Goal: Task Accomplishment & Management: Manage account settings

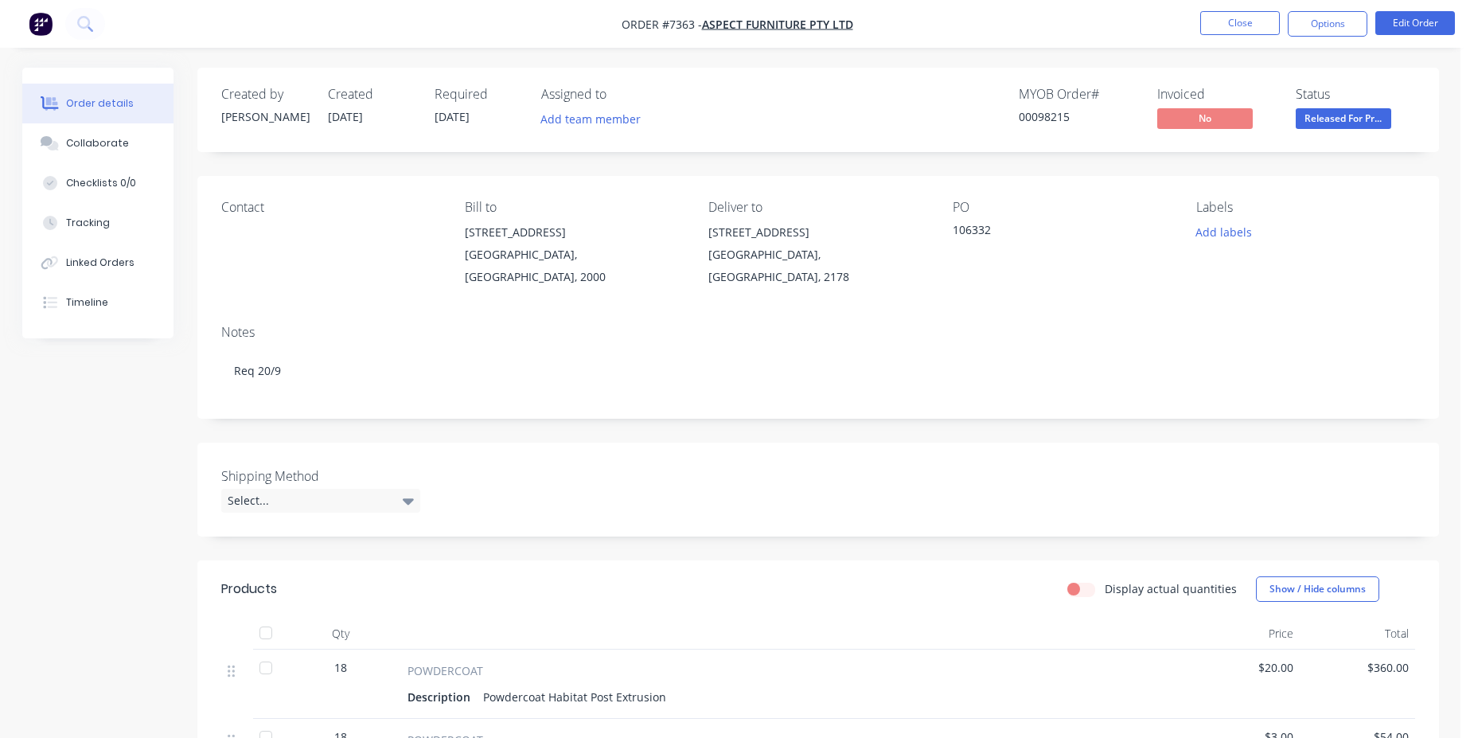
scroll to position [120, 0]
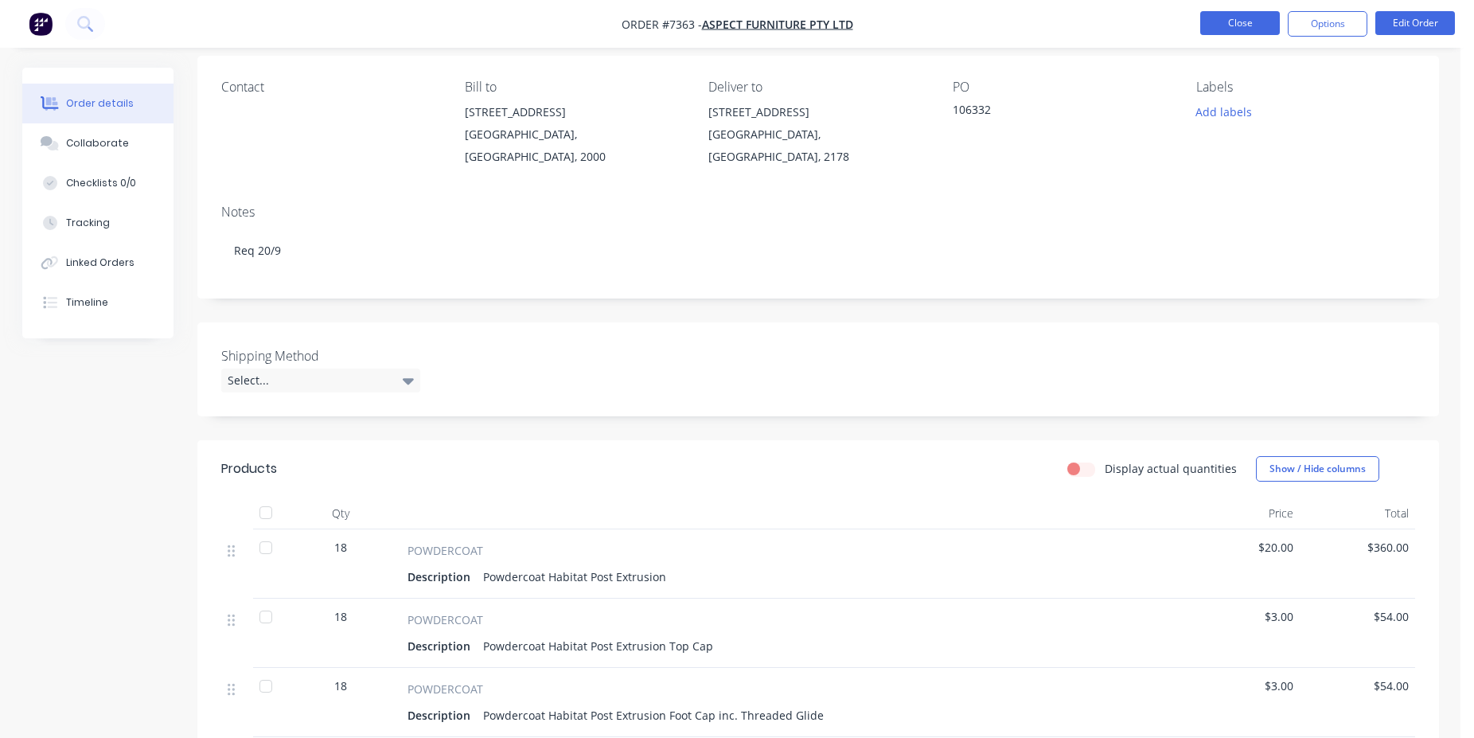
click at [1239, 25] on button "Close" at bounding box center [1240, 23] width 80 height 24
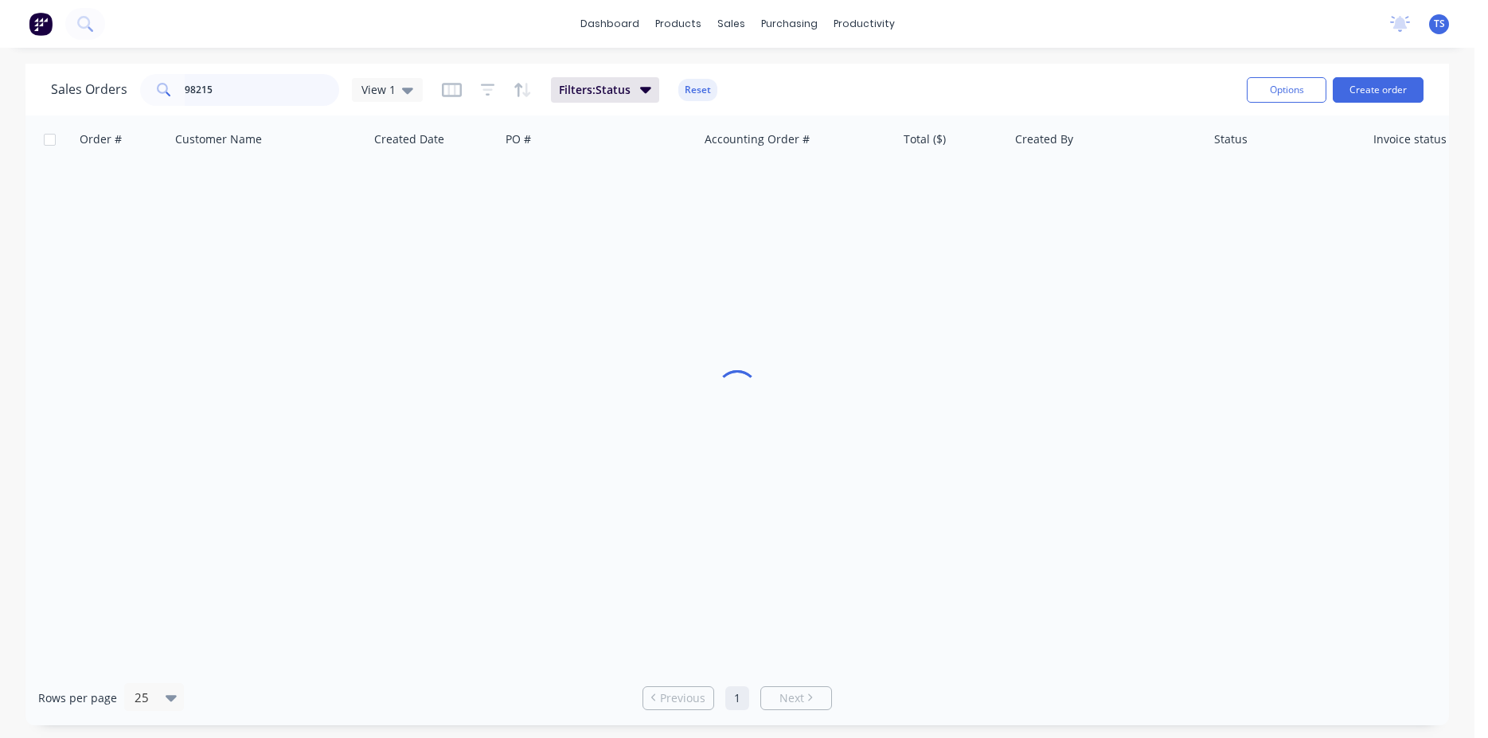
click at [322, 87] on input "98215" at bounding box center [262, 90] width 155 height 32
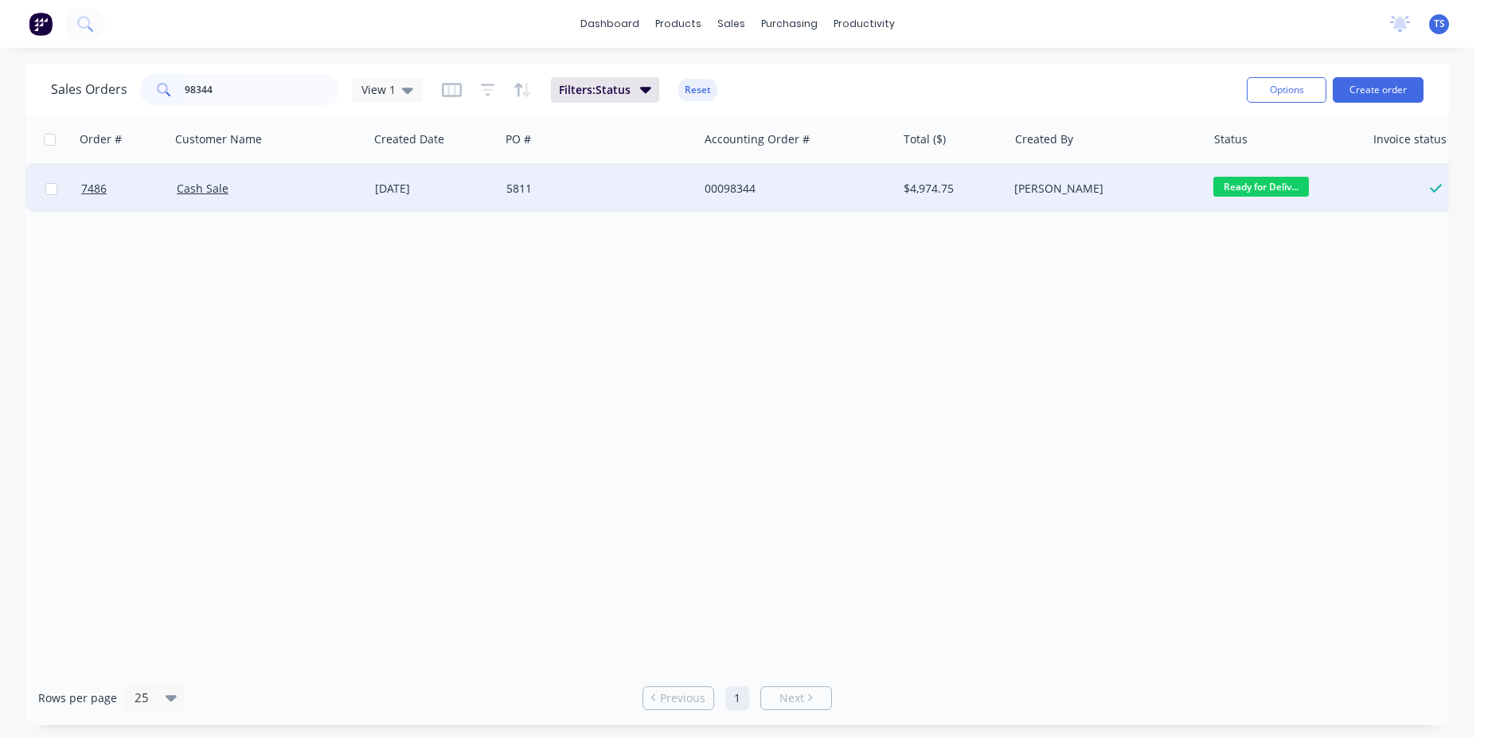
click at [1253, 191] on span "Ready for Deliv..." at bounding box center [1261, 187] width 96 height 20
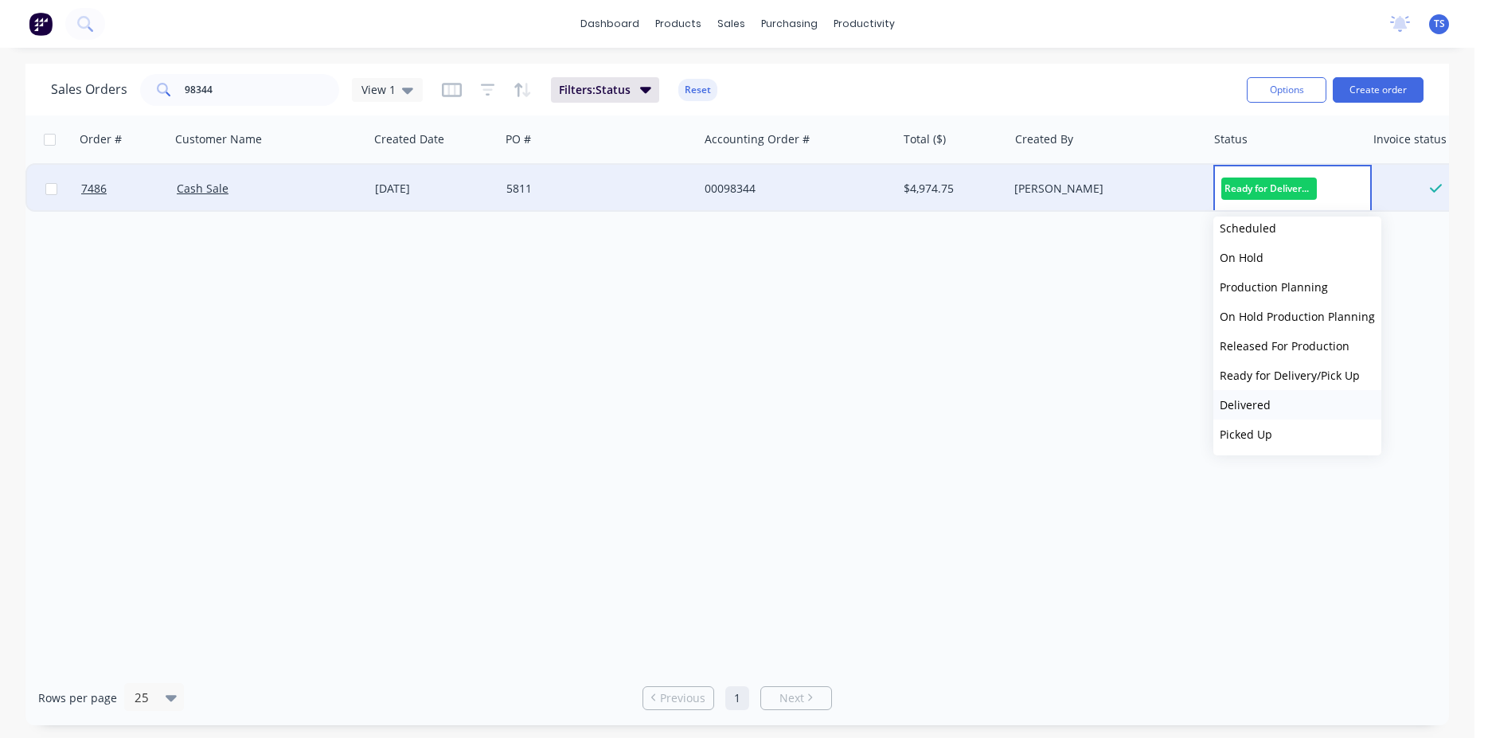
scroll to position [56, 0]
click at [1297, 411] on button "Delivered" at bounding box center [1297, 404] width 168 height 29
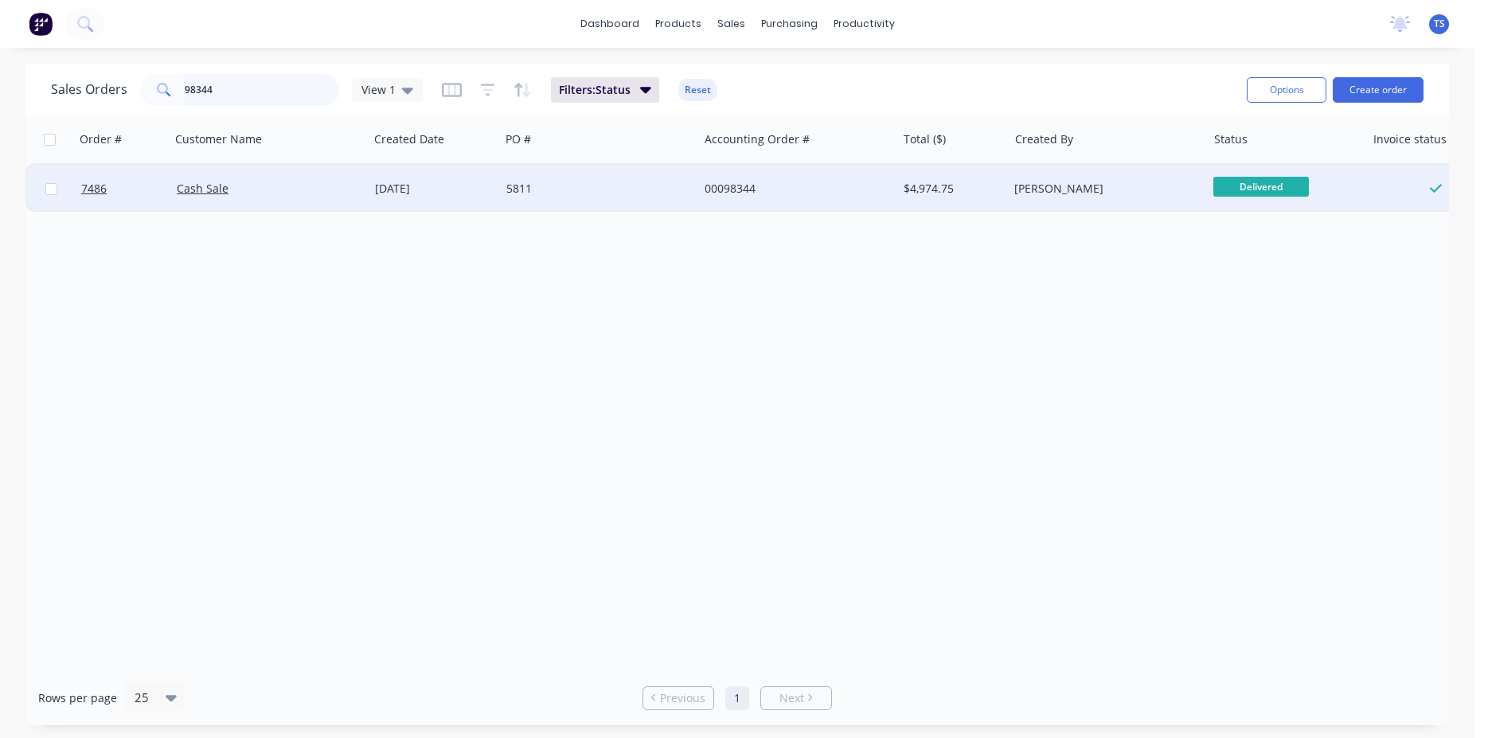
click at [201, 86] on input "98344" at bounding box center [262, 90] width 155 height 32
click at [1288, 186] on span "Ready for Deliv..." at bounding box center [1261, 187] width 96 height 20
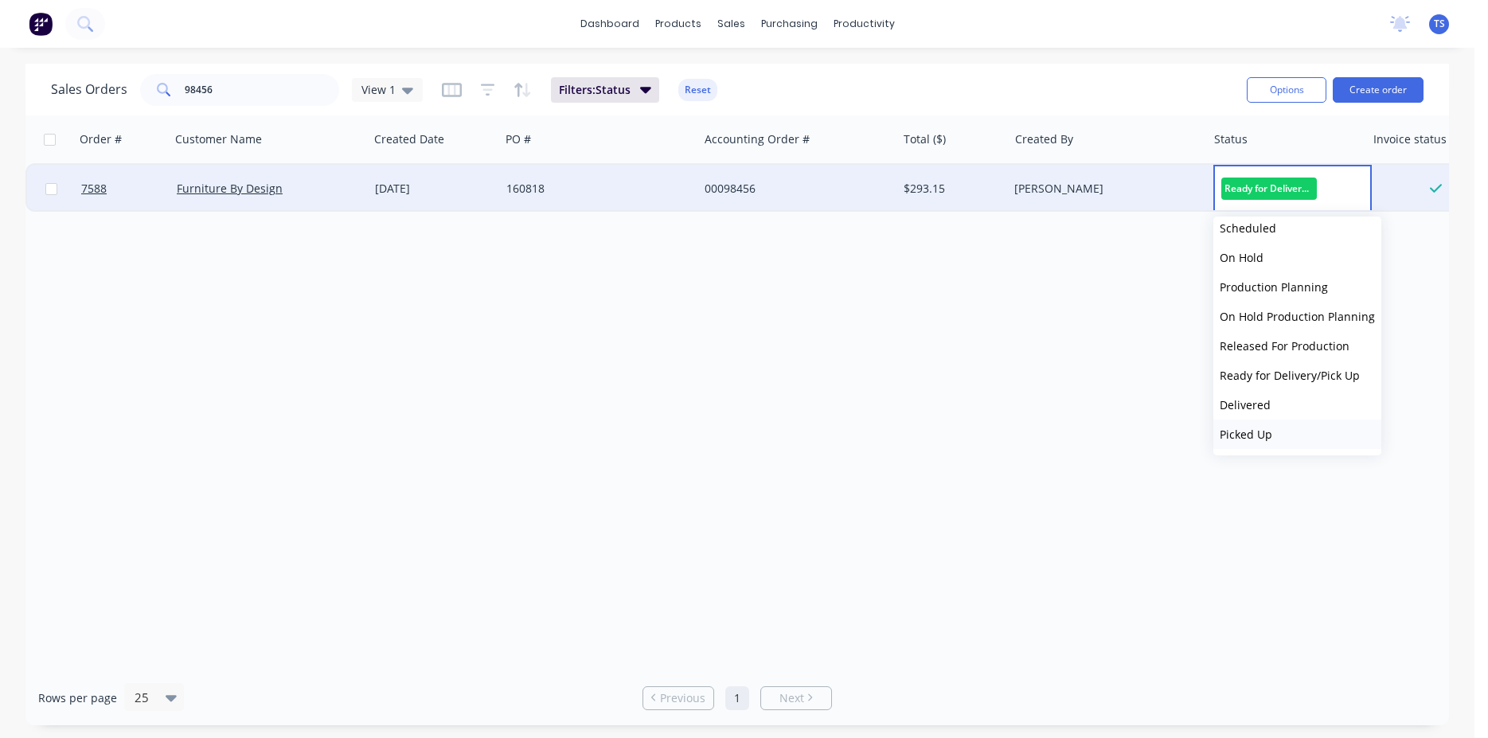
click at [1280, 429] on button "Picked Up" at bounding box center [1297, 434] width 168 height 29
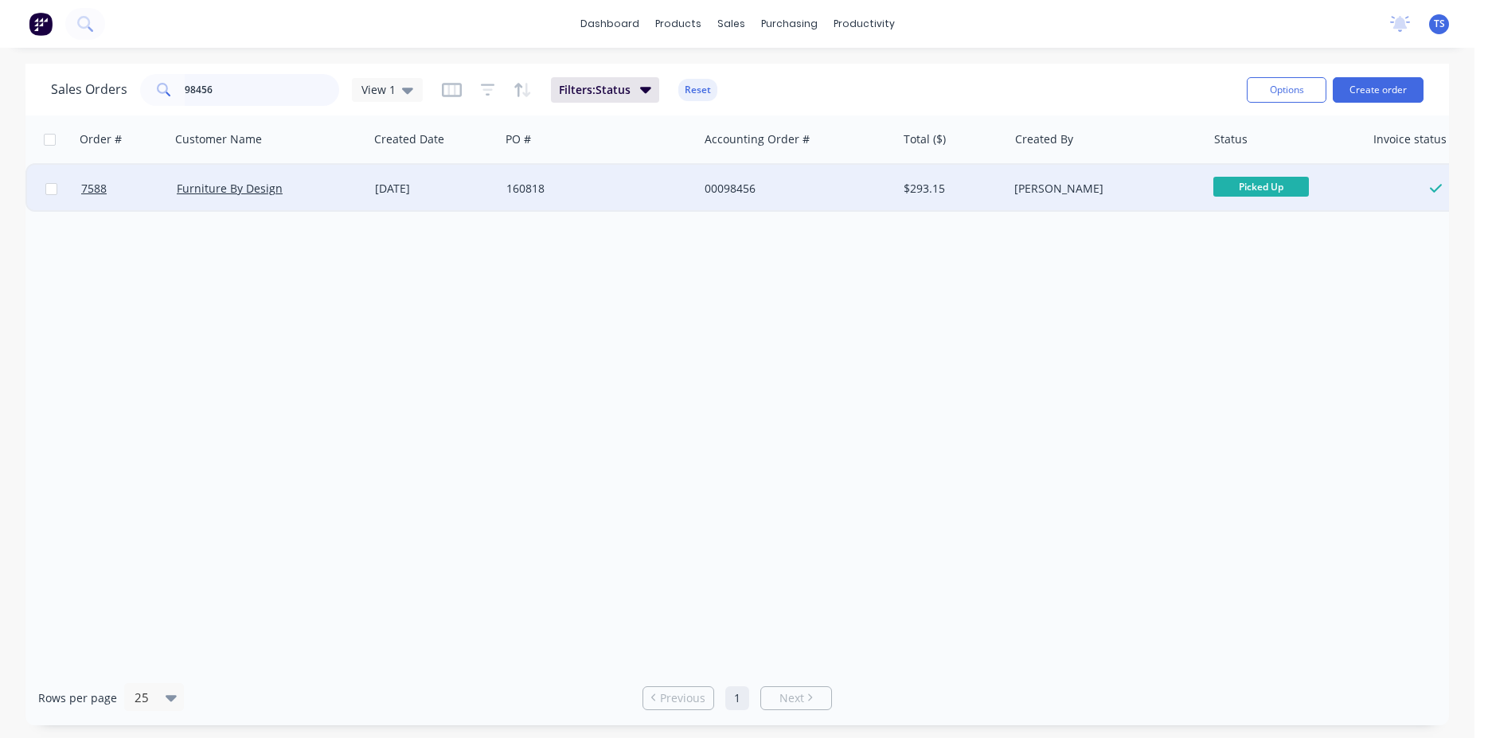
click at [240, 102] on input "98456" at bounding box center [262, 90] width 155 height 32
type input "98344"
click at [1253, 189] on span "Delivered" at bounding box center [1261, 187] width 96 height 20
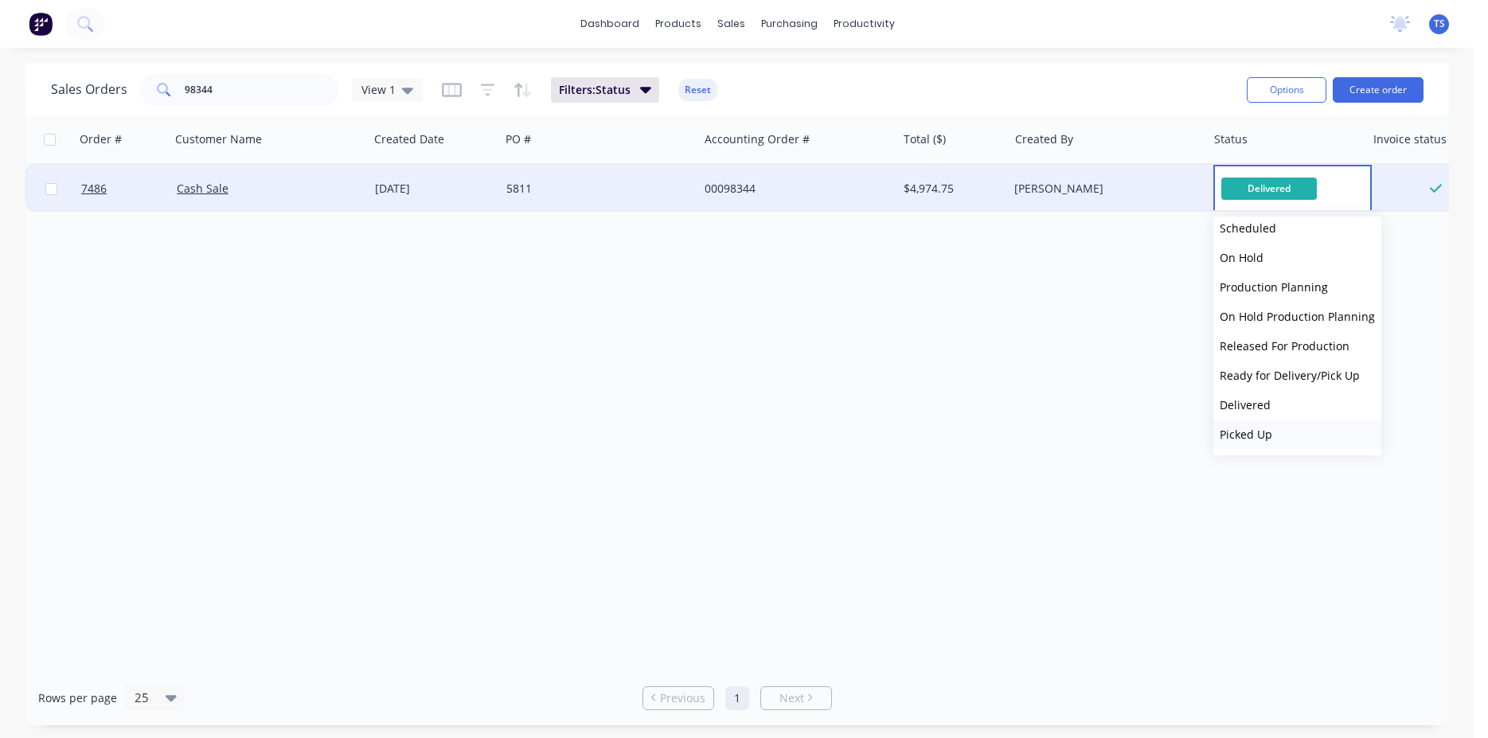
click at [1294, 425] on button "Picked Up" at bounding box center [1297, 434] width 168 height 29
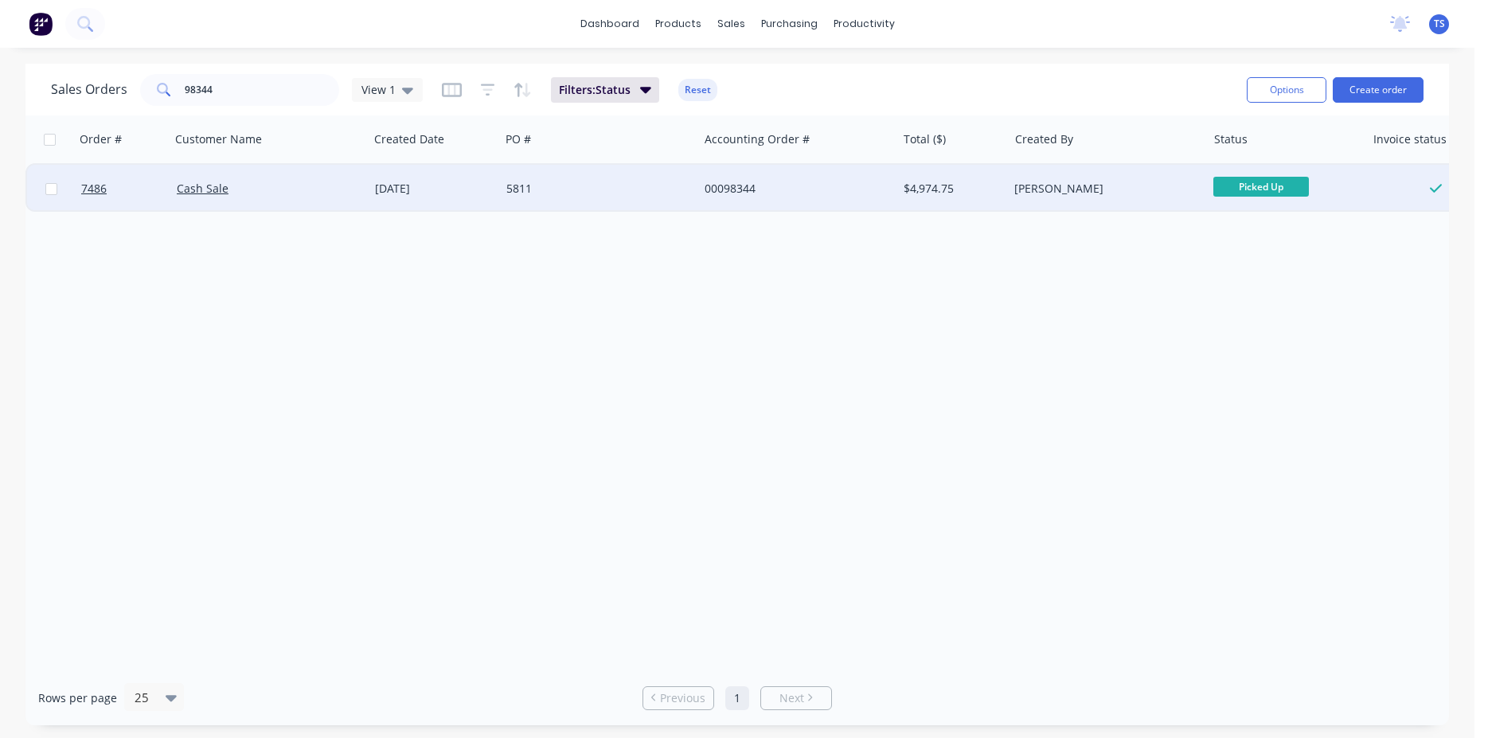
click at [806, 427] on div "Order # Customer Name Created Date PO # Accounting Order # Total ($) Created By…" at bounding box center [736, 392] width 1423 height 555
click at [236, 95] on input "98344" at bounding box center [262, 90] width 155 height 32
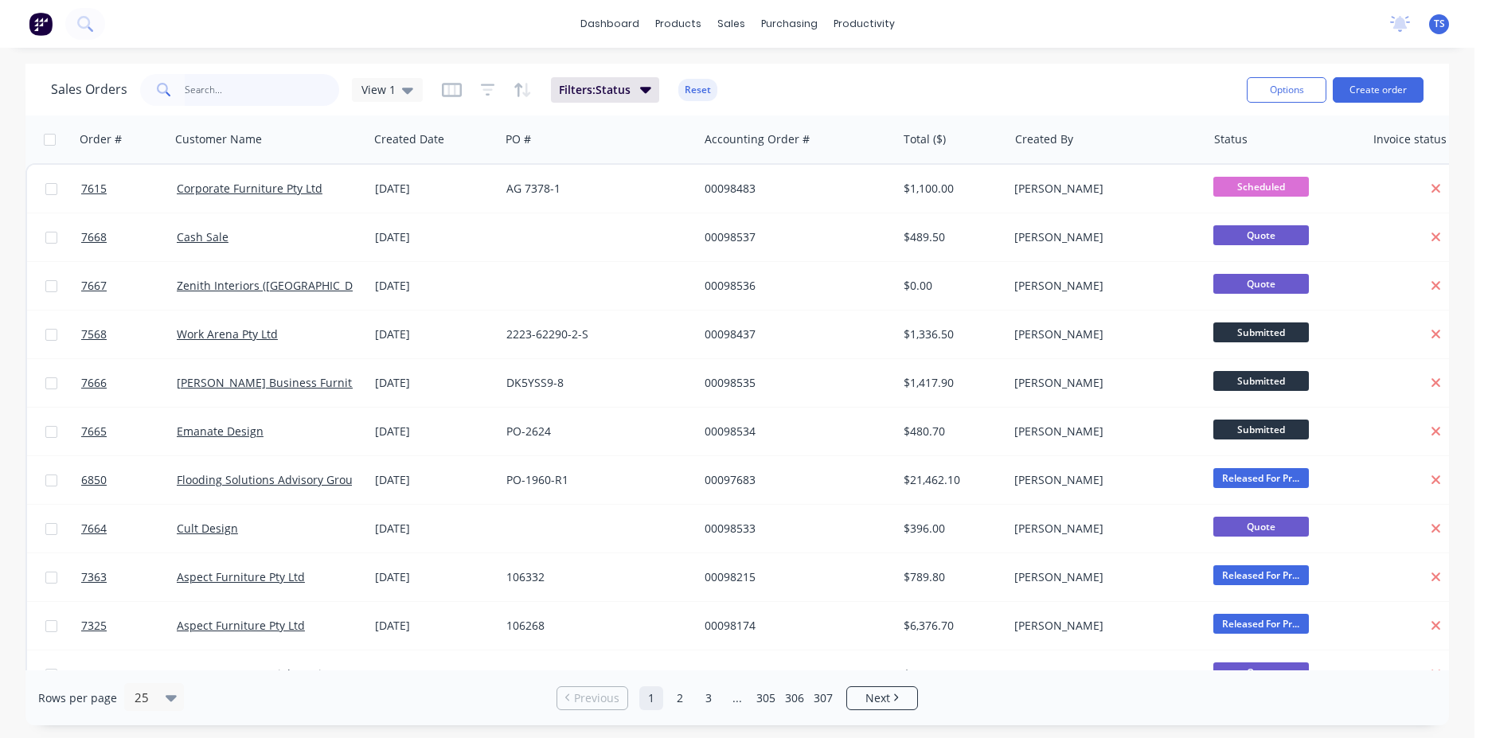
click at [241, 92] on input "text" at bounding box center [262, 90] width 155 height 32
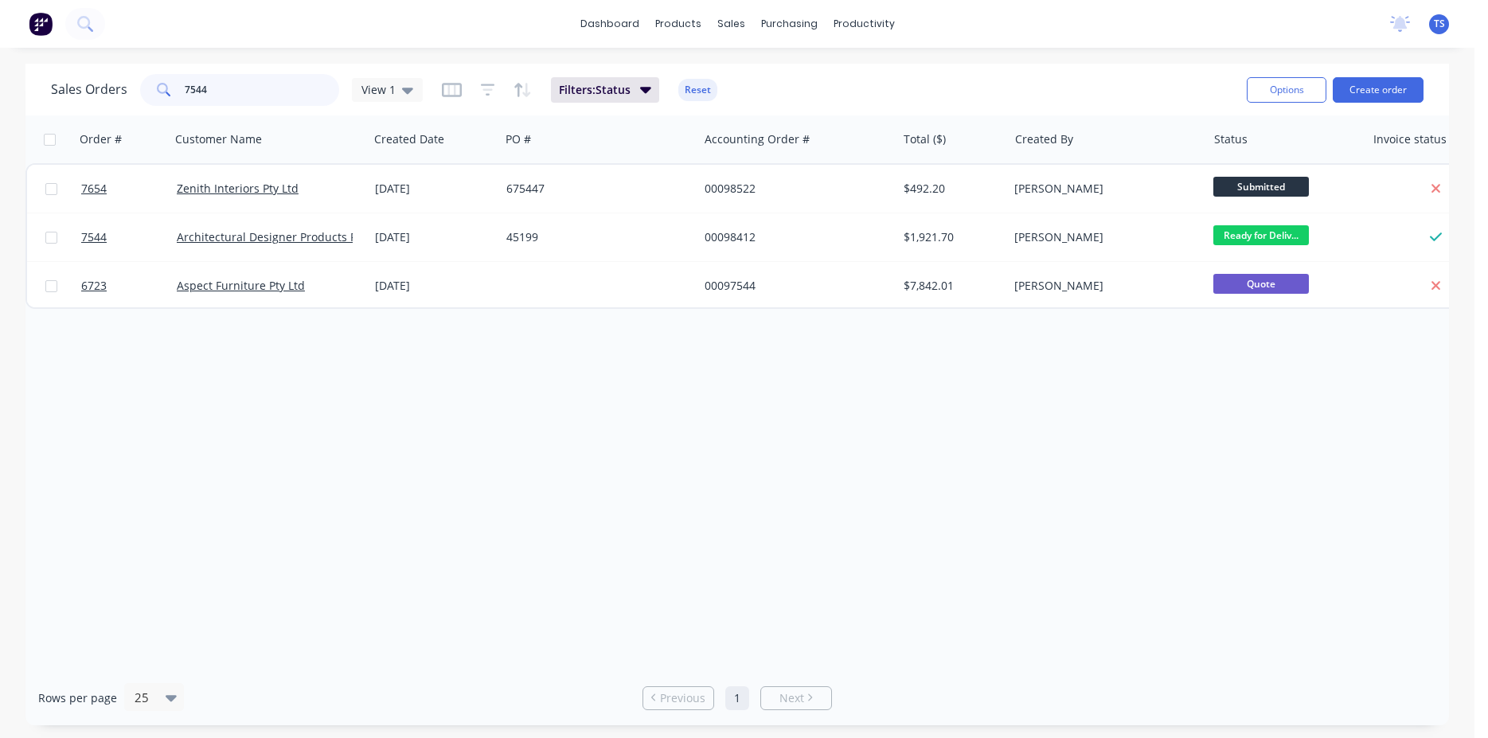
click at [227, 99] on input "7544" at bounding box center [262, 90] width 155 height 32
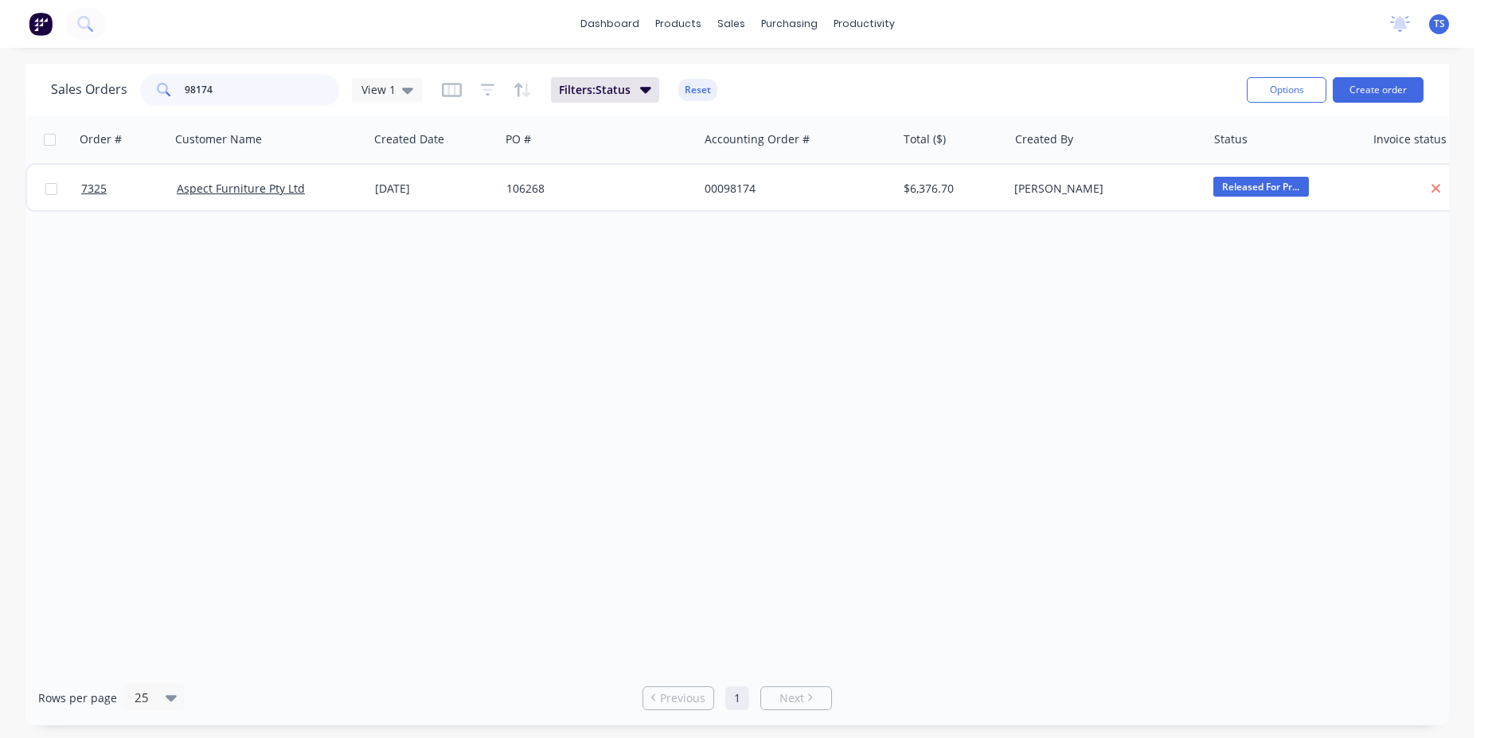
click at [227, 99] on input "98174" at bounding box center [262, 90] width 155 height 32
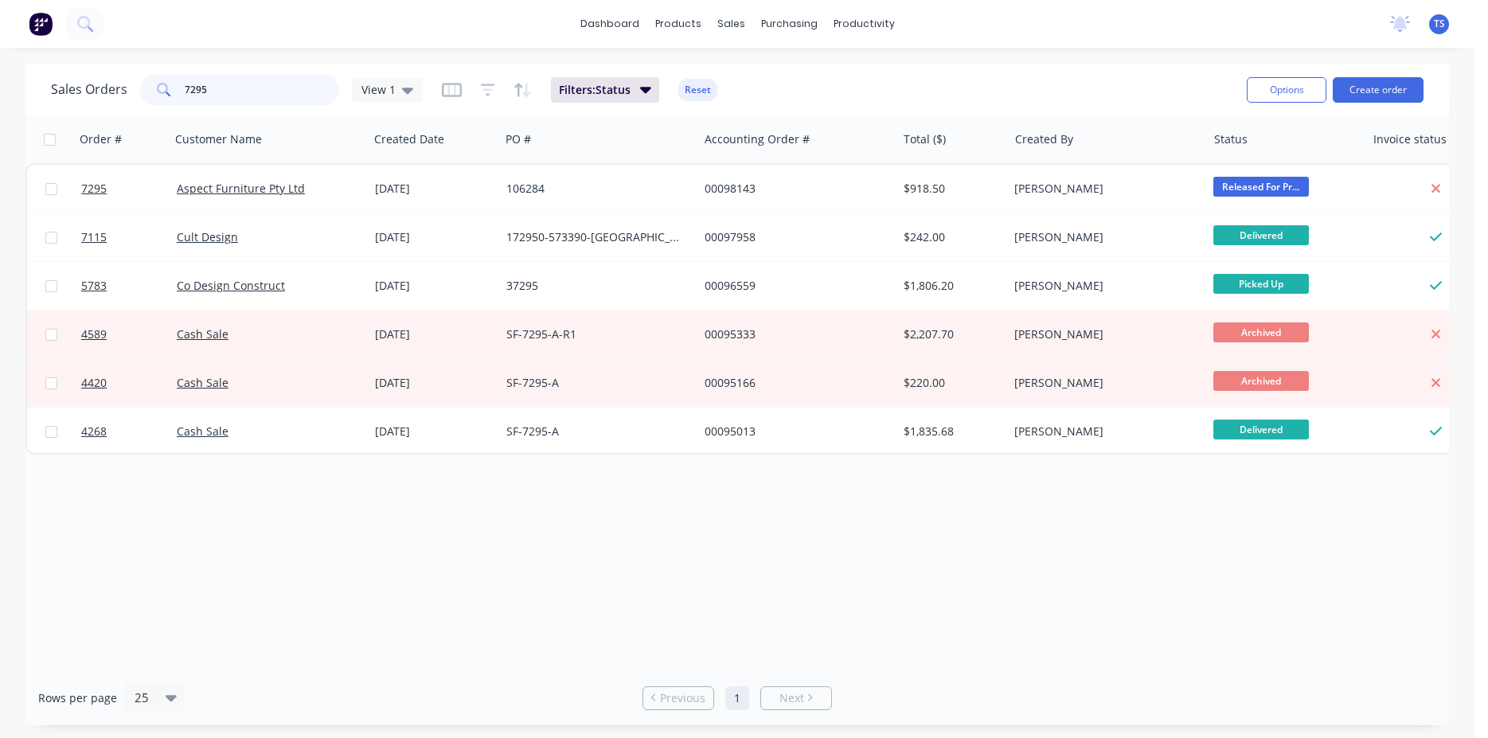
click at [230, 94] on input "7295" at bounding box center [262, 90] width 155 height 32
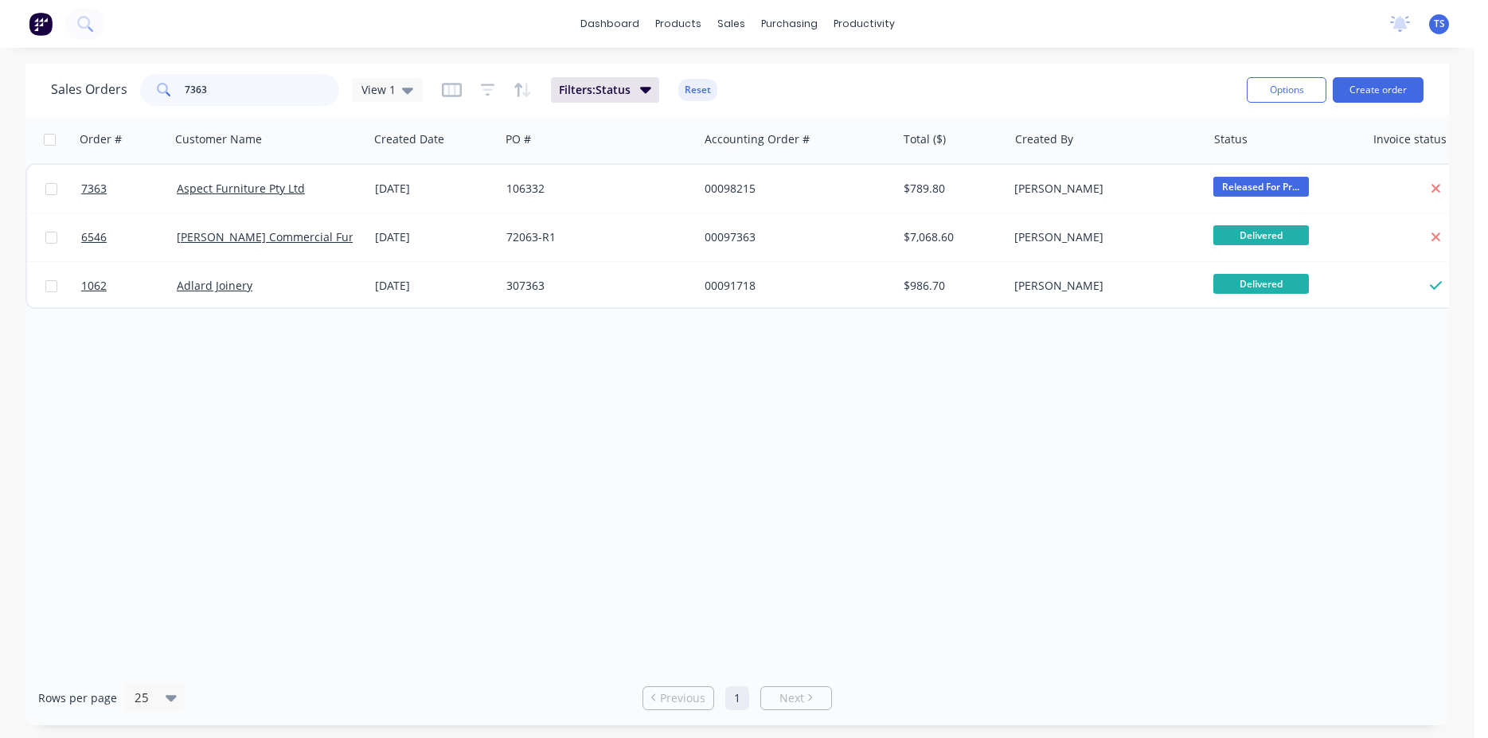
click at [244, 93] on input "7363" at bounding box center [262, 90] width 155 height 32
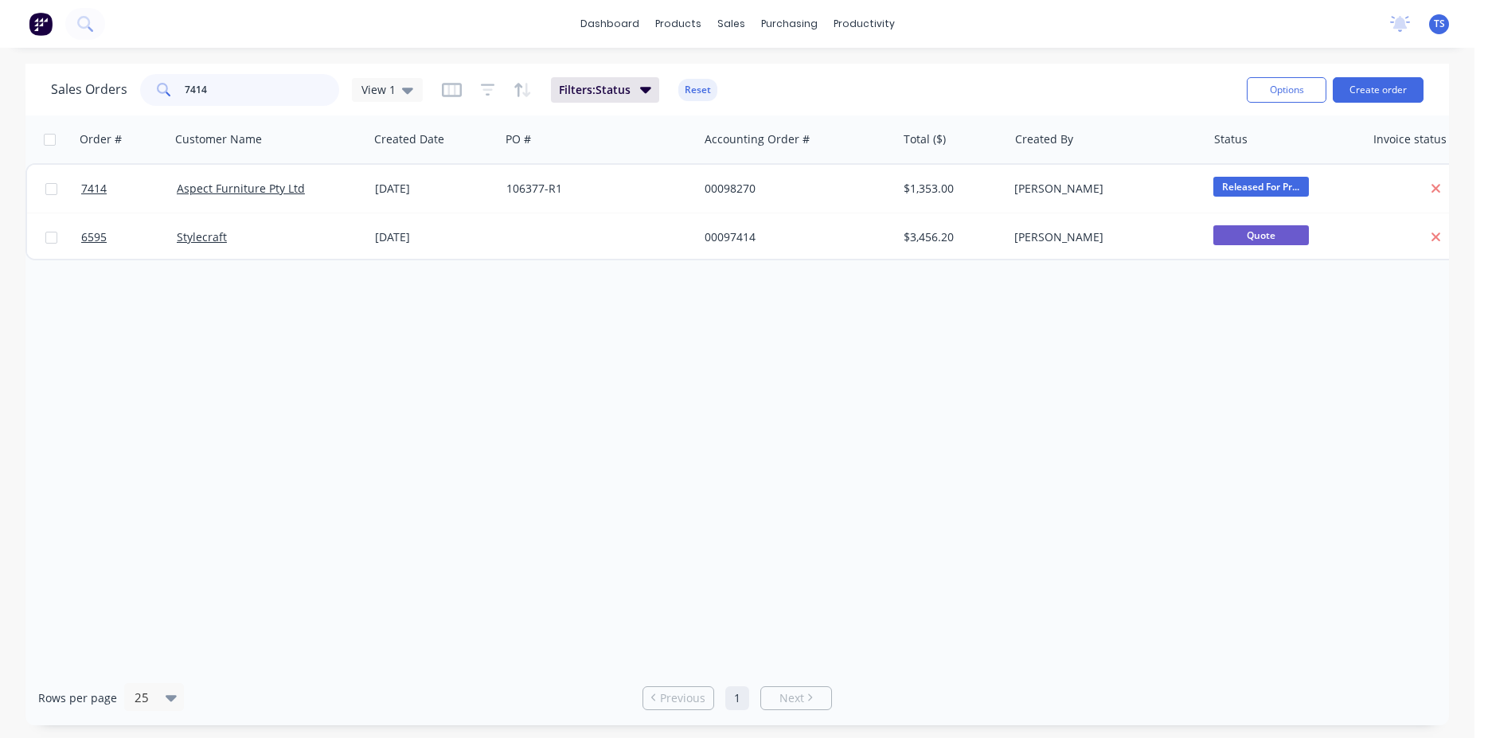
click at [243, 92] on input "7414" at bounding box center [262, 90] width 155 height 32
click at [239, 92] on input "7382" at bounding box center [262, 90] width 155 height 32
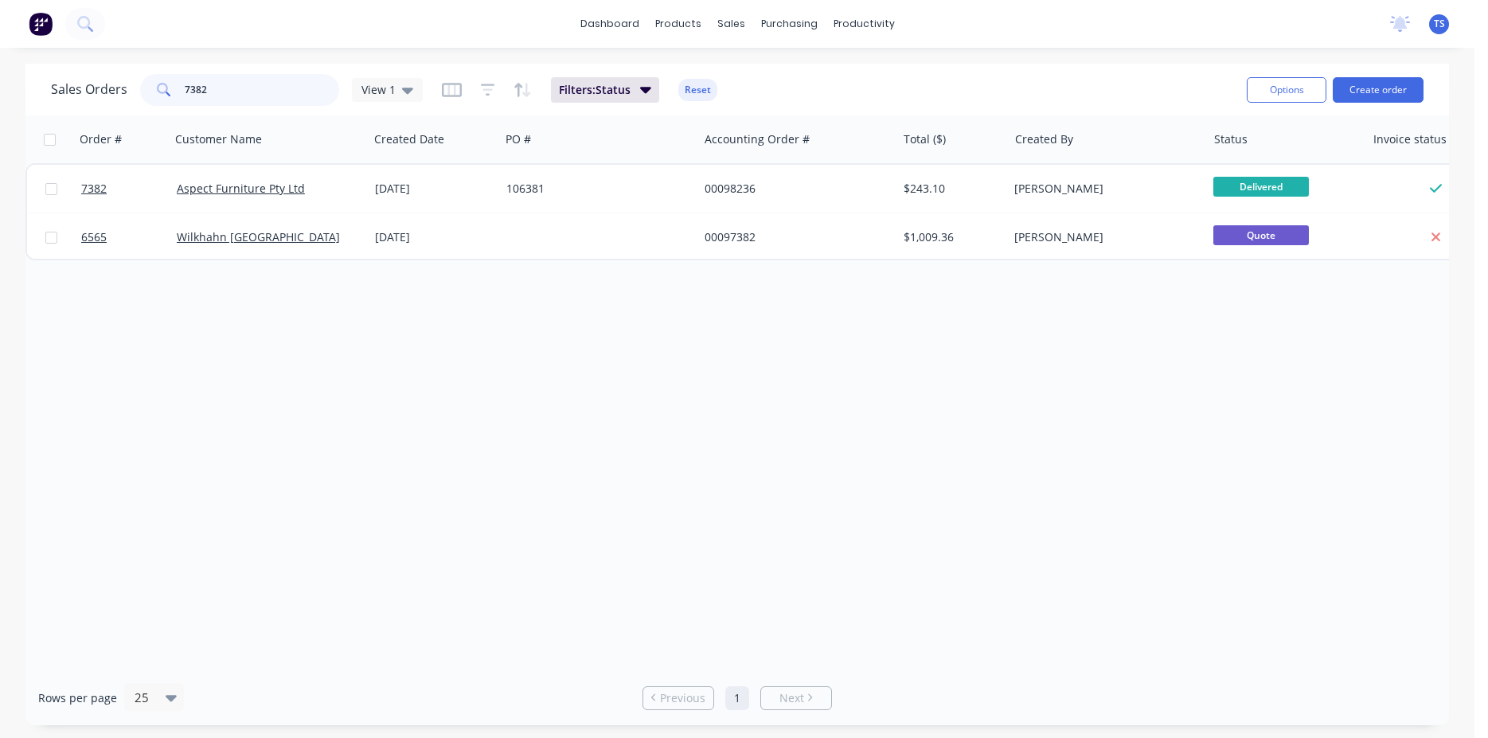
click at [239, 92] on input "7382" at bounding box center [262, 90] width 155 height 32
click at [239, 92] on input "7537" at bounding box center [262, 90] width 155 height 32
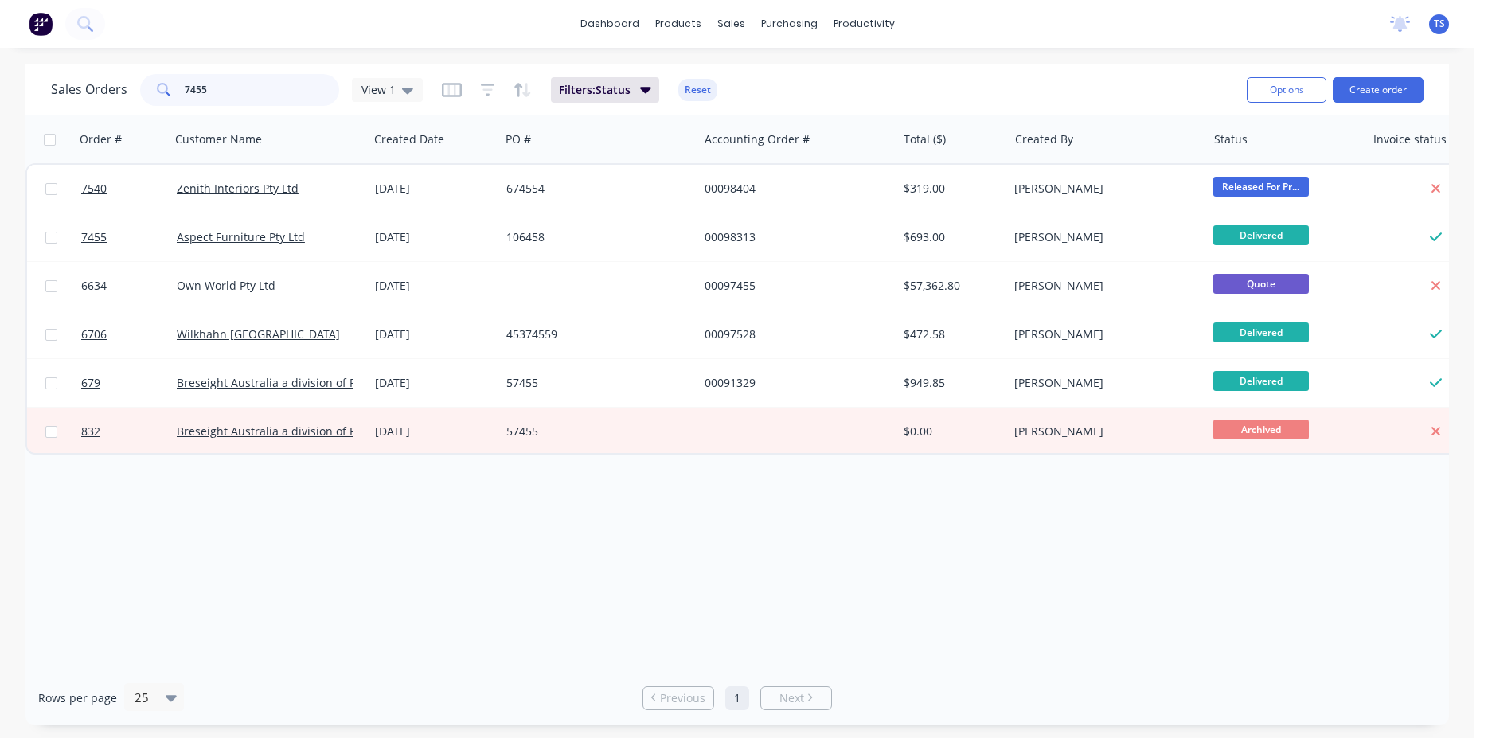
click at [239, 92] on input "7455" at bounding box center [262, 90] width 155 height 32
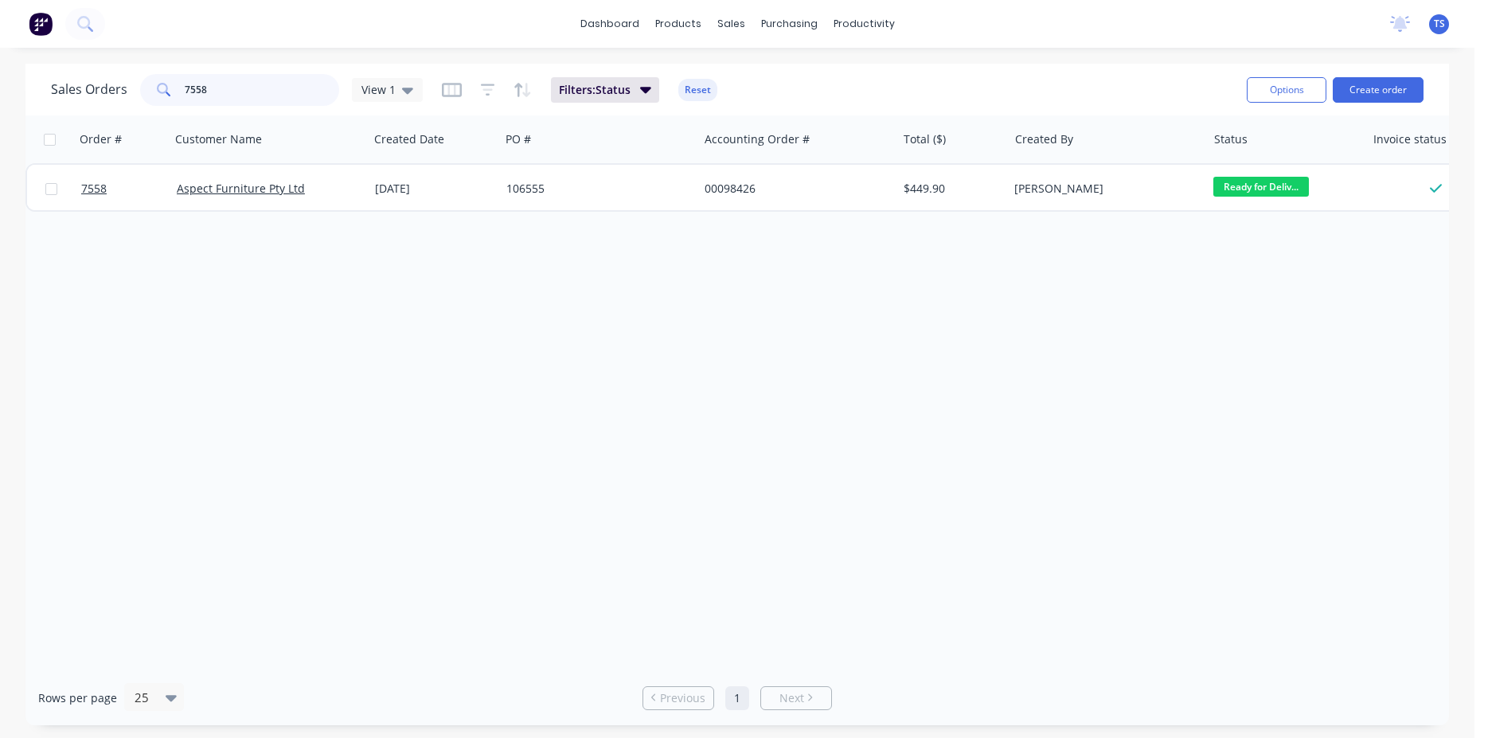
click at [233, 93] on input "7558" at bounding box center [262, 90] width 155 height 32
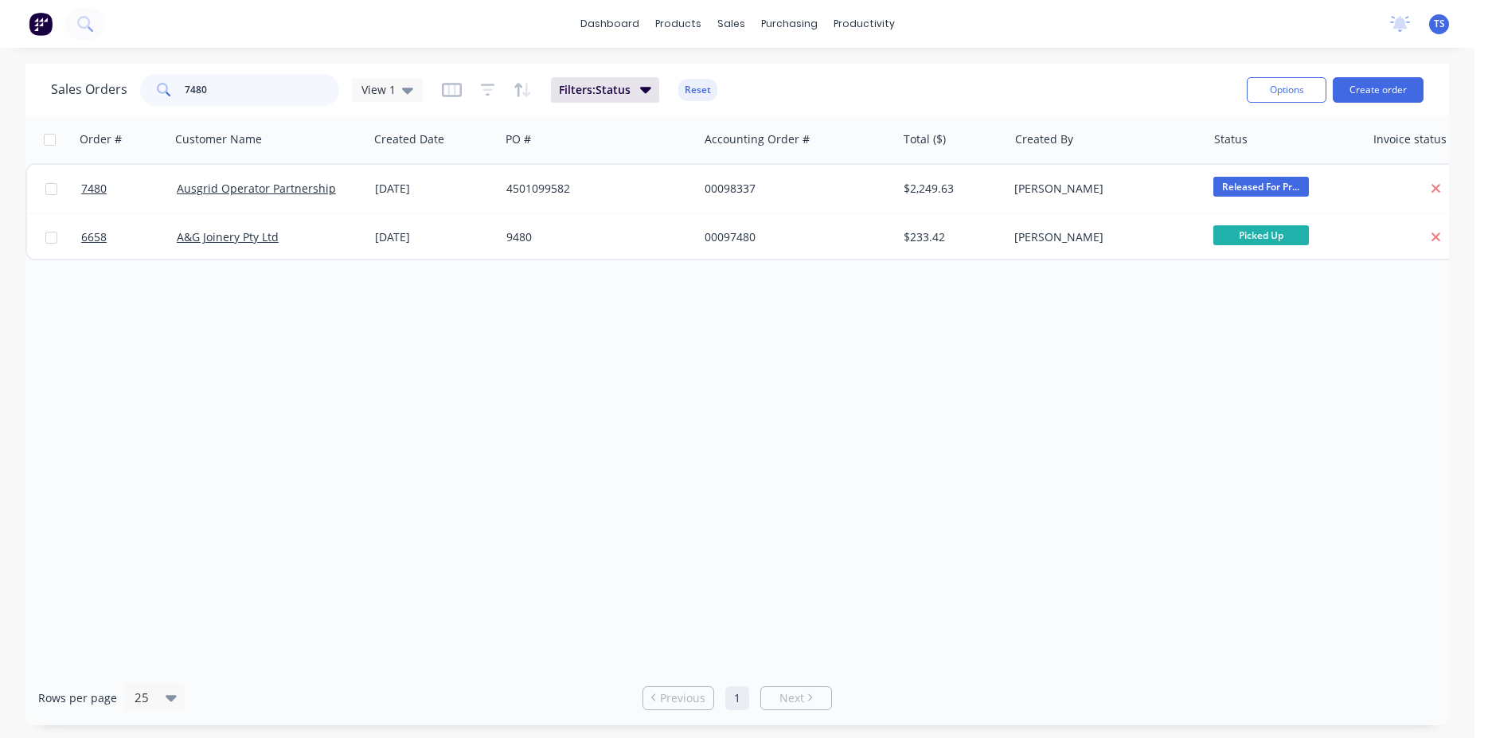
click at [228, 100] on input "7480" at bounding box center [262, 90] width 155 height 32
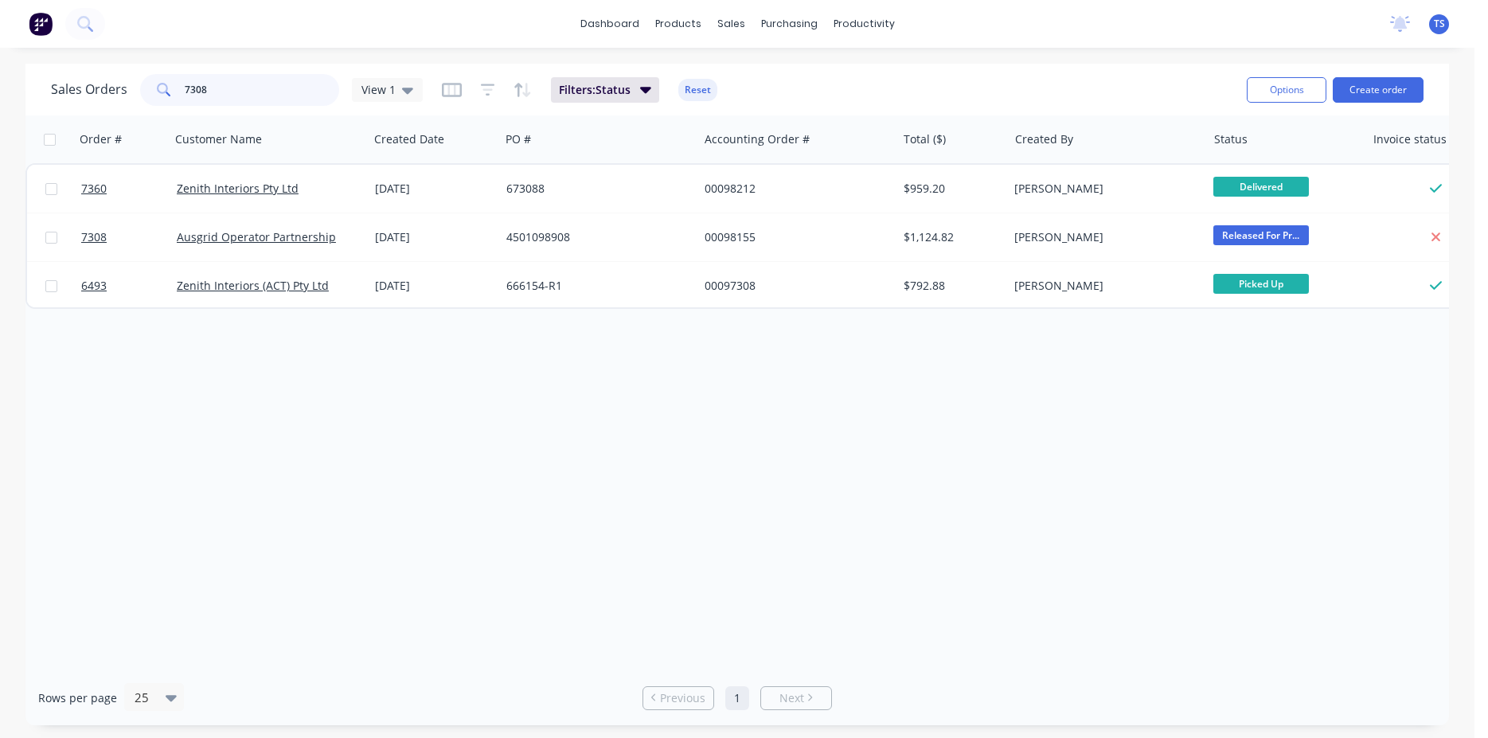
click at [261, 87] on input "7308" at bounding box center [262, 90] width 155 height 32
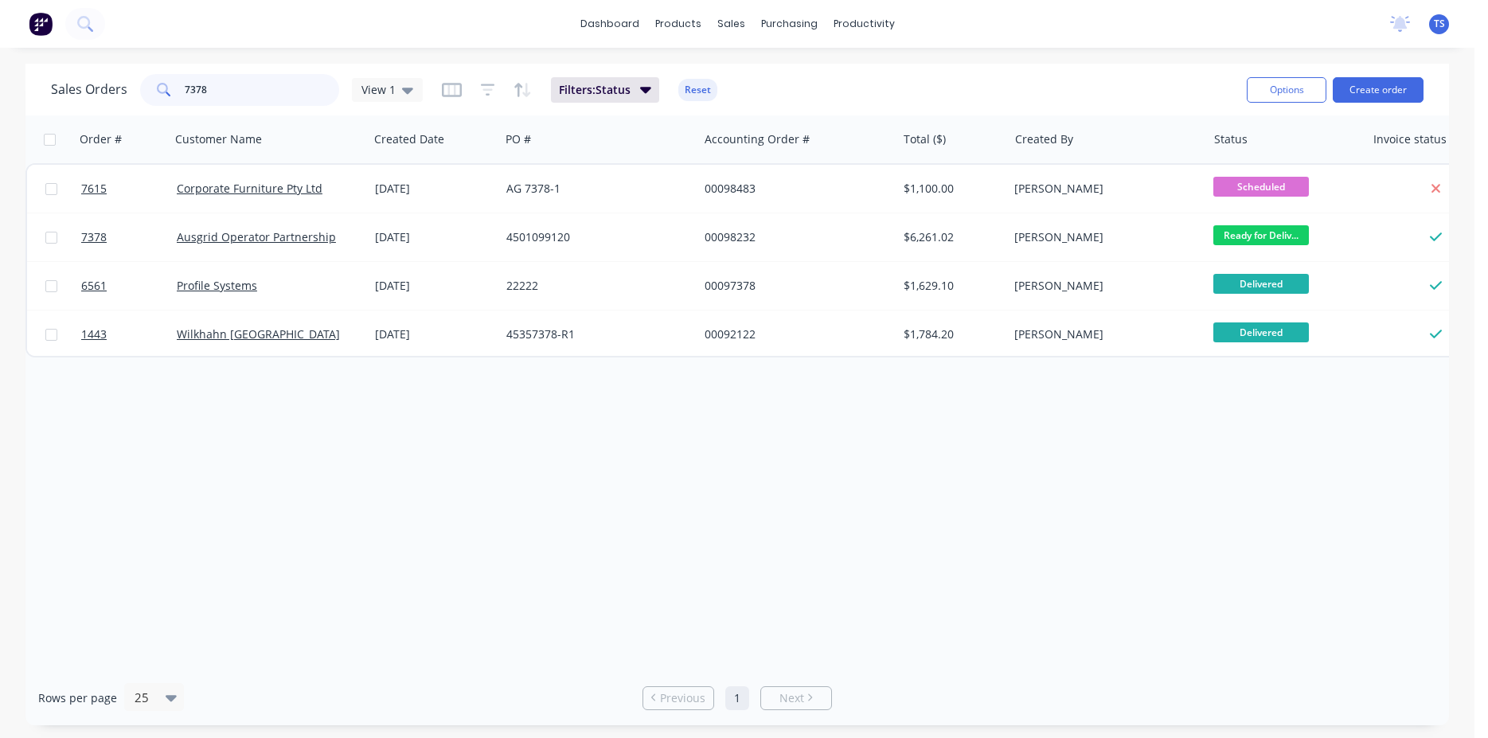
click at [239, 92] on input "7378" at bounding box center [262, 90] width 155 height 32
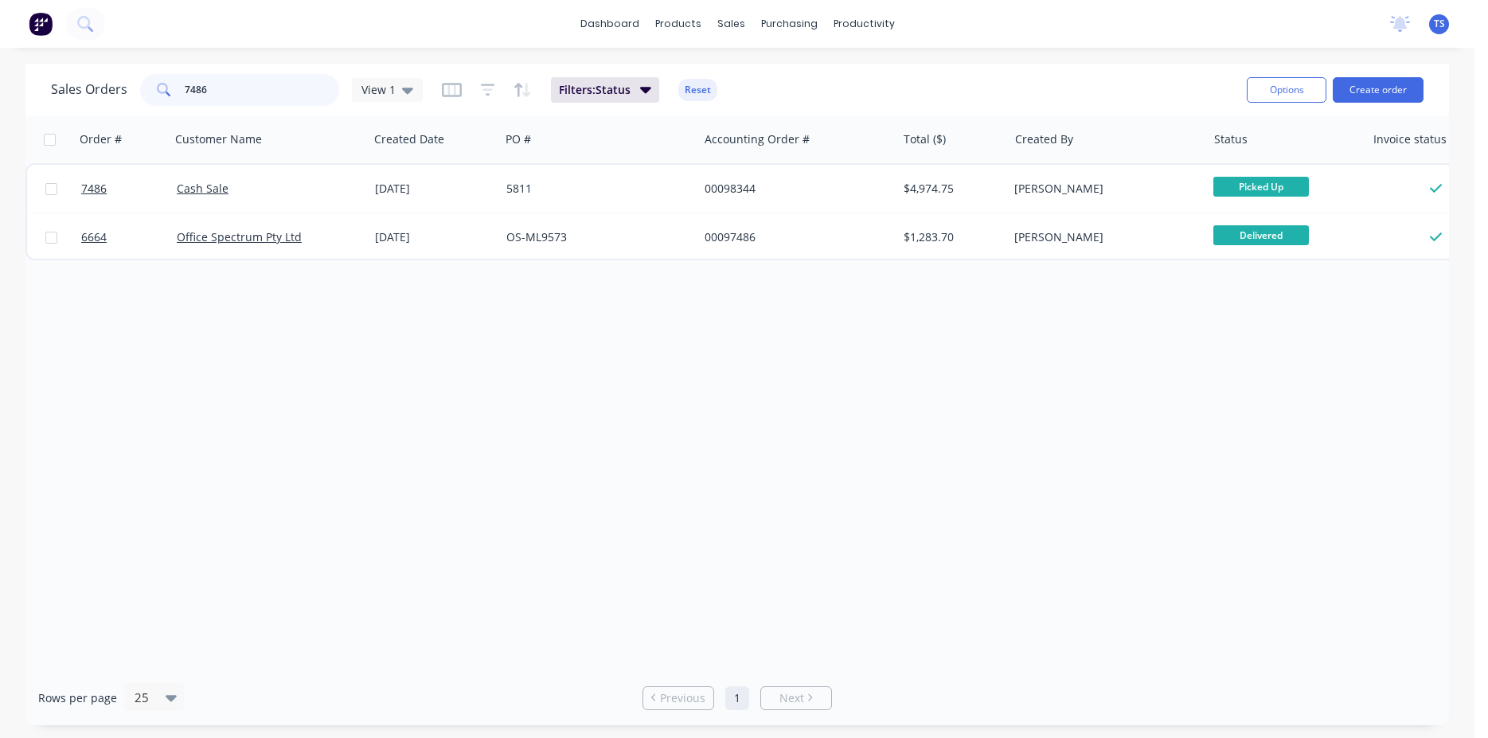
click at [239, 92] on input "7486" at bounding box center [262, 90] width 155 height 32
click at [244, 97] on input "7508" at bounding box center [262, 90] width 155 height 32
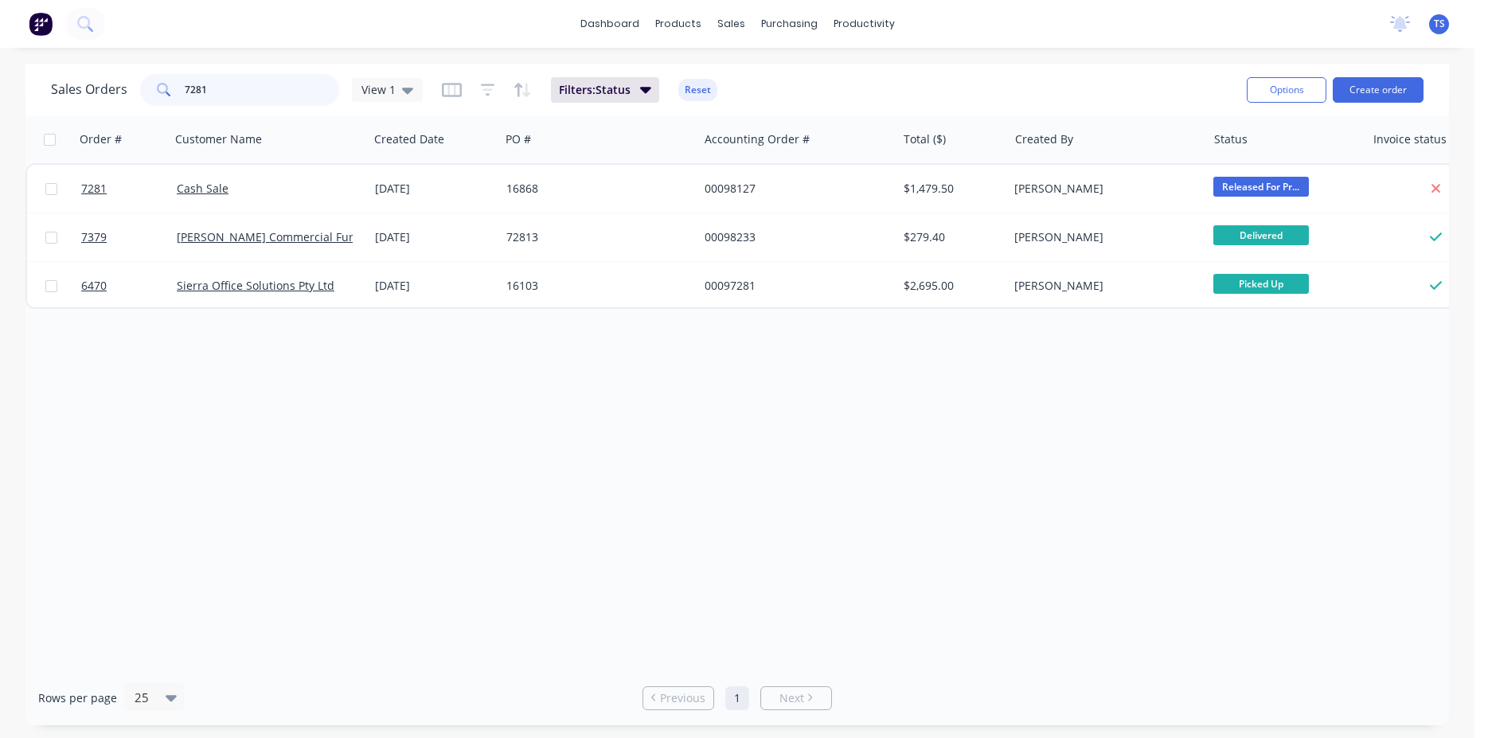
click at [227, 84] on input "7281" at bounding box center [262, 90] width 155 height 32
click at [227, 85] on input "7281" at bounding box center [262, 90] width 155 height 32
click at [230, 99] on input "6944" at bounding box center [262, 90] width 155 height 32
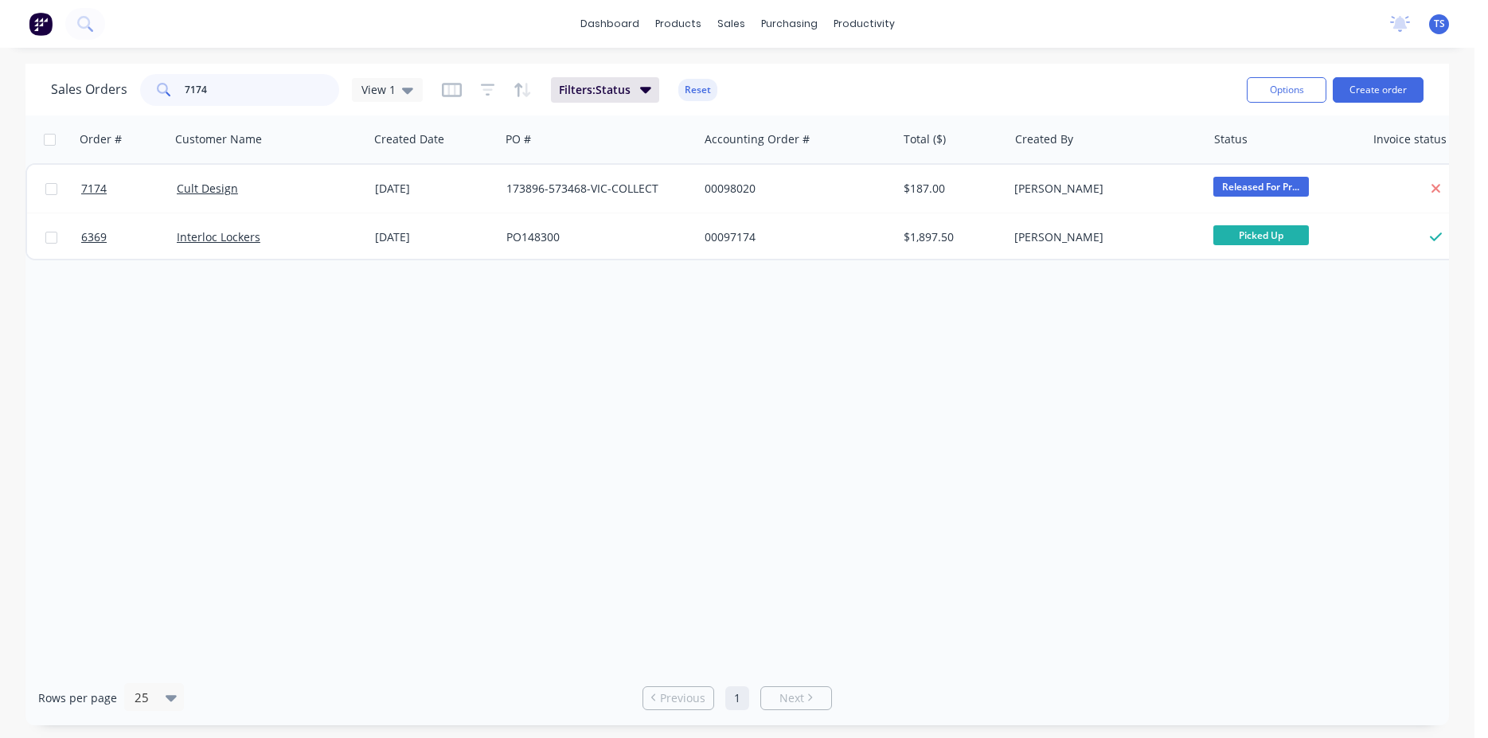
click at [211, 92] on input "7174" at bounding box center [262, 90] width 155 height 32
click at [211, 91] on input "7174" at bounding box center [262, 90] width 155 height 32
click at [243, 91] on input "7258" at bounding box center [262, 90] width 155 height 32
click at [250, 99] on input "7392" at bounding box center [262, 90] width 155 height 32
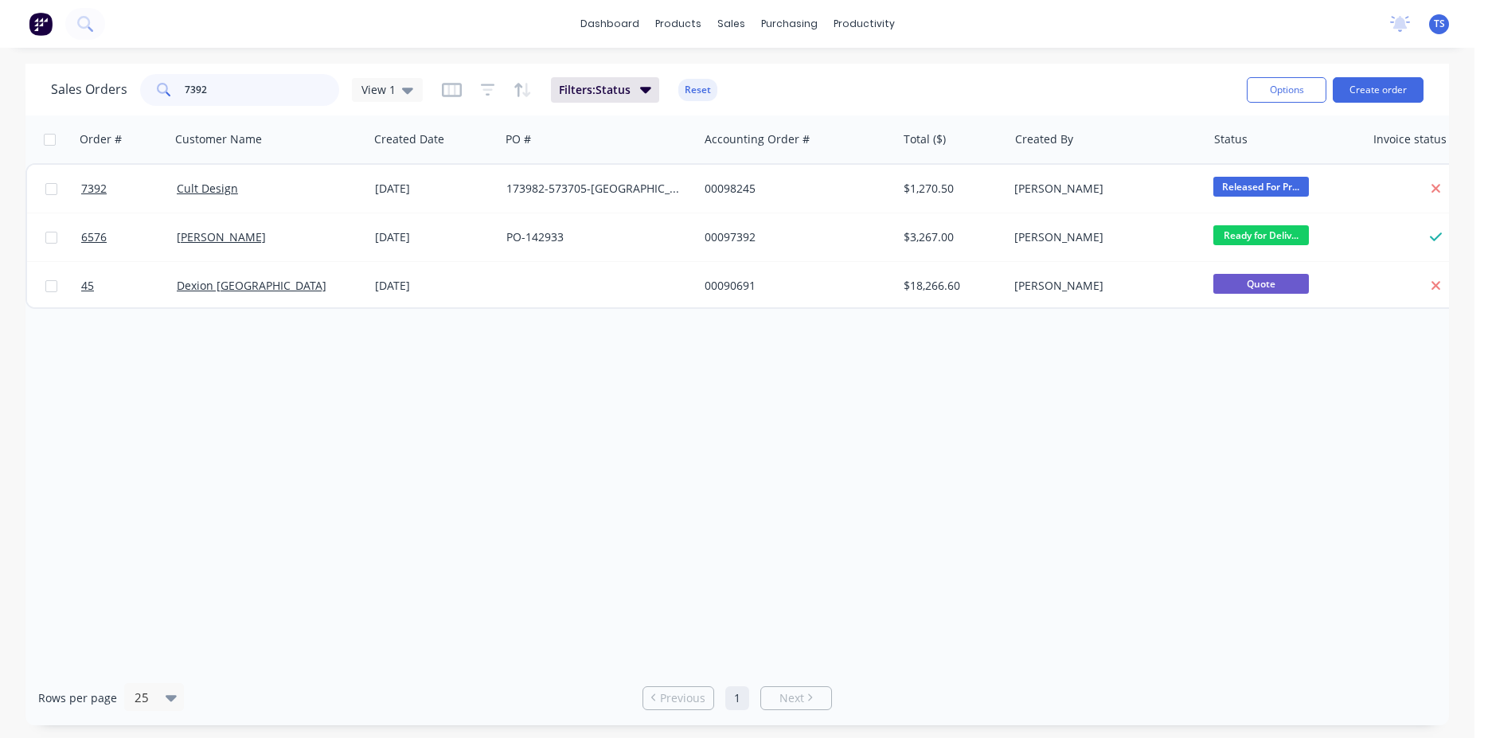
click at [250, 99] on input "7392" at bounding box center [262, 90] width 155 height 32
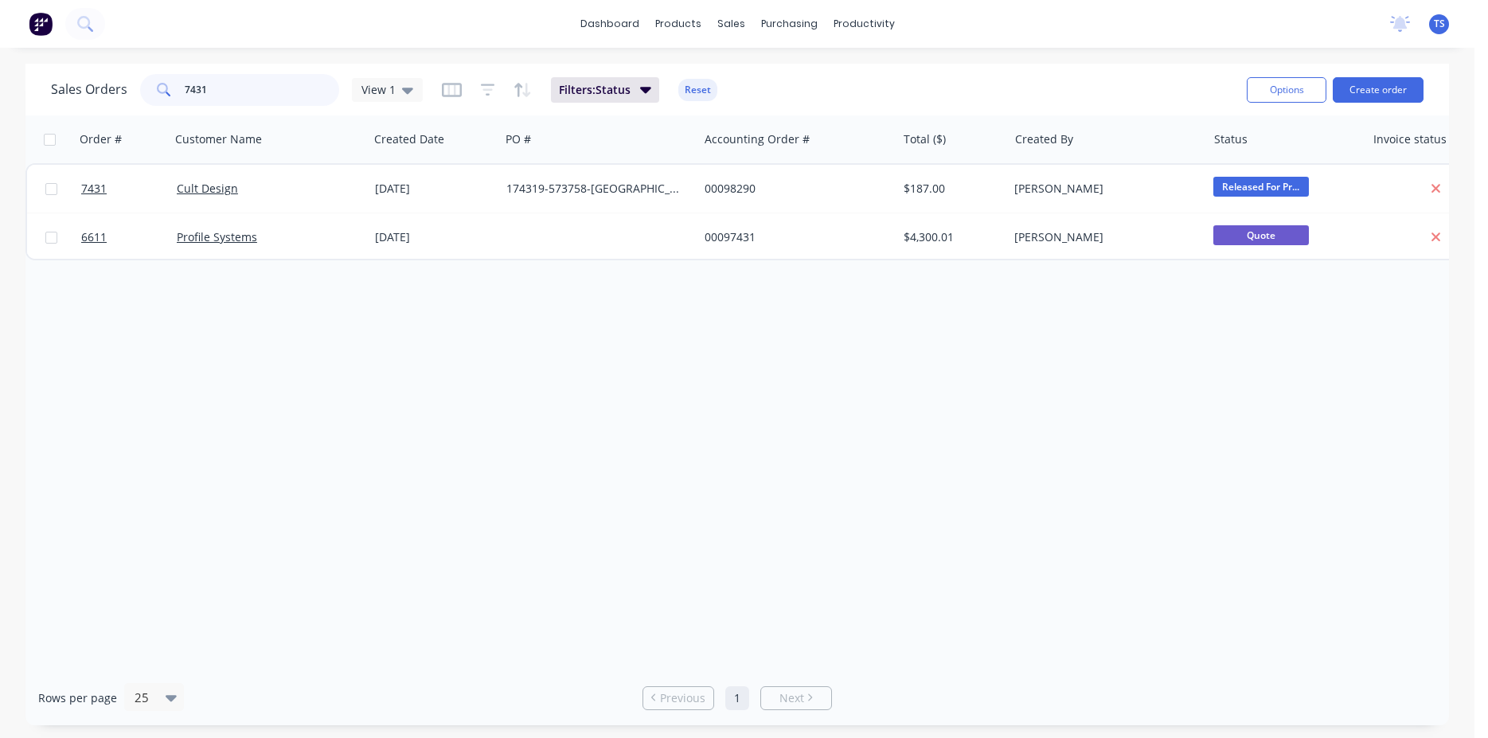
click at [244, 99] on input "7431" at bounding box center [262, 90] width 155 height 32
click at [240, 99] on input "7507" at bounding box center [262, 90] width 155 height 32
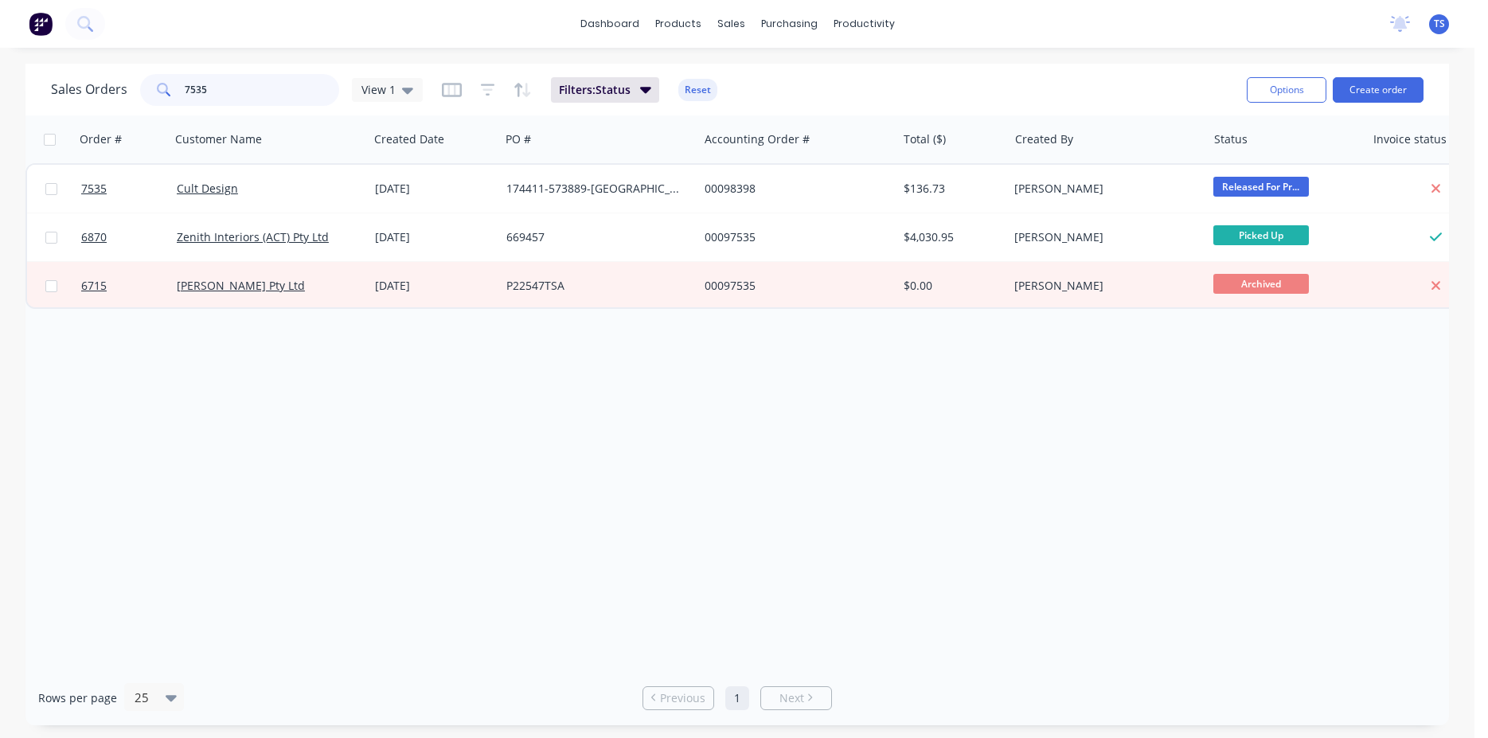
click at [232, 100] on input "7535" at bounding box center [262, 90] width 155 height 32
click at [233, 100] on input "7535" at bounding box center [262, 90] width 155 height 32
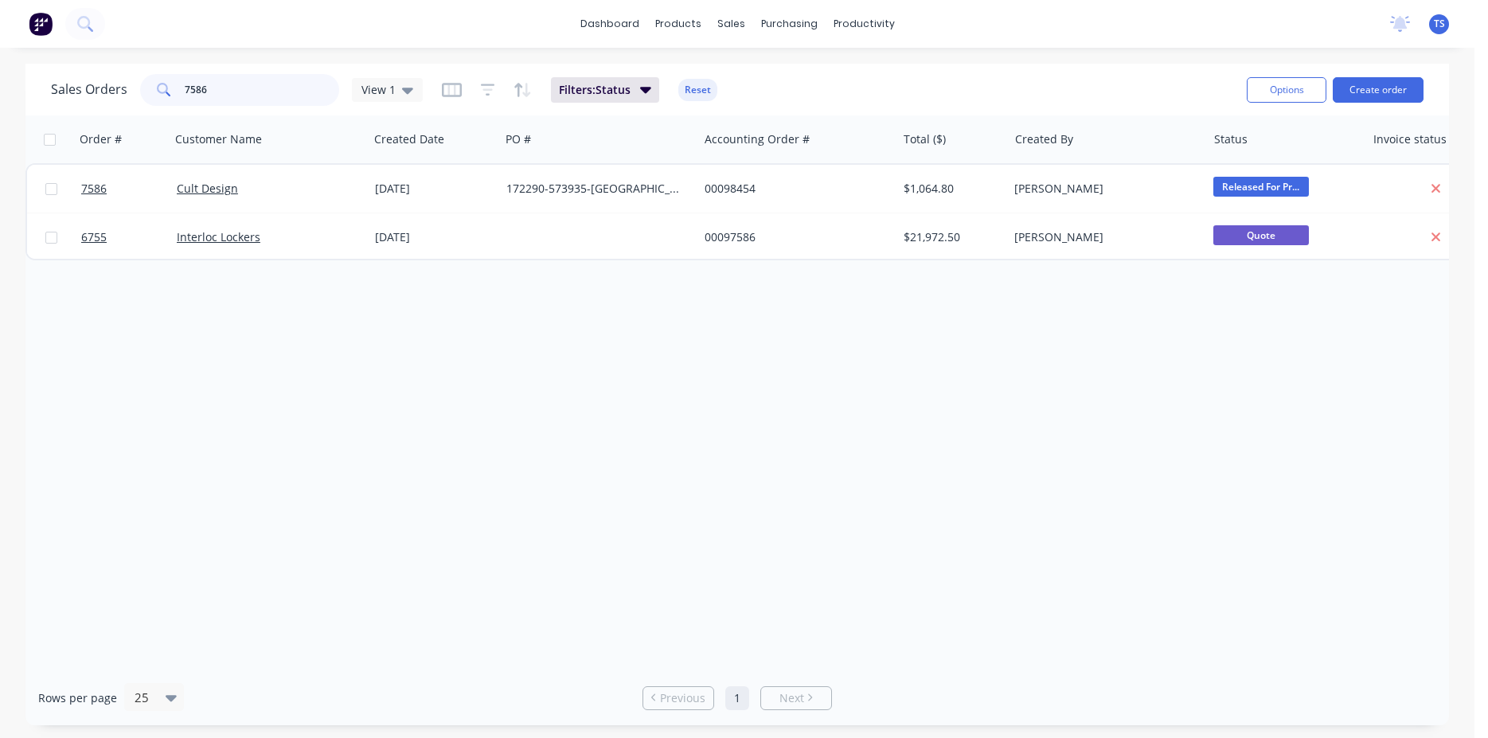
click at [227, 100] on input "7586" at bounding box center [262, 90] width 155 height 32
click at [242, 93] on input "7572" at bounding box center [262, 90] width 155 height 32
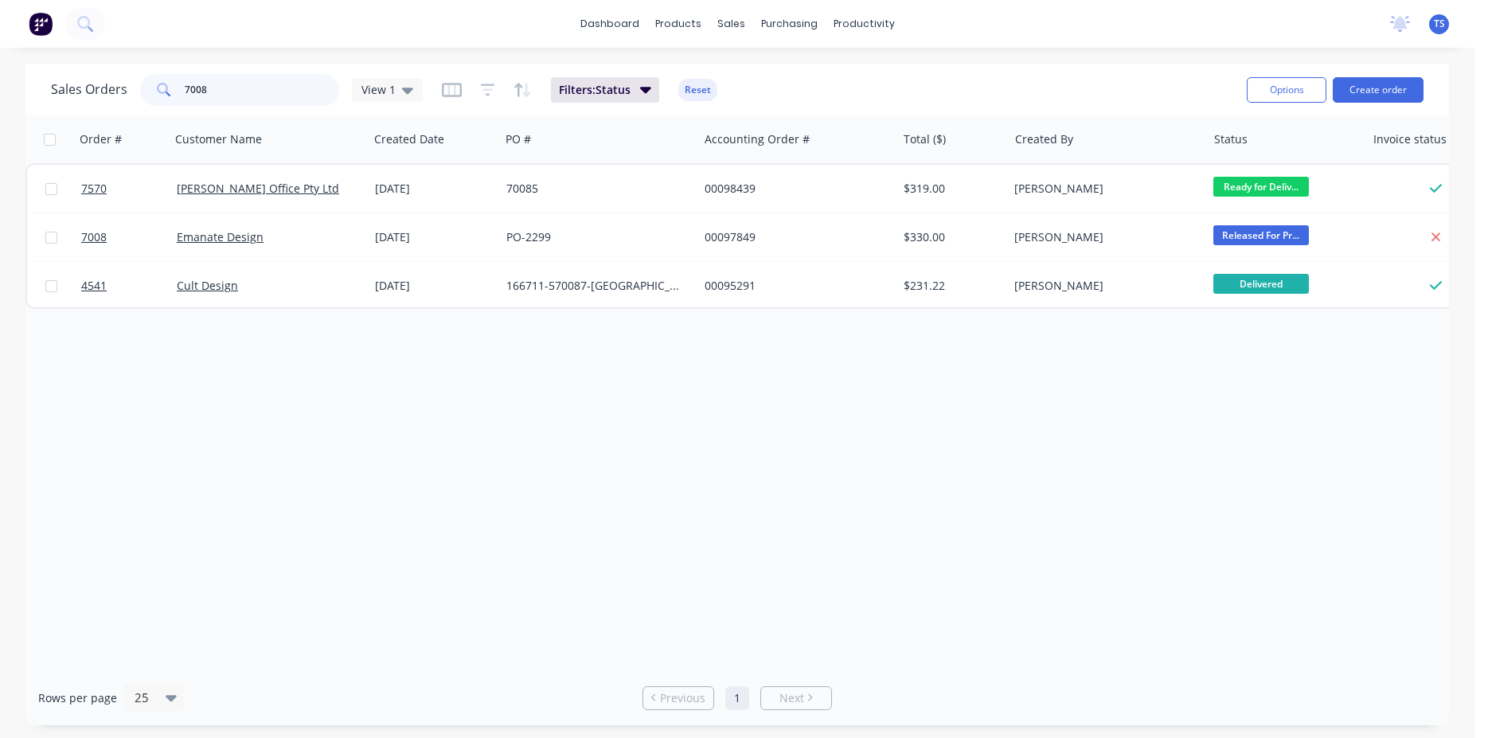
click at [236, 96] on input "7008" at bounding box center [262, 90] width 155 height 32
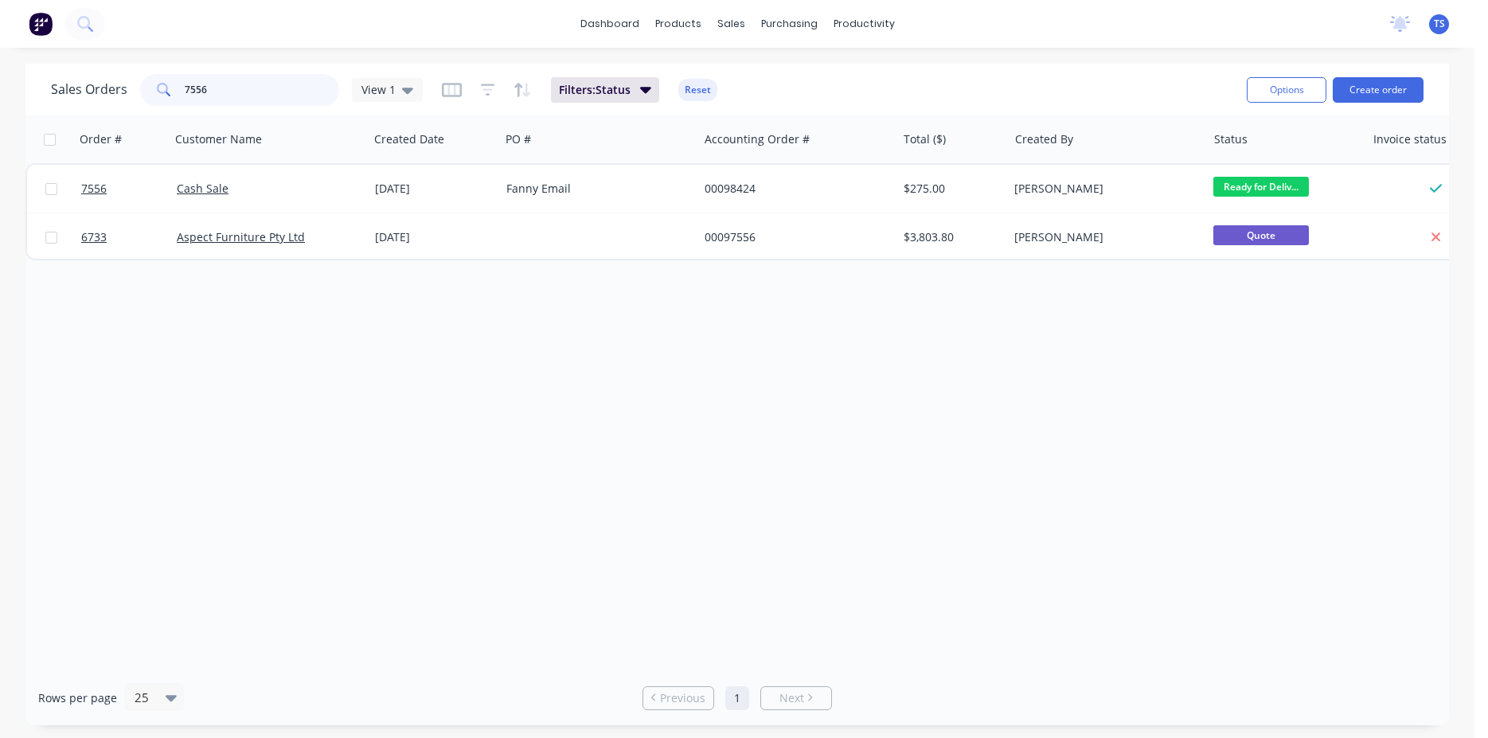
click at [222, 96] on input "7556" at bounding box center [262, 90] width 155 height 32
click at [226, 92] on input "7517" at bounding box center [262, 90] width 155 height 32
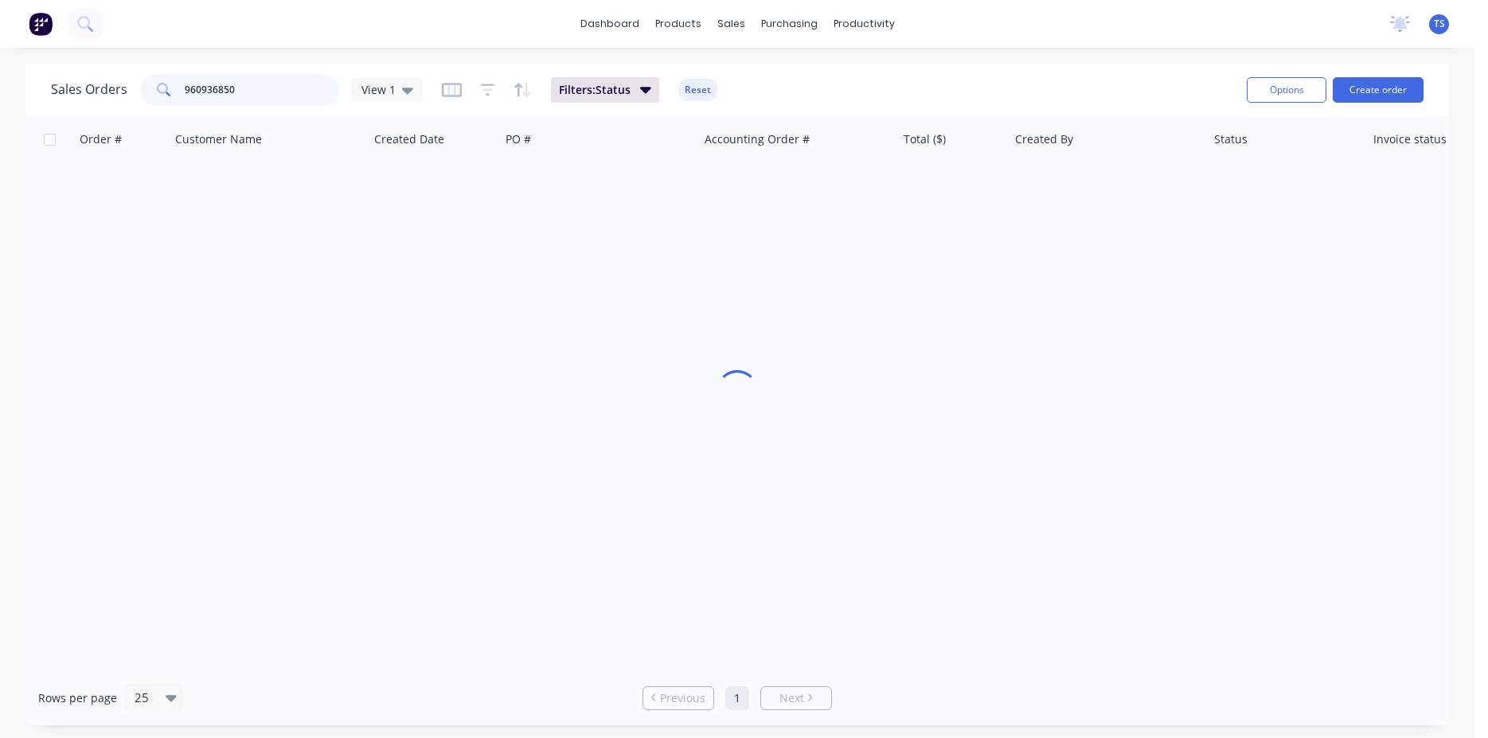
click at [228, 106] on input "960936850" at bounding box center [262, 90] width 155 height 32
click at [228, 96] on input "960936850" at bounding box center [262, 90] width 155 height 32
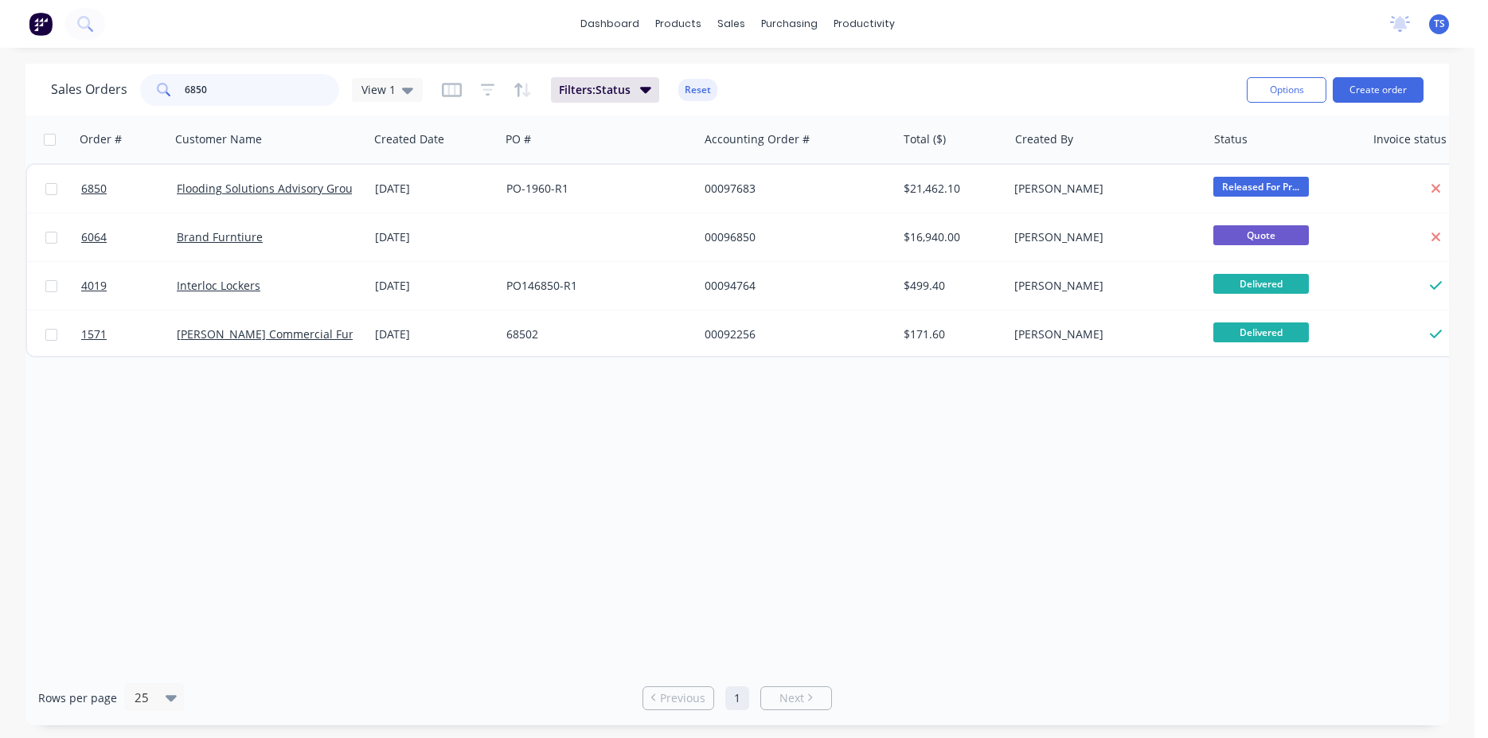
click at [229, 96] on input "6850" at bounding box center [262, 90] width 155 height 32
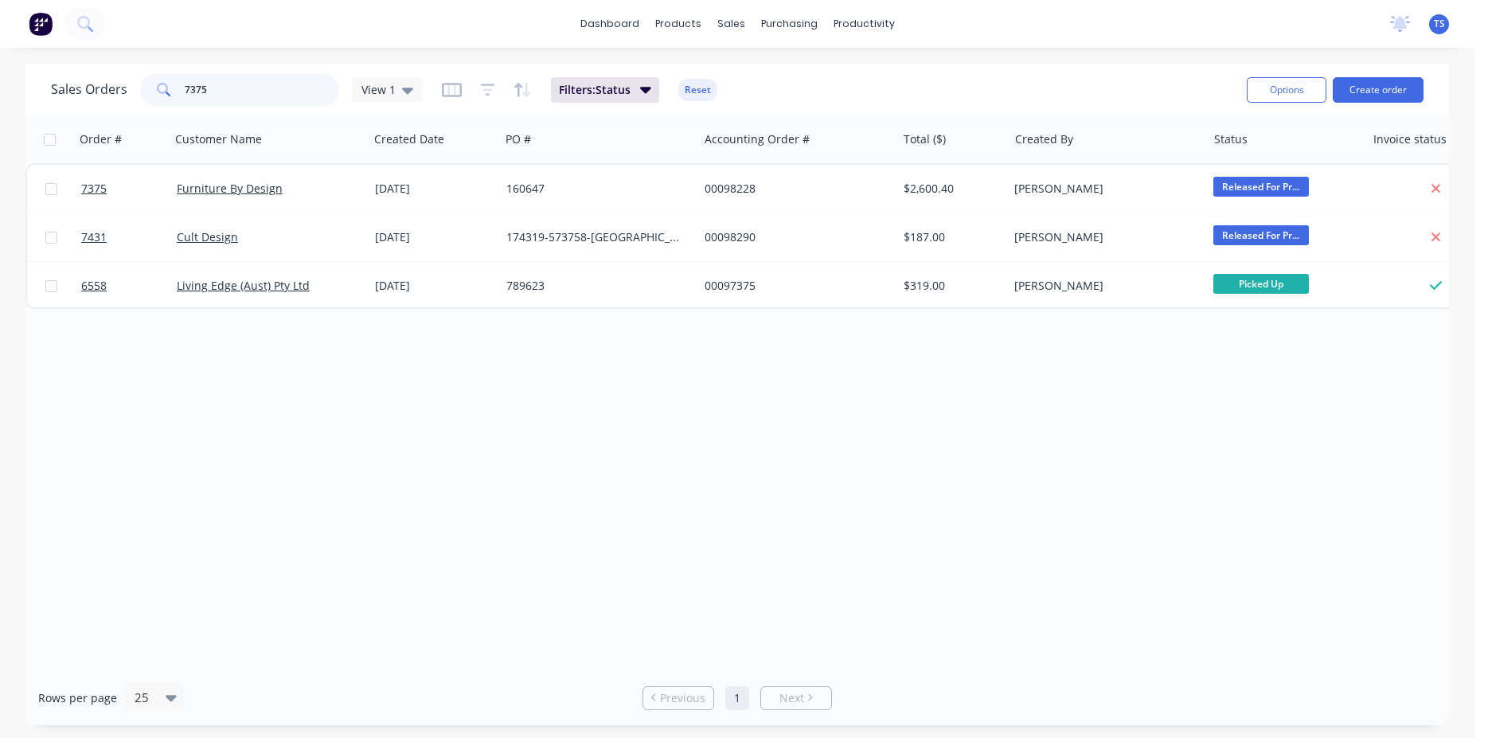
click at [228, 94] on input "7375" at bounding box center [262, 90] width 155 height 32
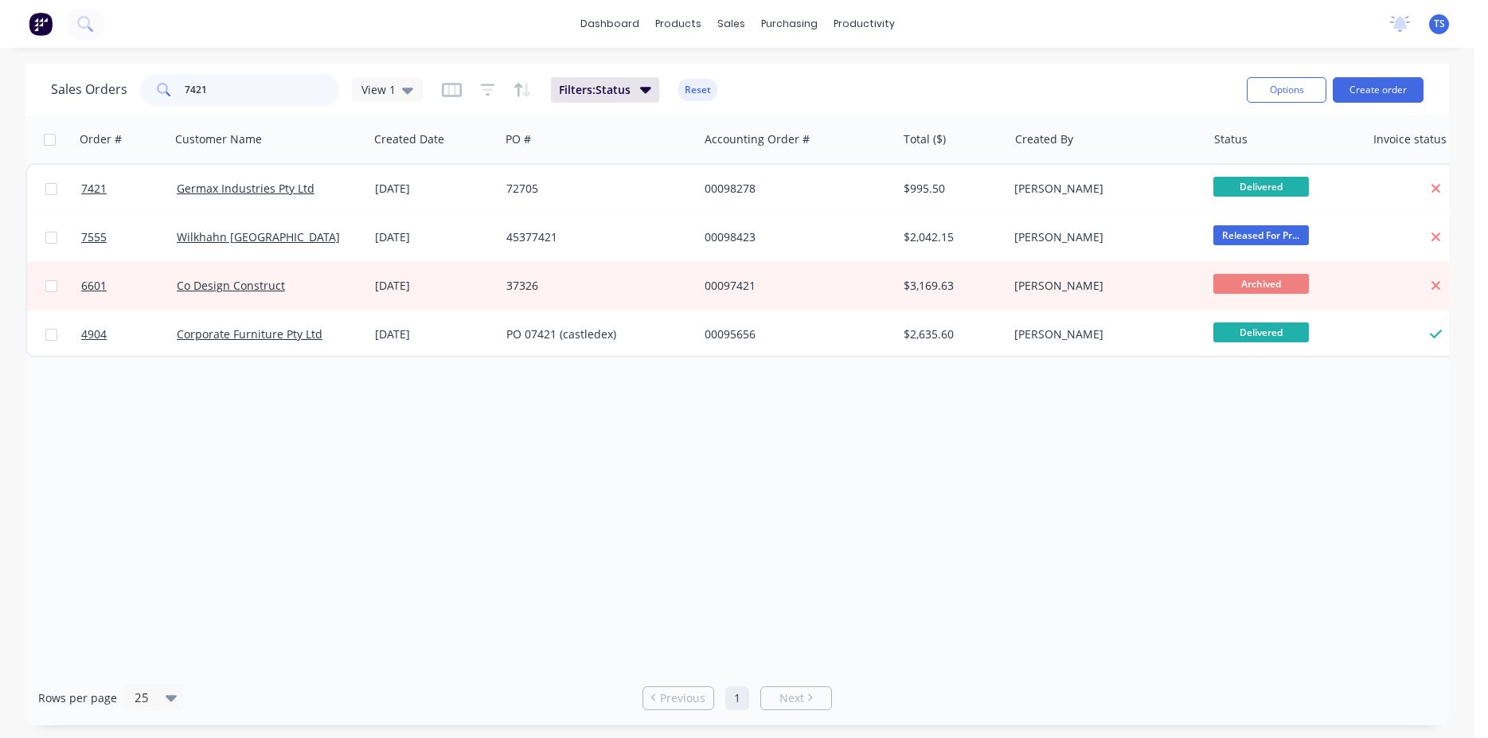
click at [248, 92] on input "7421" at bounding box center [262, 90] width 155 height 32
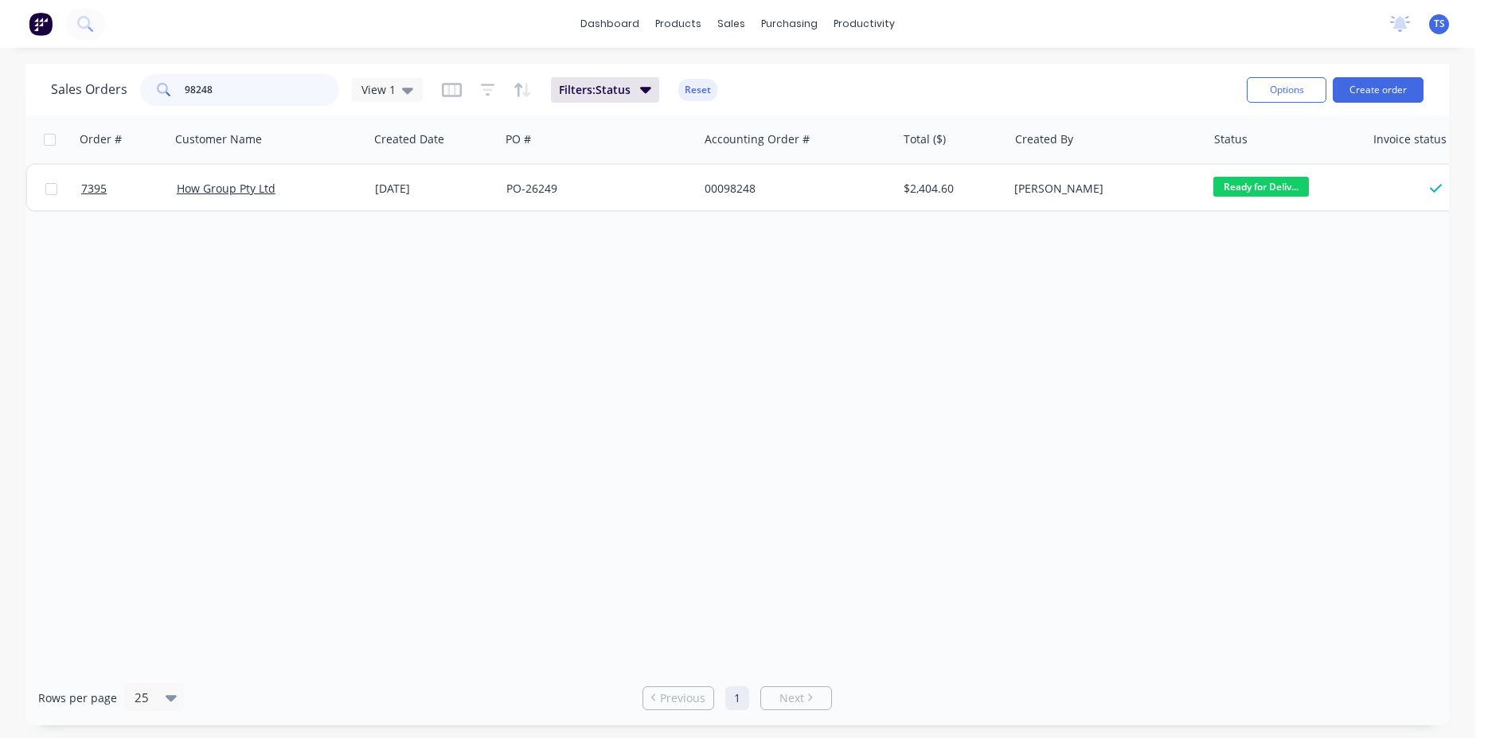
click at [248, 86] on input "98248" at bounding box center [262, 90] width 155 height 32
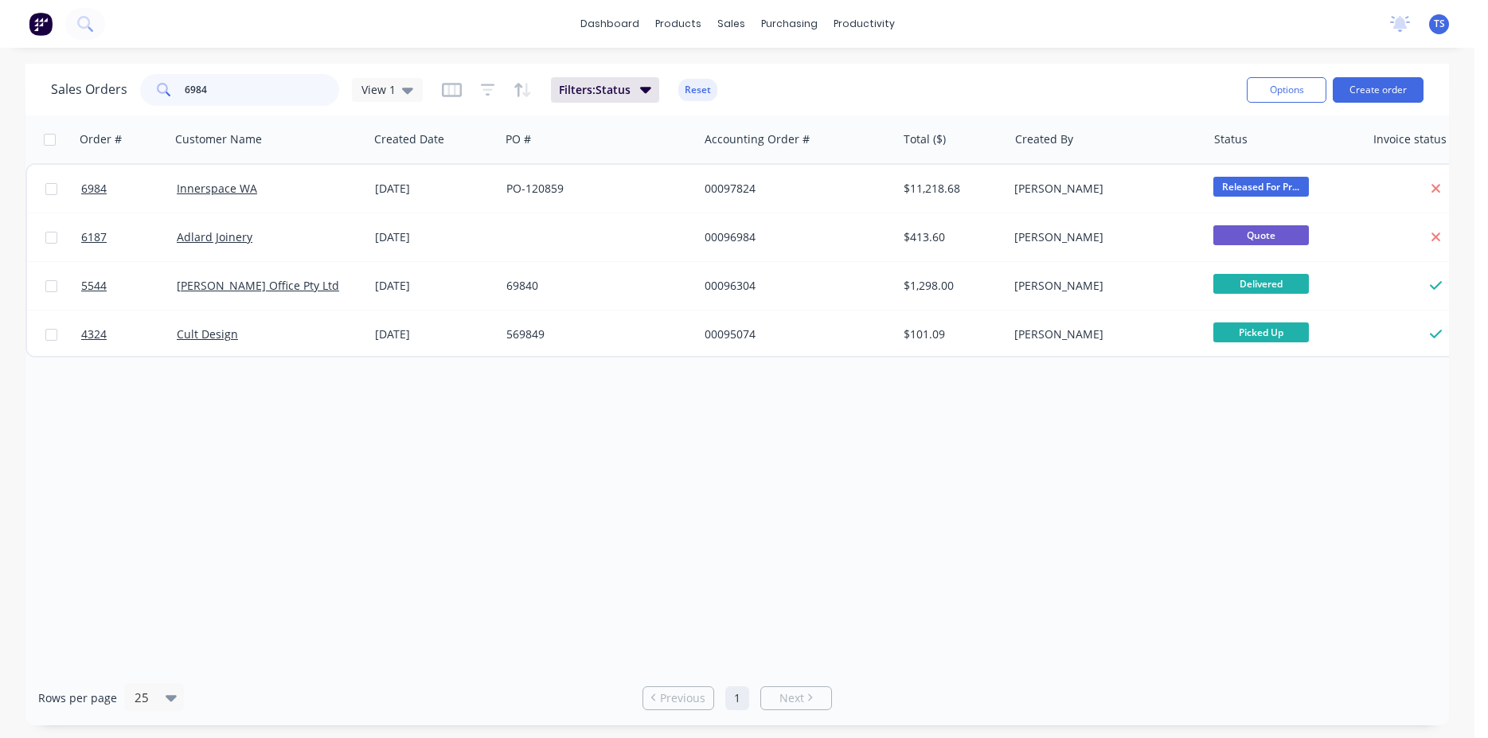
click at [247, 89] on input "6984" at bounding box center [262, 90] width 155 height 32
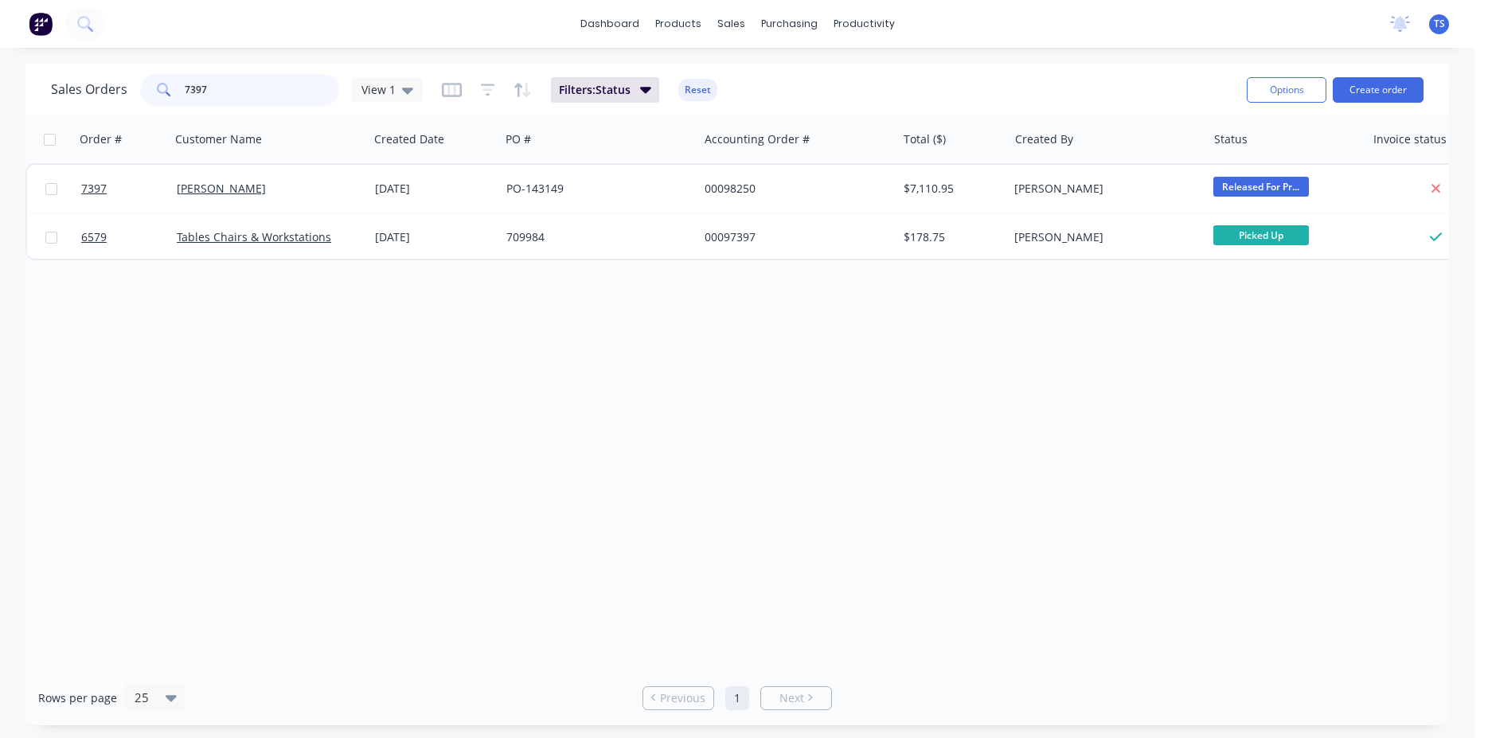
click at [227, 96] on input "7397" at bounding box center [262, 90] width 155 height 32
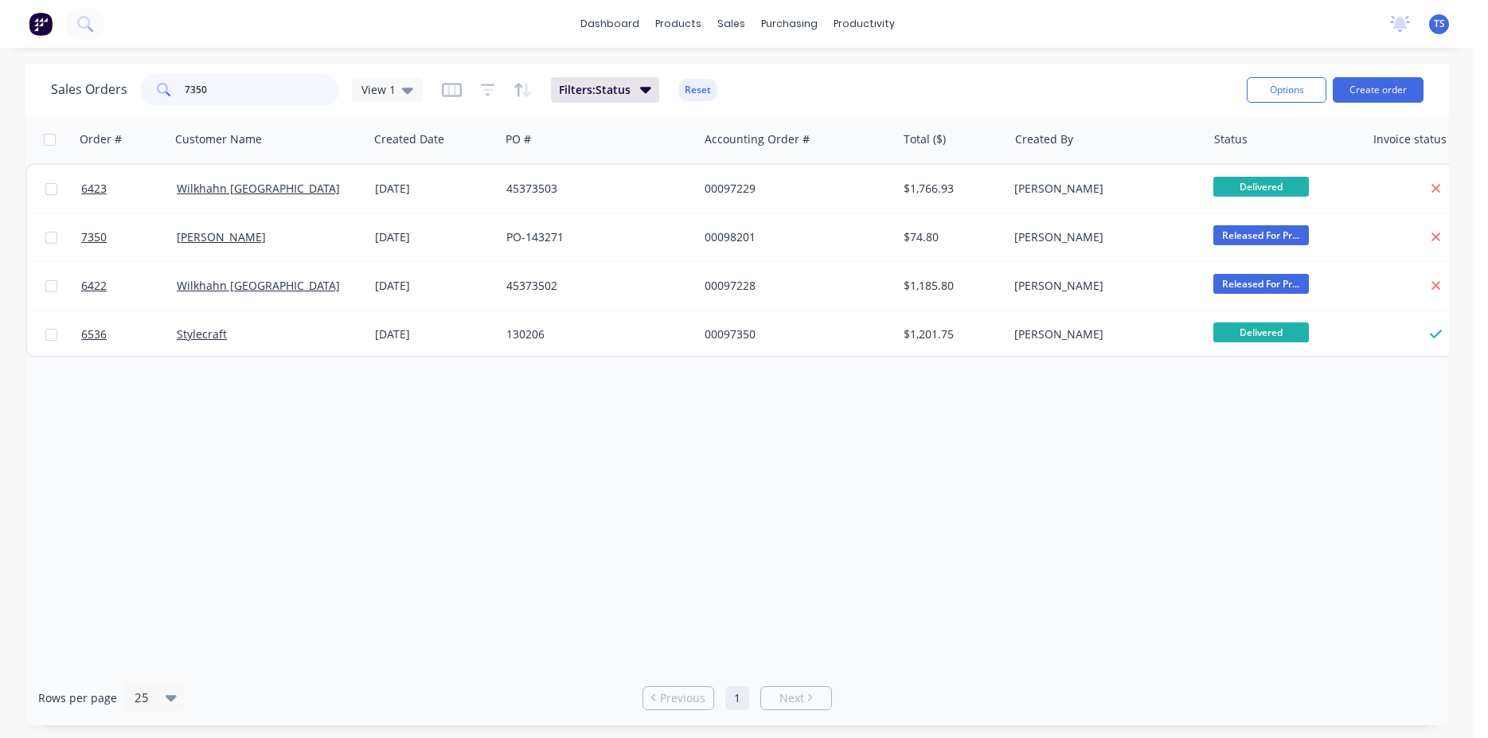
click at [251, 92] on input "7350" at bounding box center [262, 90] width 155 height 32
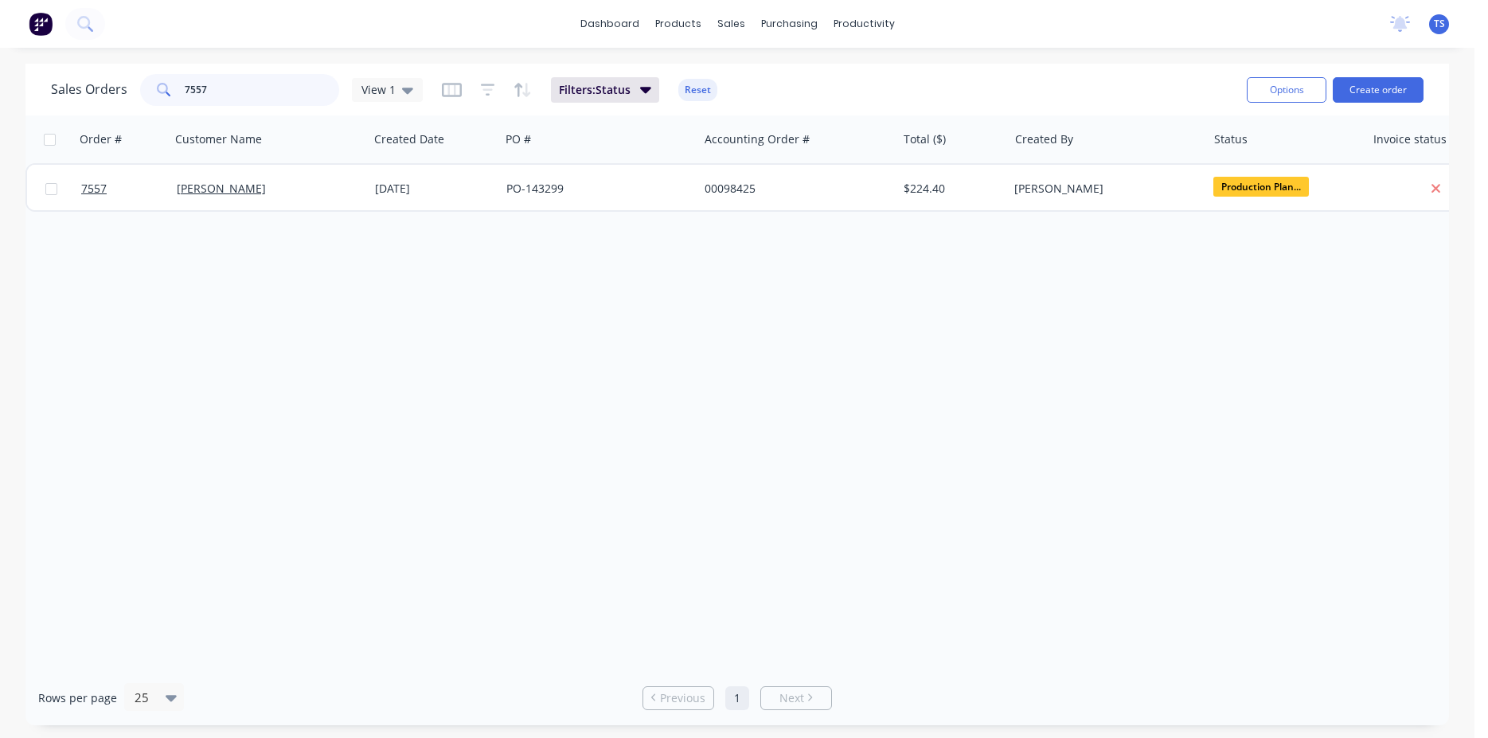
click at [248, 93] on input "7557" at bounding box center [262, 90] width 155 height 32
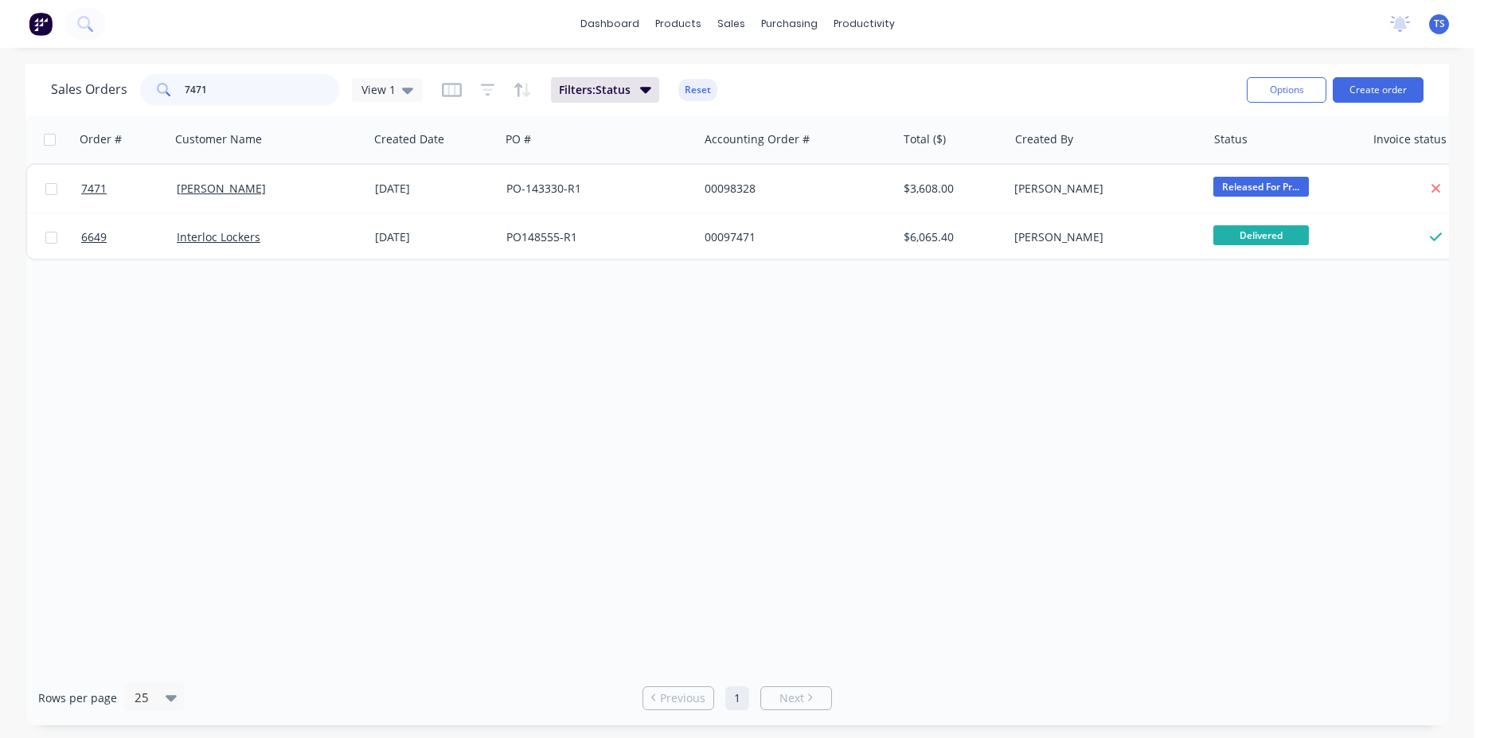
click at [255, 93] on input "7471" at bounding box center [262, 90] width 155 height 32
click at [249, 91] on input "7482" at bounding box center [262, 90] width 155 height 32
click at [262, 91] on input "6716" at bounding box center [262, 90] width 155 height 32
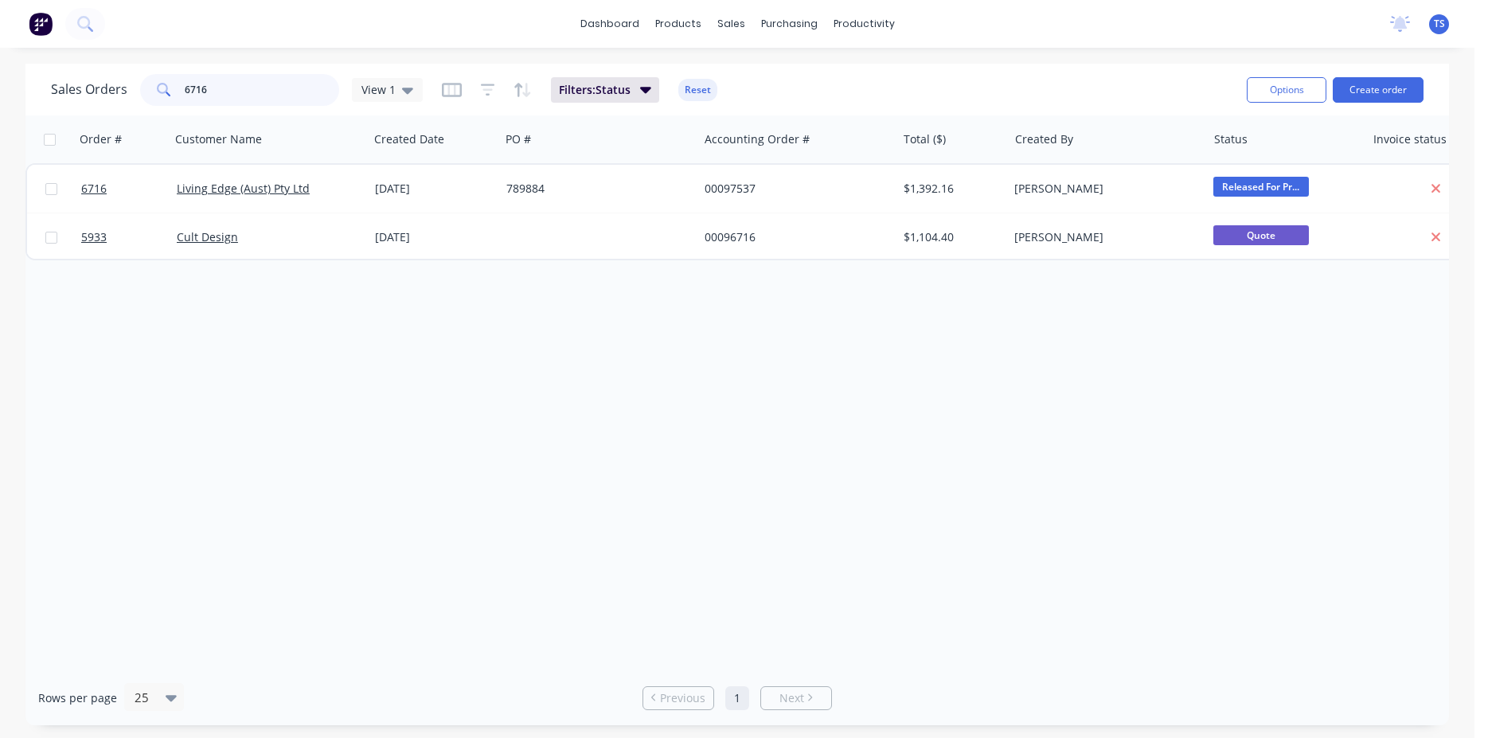
click at [262, 91] on input "6716" at bounding box center [262, 90] width 155 height 32
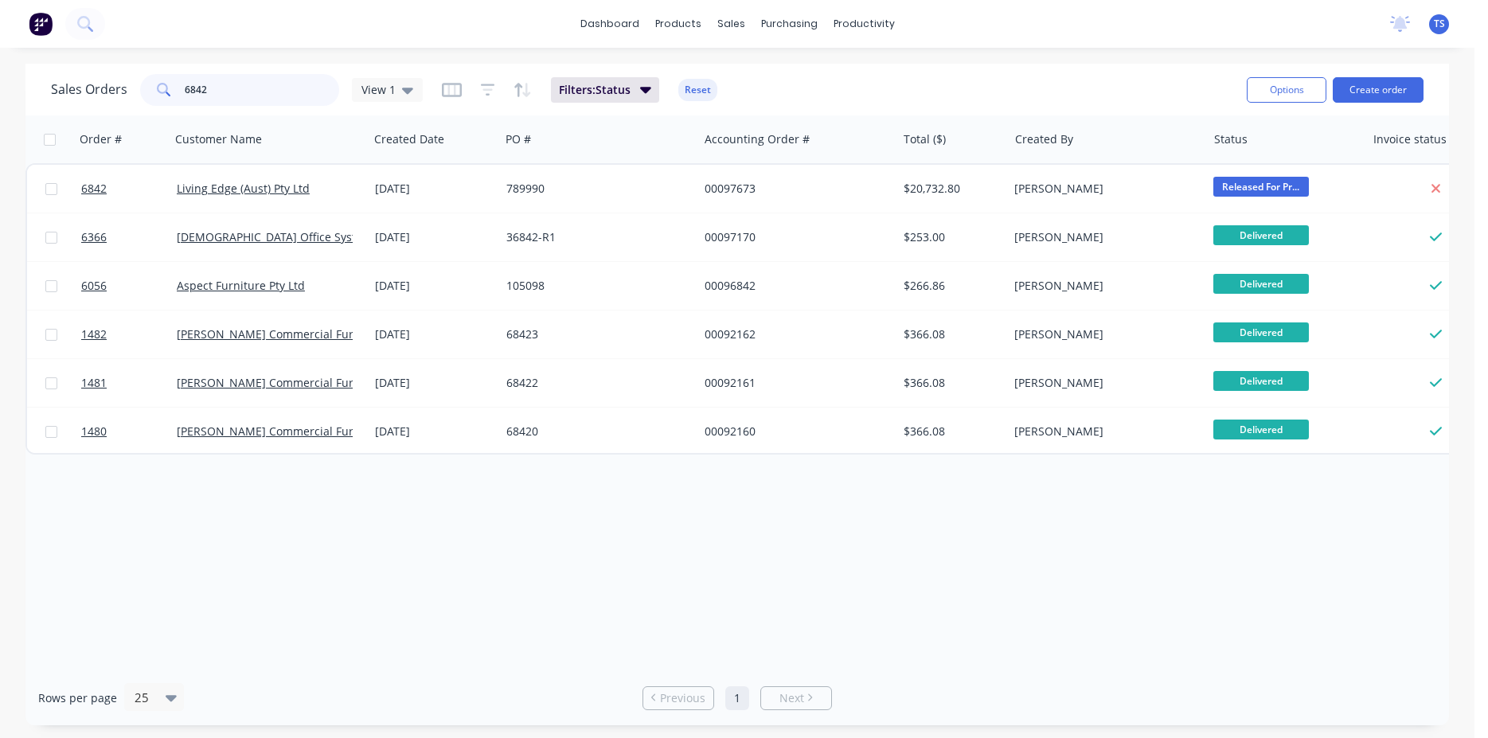
click at [262, 91] on input "6842" at bounding box center [262, 90] width 155 height 32
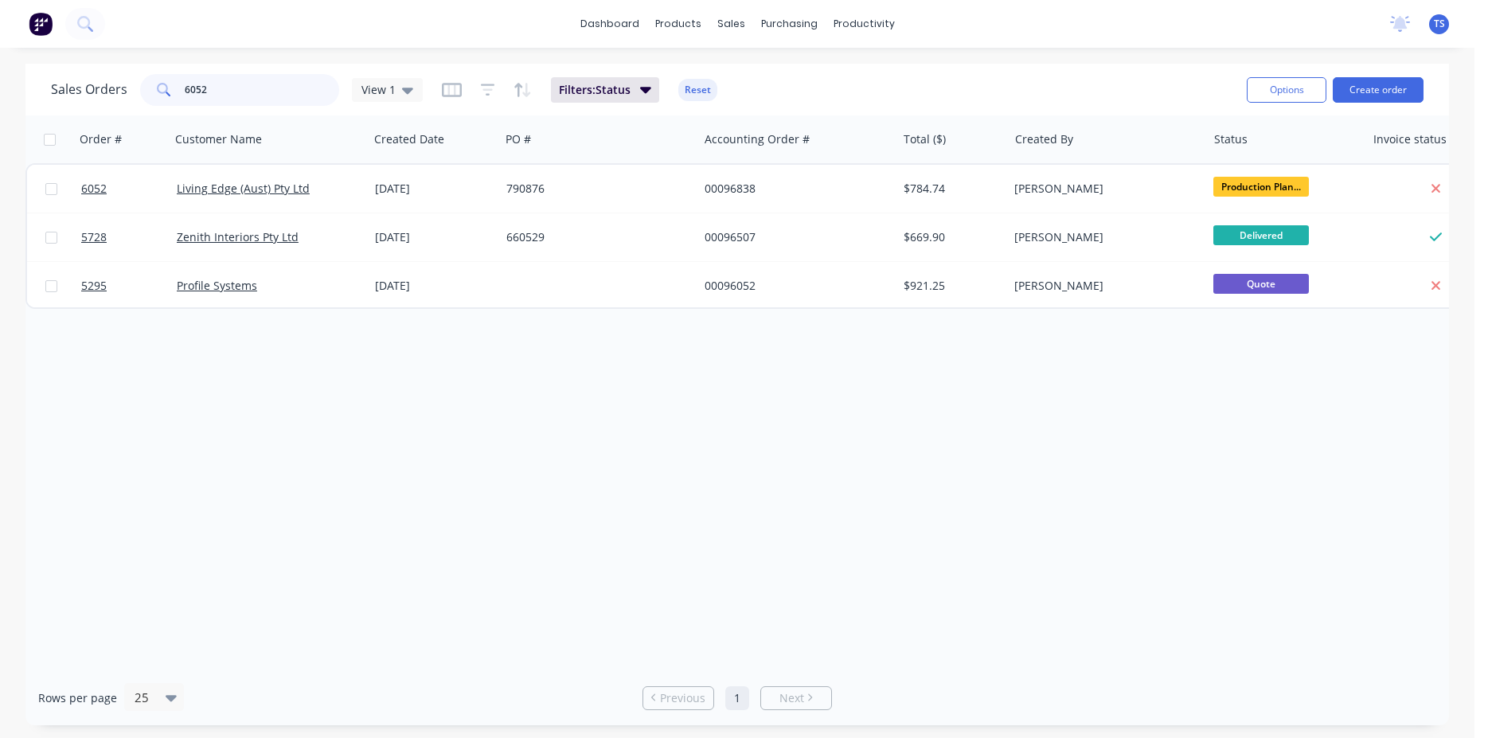
click at [257, 91] on input "6052" at bounding box center [262, 90] width 155 height 32
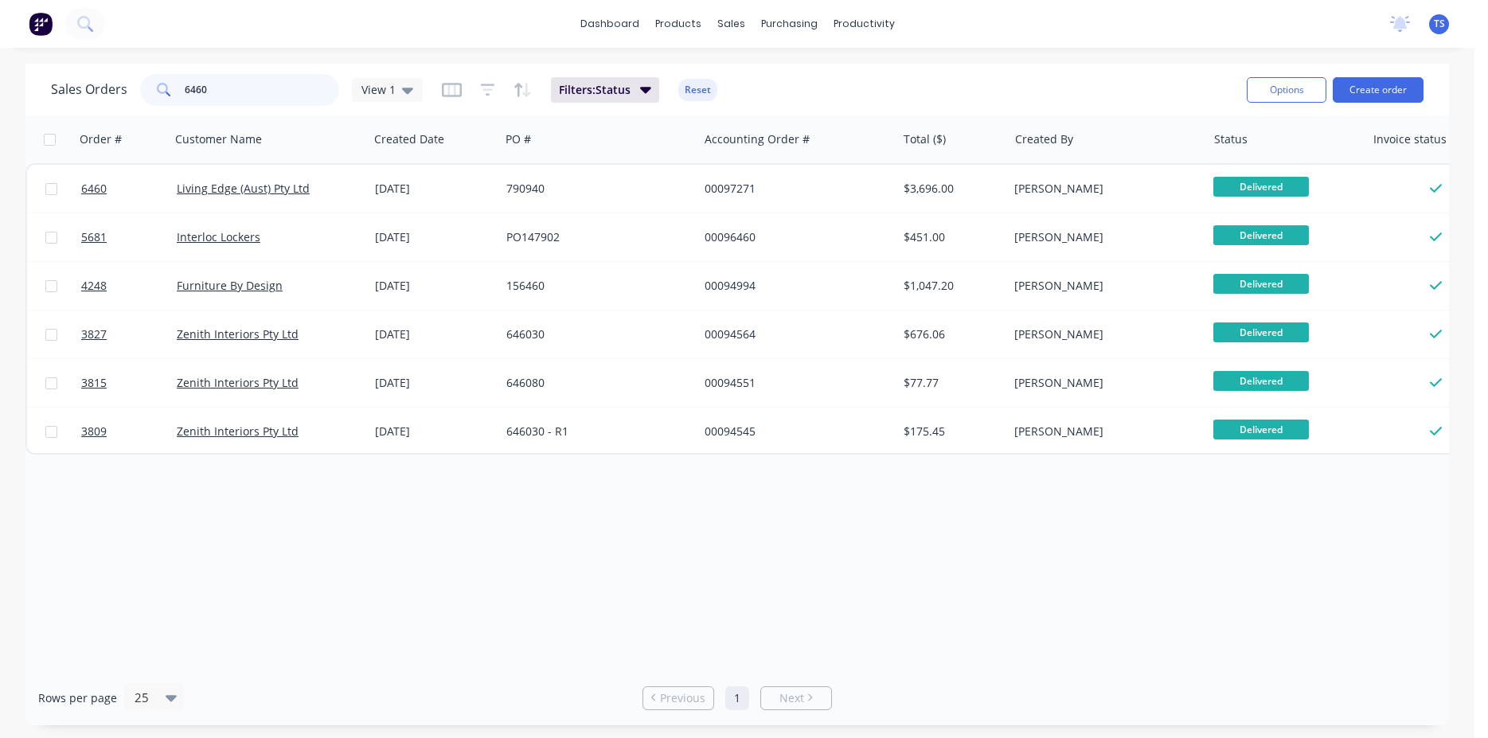
click at [246, 90] on input "6460" at bounding box center [262, 90] width 155 height 32
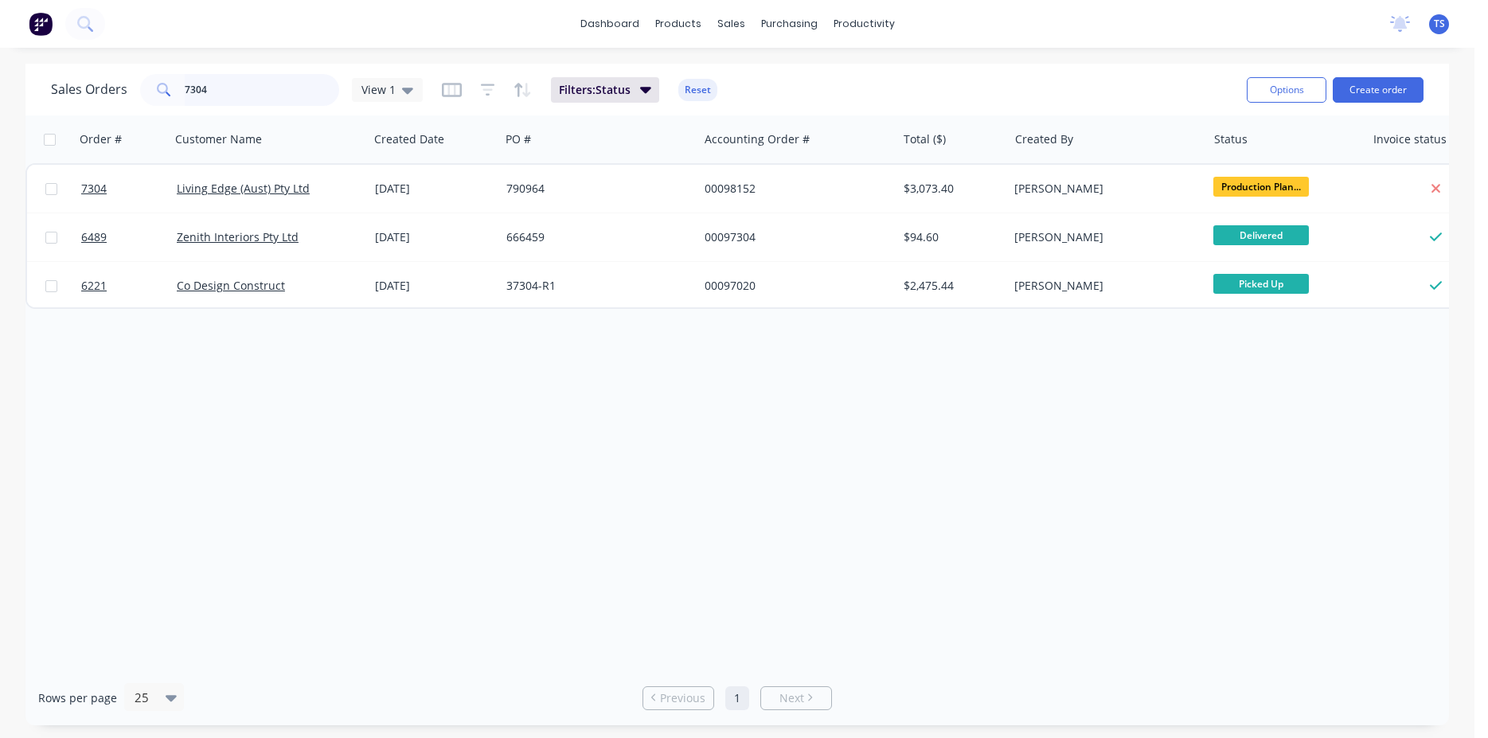
click at [246, 100] on input "7304" at bounding box center [262, 90] width 155 height 32
paste input "45377656"
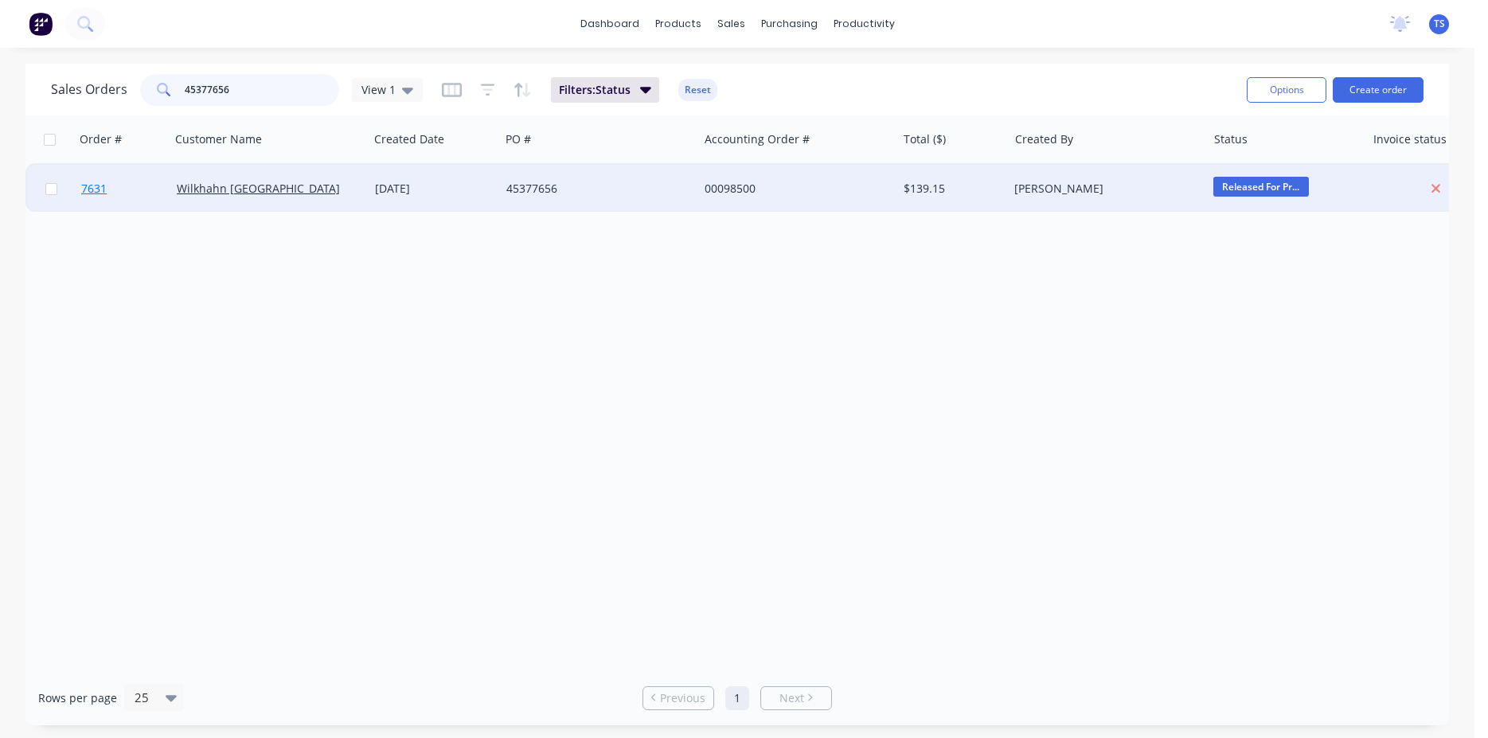
type input "45377656"
click at [99, 187] on span "7631" at bounding box center [93, 189] width 25 height 16
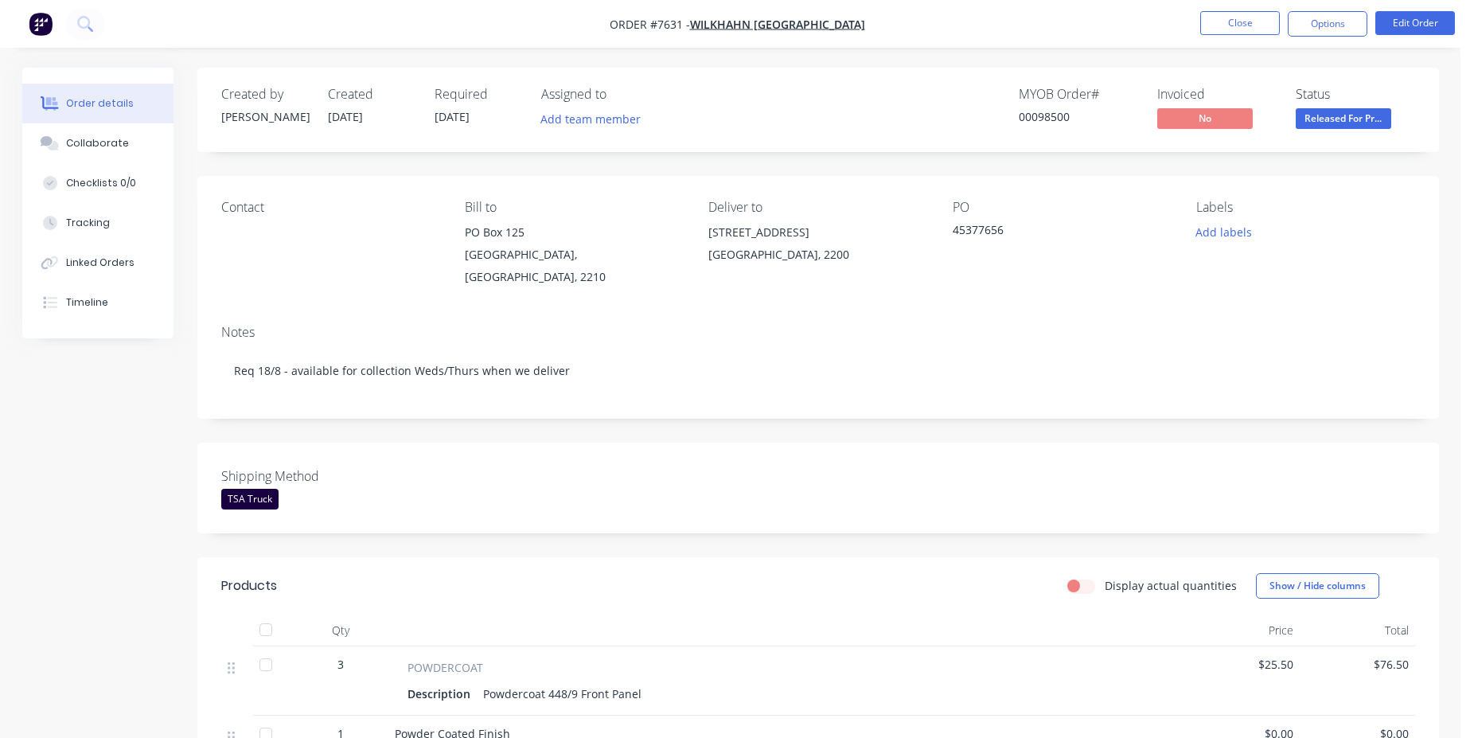
click at [1411, 10] on nav "Order #7631 - Wilkhahn Asia Pacific Close Options Edit Order" at bounding box center [737, 24] width 1474 height 48
click at [1414, 18] on button "Edit Order" at bounding box center [1416, 23] width 80 height 24
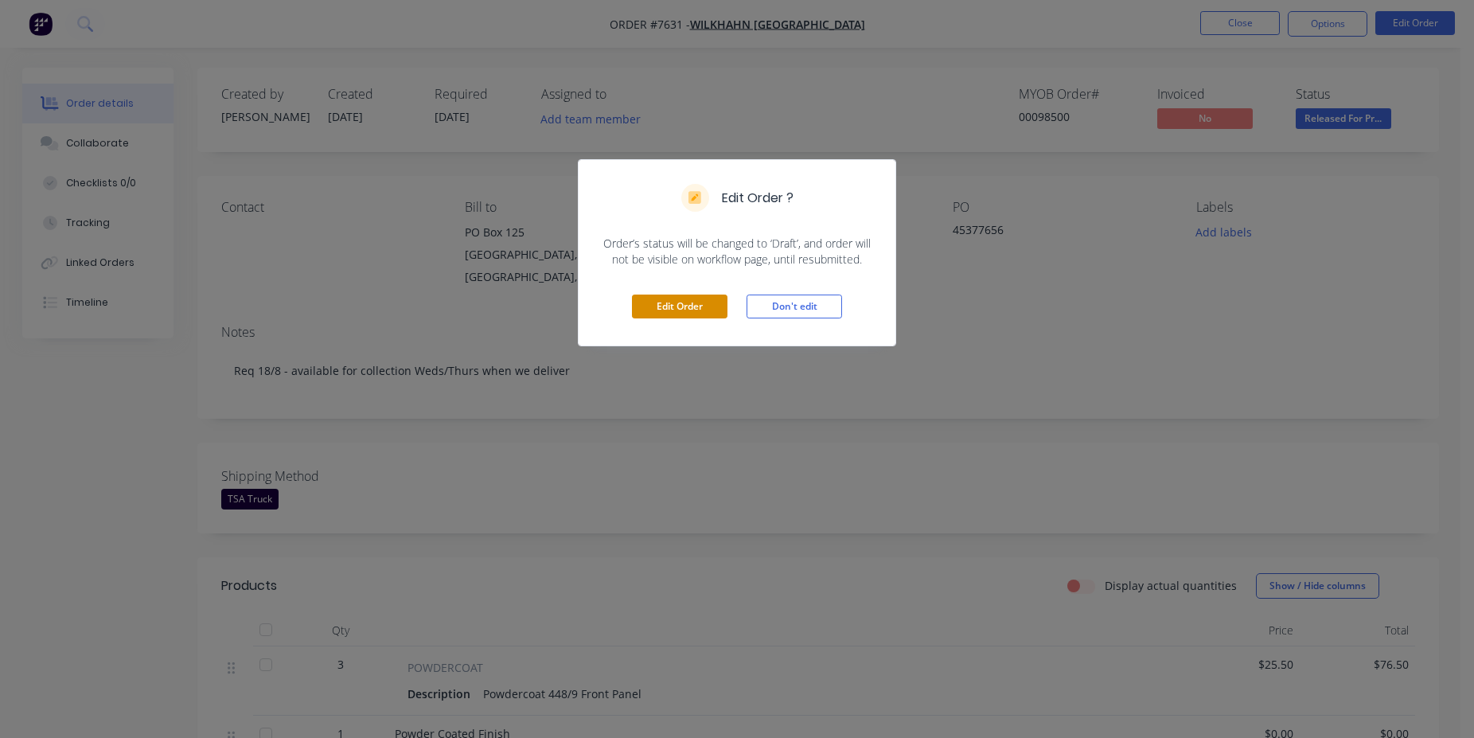
click at [686, 303] on button "Edit Order" at bounding box center [680, 307] width 96 height 24
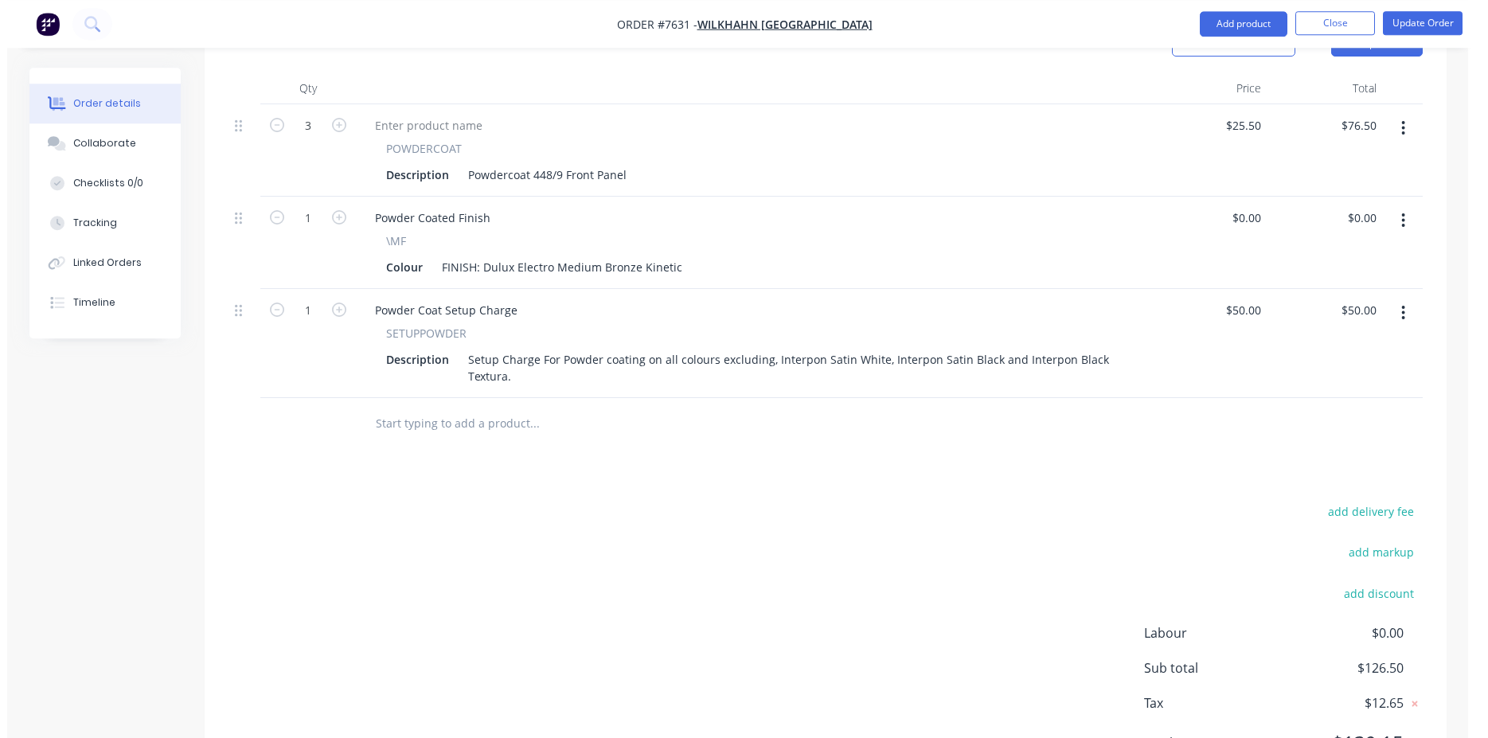
scroll to position [568, 0]
click at [455, 414] on input "text" at bounding box center [527, 423] width 318 height 32
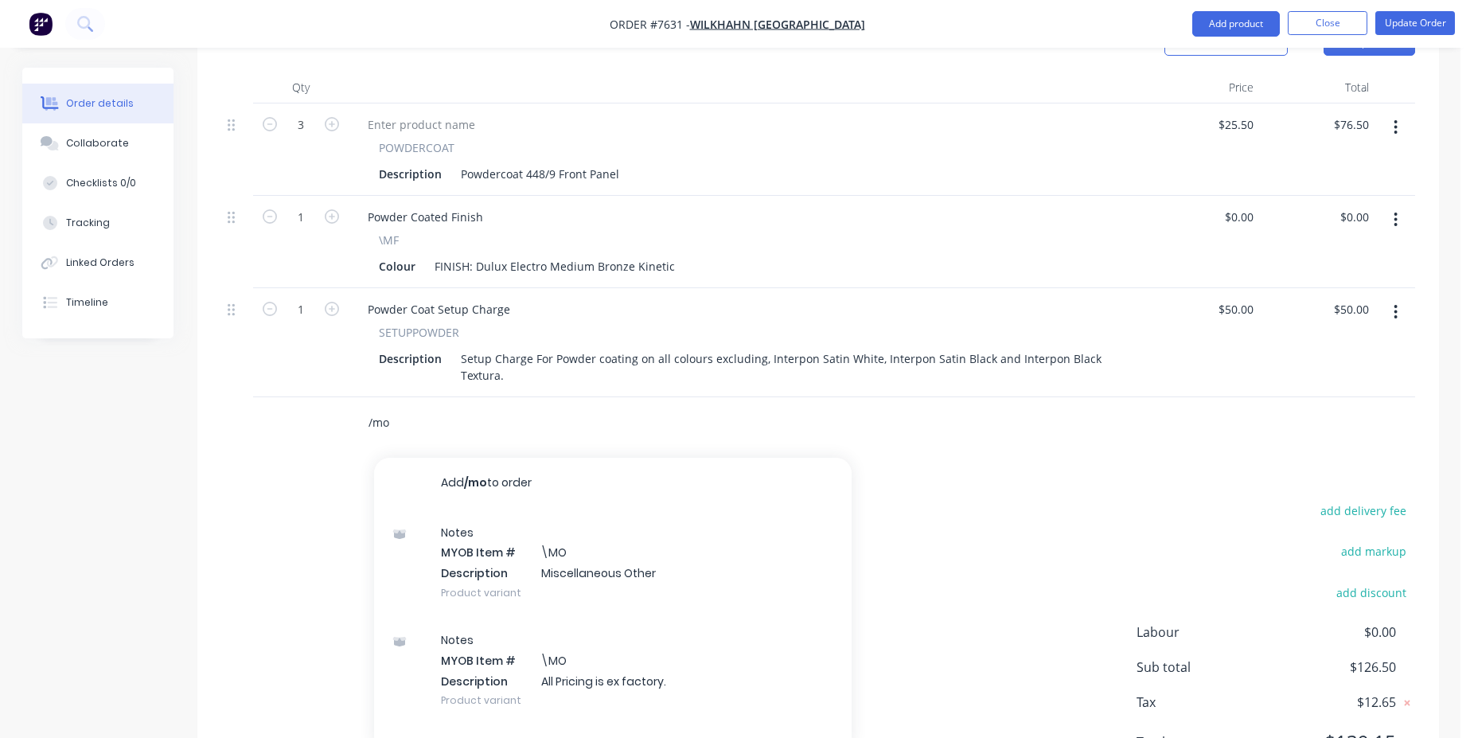
type input "/mo"
click at [591, 521] on div "Notes MYOB Item # \MO Description Miscellaneous Other Product variant" at bounding box center [613, 562] width 478 height 107
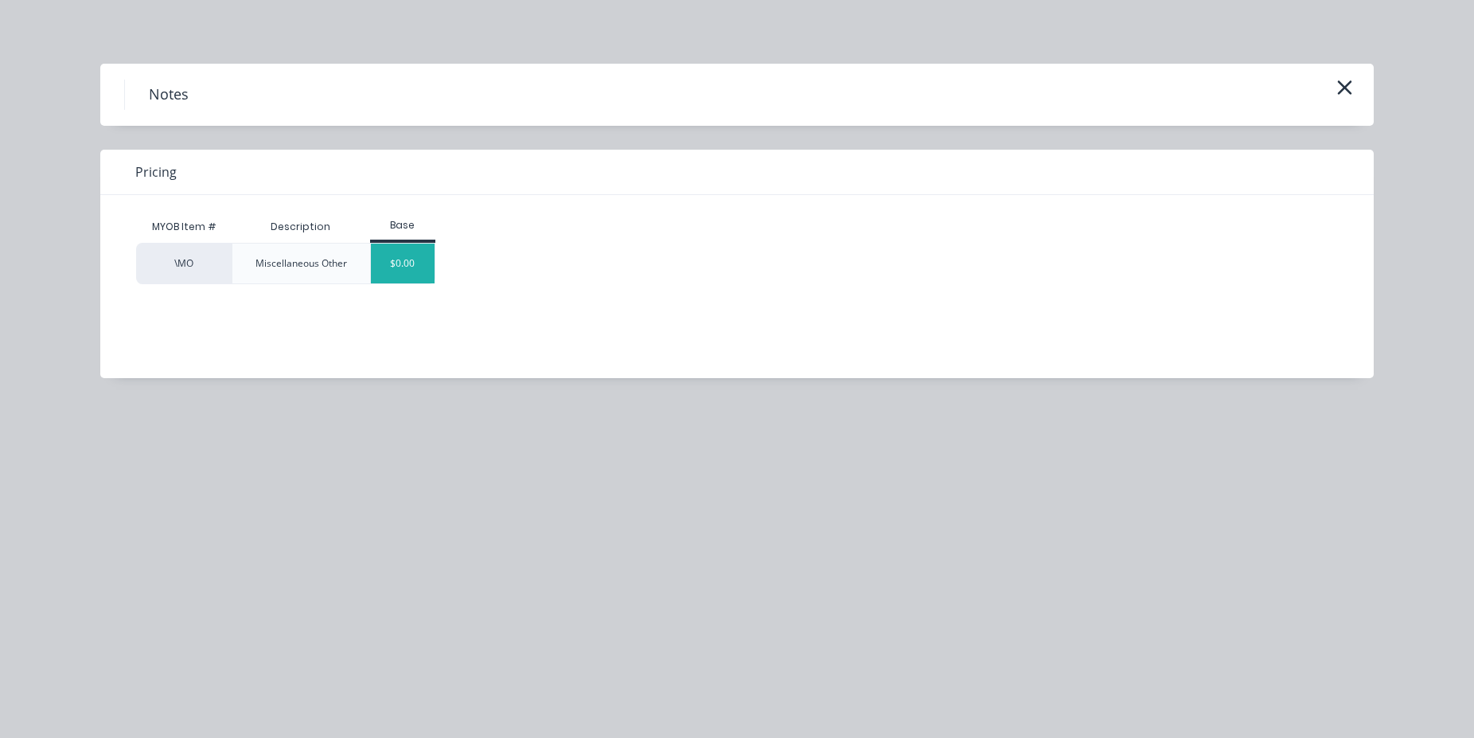
click at [415, 263] on div "$0.00" at bounding box center [403, 264] width 64 height 40
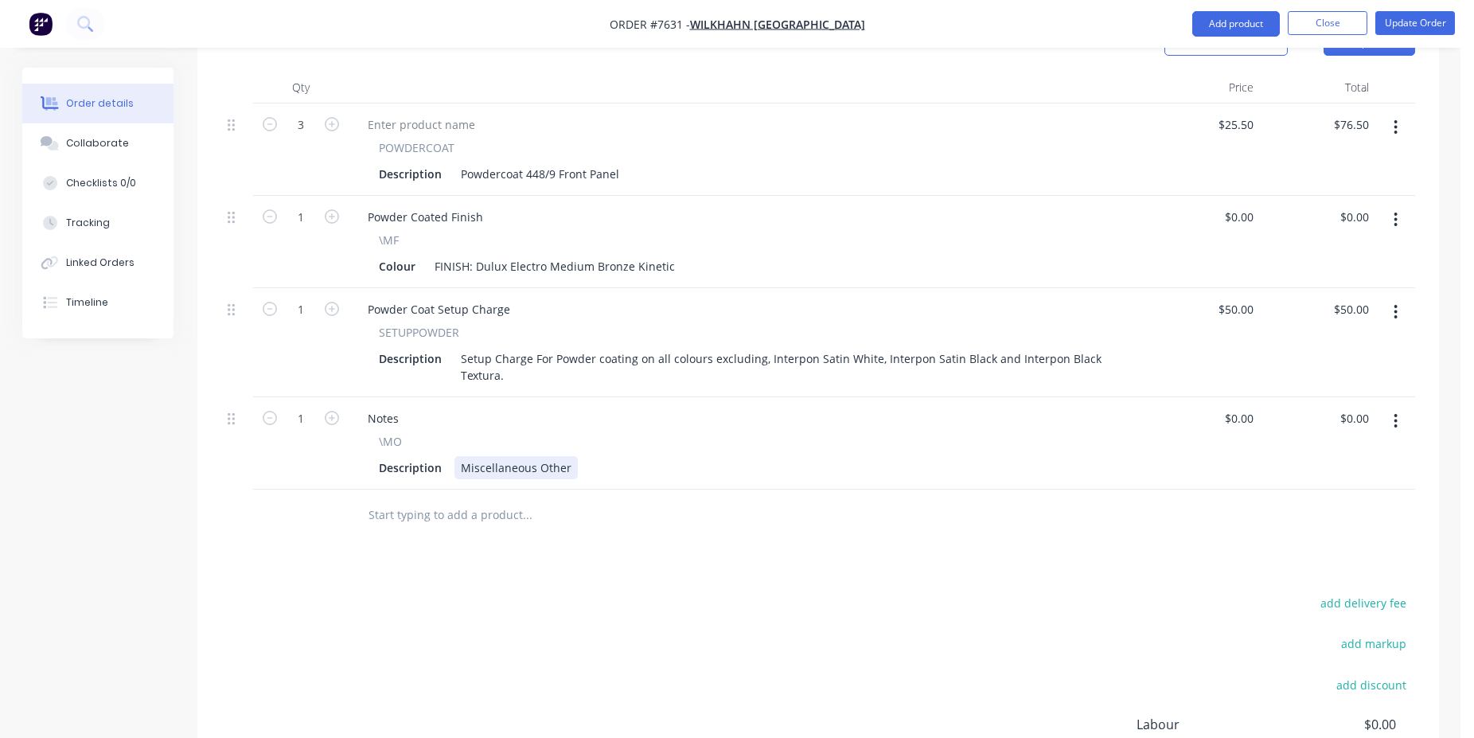
click at [548, 456] on div "Miscellaneous Other" at bounding box center [516, 467] width 123 height 23
click at [641, 456] on div "Items ready to collect from midday" at bounding box center [554, 467] width 198 height 23
click at [1418, 24] on button "Update Order" at bounding box center [1416, 23] width 80 height 24
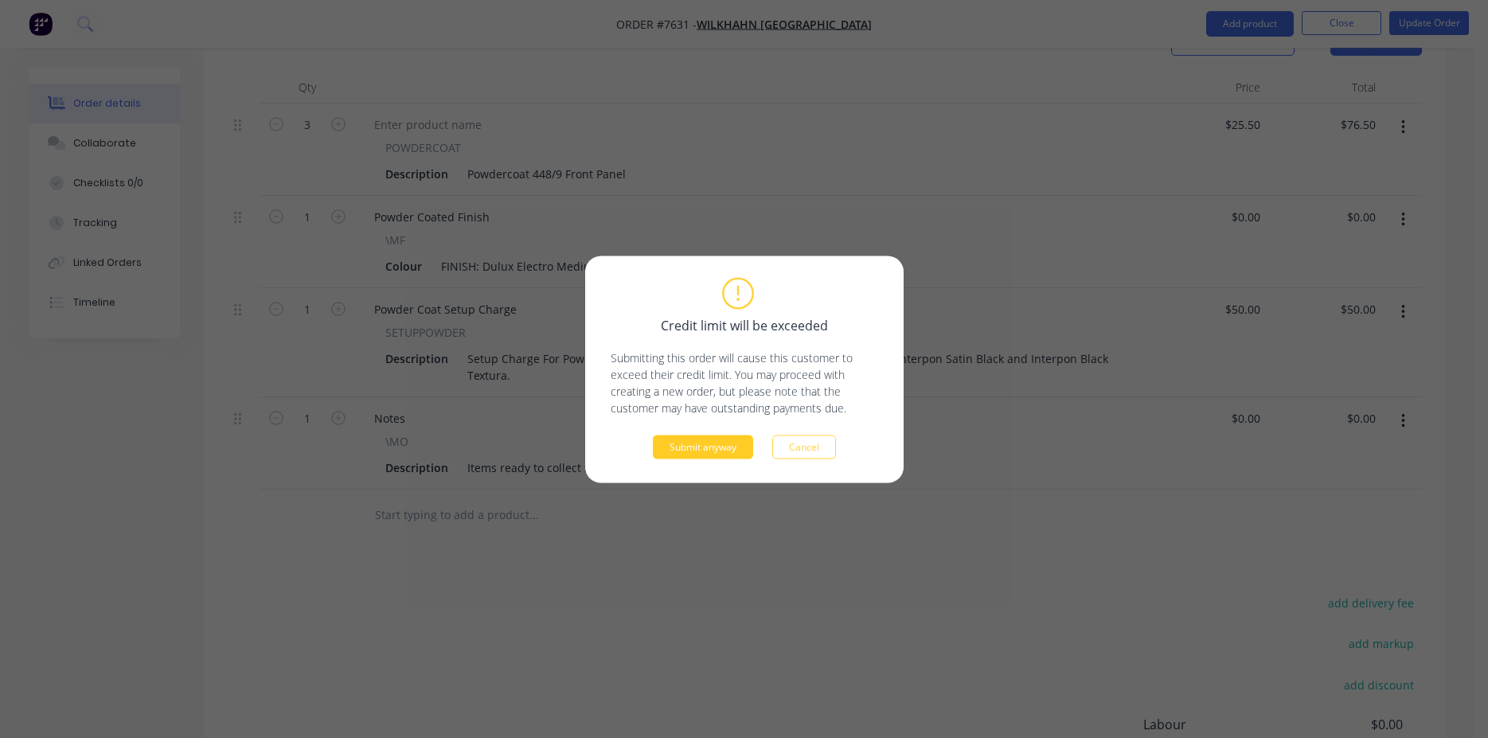
click at [688, 452] on button "Submit anyway" at bounding box center [703, 447] width 100 height 24
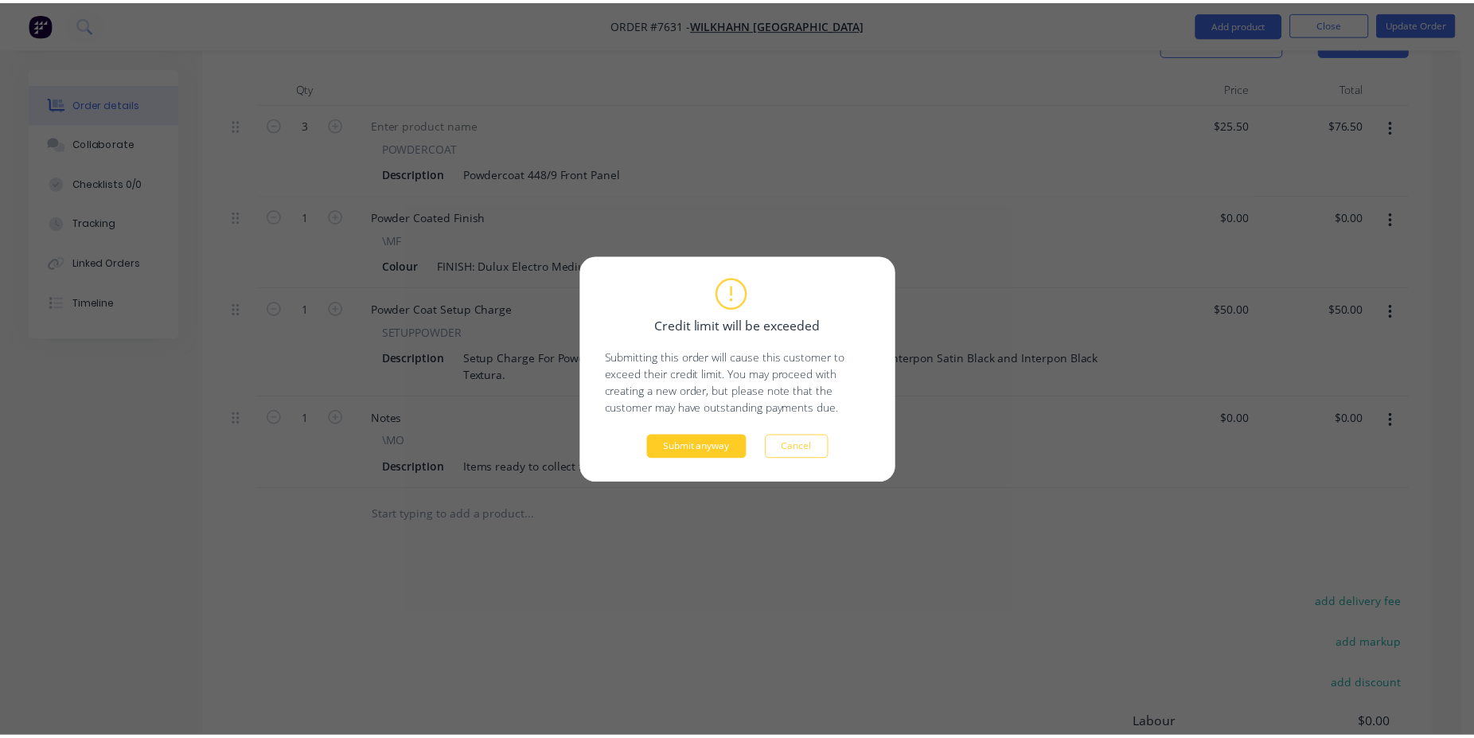
scroll to position [486, 0]
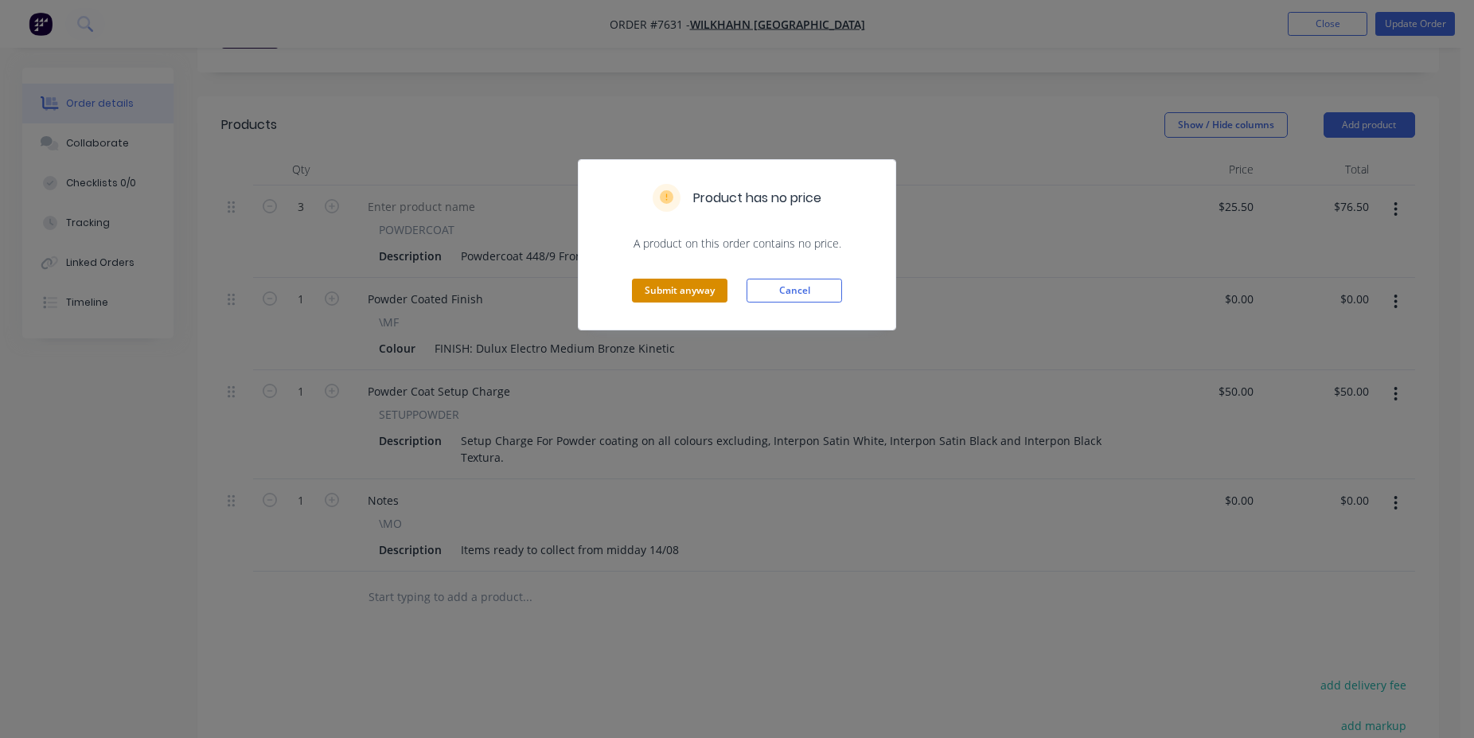
click at [679, 291] on button "Submit anyway" at bounding box center [680, 291] width 96 height 24
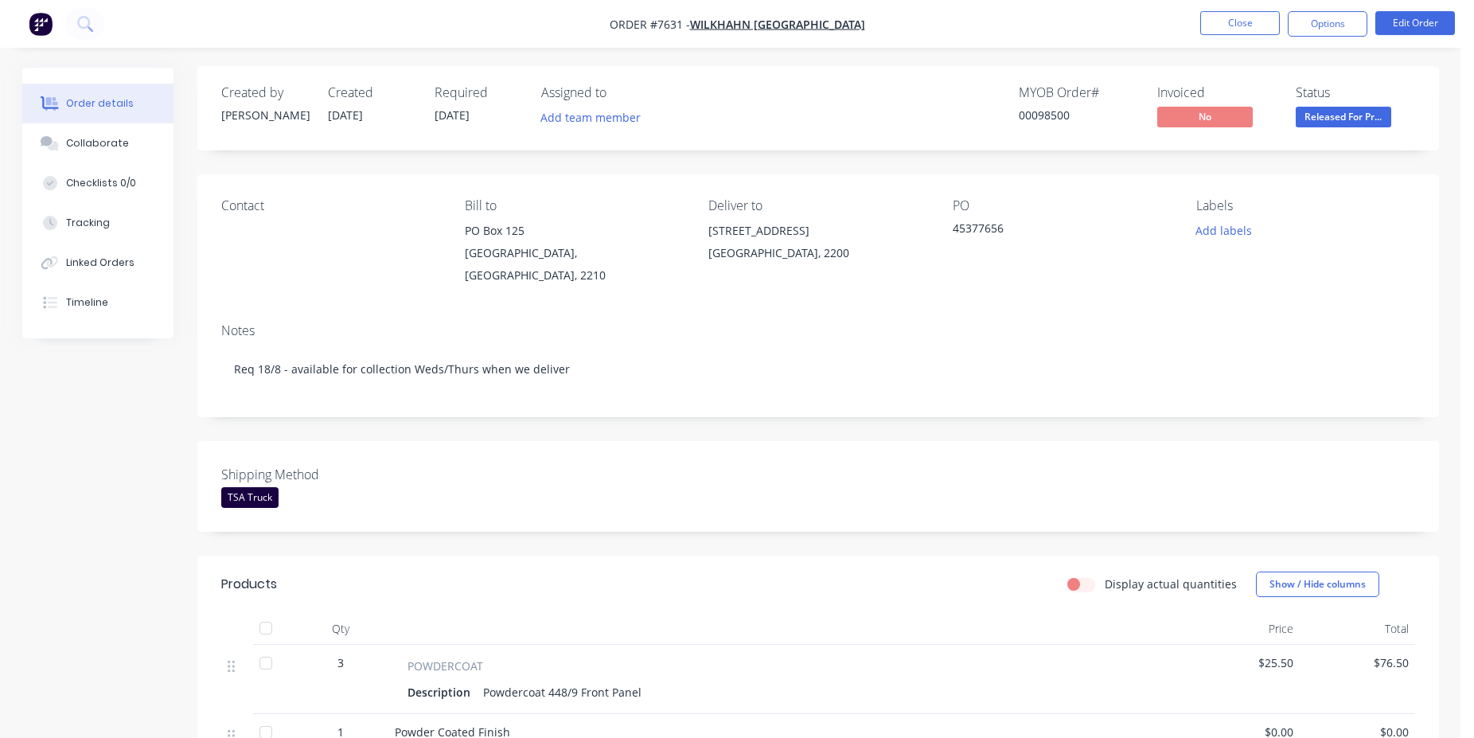
scroll to position [0, 0]
click at [1251, 19] on button "Close" at bounding box center [1240, 23] width 80 height 24
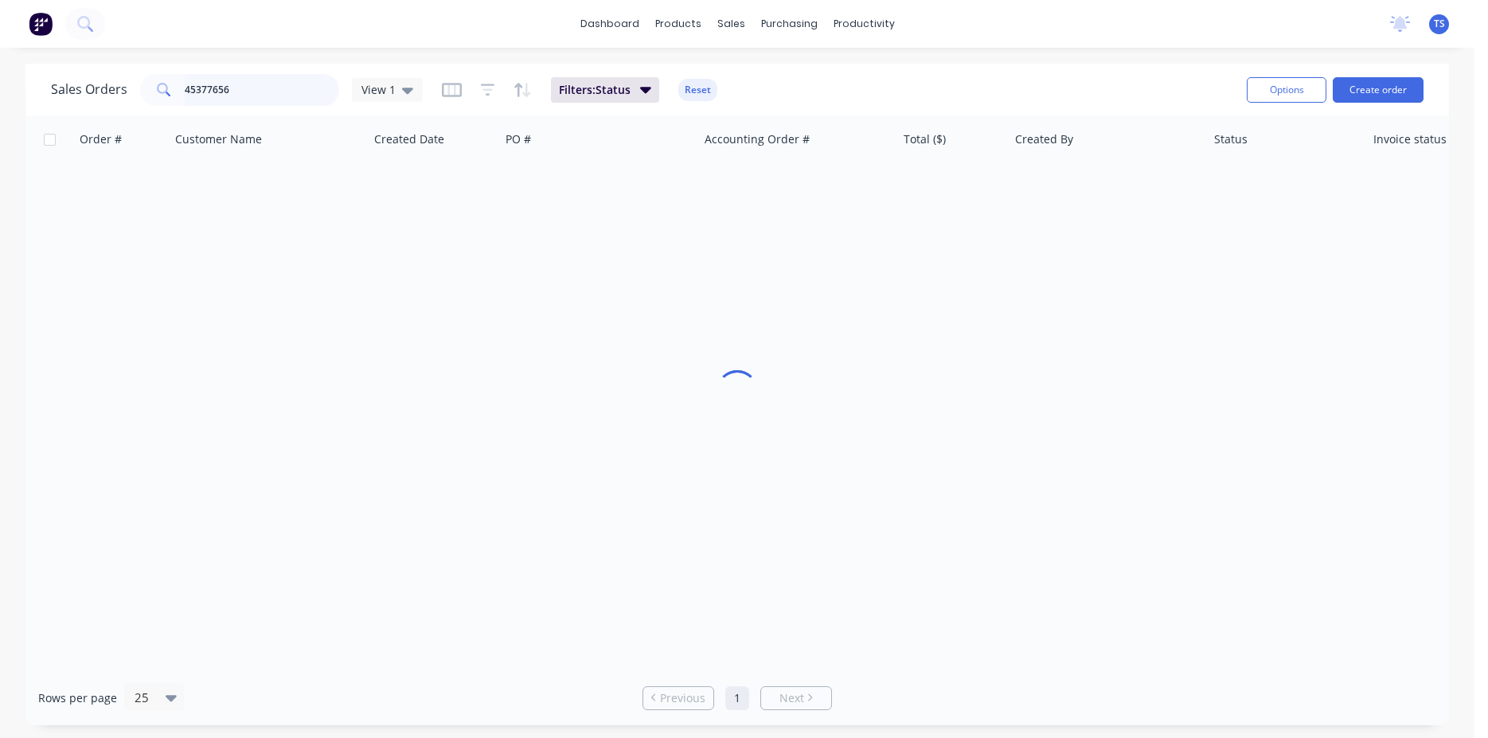
click at [287, 85] on input "45377656" at bounding box center [262, 90] width 155 height 32
click at [306, 99] on input "45377656" at bounding box center [262, 90] width 155 height 32
type input "45377655"
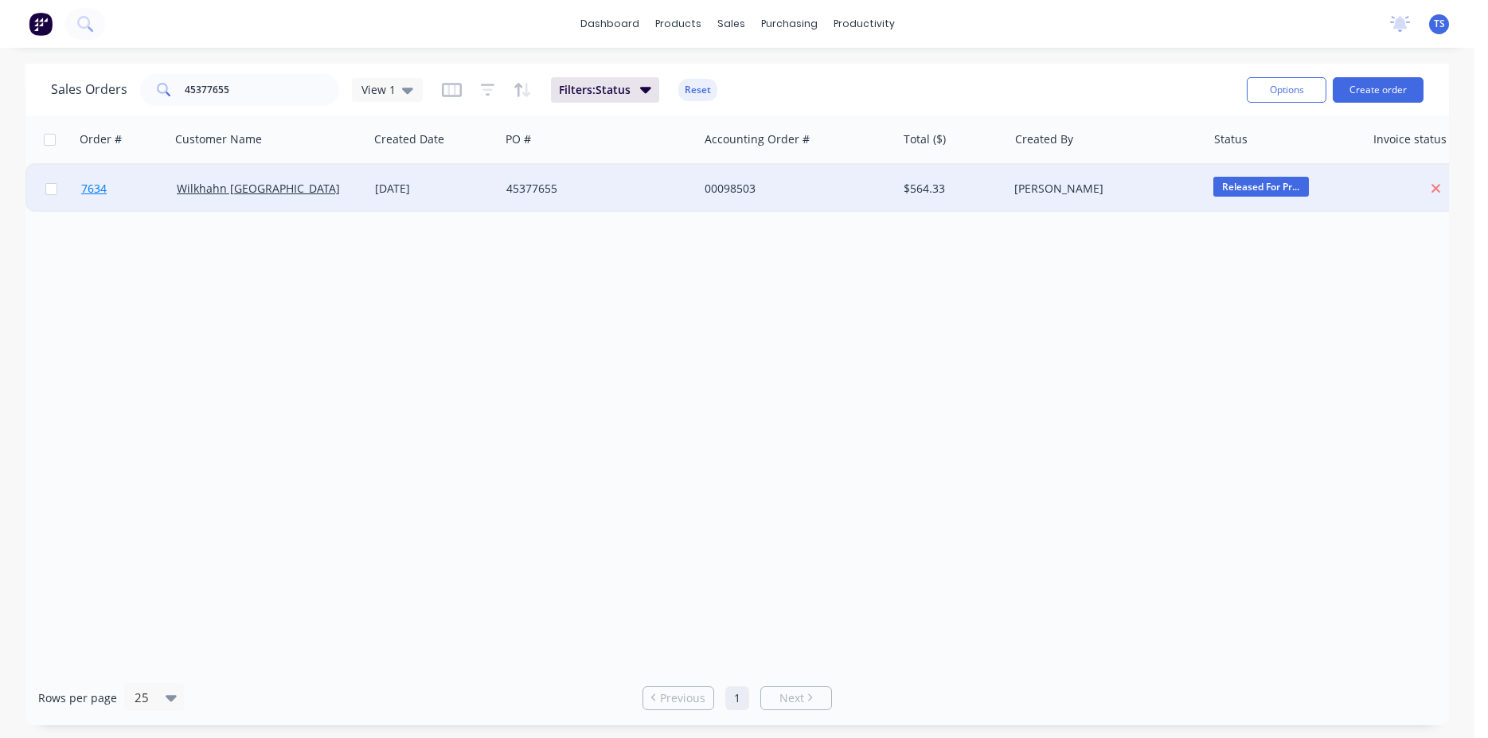
click at [123, 181] on link "7634" at bounding box center [129, 189] width 96 height 48
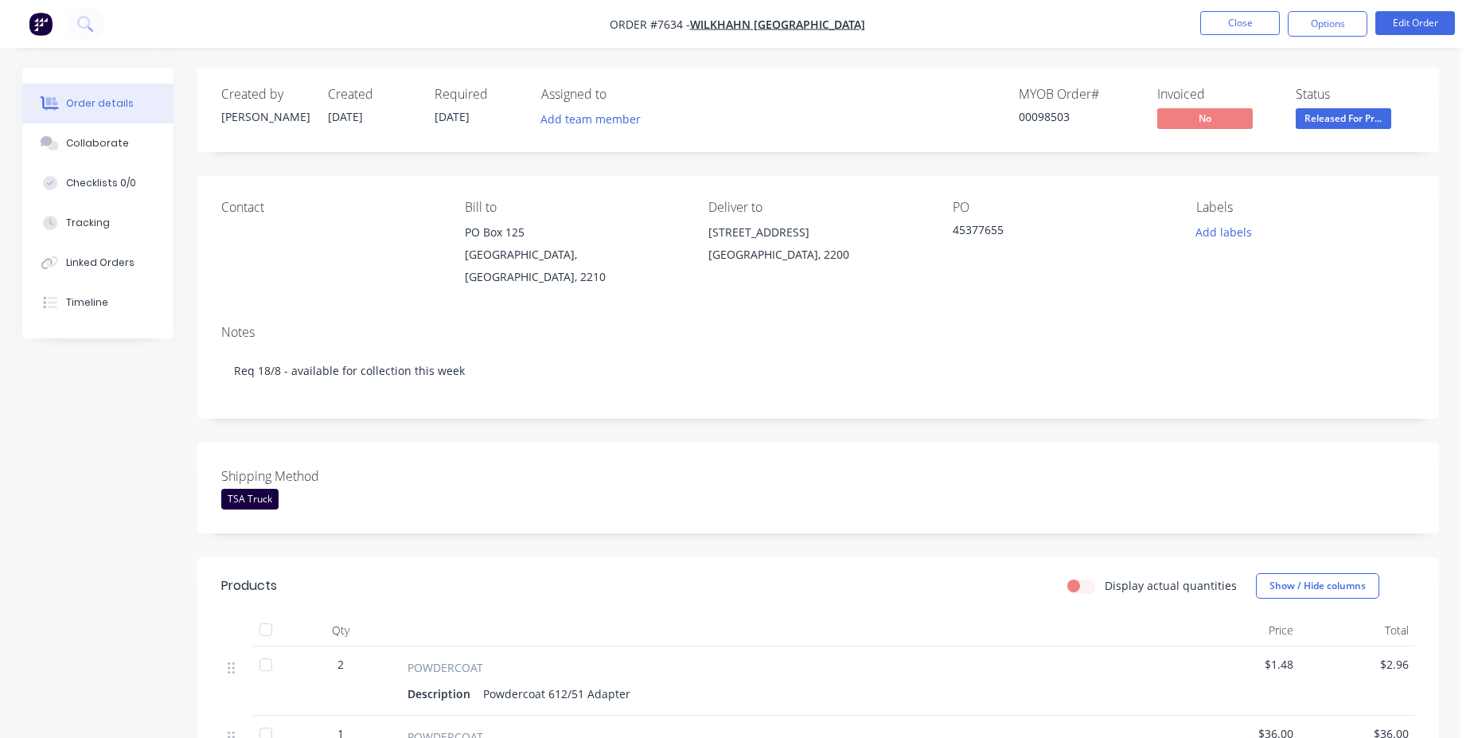
click at [1394, 35] on li "Edit Order" at bounding box center [1416, 23] width 80 height 25
click at [1404, 26] on button "Edit Order" at bounding box center [1416, 23] width 80 height 24
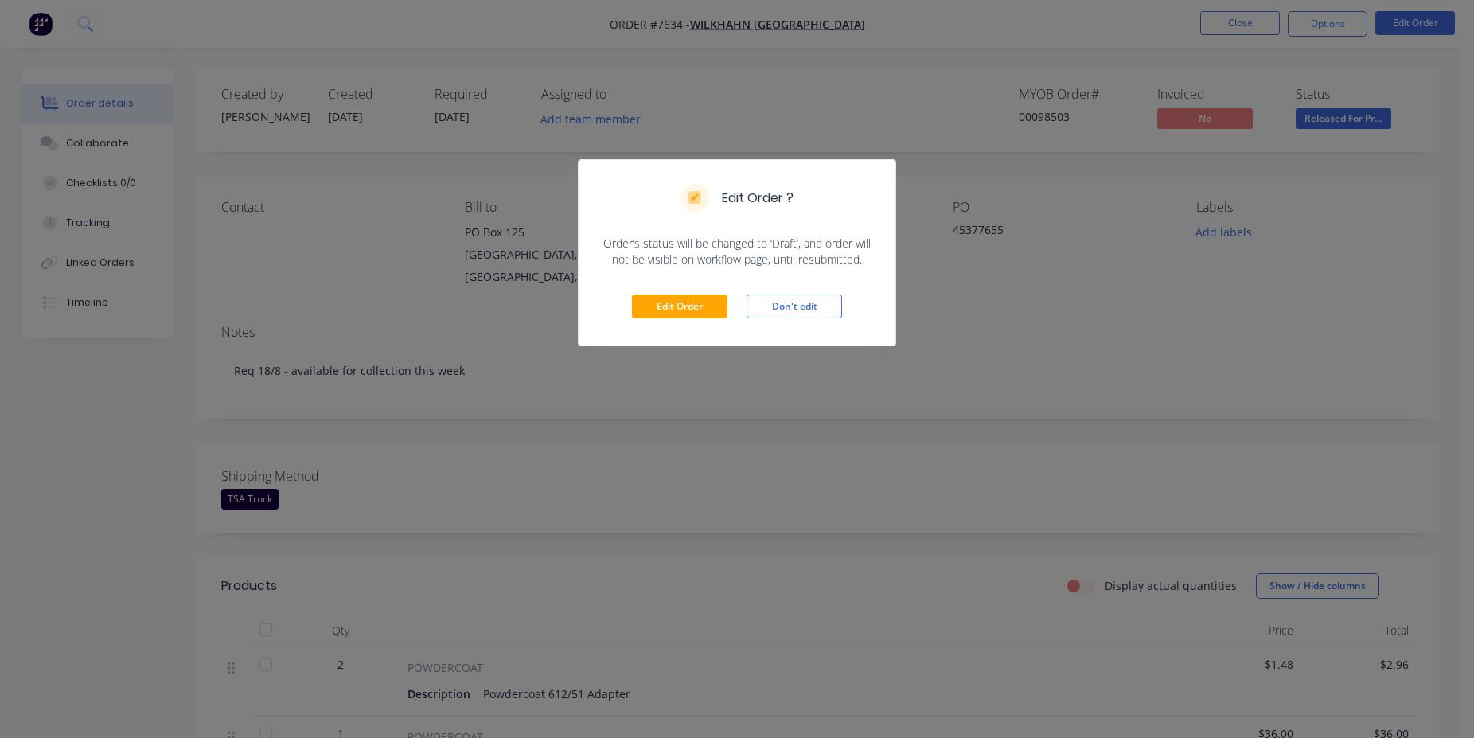
click at [654, 321] on div "Edit Order Don't edit" at bounding box center [737, 306] width 317 height 78
click at [690, 306] on button "Edit Order" at bounding box center [680, 307] width 96 height 24
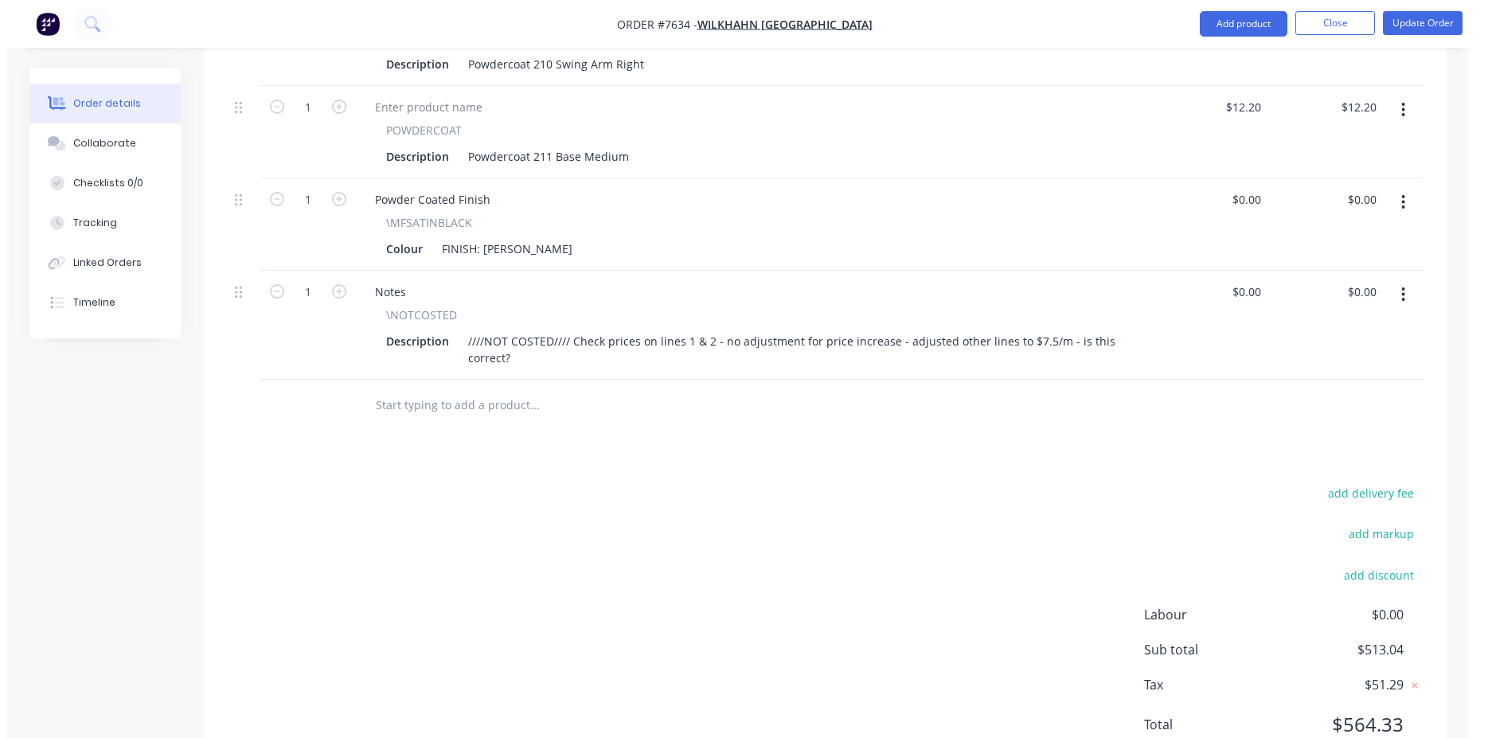
scroll to position [1543, 0]
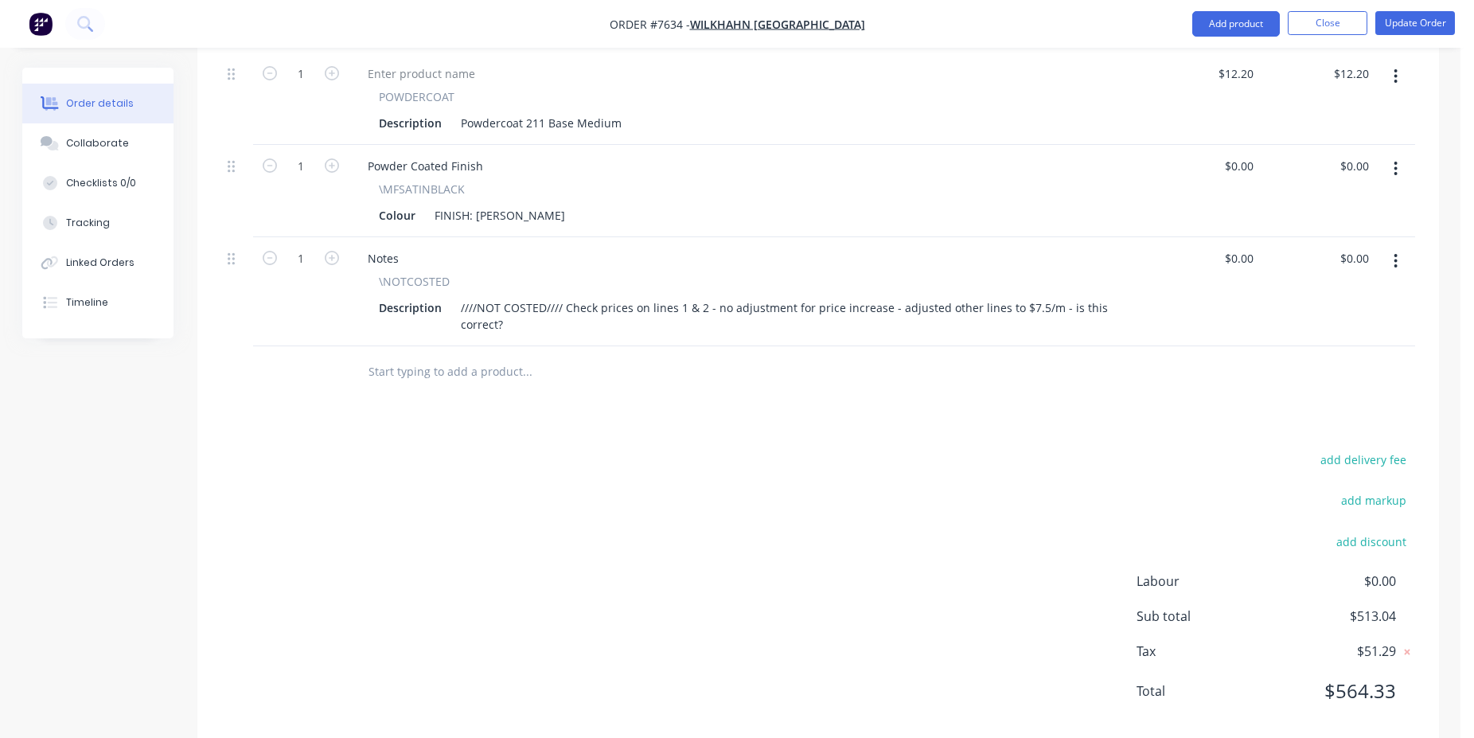
click at [499, 356] on input "text" at bounding box center [527, 372] width 318 height 32
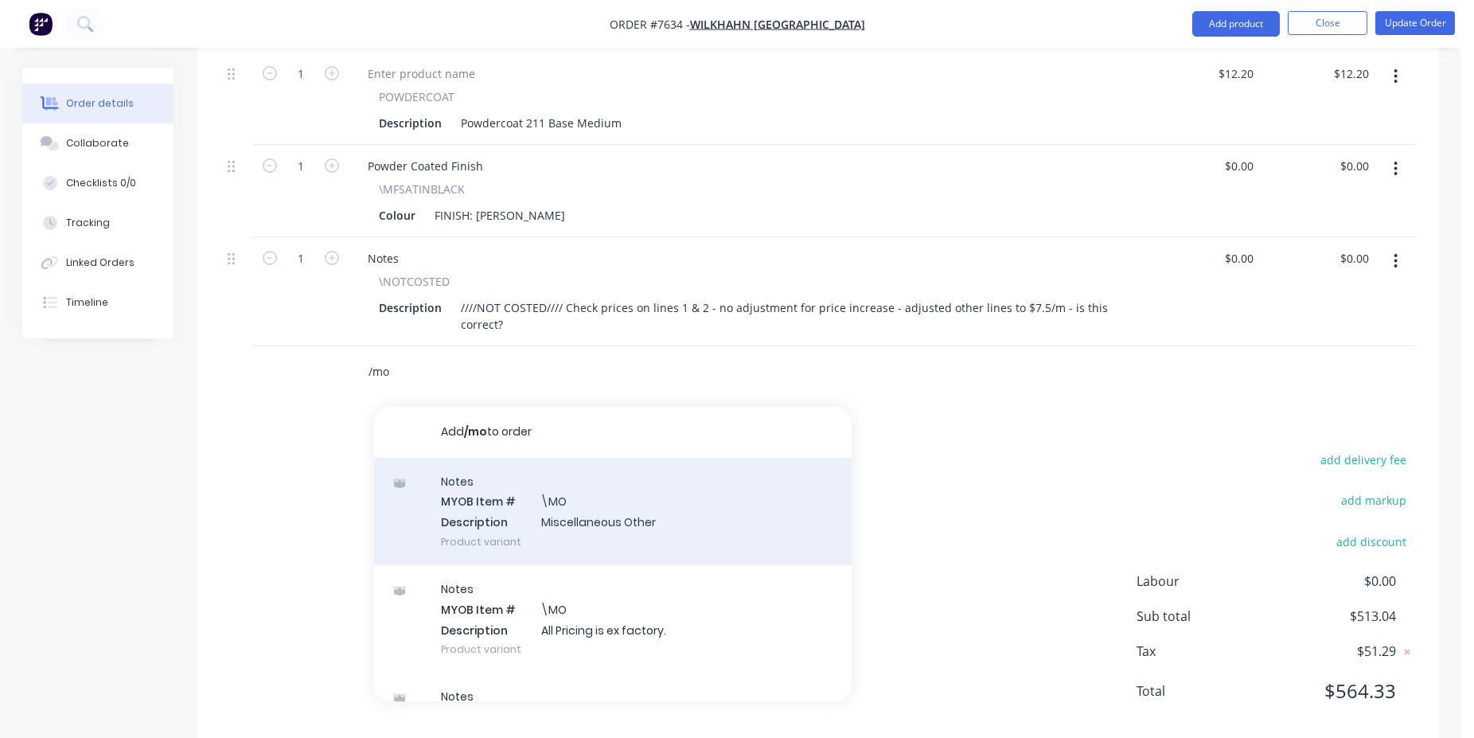
type input "/mo"
click at [626, 480] on div "Notes MYOB Item # \MO Description Miscellaneous Other Product variant" at bounding box center [613, 511] width 478 height 107
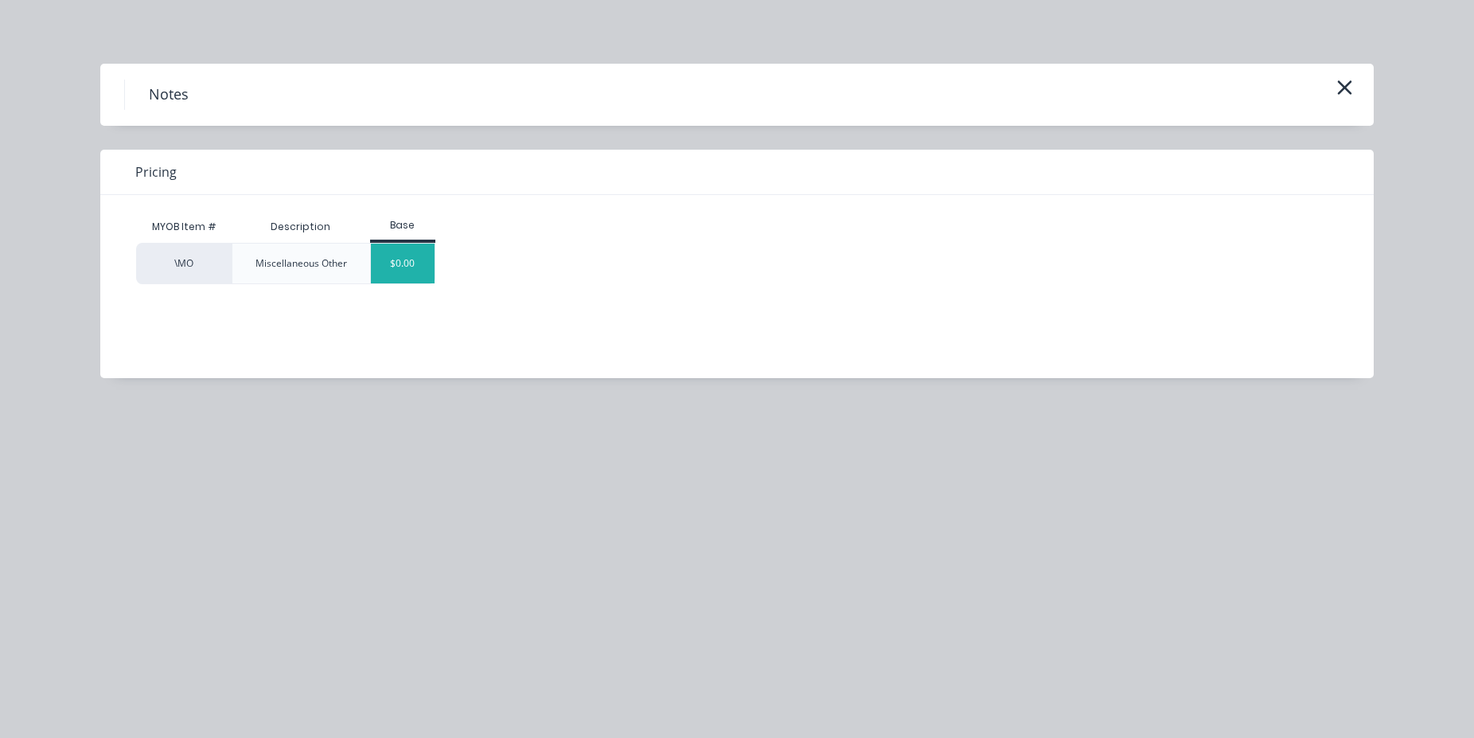
click at [427, 276] on div "$0.00" at bounding box center [403, 264] width 64 height 40
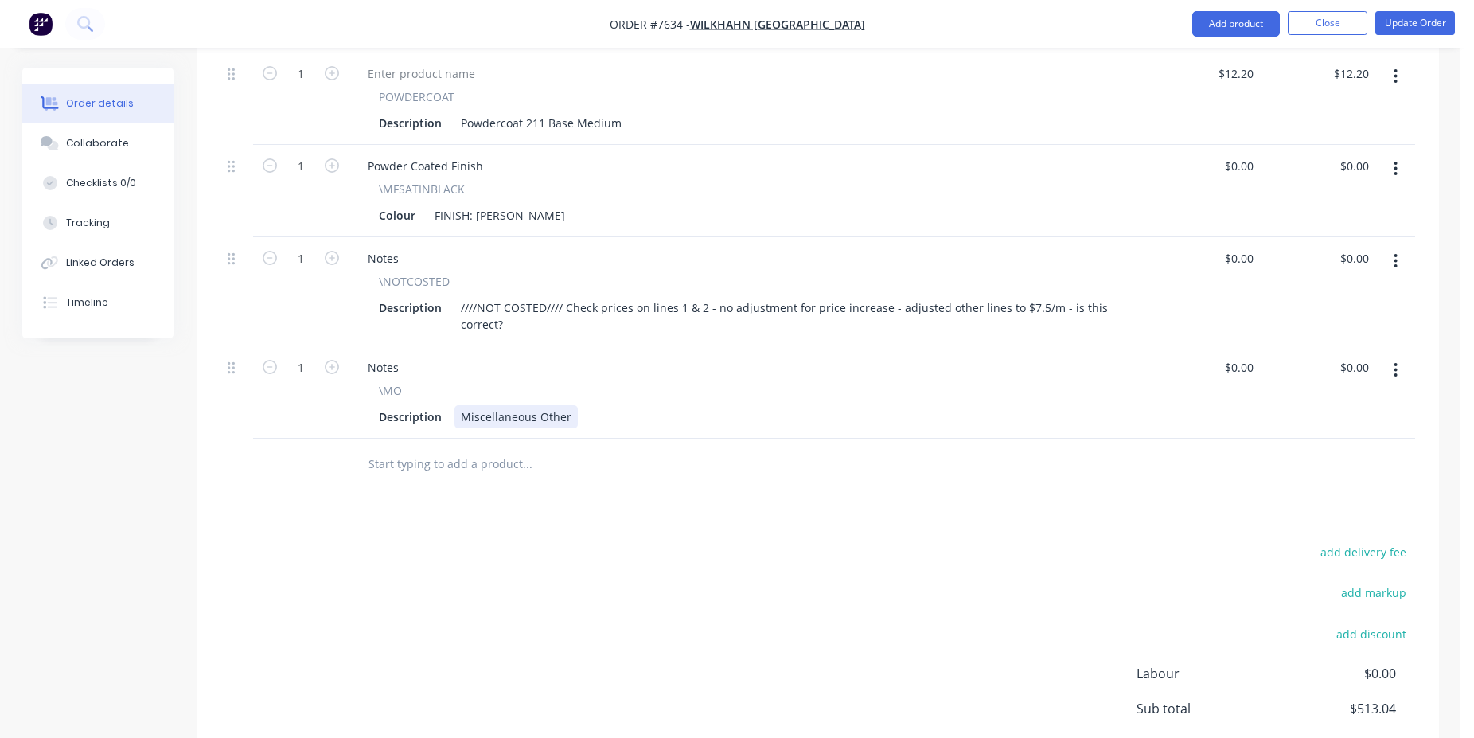
click at [547, 405] on div "Miscellaneous Other" at bounding box center [516, 416] width 123 height 23
click at [1415, 33] on button "Update Order" at bounding box center [1416, 23] width 80 height 24
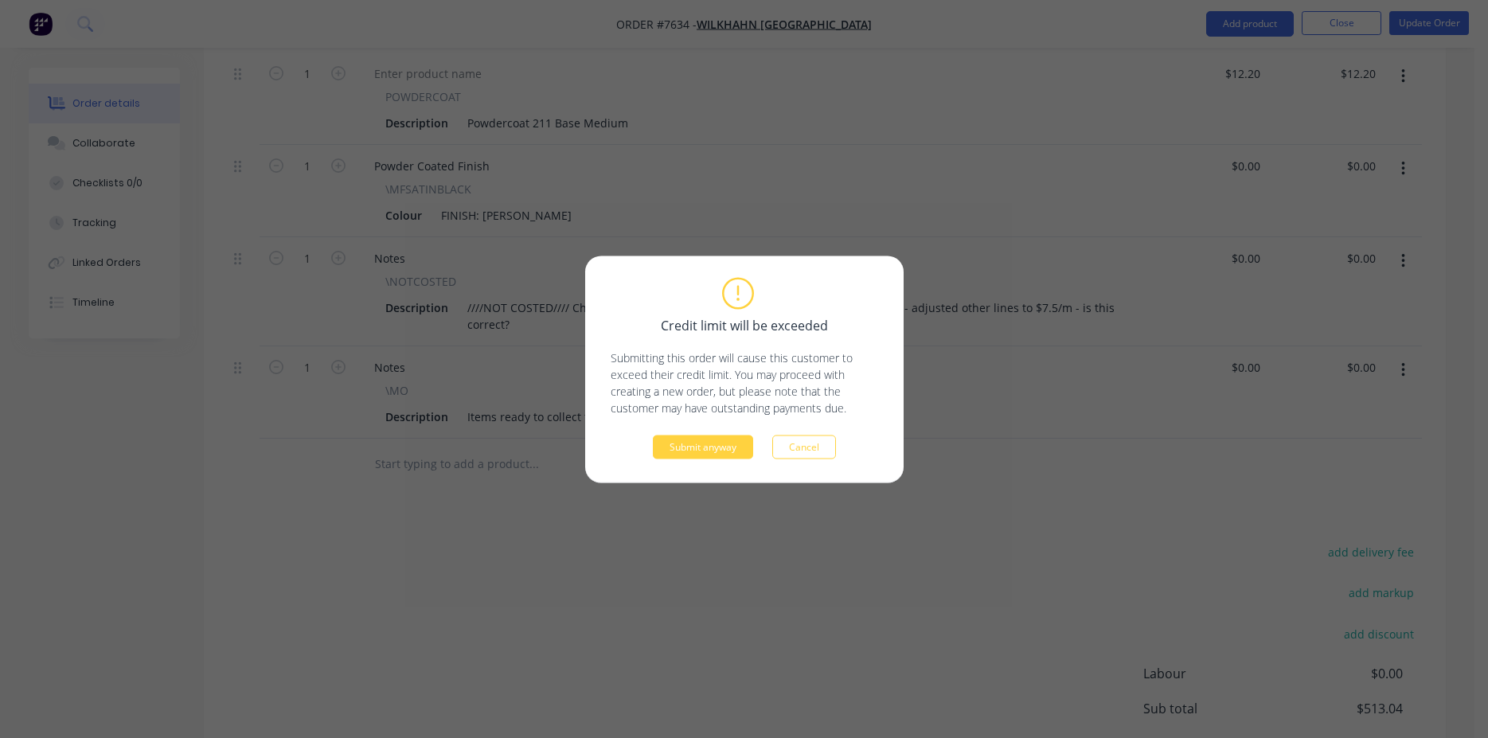
click at [688, 427] on div "Credit limit will be exceeded Submitting this order will cause this customer to…" at bounding box center [744, 368] width 267 height 179
click at [695, 442] on button "Submit anyway" at bounding box center [703, 447] width 100 height 24
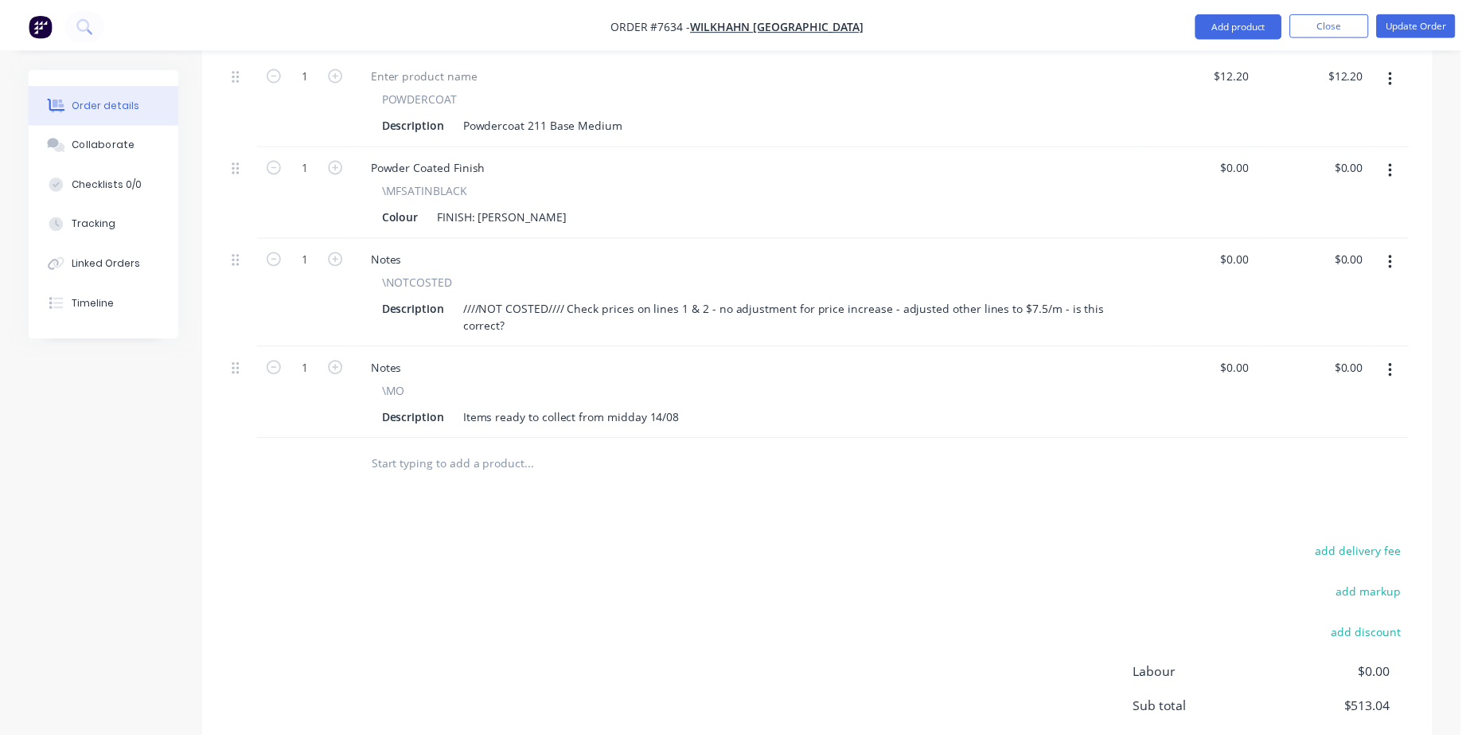
scroll to position [1179, 0]
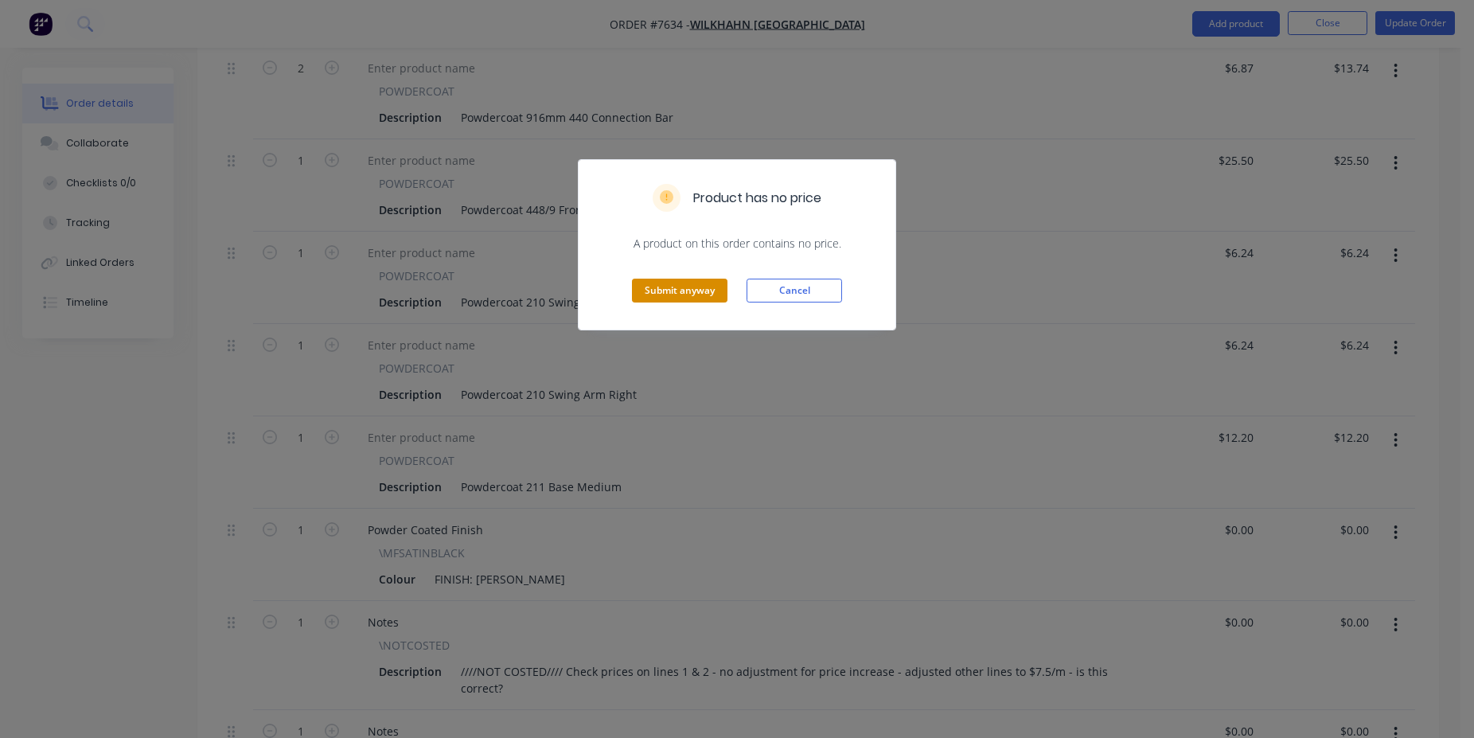
click at [667, 284] on div "Submit anyway Cancel" at bounding box center [737, 291] width 317 height 78
click at [673, 289] on button "Submit anyway" at bounding box center [680, 291] width 96 height 24
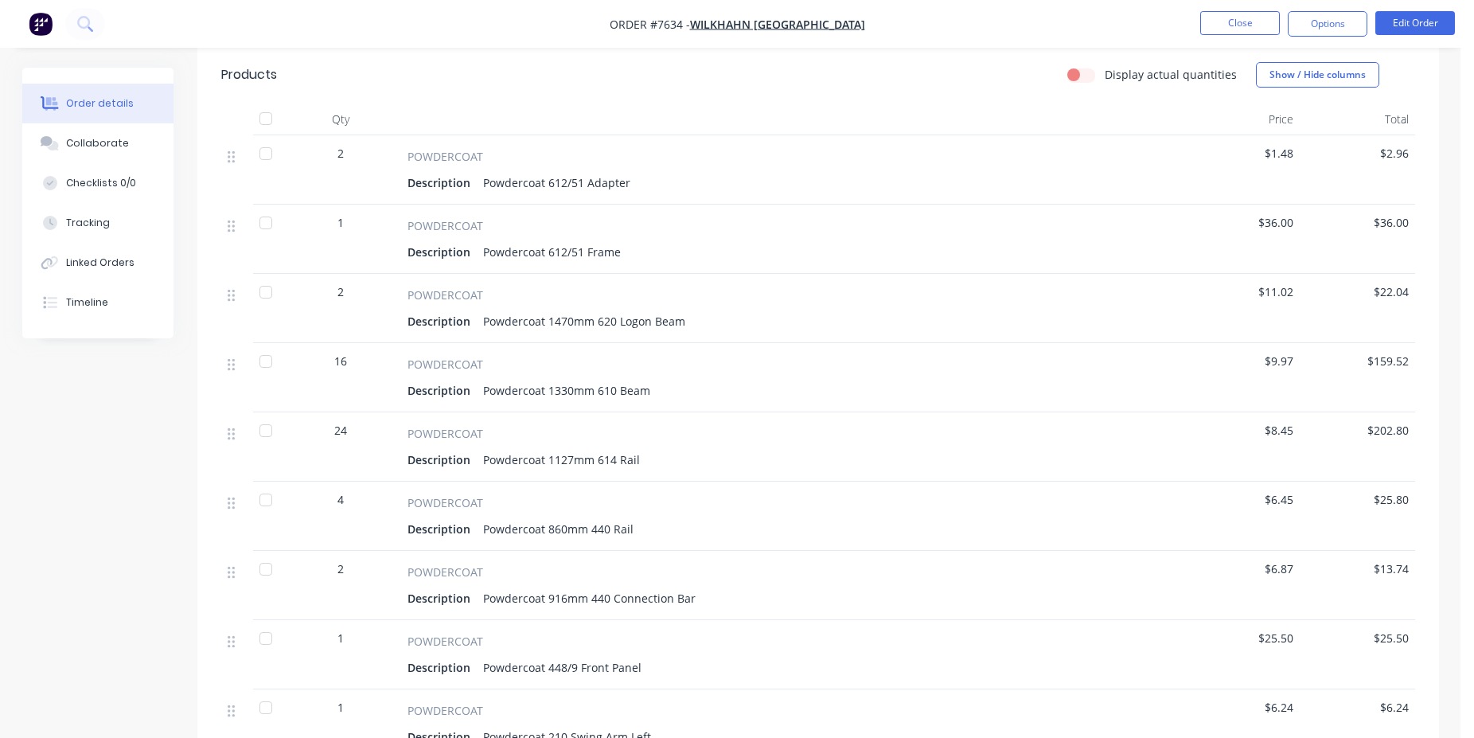
scroll to position [0, 0]
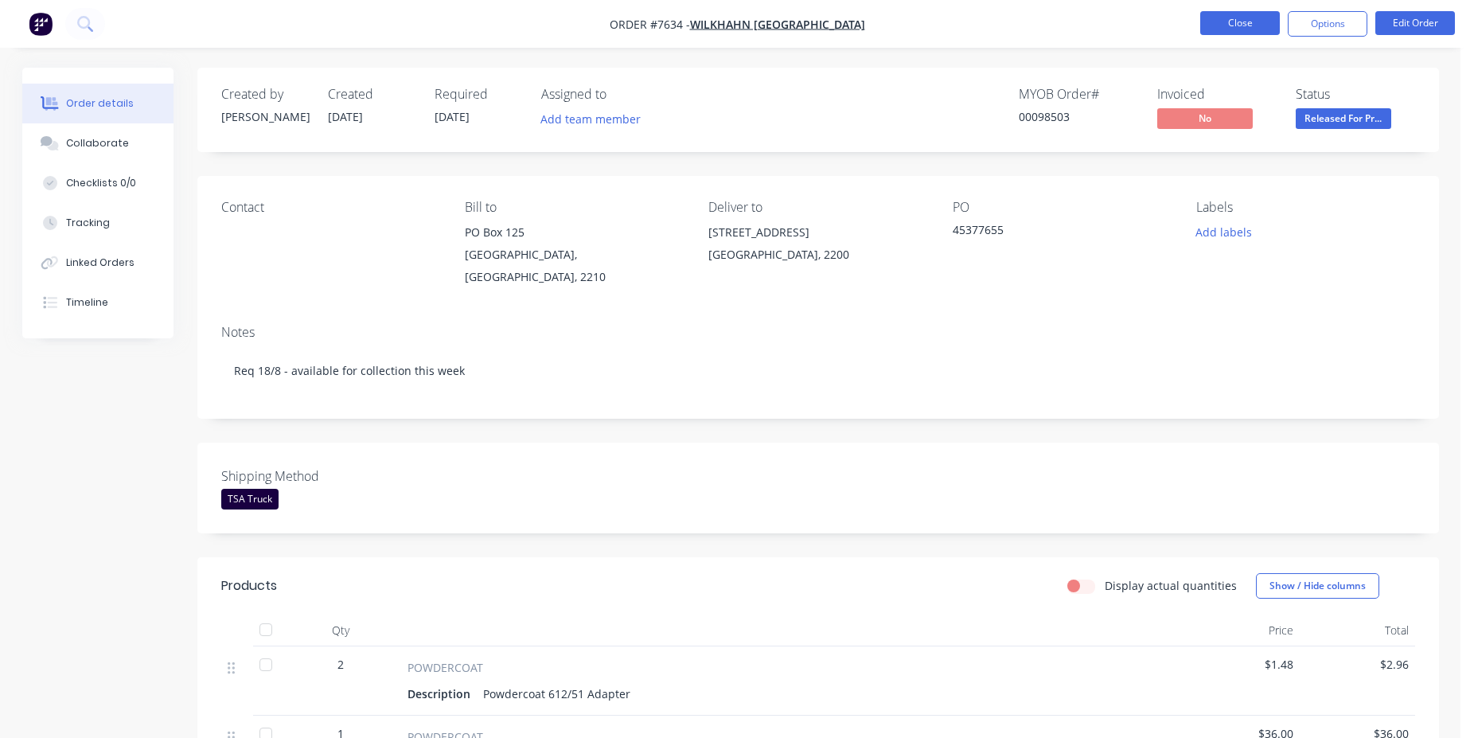
click at [1220, 21] on button "Close" at bounding box center [1240, 23] width 80 height 24
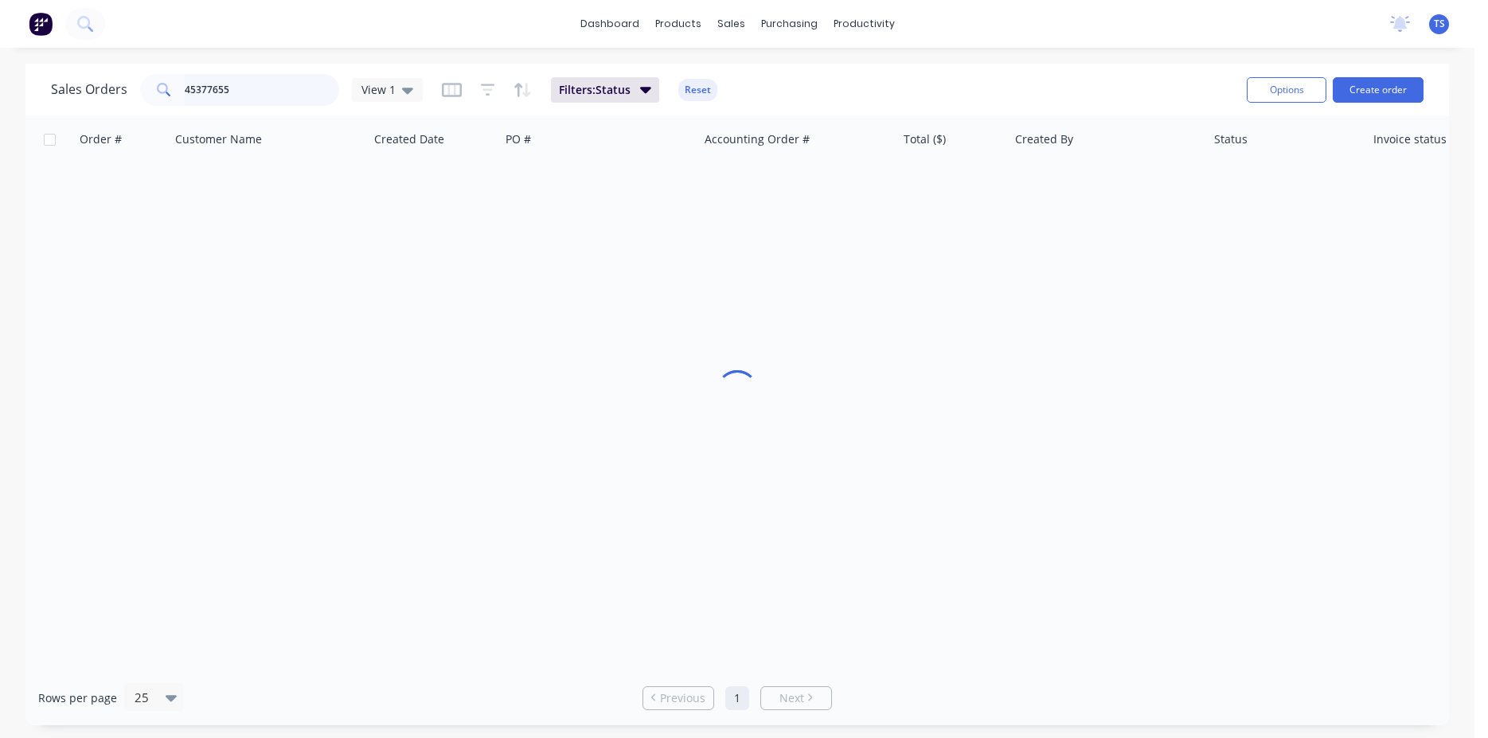
click at [253, 102] on input "45377655" at bounding box center [262, 90] width 155 height 32
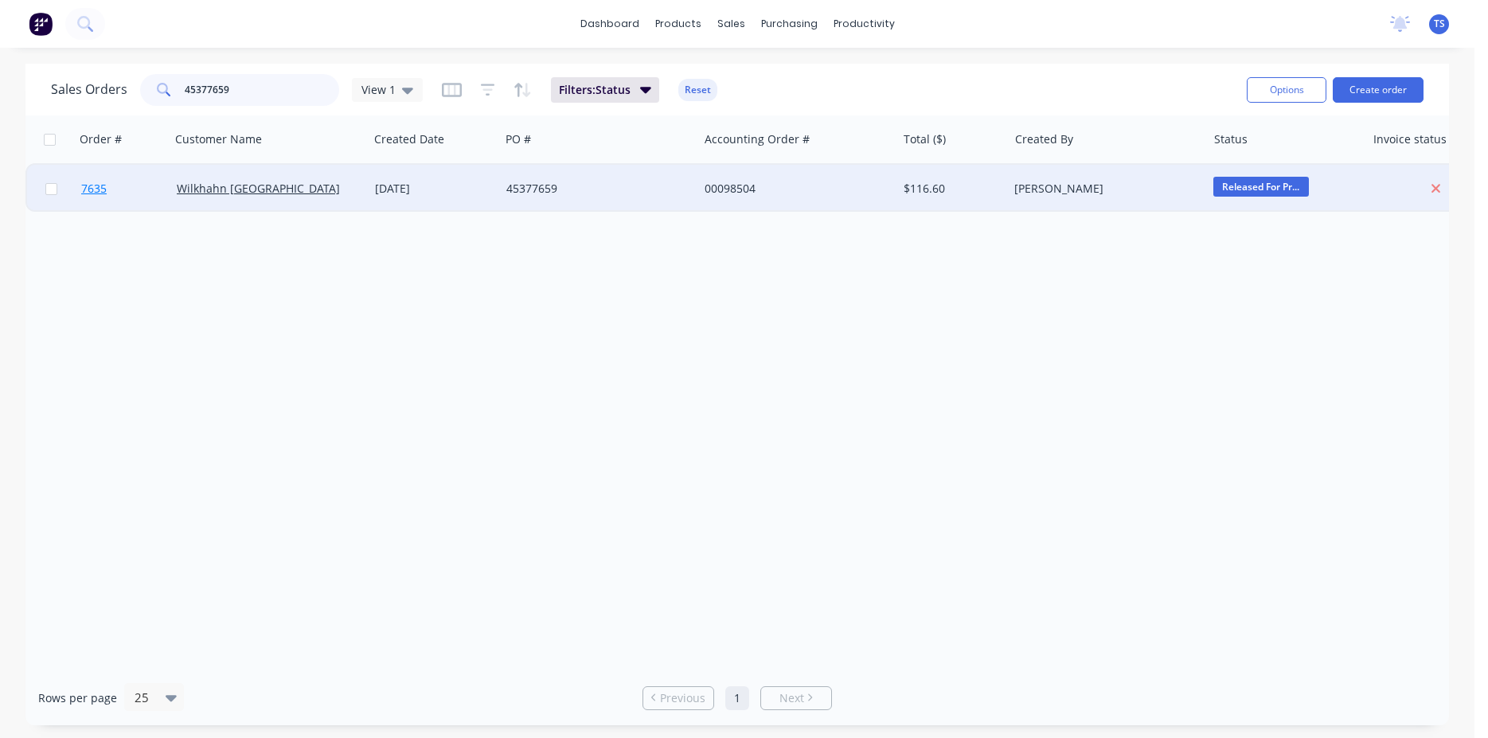
type input "45377659"
click at [106, 194] on span "7635" at bounding box center [93, 189] width 25 height 16
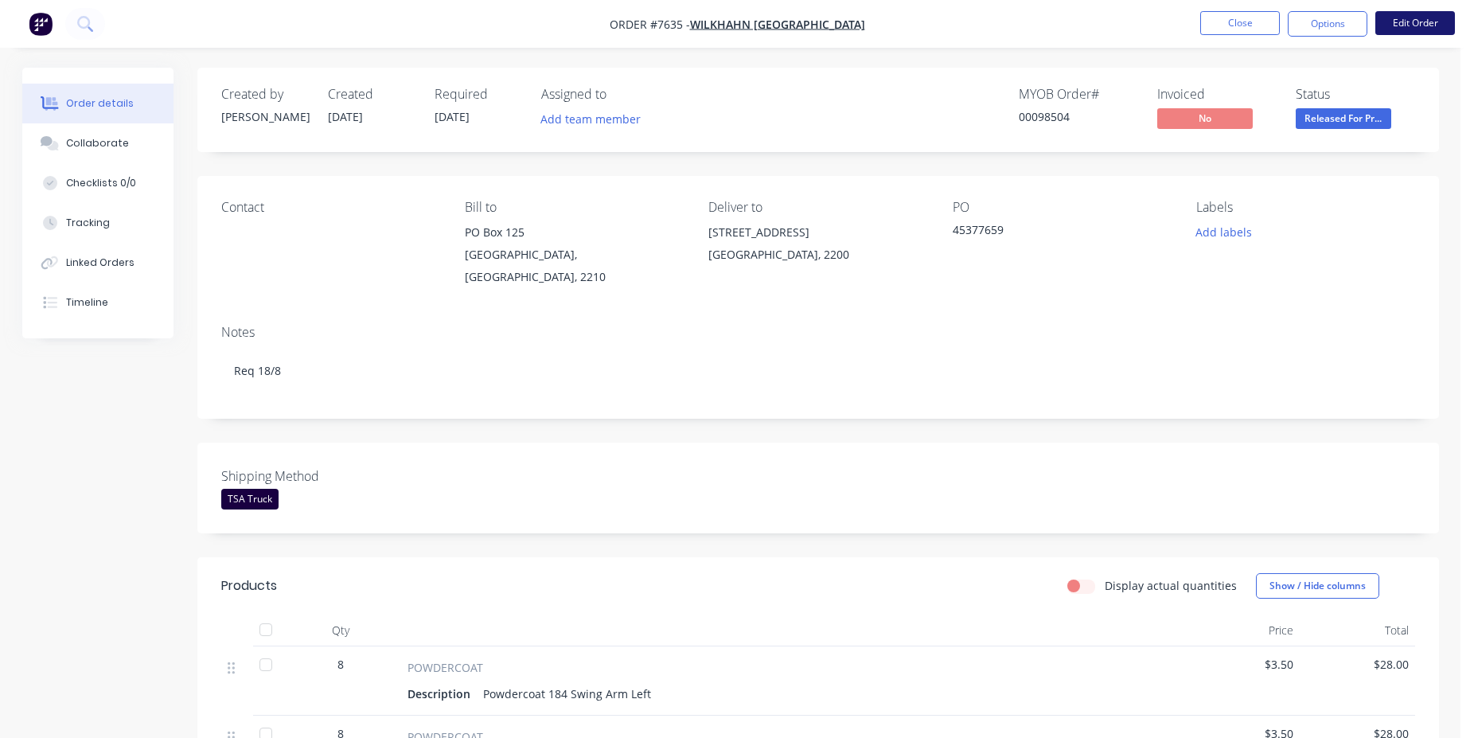
click at [1430, 32] on button "Edit Order" at bounding box center [1416, 23] width 80 height 24
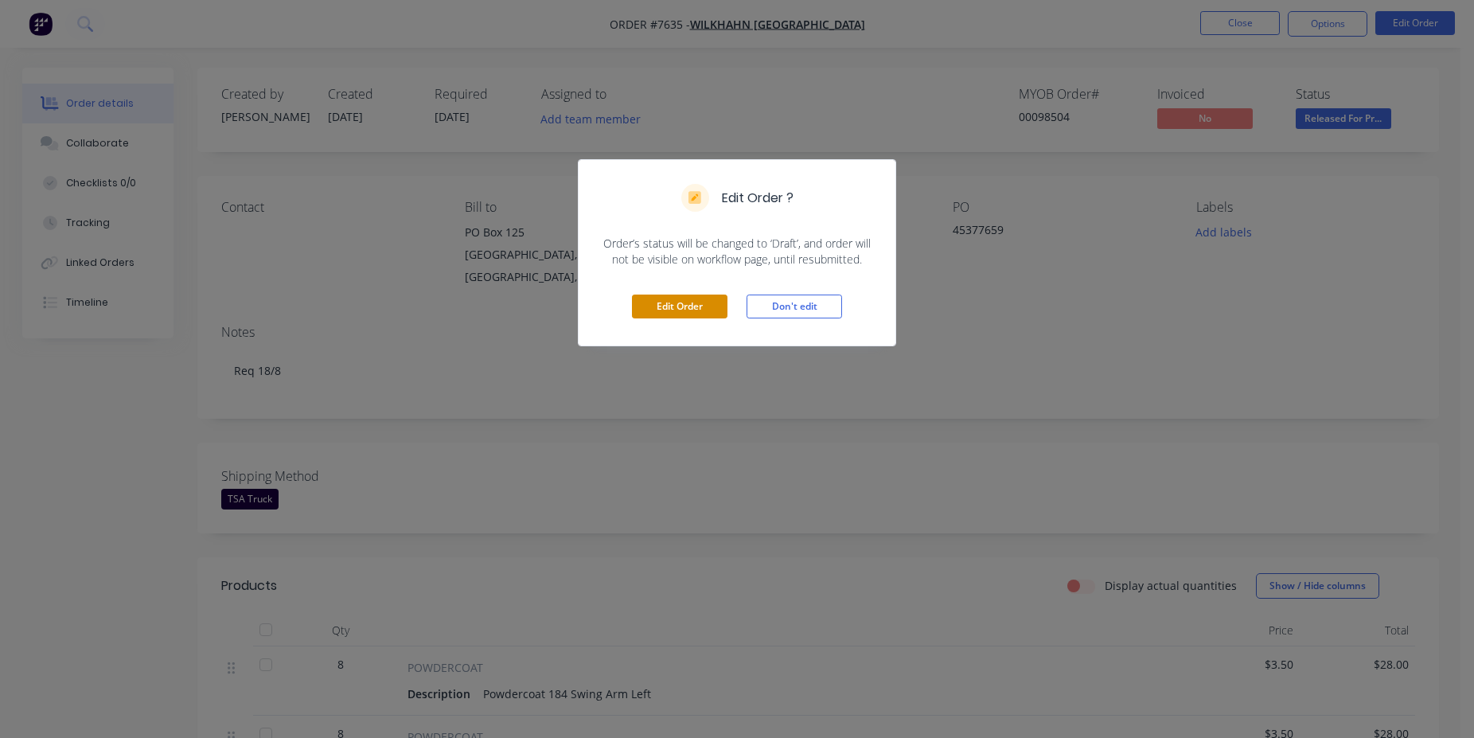
click at [722, 314] on button "Edit Order" at bounding box center [680, 307] width 96 height 24
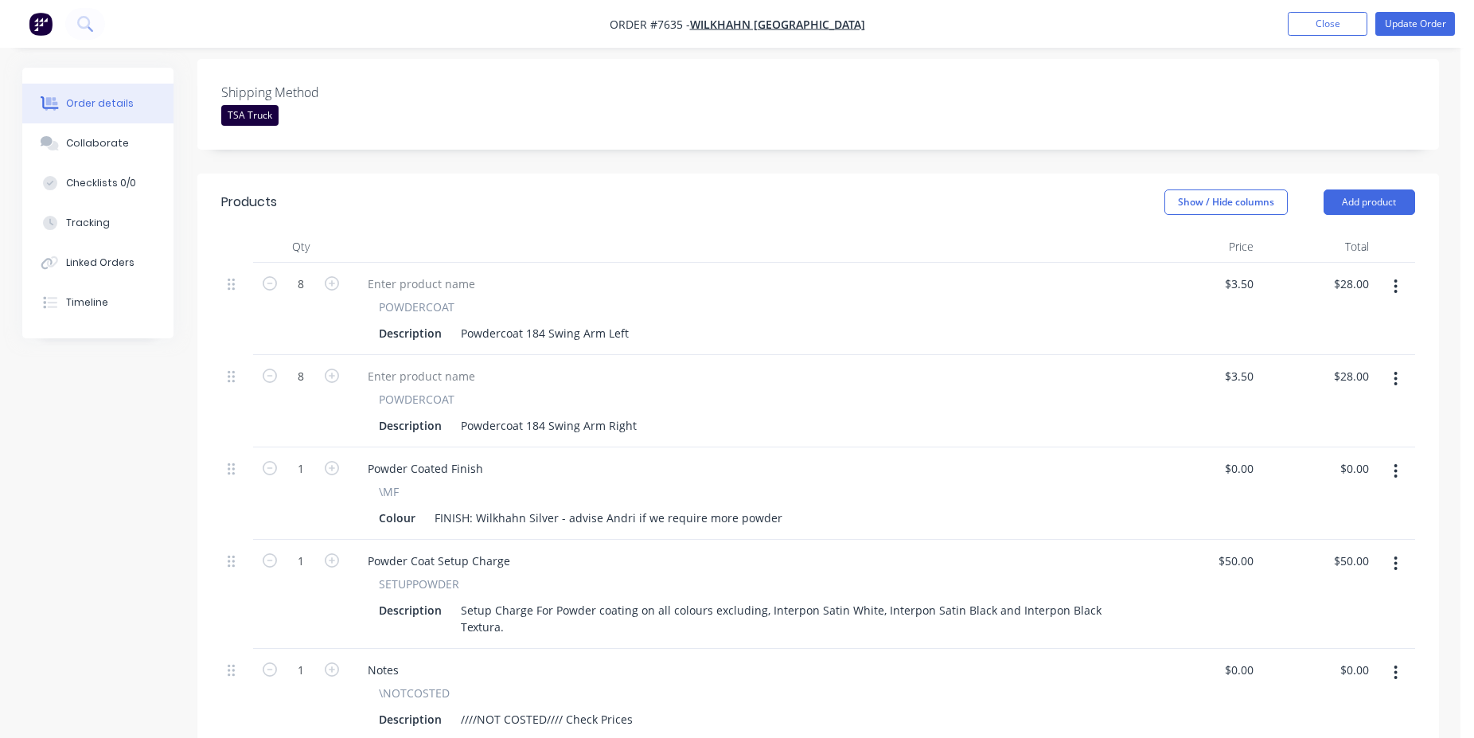
scroll to position [568, 0]
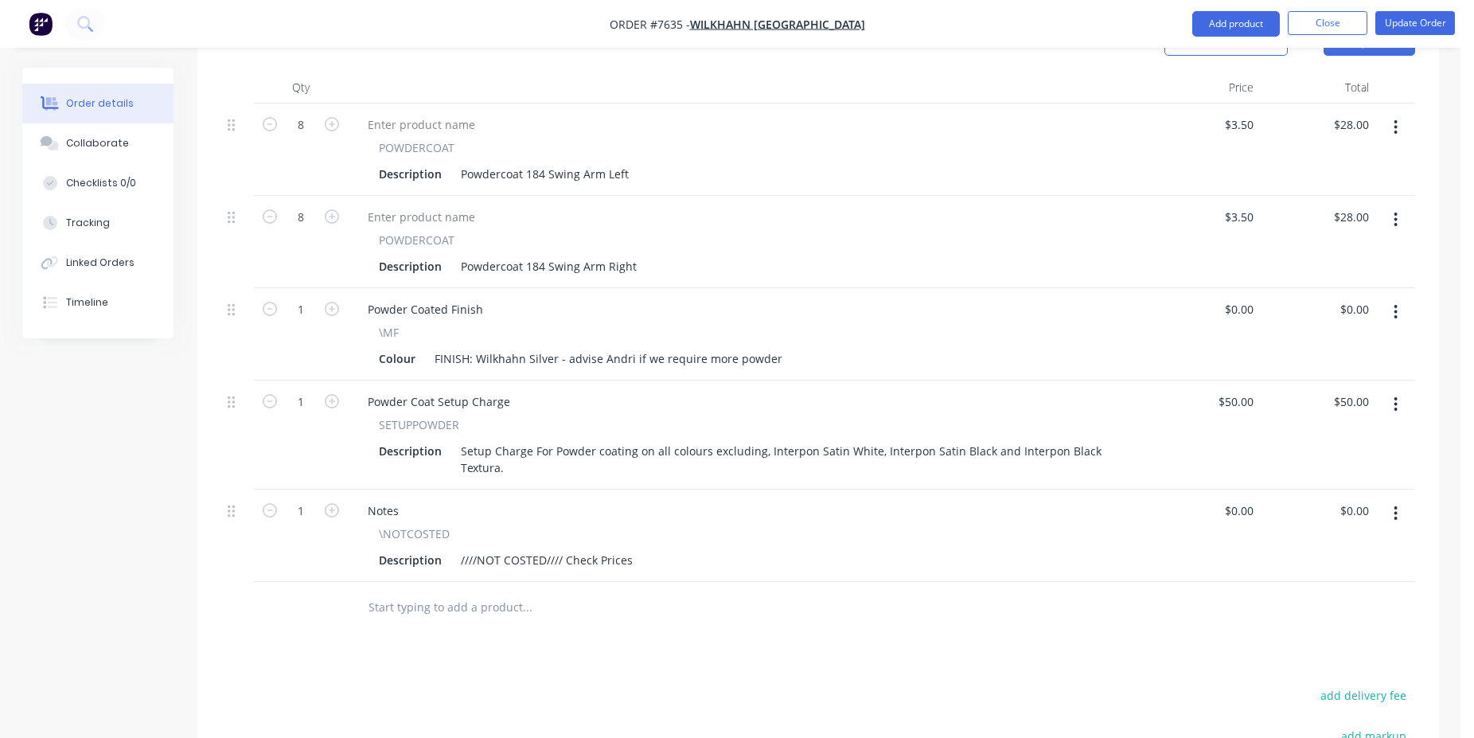
click at [502, 603] on div at bounding box center [635, 608] width 573 height 52
click at [485, 591] on input "text" at bounding box center [527, 607] width 318 height 32
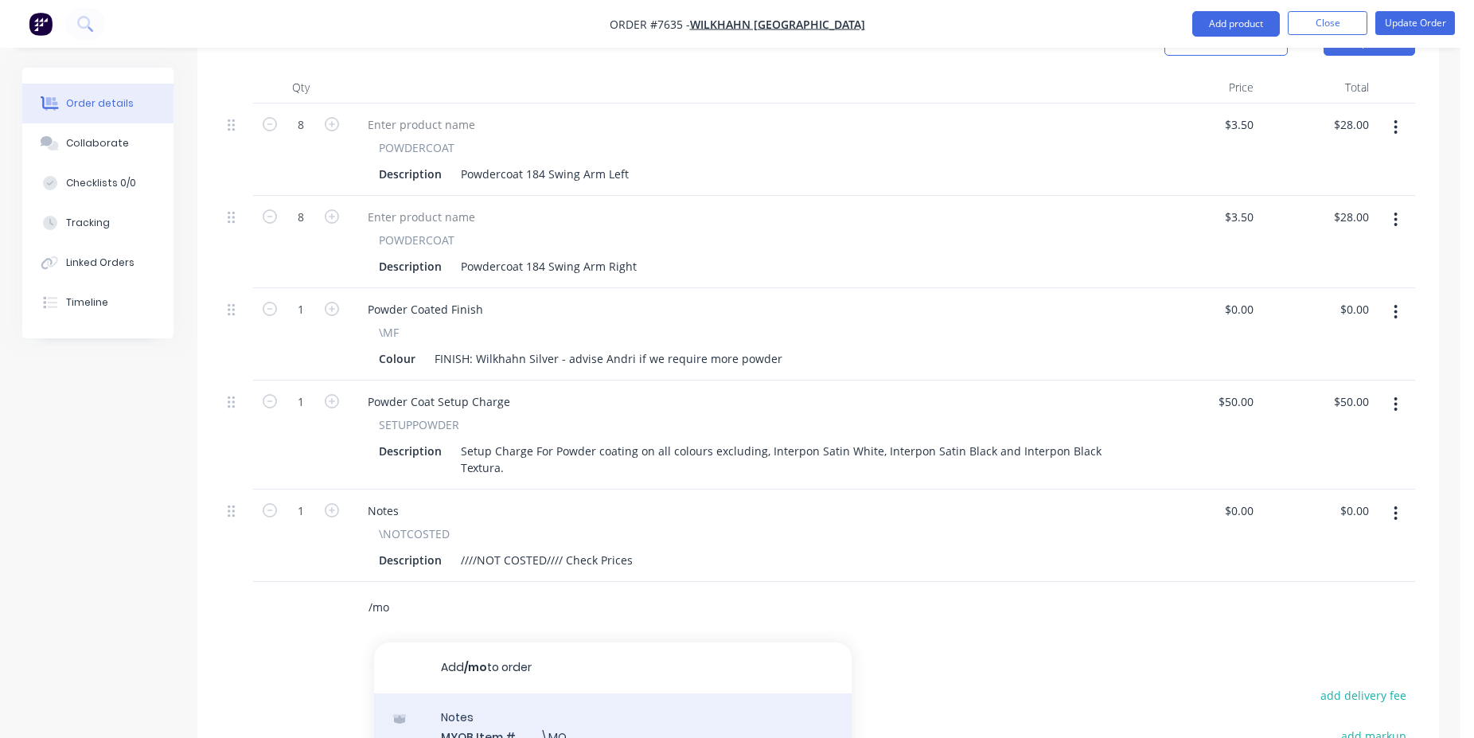
scroll to position [731, 0]
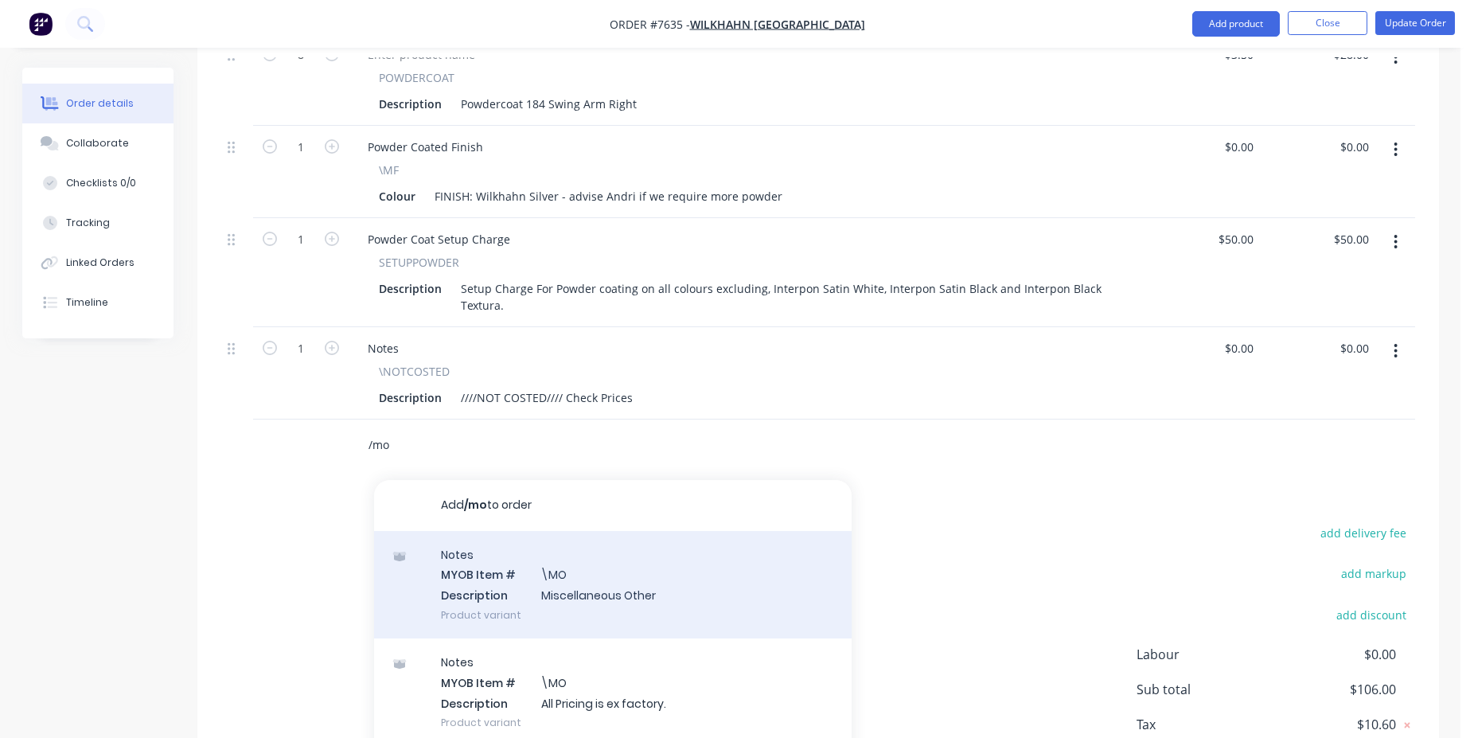
type input "/mo"
click at [629, 588] on div "Notes MYOB Item # \MO Description Miscellaneous Other Product variant" at bounding box center [613, 584] width 478 height 107
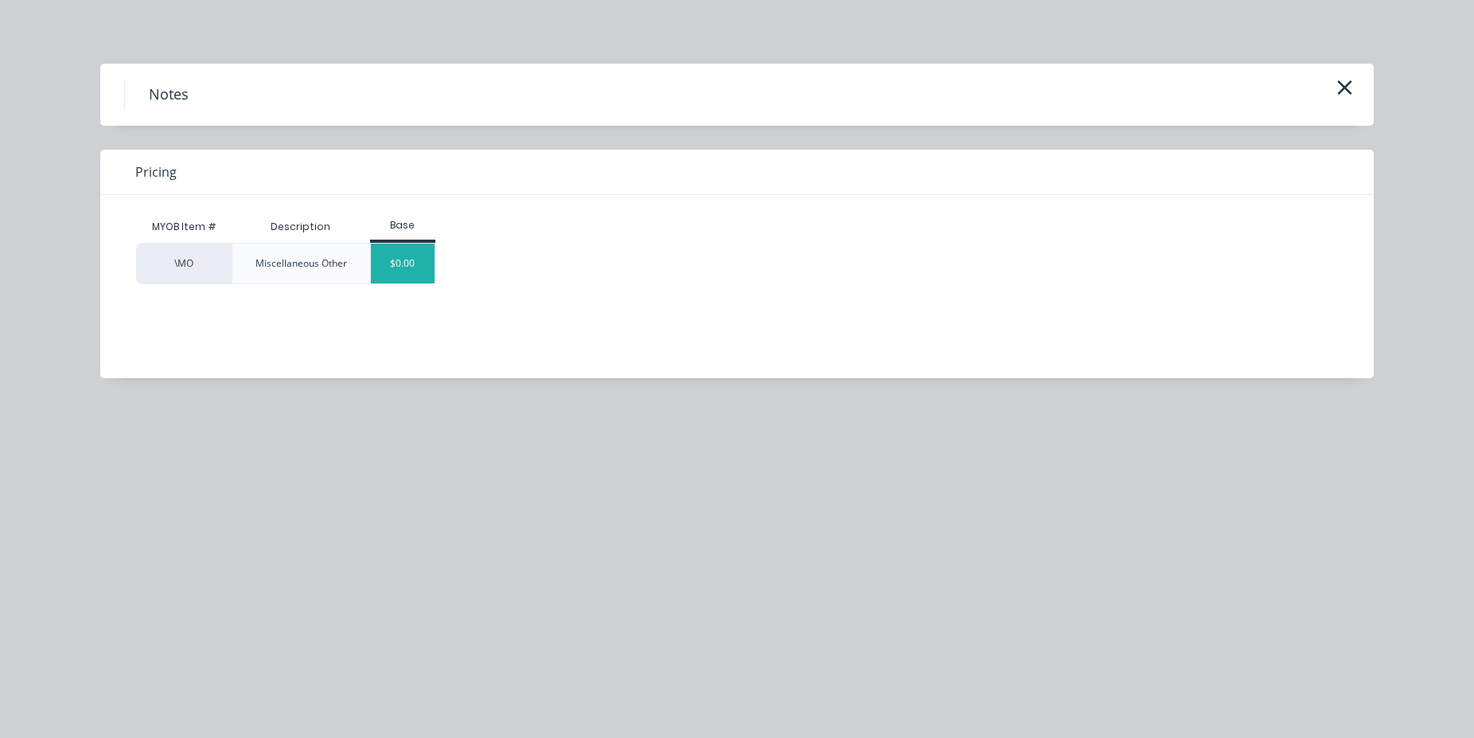
click at [393, 270] on div "$0.00" at bounding box center [403, 264] width 64 height 40
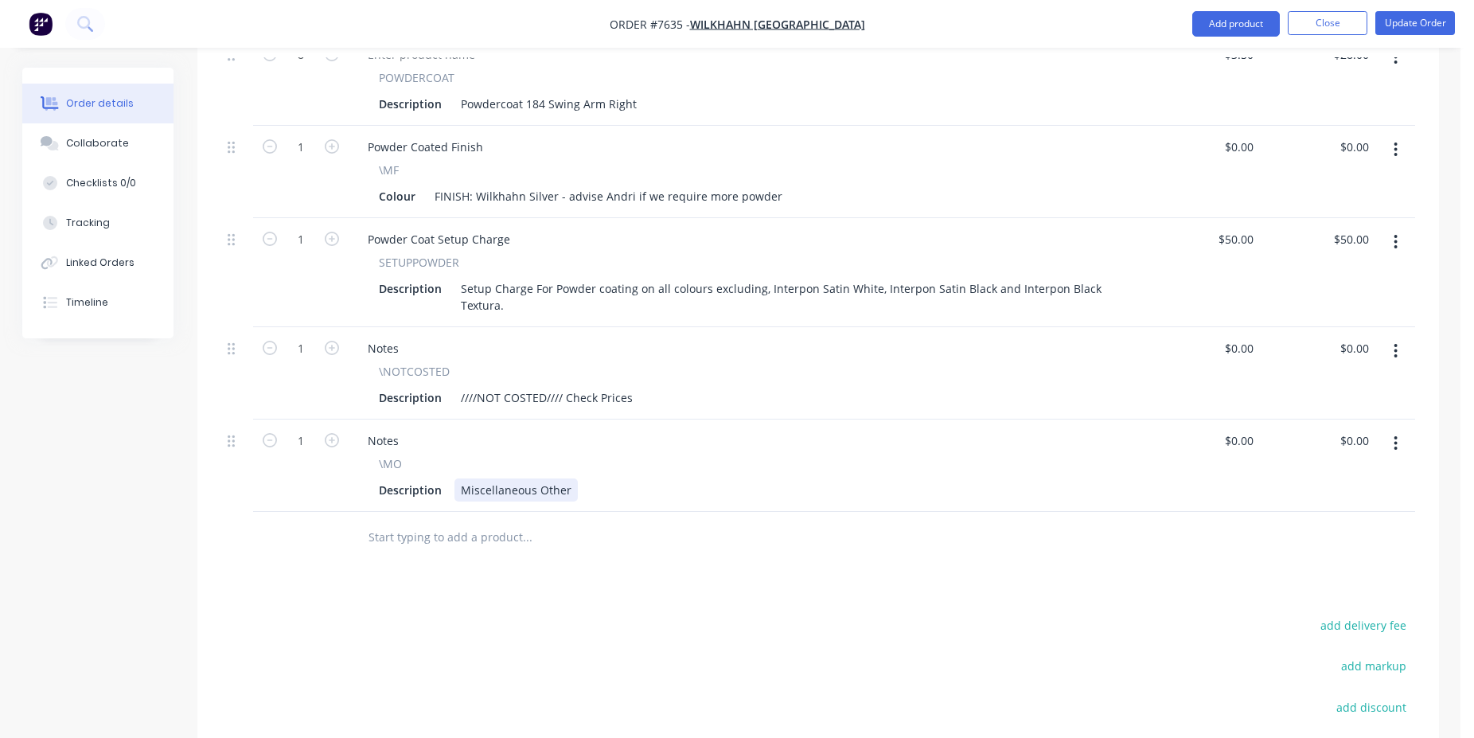
click at [554, 478] on div "Miscellaneous Other" at bounding box center [516, 489] width 123 height 23
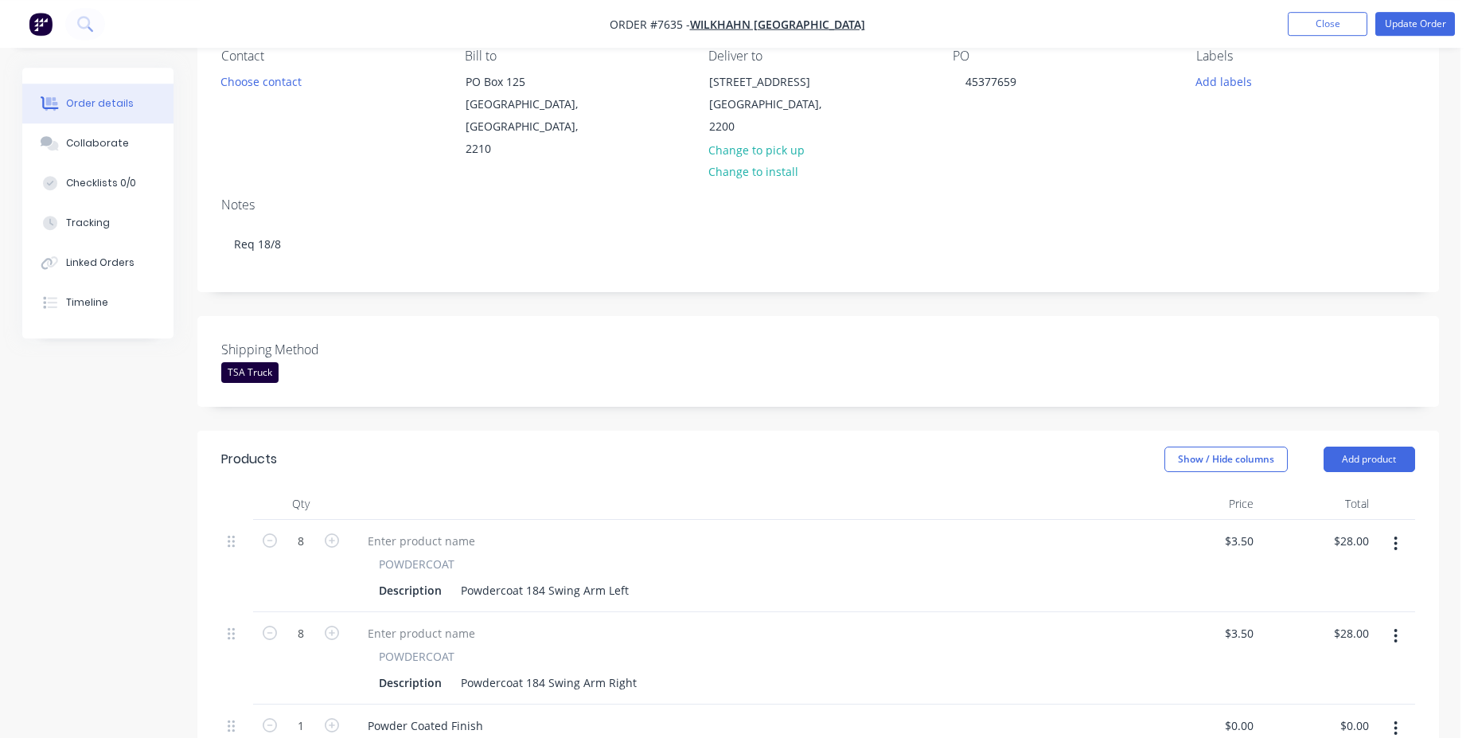
scroll to position [0, 0]
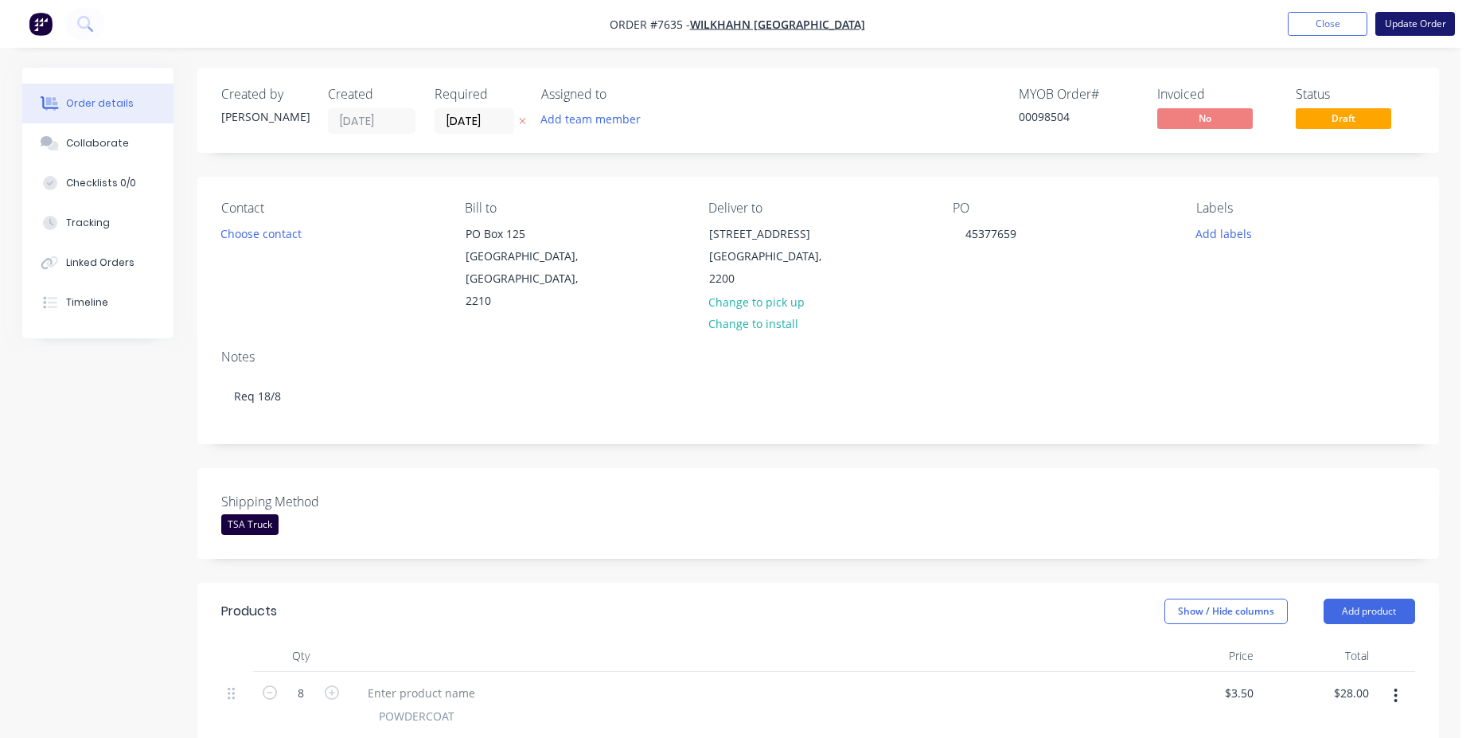
click at [1420, 28] on button "Update Order" at bounding box center [1416, 24] width 80 height 24
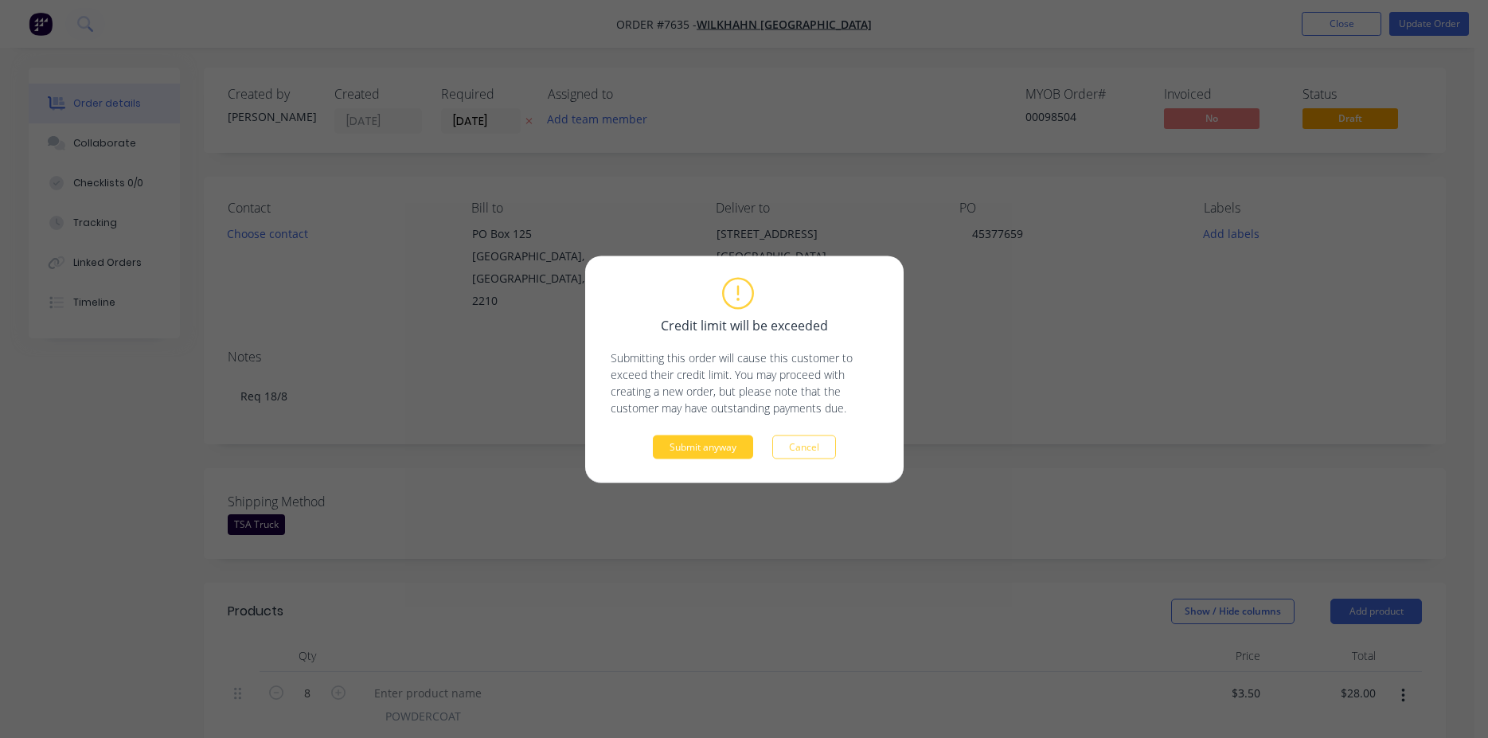
click at [716, 443] on button "Submit anyway" at bounding box center [703, 447] width 100 height 24
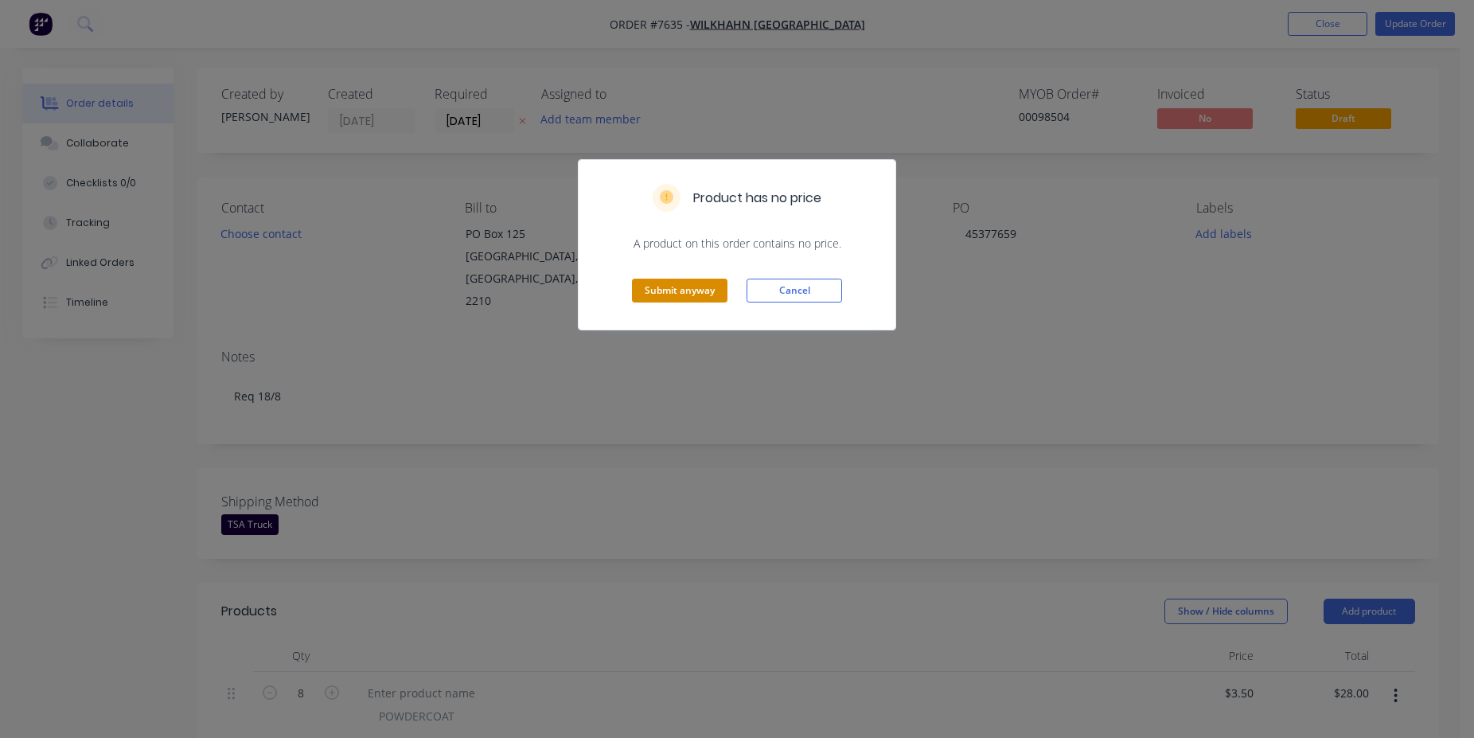
click at [680, 295] on button "Submit anyway" at bounding box center [680, 291] width 96 height 24
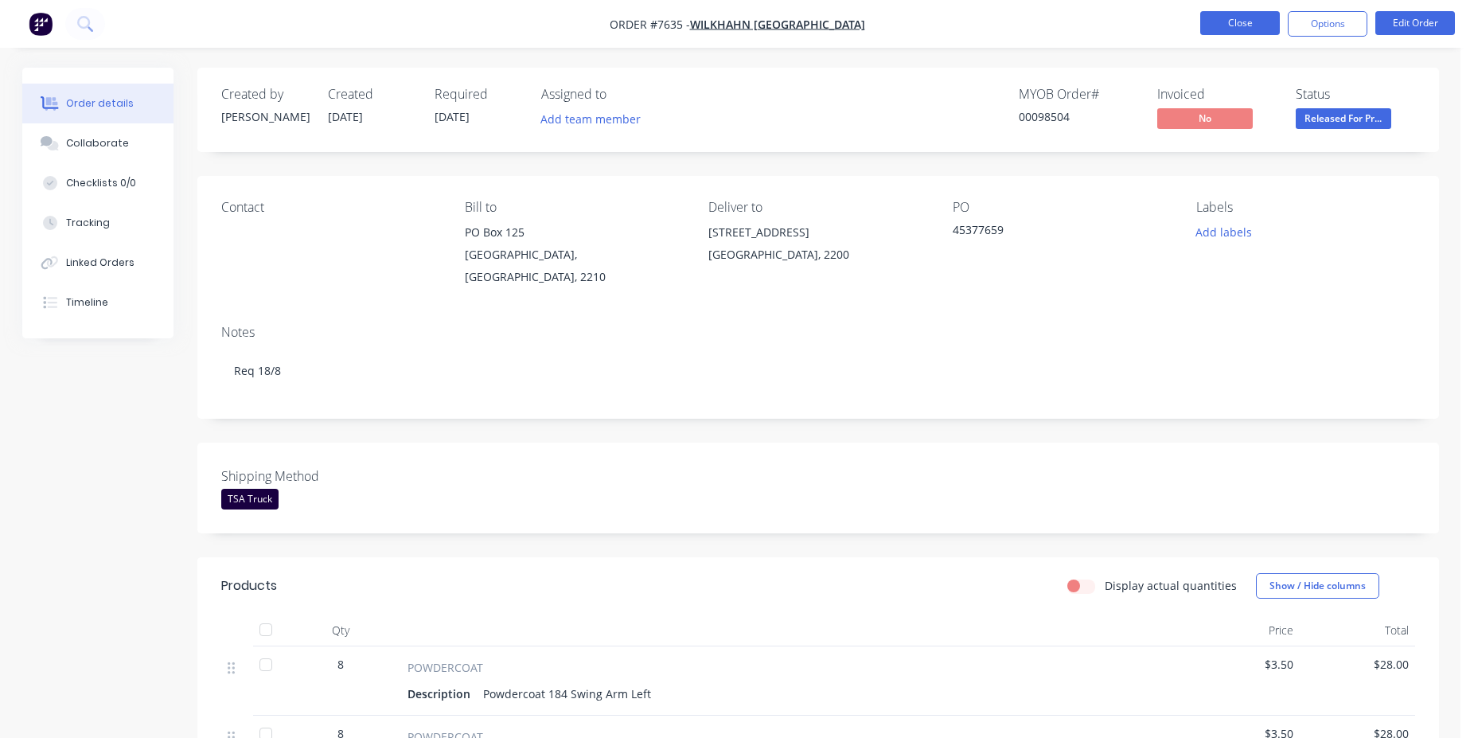
click at [1241, 15] on button "Close" at bounding box center [1240, 23] width 80 height 24
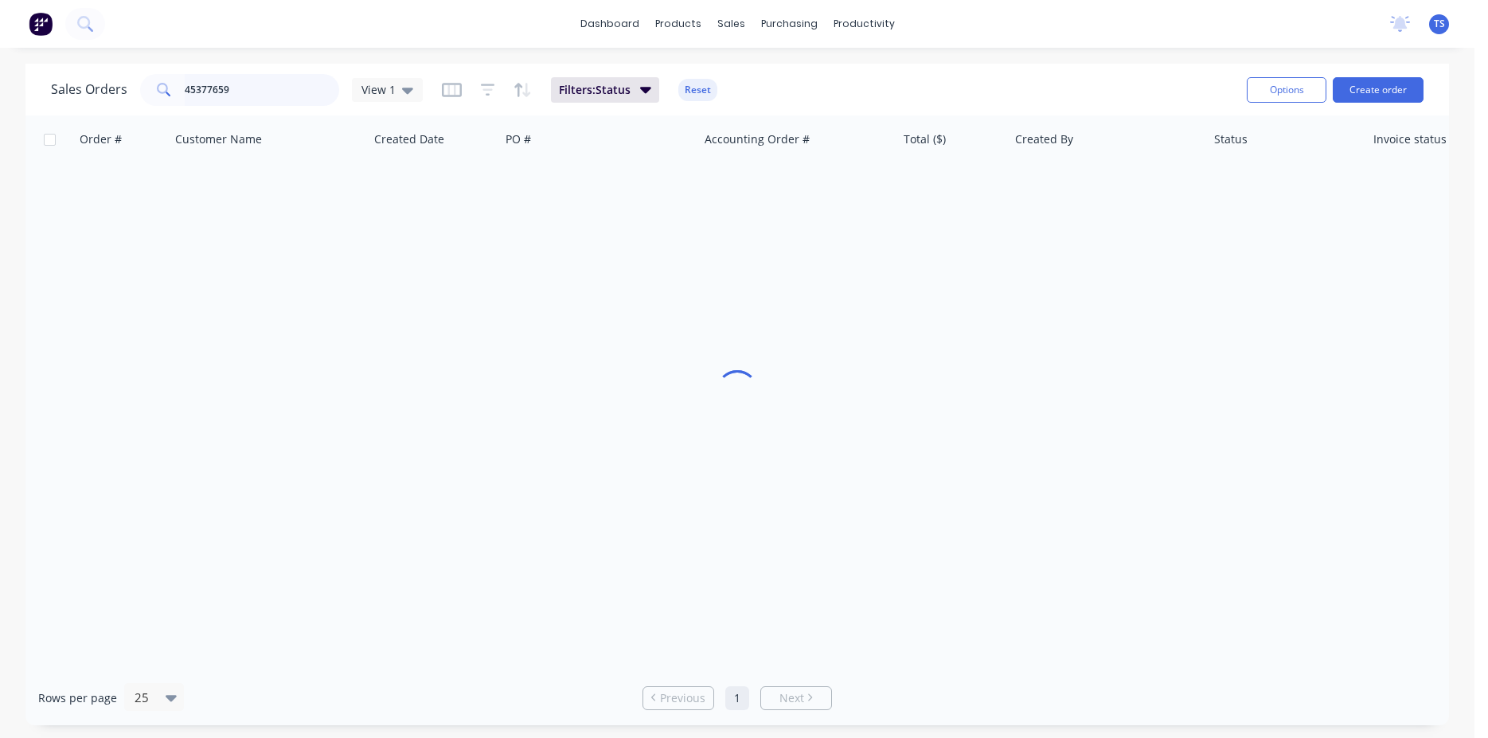
click at [237, 96] on input "45377659" at bounding box center [262, 90] width 155 height 32
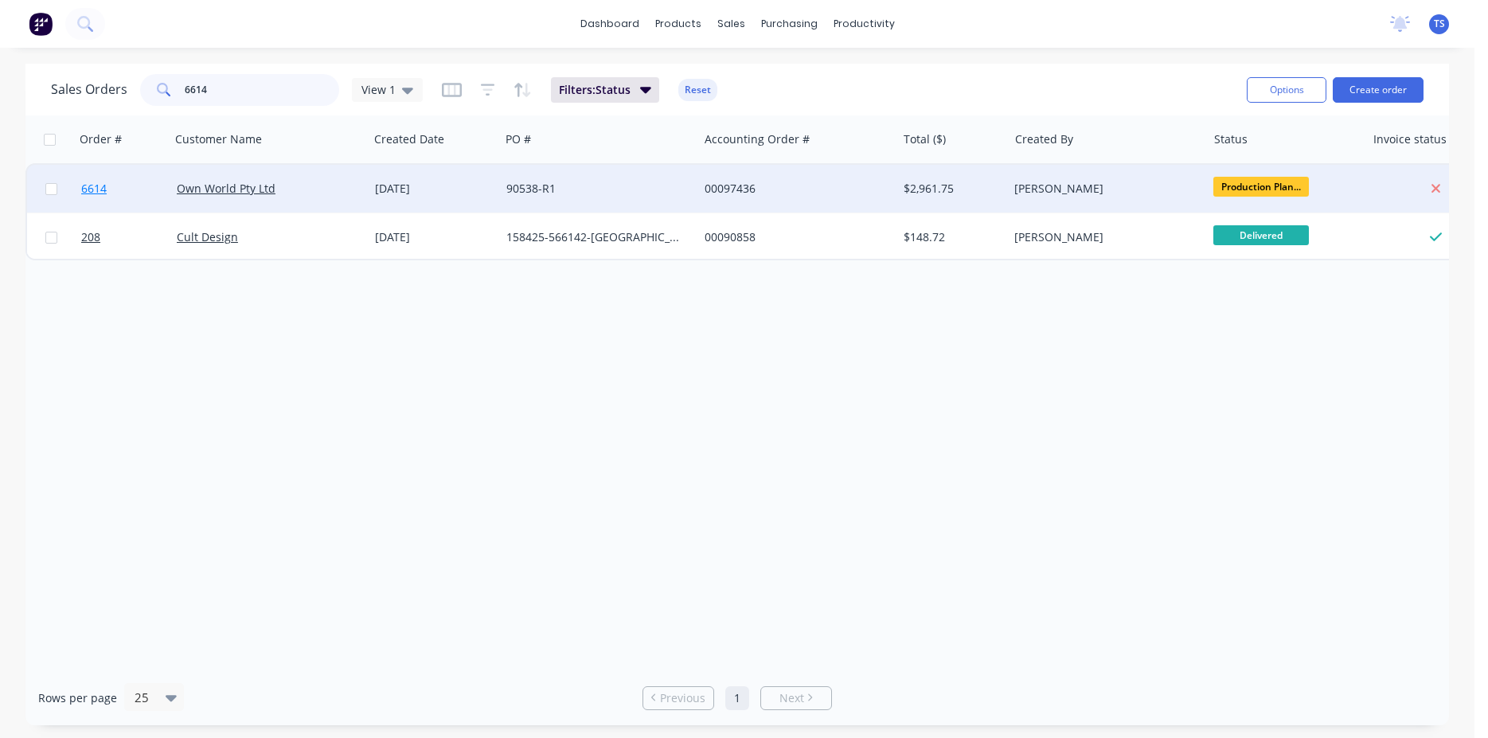
type input "6614"
click at [88, 191] on span "6614" at bounding box center [93, 189] width 25 height 16
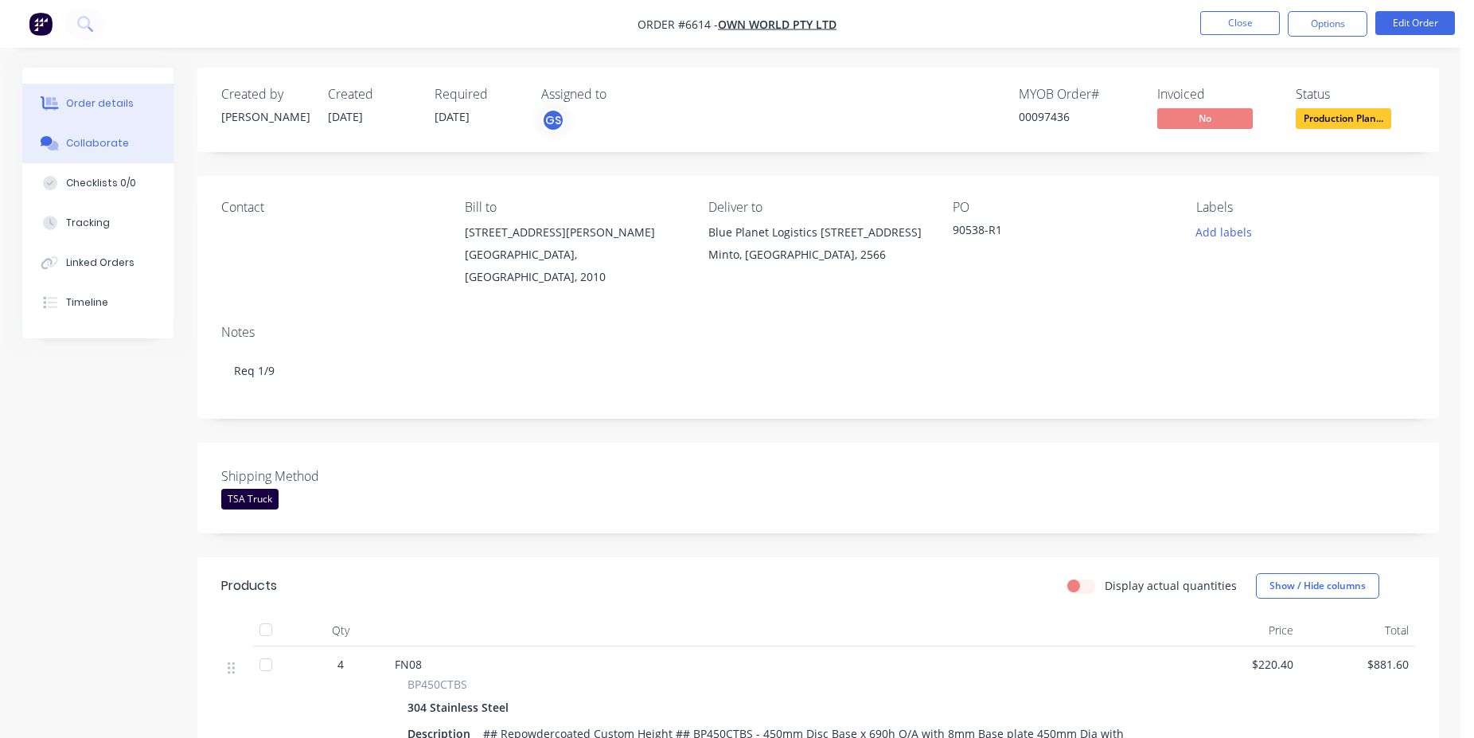
click at [123, 151] on button "Collaborate" at bounding box center [97, 143] width 151 height 40
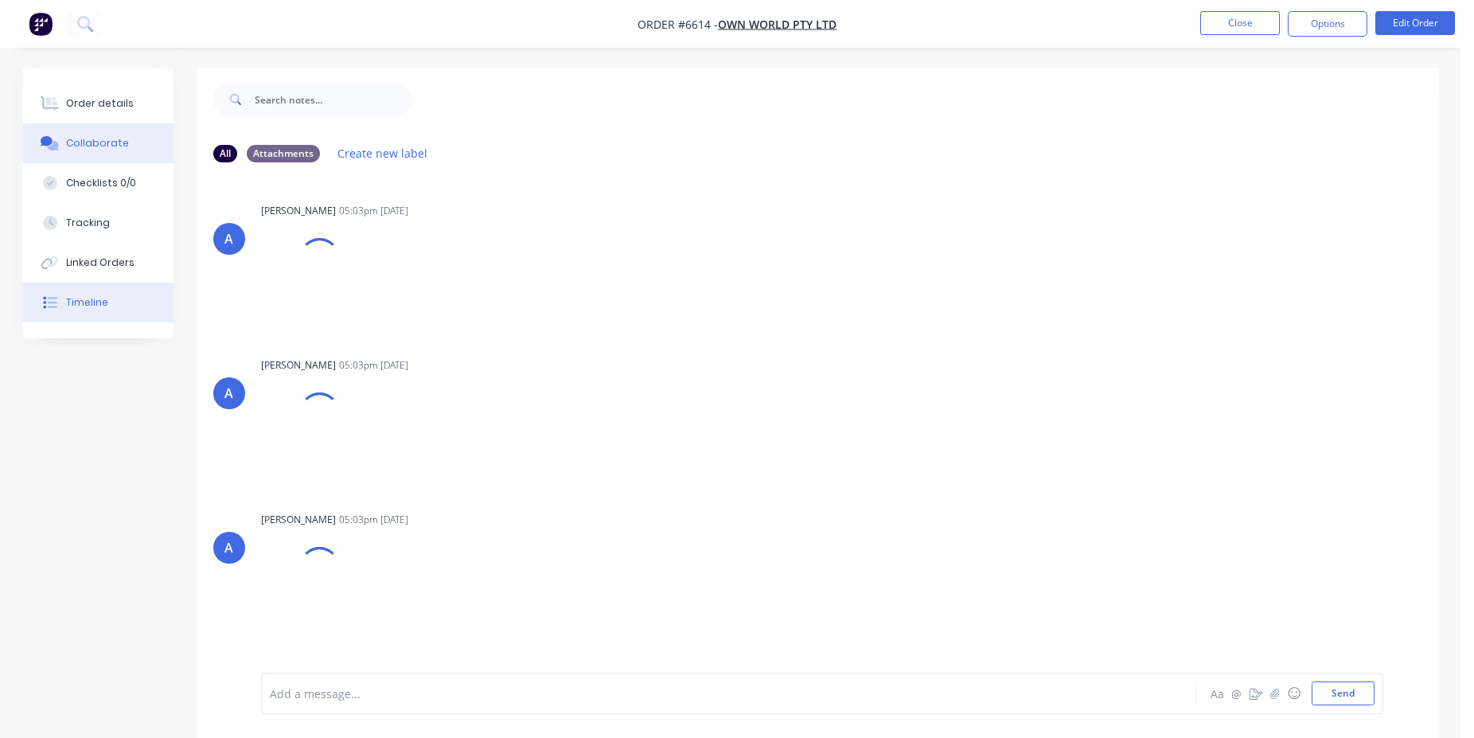
click at [105, 298] on div "Timeline" at bounding box center [87, 302] width 42 height 14
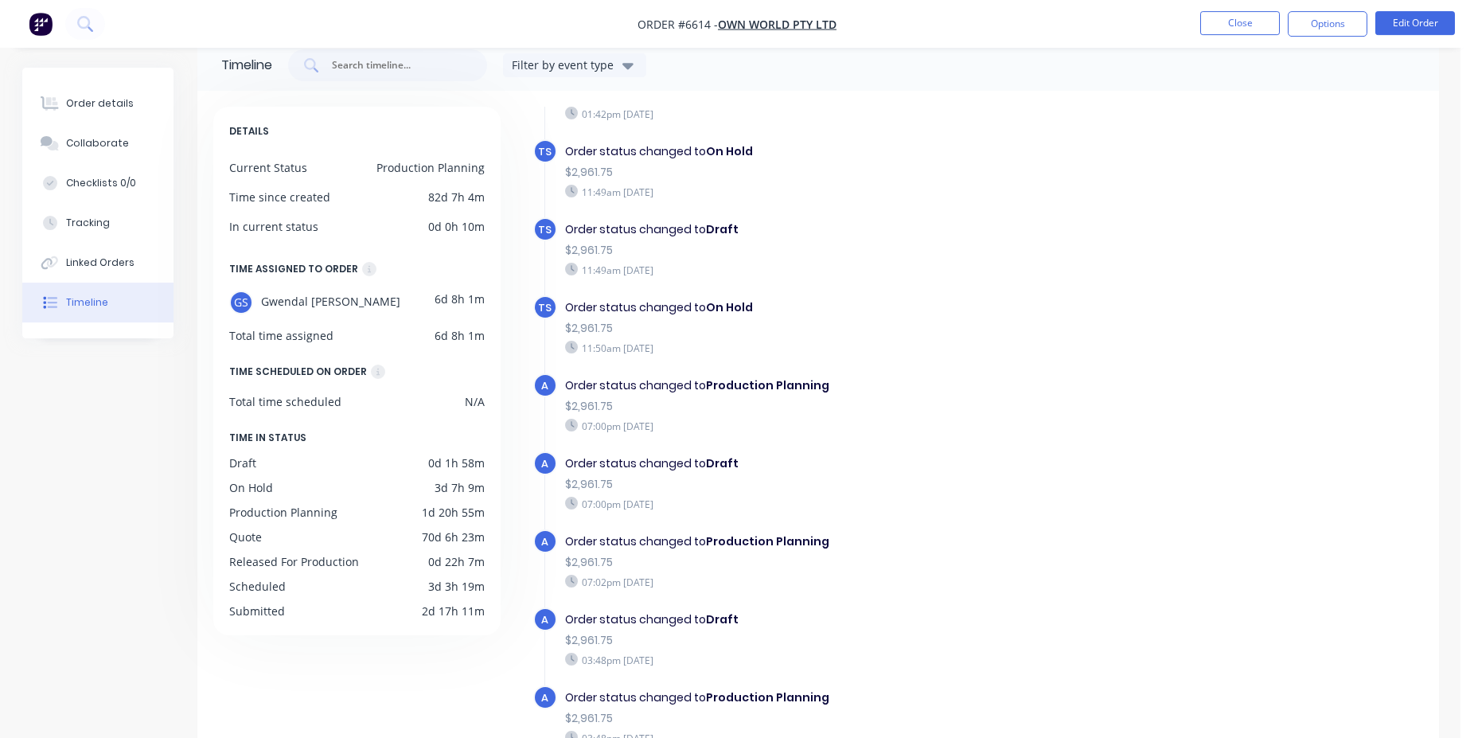
scroll to position [123, 0]
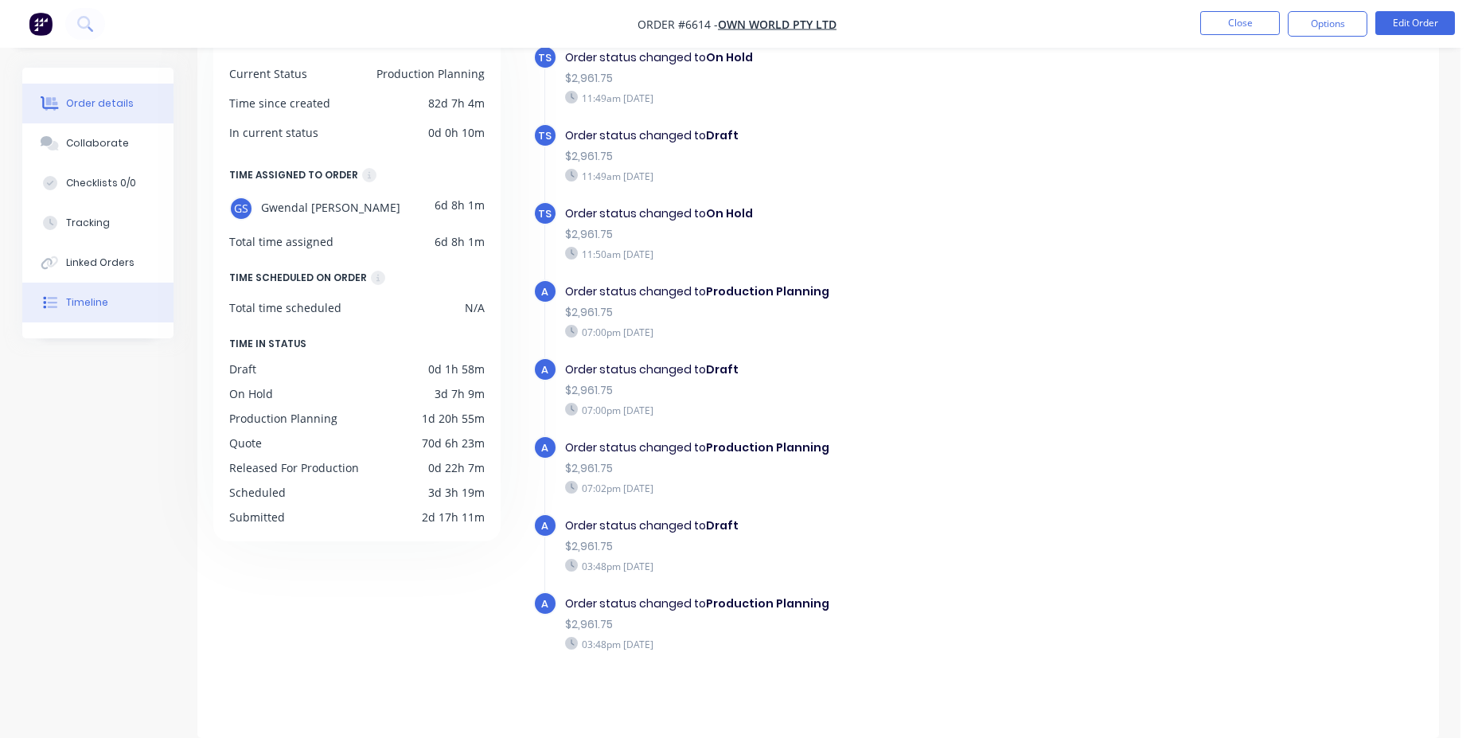
click at [110, 116] on button "Order details" at bounding box center [97, 104] width 151 height 40
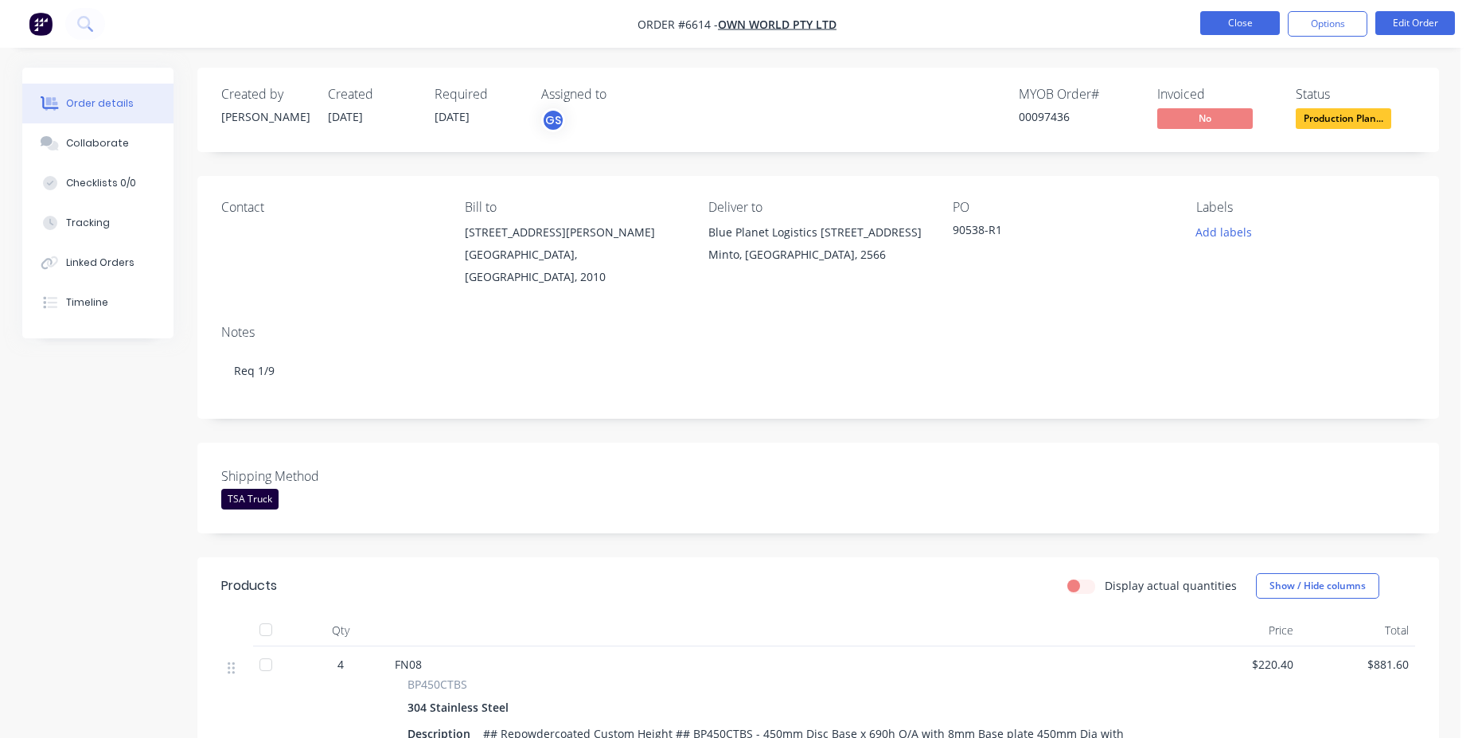
click at [1220, 25] on button "Close" at bounding box center [1240, 23] width 80 height 24
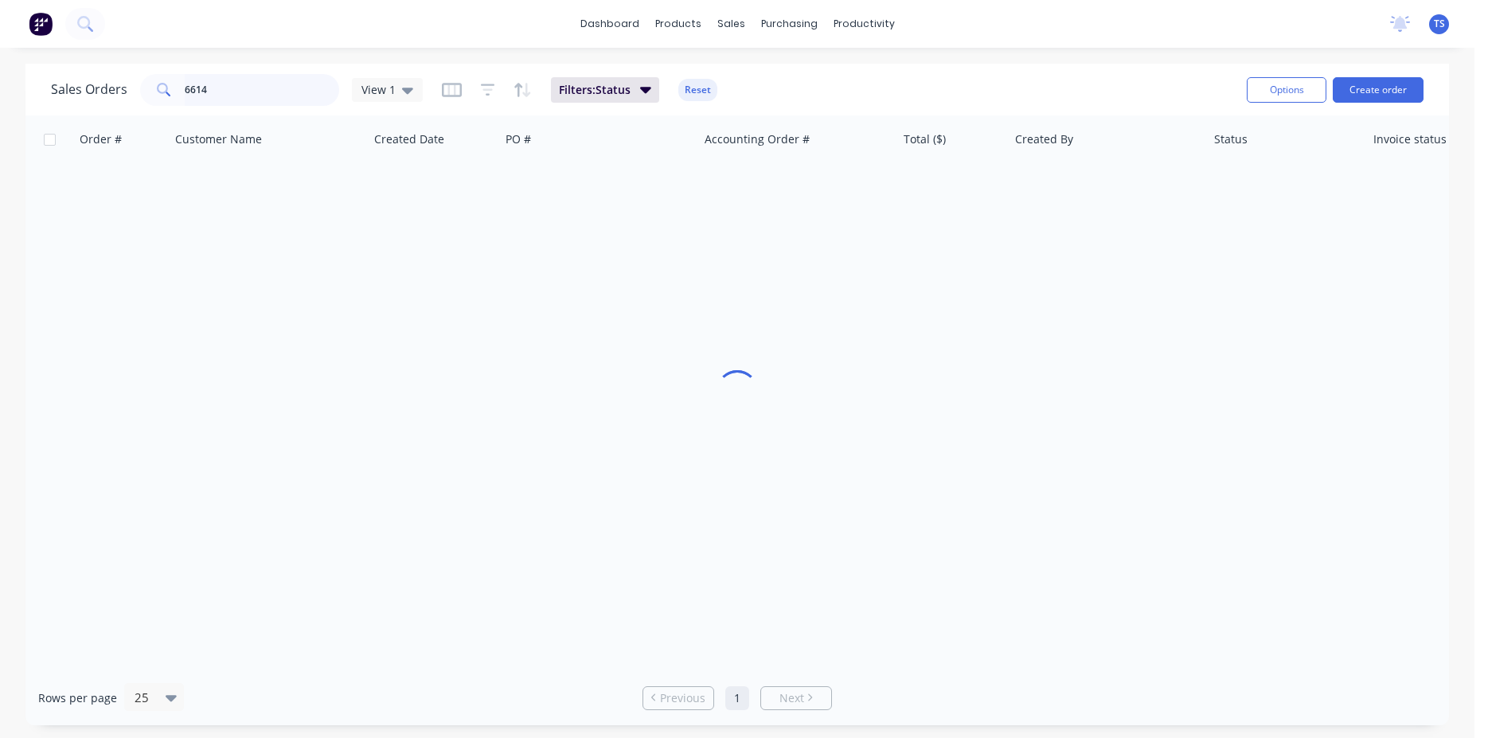
click at [252, 87] on input "6614" at bounding box center [262, 90] width 155 height 32
click at [223, 90] on input "98423" at bounding box center [262, 90] width 155 height 32
click at [237, 95] on input "98455" at bounding box center [262, 90] width 155 height 32
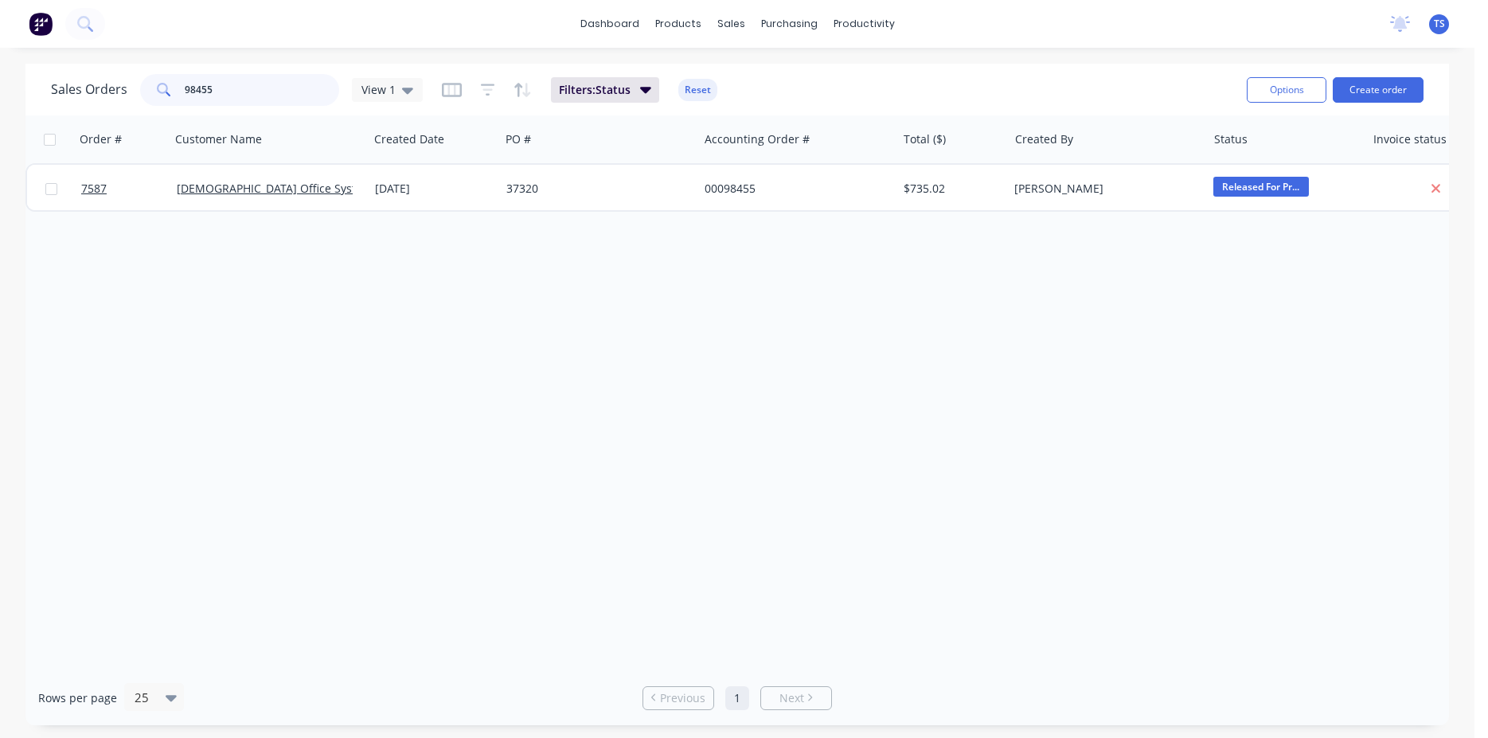
click at [237, 95] on input "98455" at bounding box center [262, 90] width 155 height 32
click at [237, 95] on input "998344" at bounding box center [262, 90] width 155 height 32
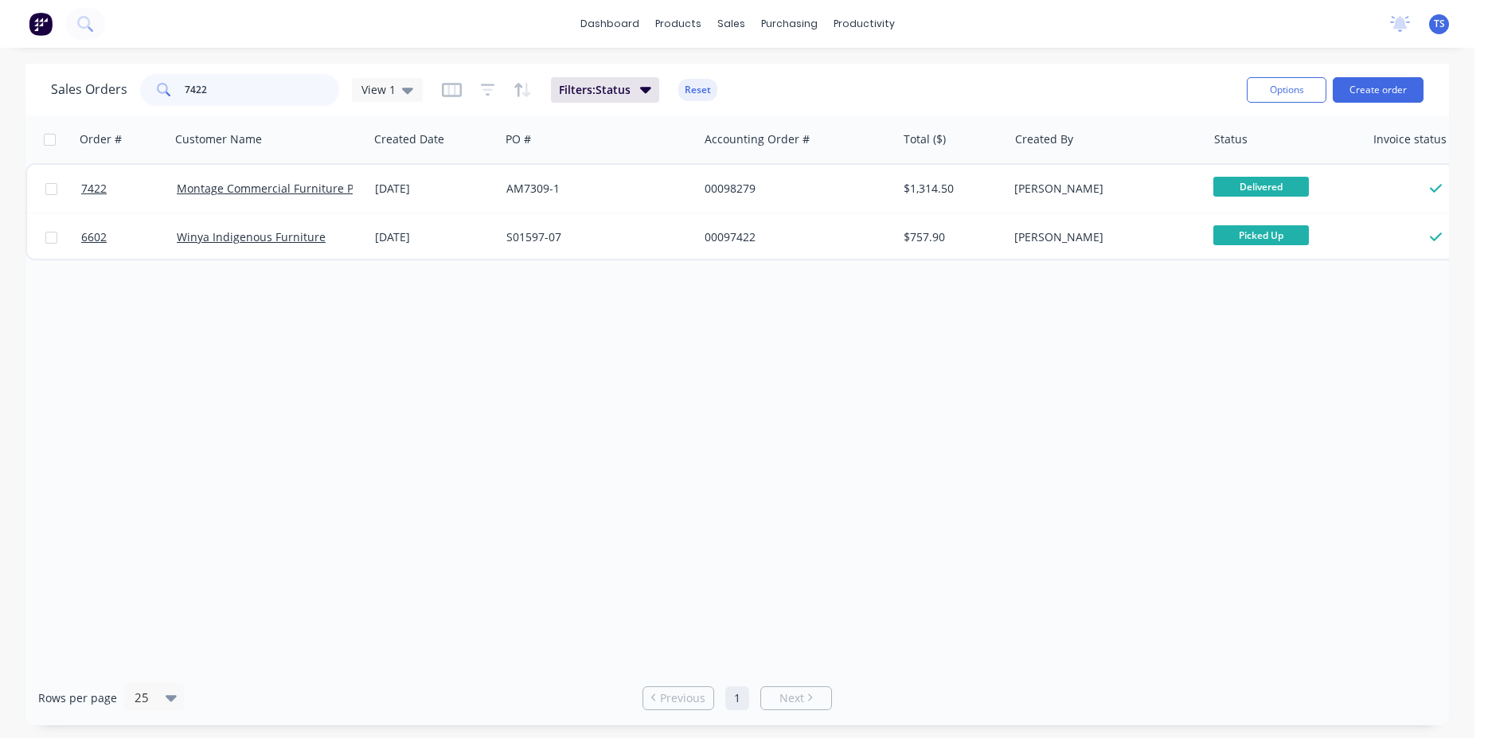
click at [235, 101] on input "7422" at bounding box center [262, 90] width 155 height 32
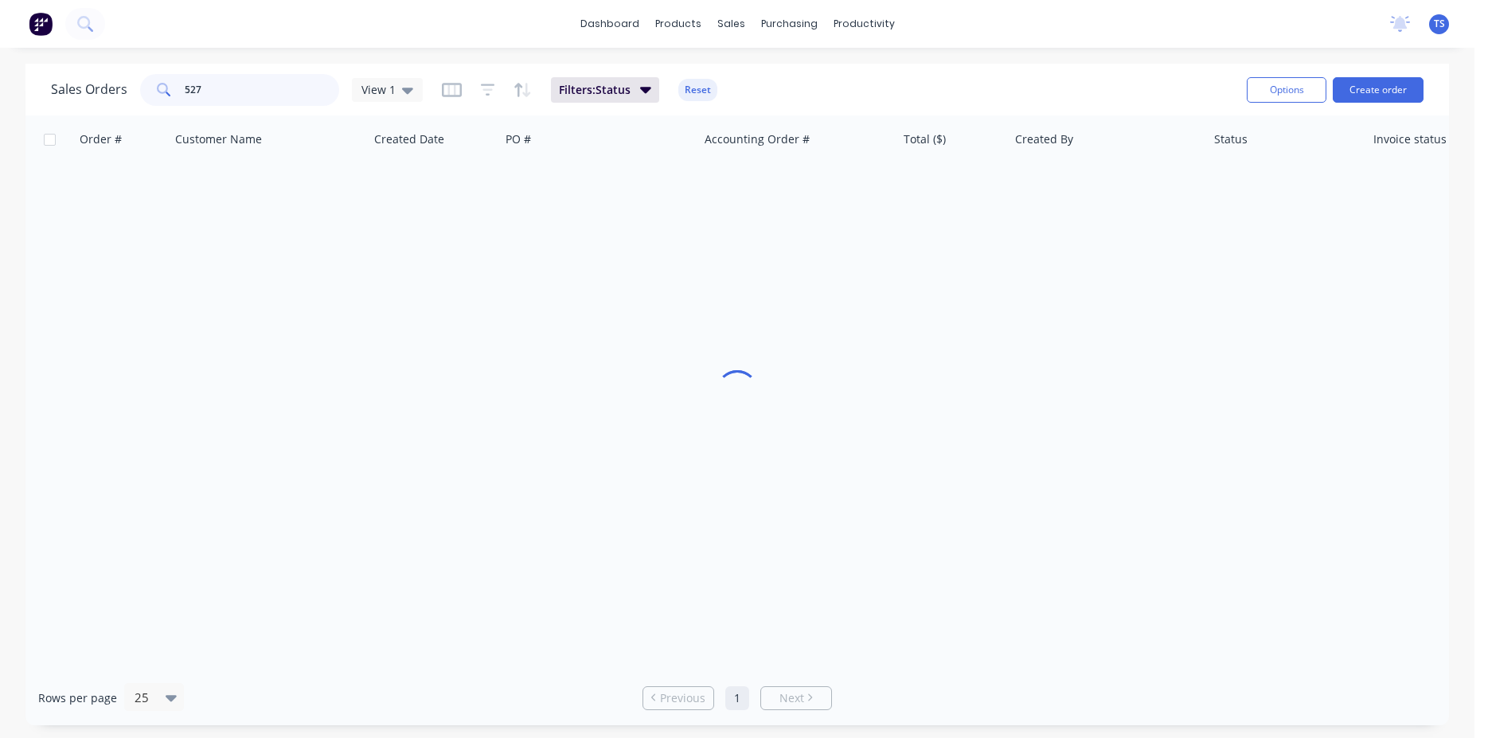
click at [248, 95] on input "527" at bounding box center [262, 90] width 155 height 32
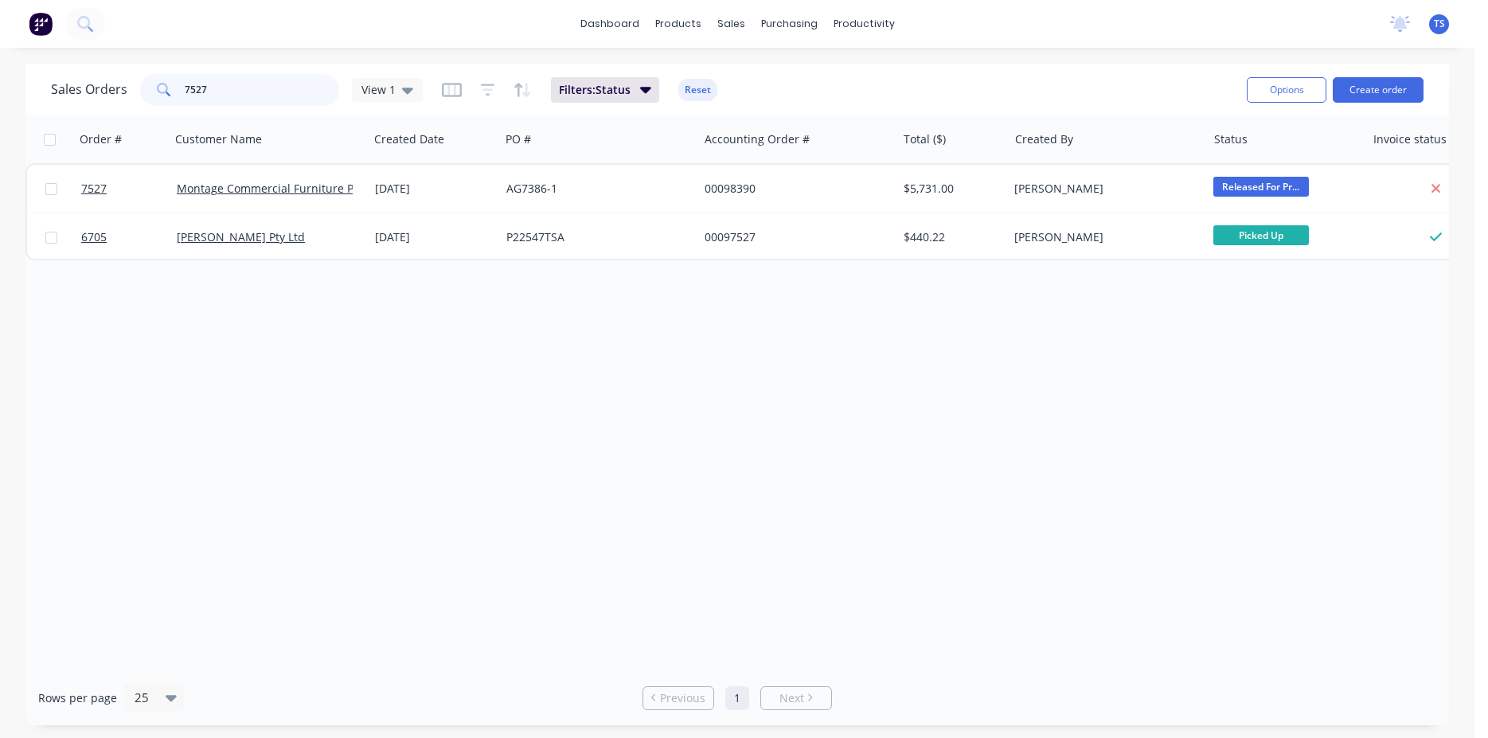
click at [194, 94] on input "7527" at bounding box center [262, 90] width 155 height 32
click at [232, 85] on input "7344" at bounding box center [262, 90] width 155 height 32
click at [250, 86] on input "7494" at bounding box center [262, 90] width 155 height 32
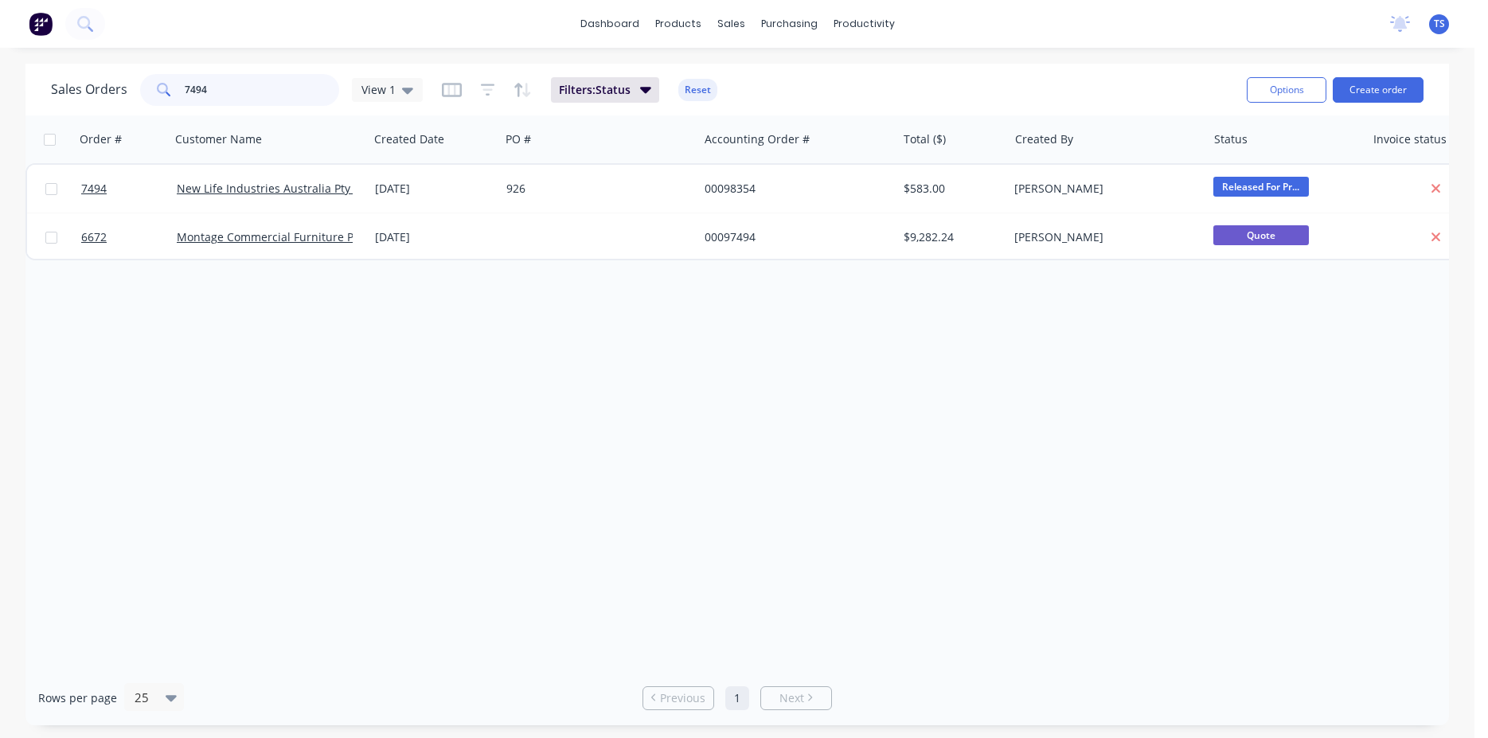
click at [250, 86] on input "7494" at bounding box center [262, 90] width 155 height 32
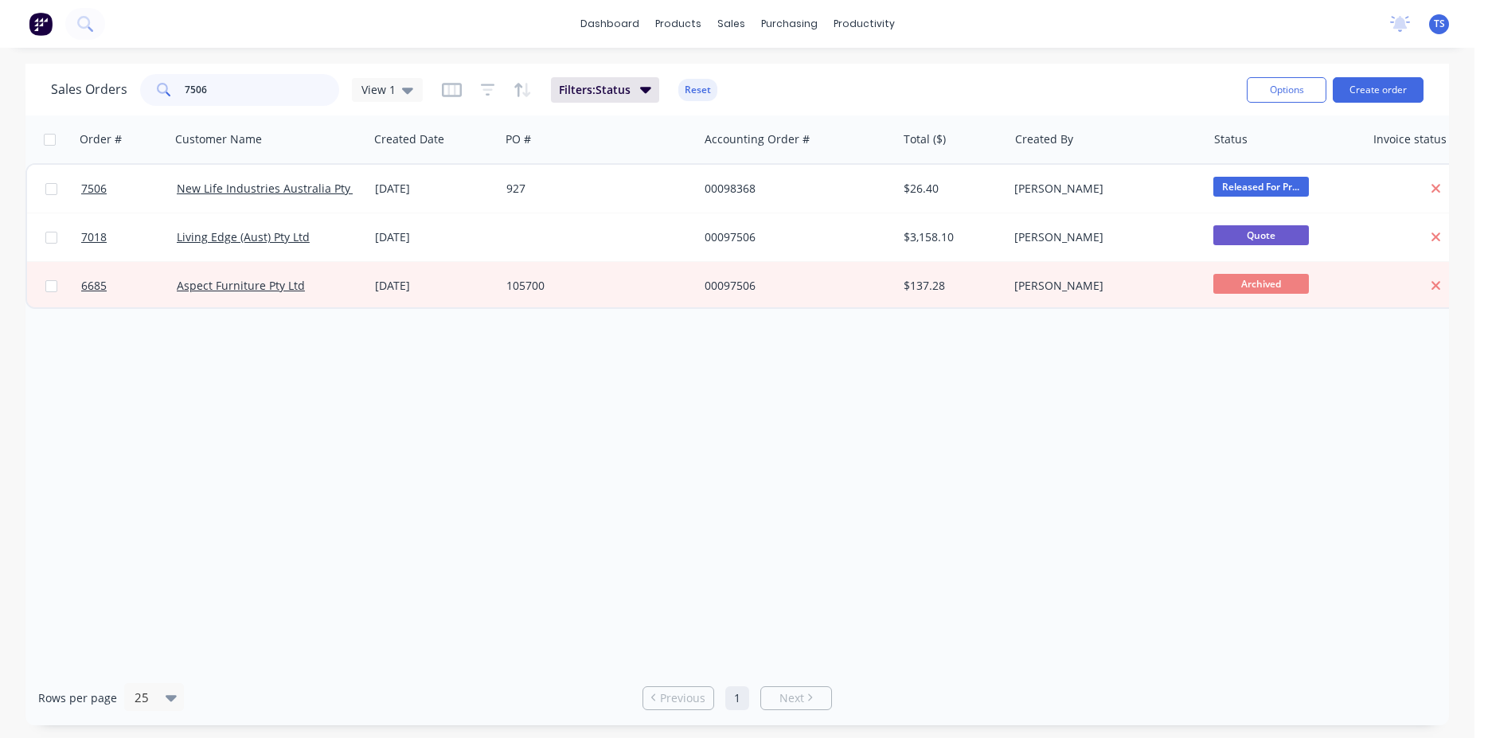
click at [230, 93] on input "7506" at bounding box center [262, 90] width 155 height 32
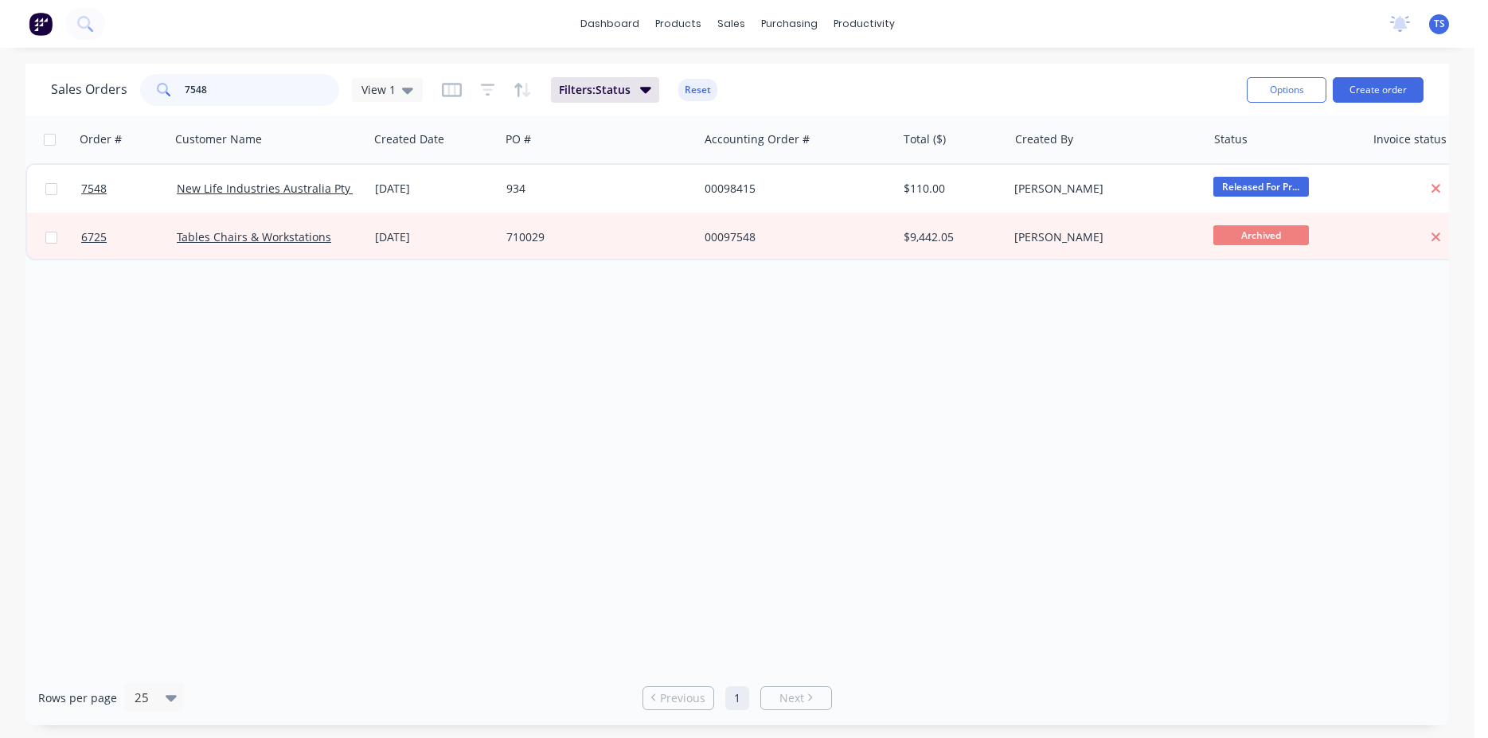
click at [228, 98] on input "7548" at bounding box center [262, 90] width 155 height 32
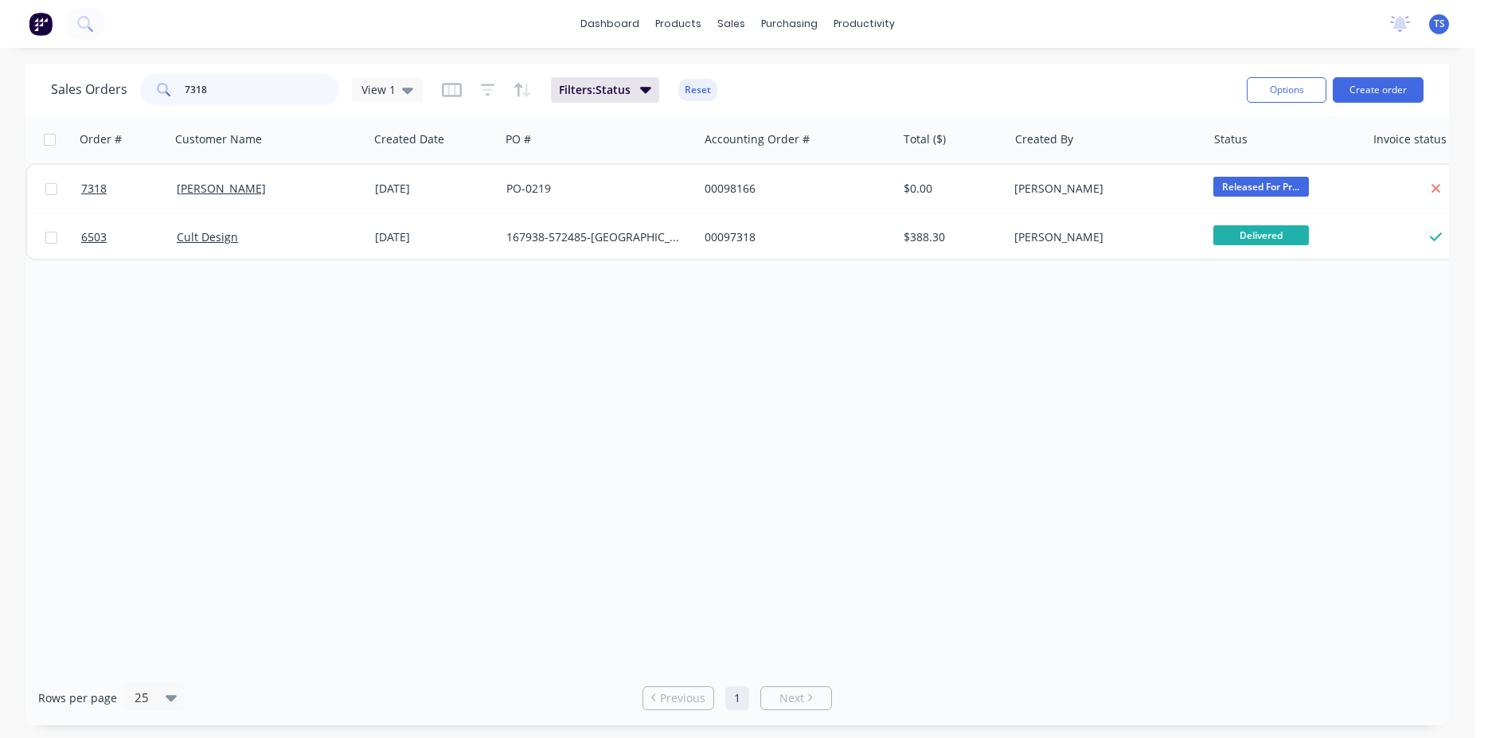
click at [253, 98] on input "7318" at bounding box center [262, 90] width 155 height 32
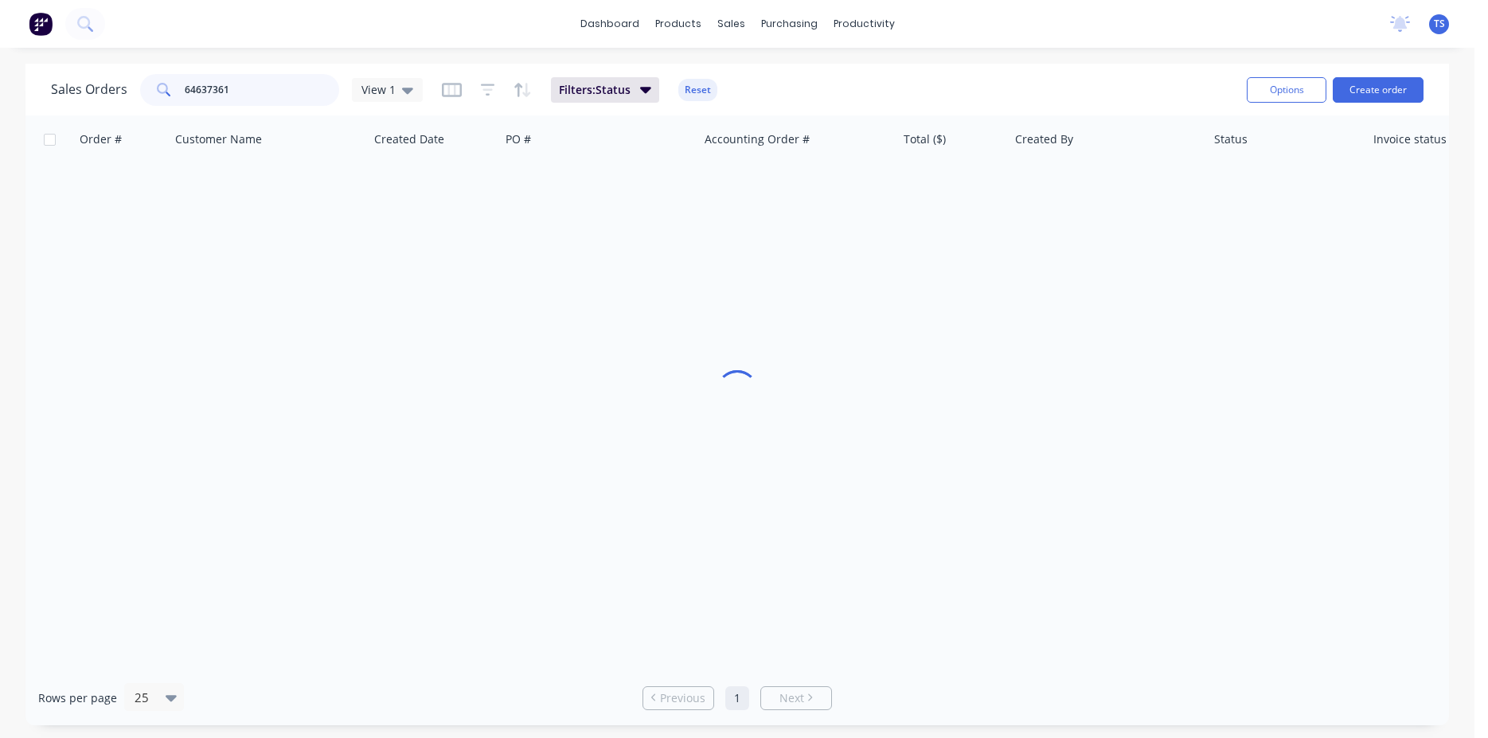
click at [237, 102] on input "64637361" at bounding box center [262, 90] width 155 height 32
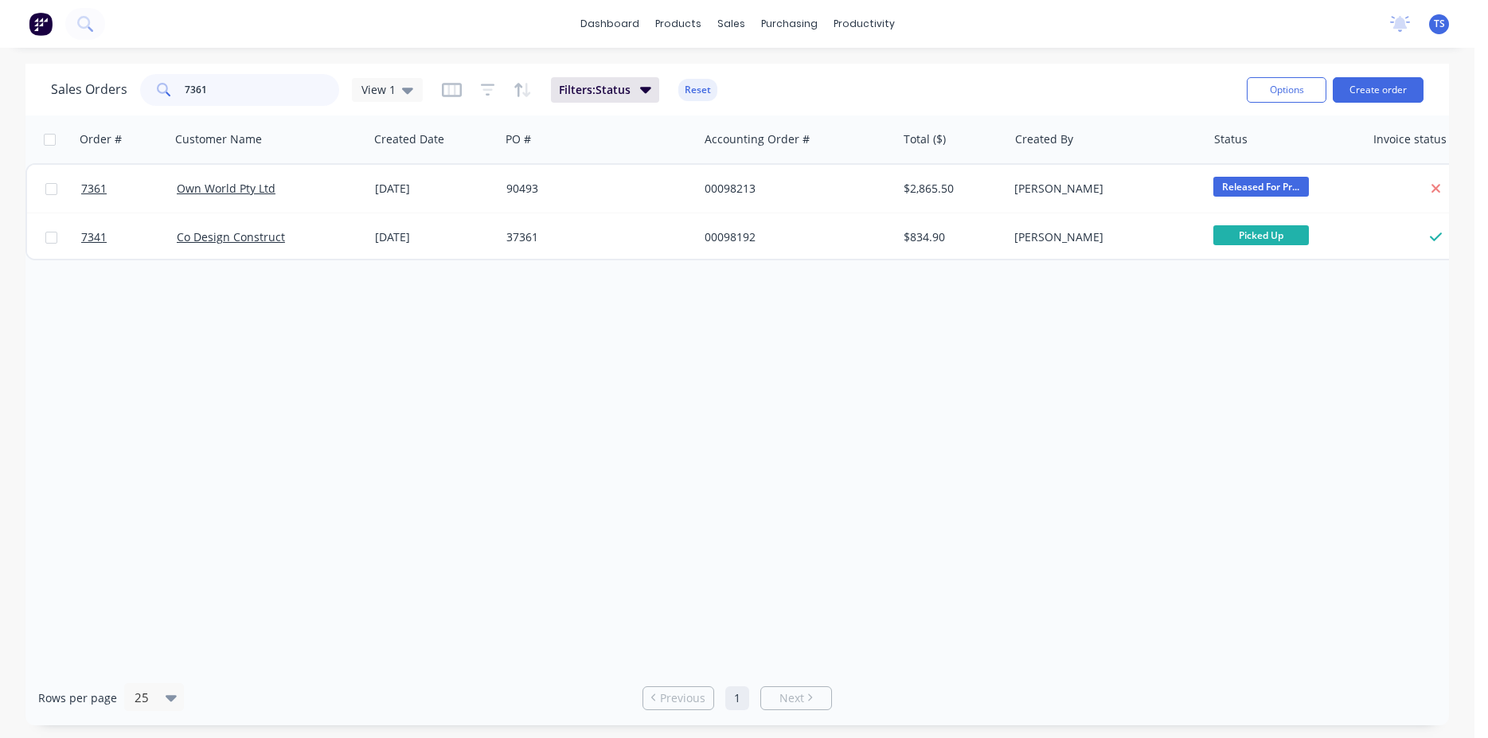
click at [230, 99] on input "7361" at bounding box center [262, 90] width 155 height 32
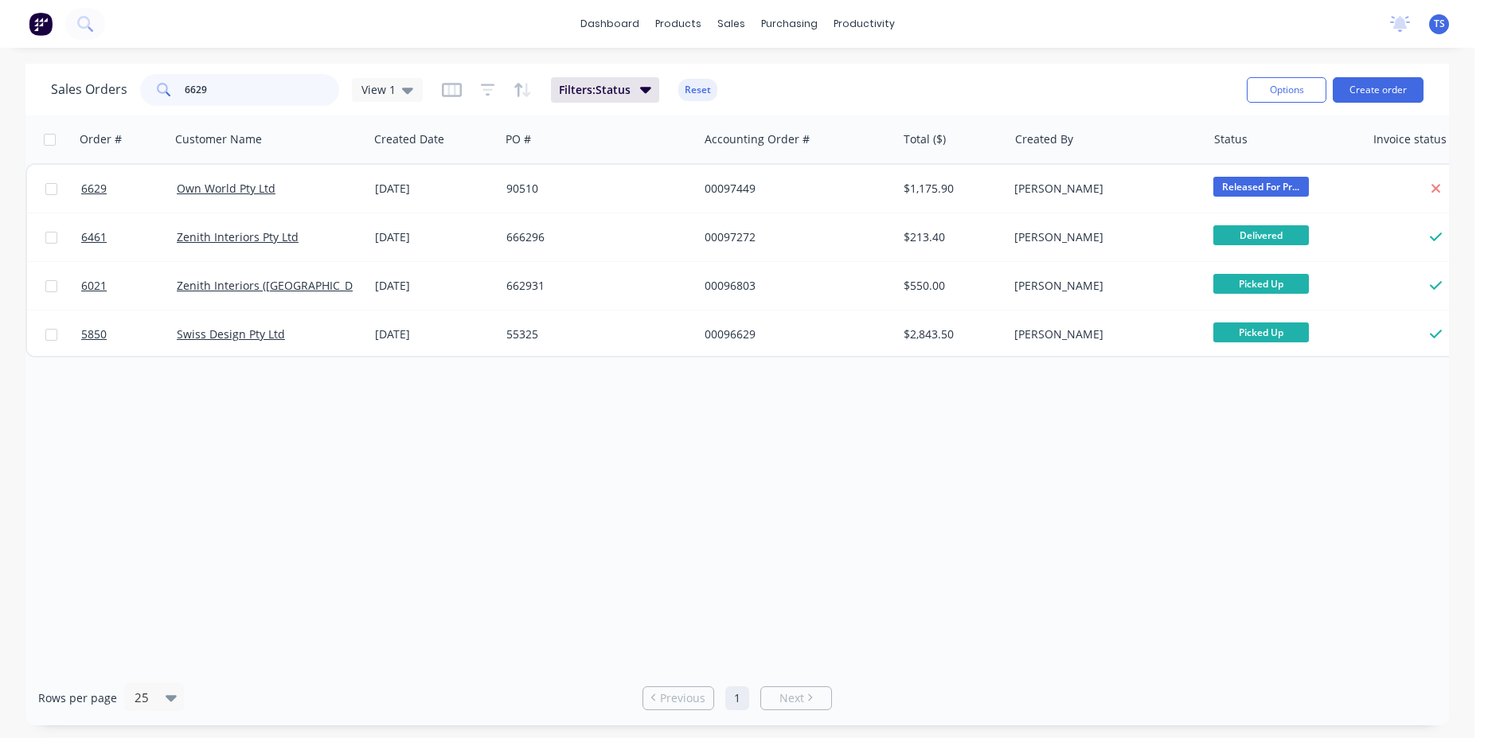
click at [233, 84] on input "6629" at bounding box center [262, 90] width 155 height 32
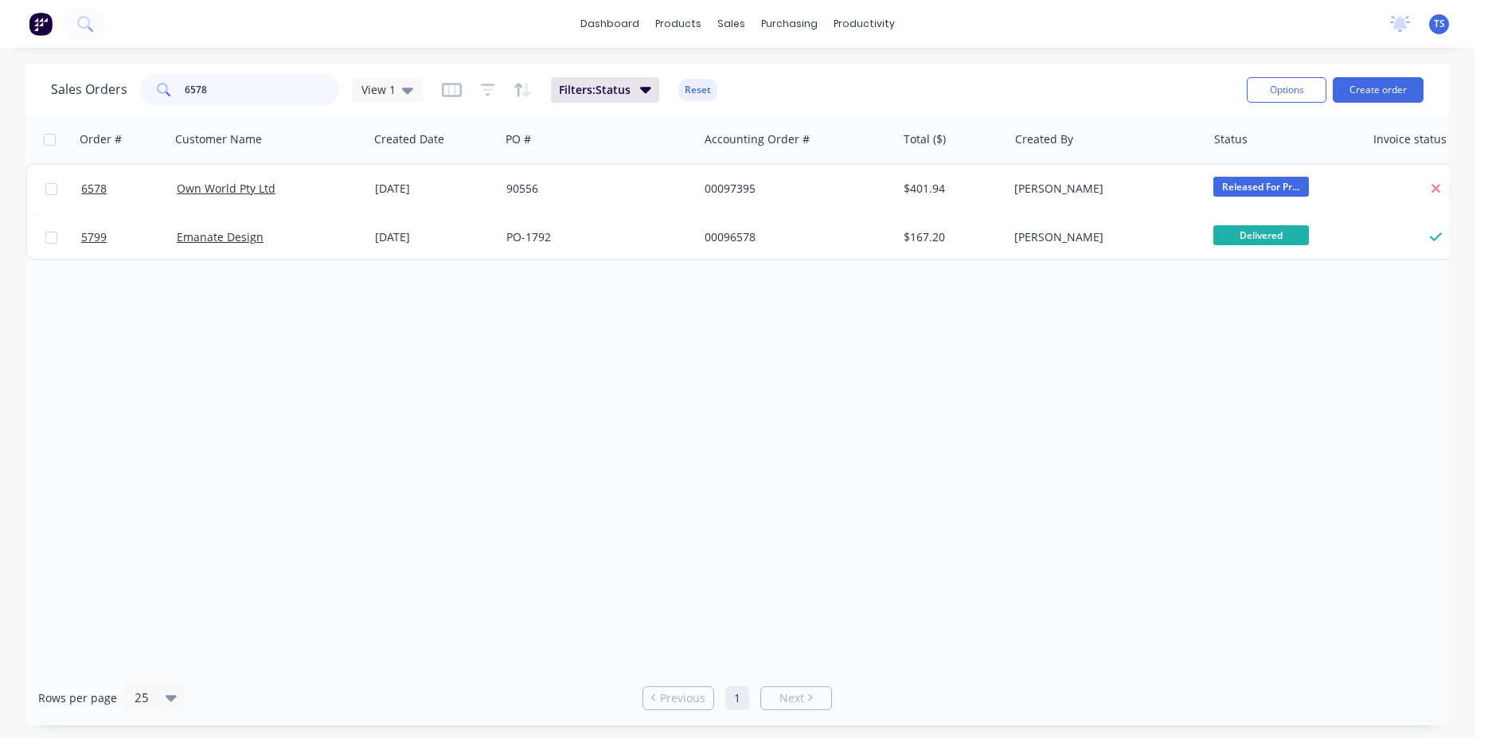
click at [250, 101] on input "6578" at bounding box center [262, 90] width 155 height 32
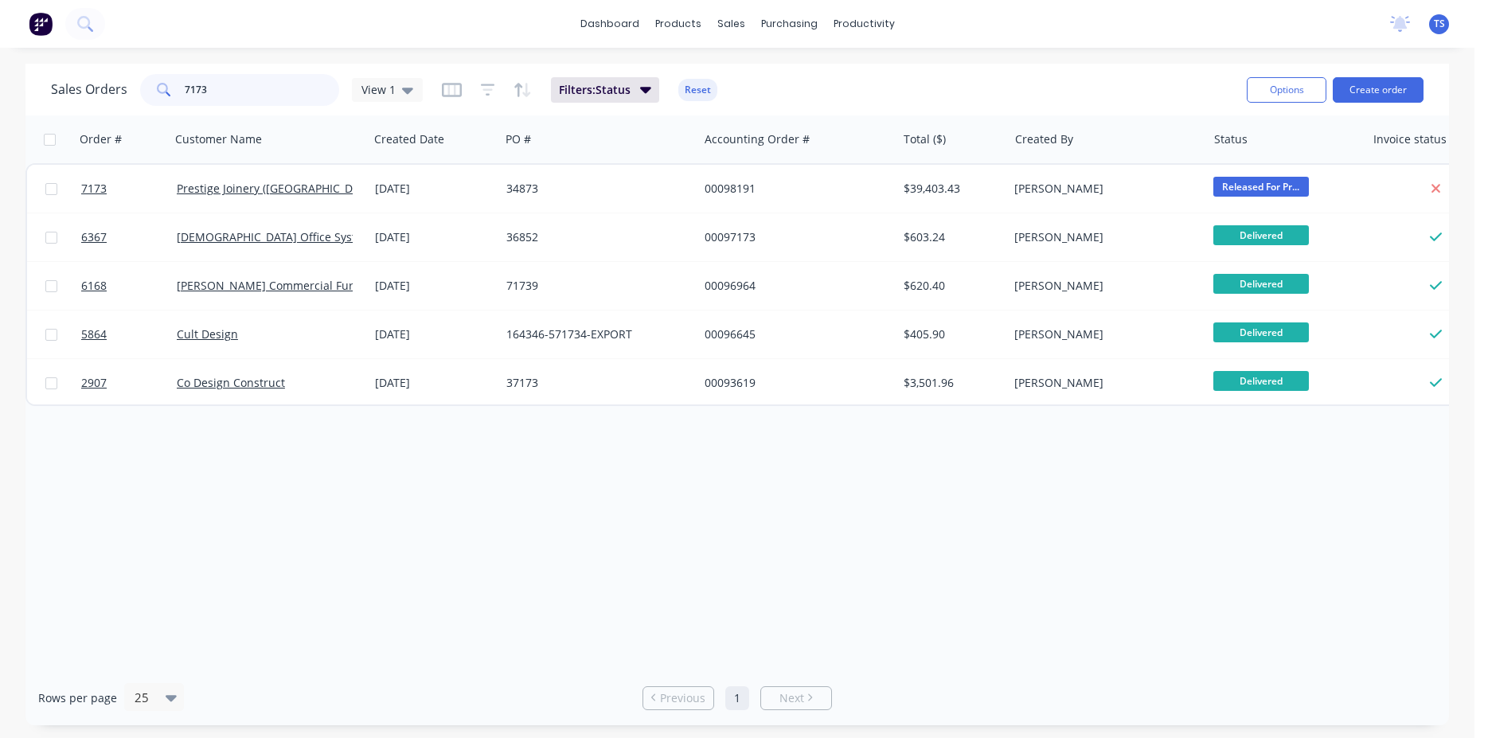
click at [243, 96] on input "7173" at bounding box center [262, 90] width 155 height 32
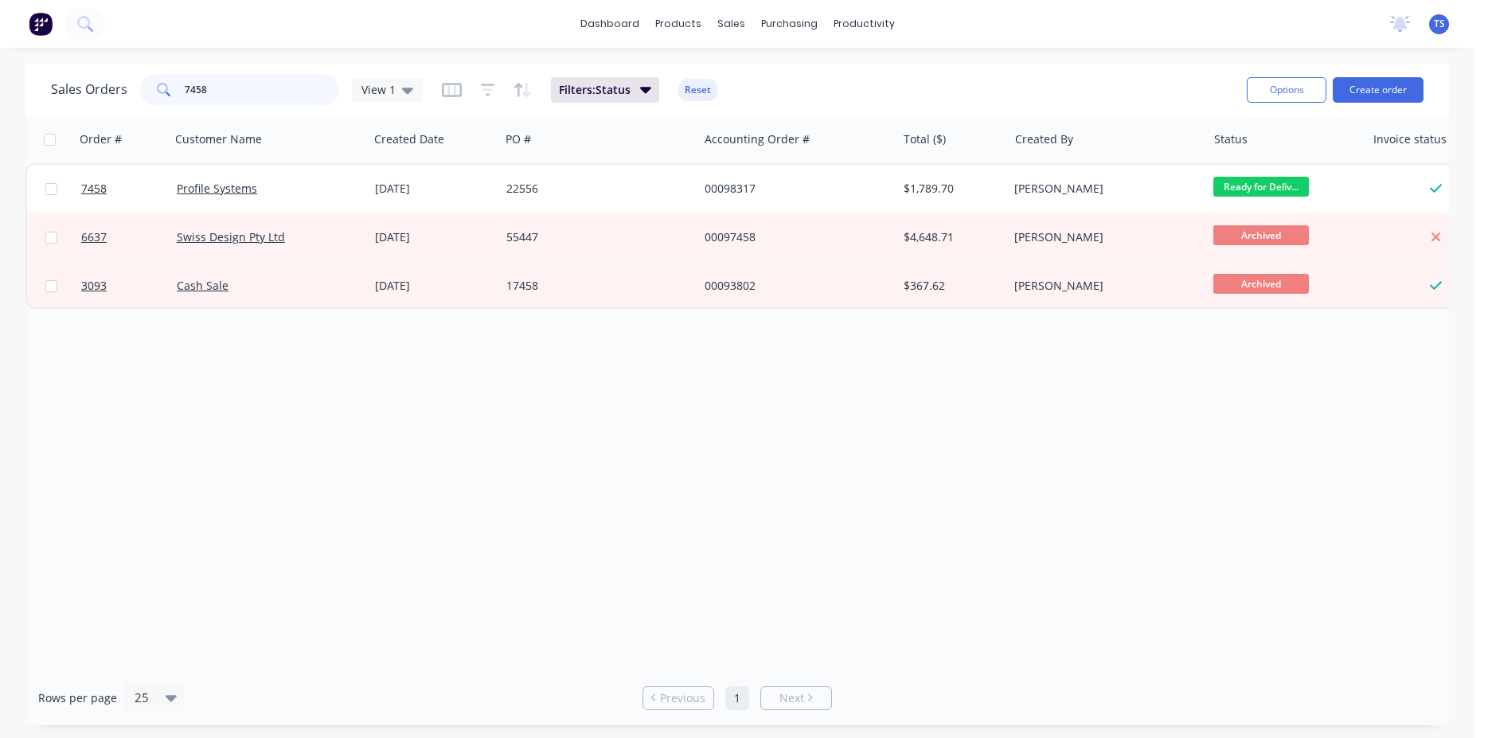
click at [243, 96] on input "7458" at bounding box center [262, 90] width 155 height 32
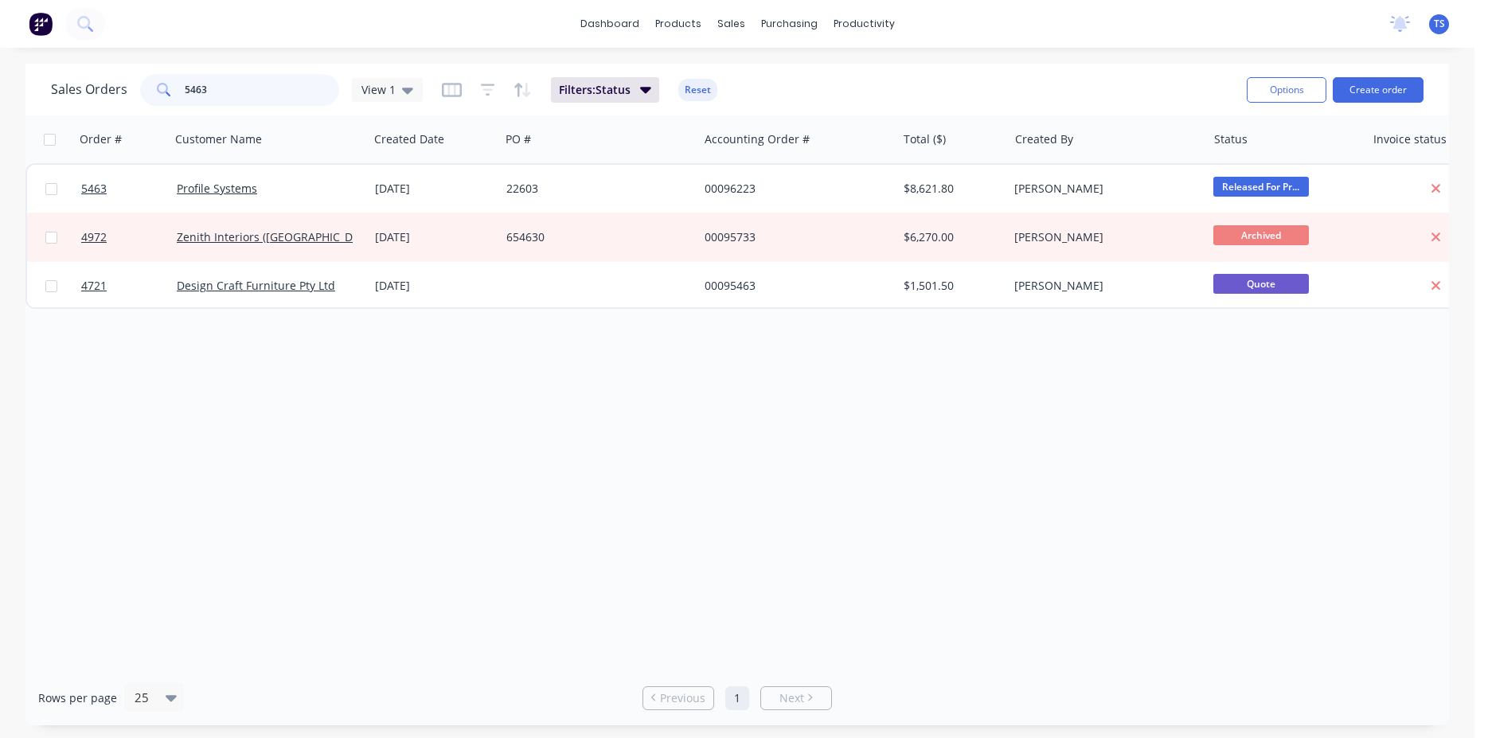
click at [236, 99] on input "5463" at bounding box center [262, 90] width 155 height 32
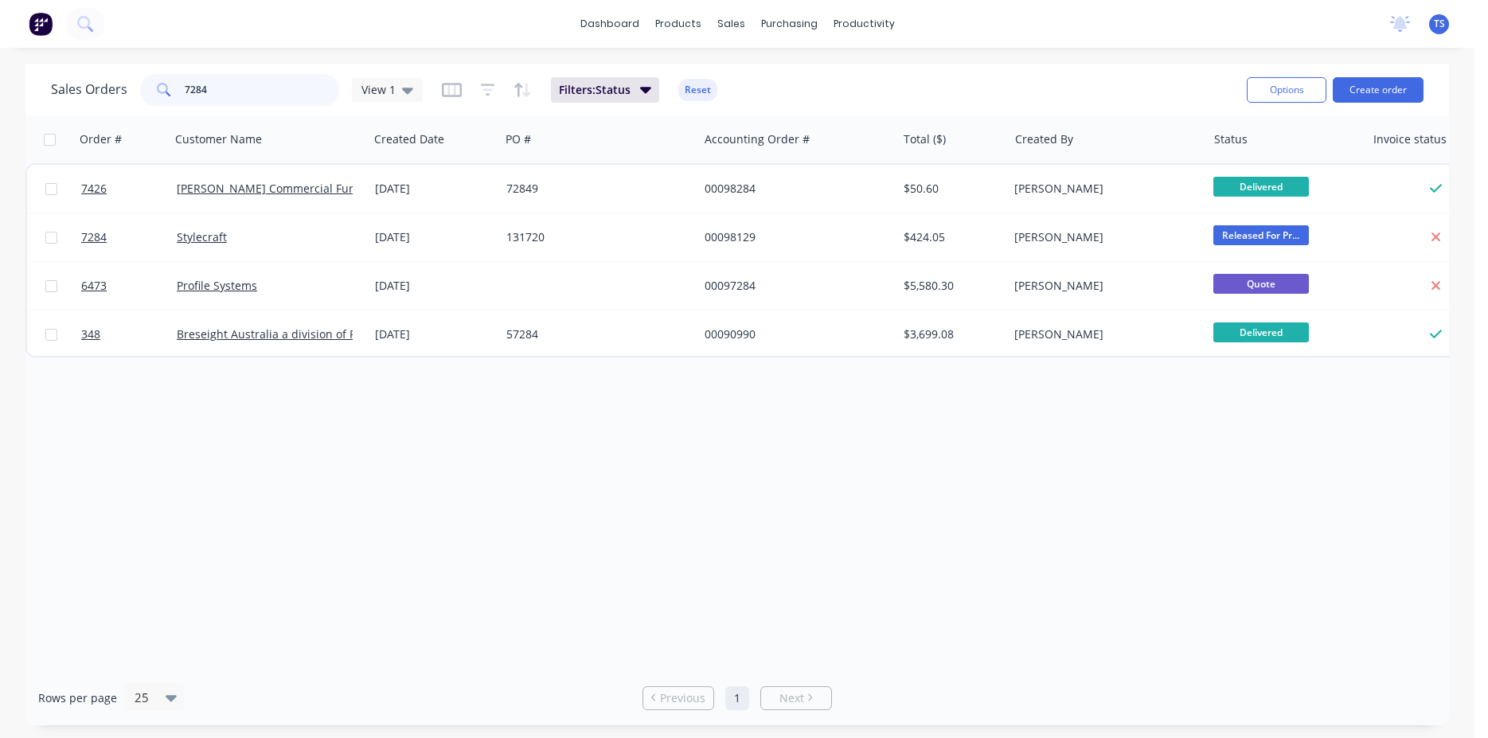
click at [237, 95] on input "7284" at bounding box center [262, 90] width 155 height 32
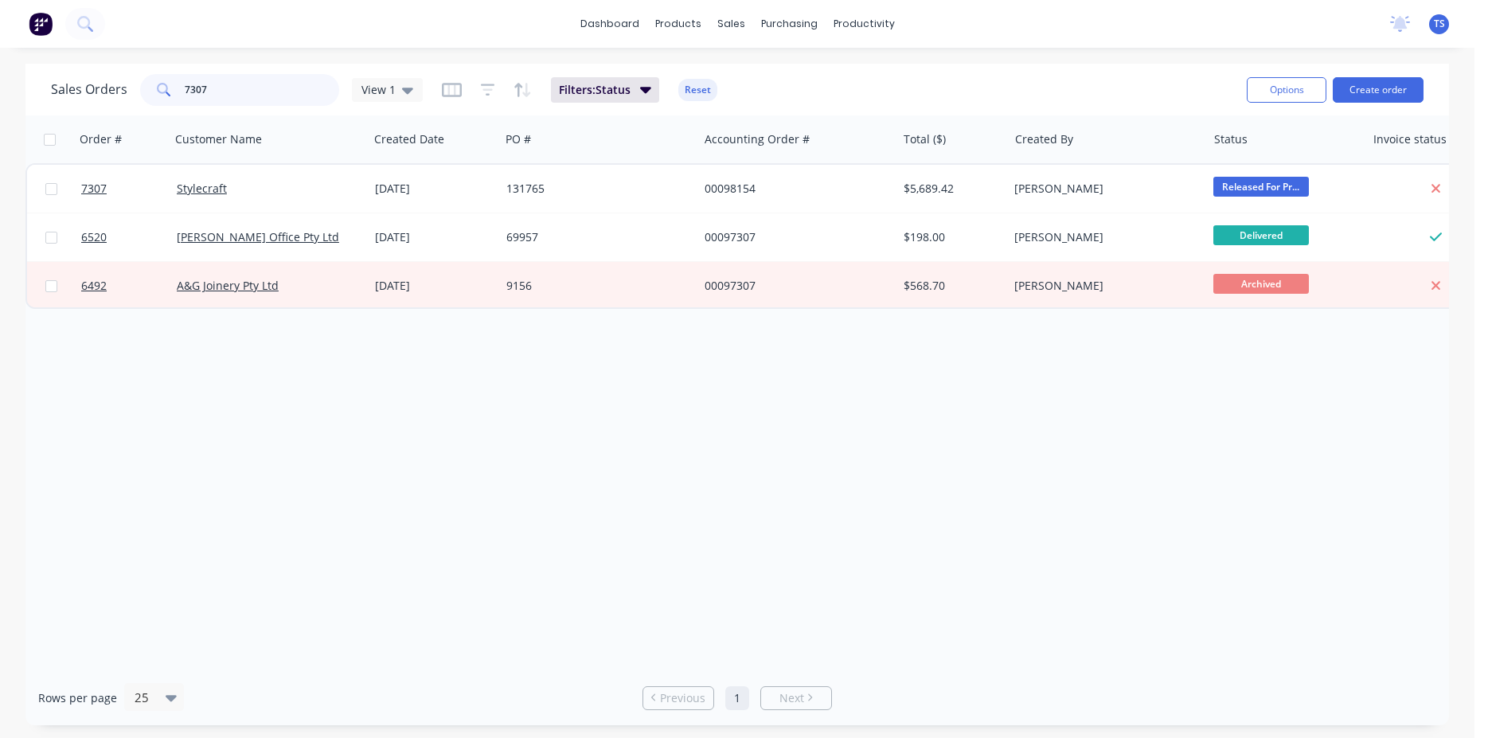
click at [239, 95] on input "7307" at bounding box center [262, 90] width 155 height 32
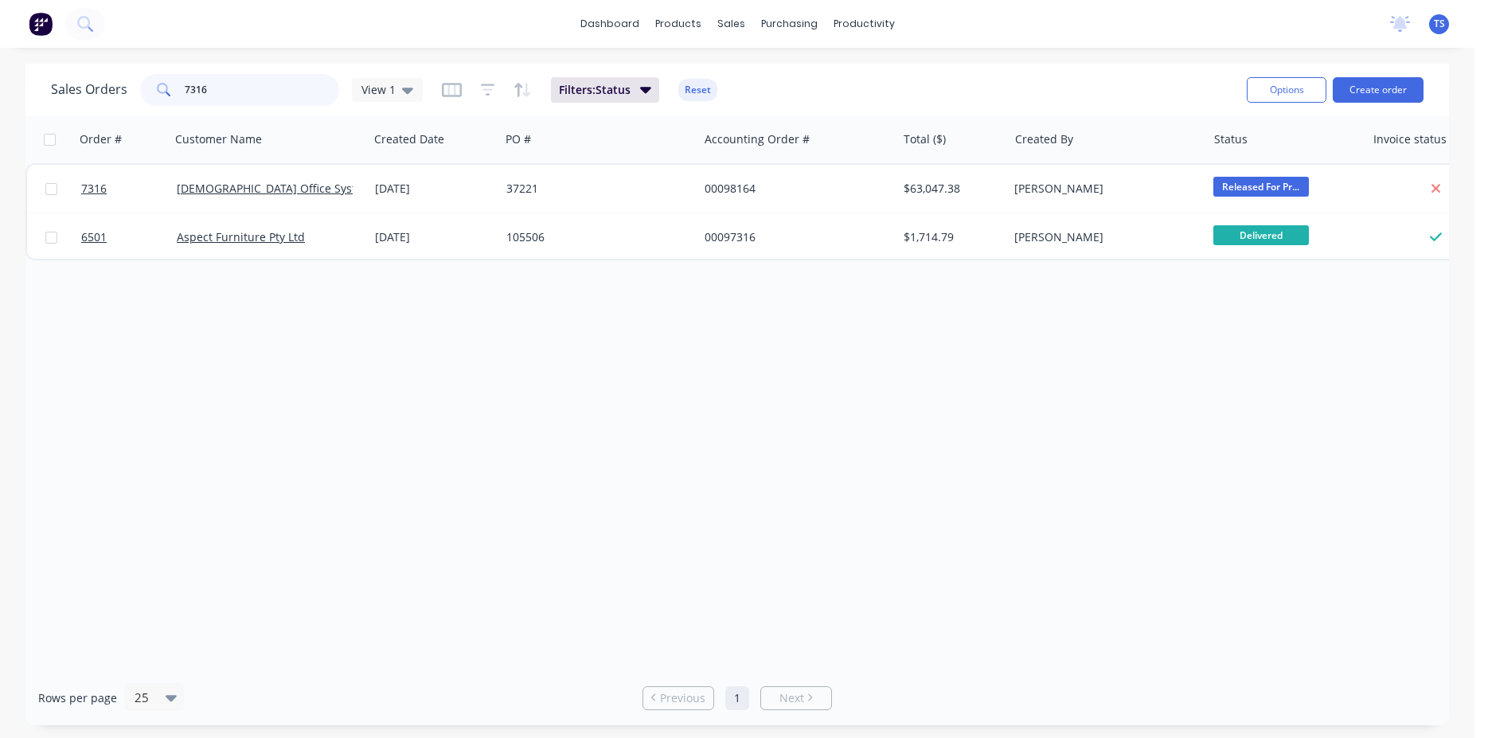
click at [229, 95] on input "7316" at bounding box center [262, 90] width 155 height 32
click at [226, 94] on input "7419" at bounding box center [262, 90] width 155 height 32
click at [218, 96] on input "7559" at bounding box center [262, 90] width 155 height 32
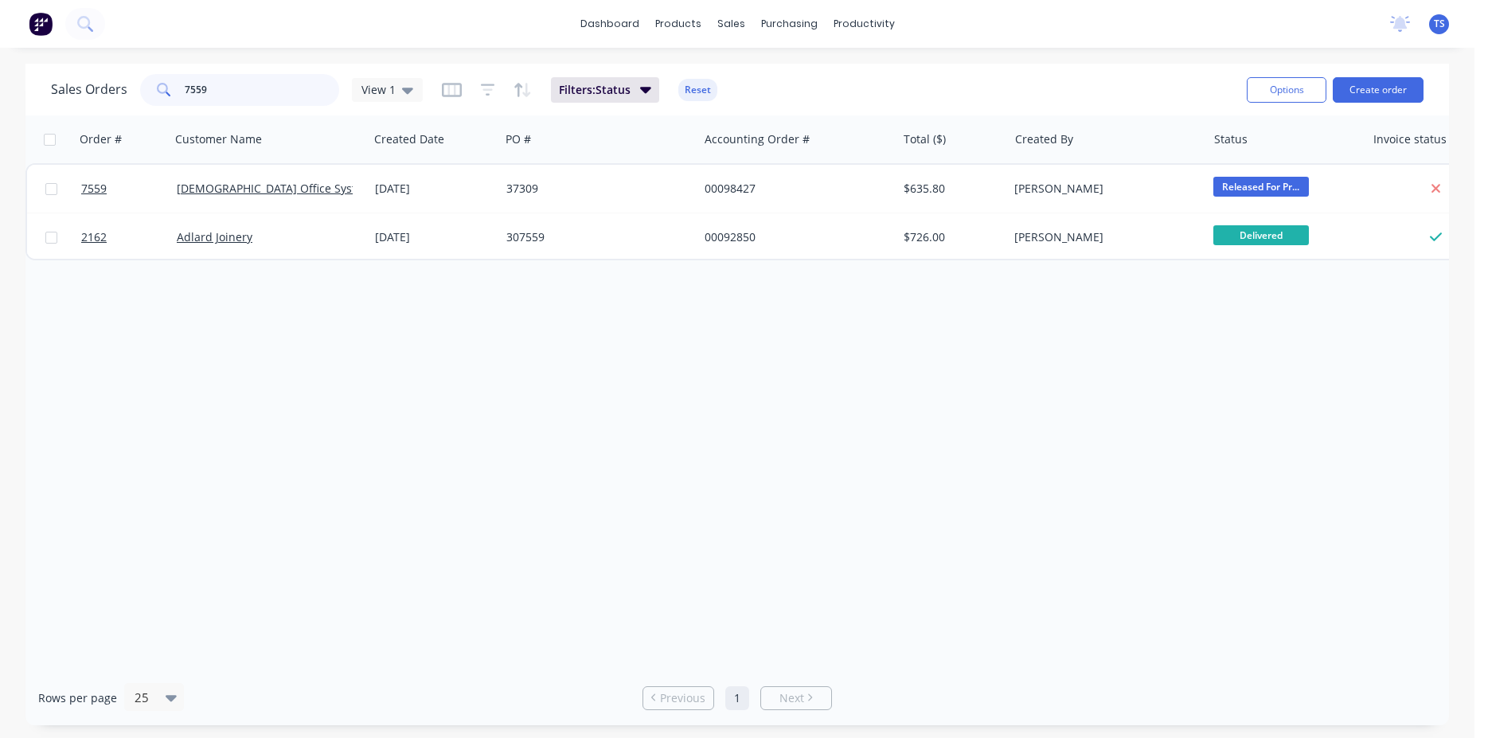
click at [218, 96] on input "7559" at bounding box center [262, 90] width 155 height 32
click at [248, 94] on input "7560" at bounding box center [262, 90] width 155 height 32
click at [248, 92] on input "7573" at bounding box center [262, 90] width 155 height 32
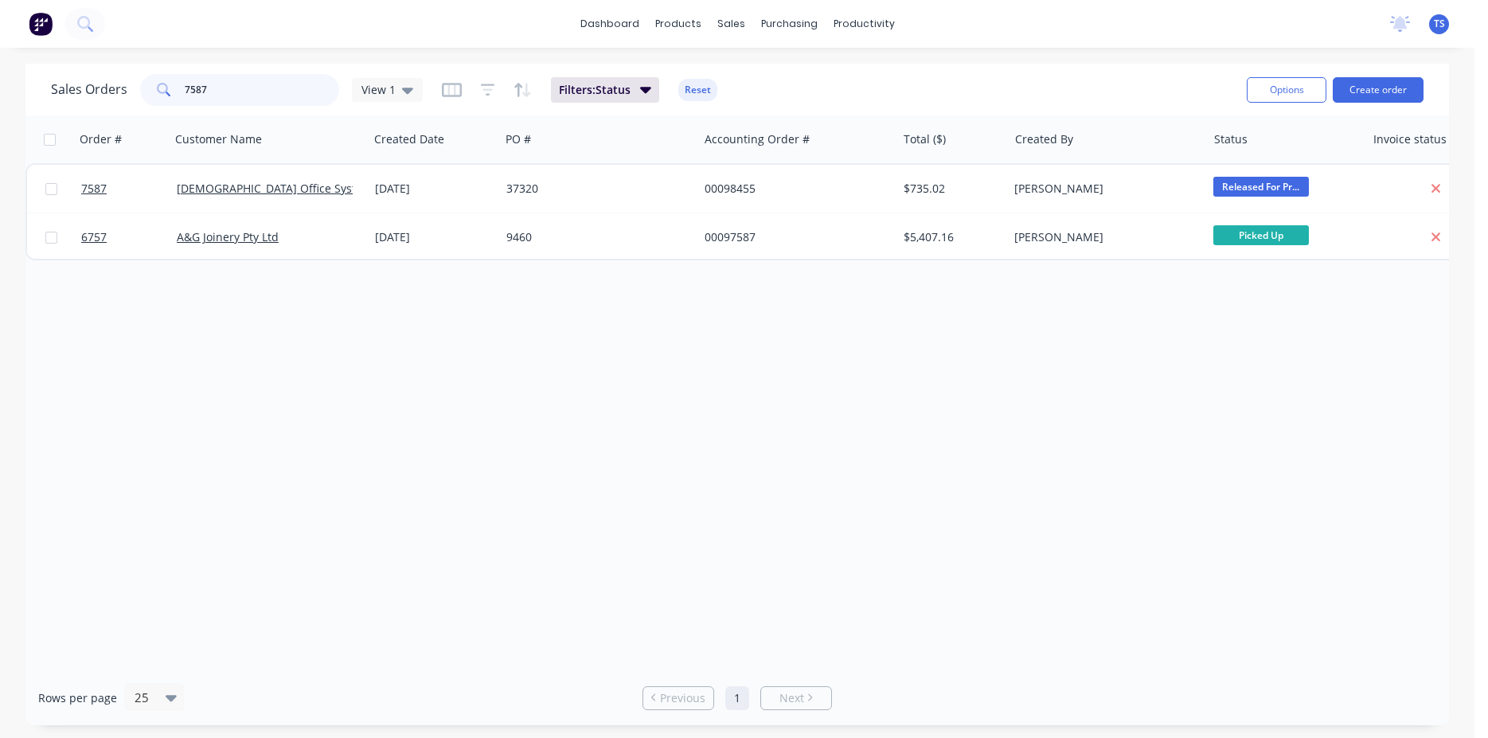
click at [240, 101] on input "7587" at bounding box center [262, 90] width 155 height 32
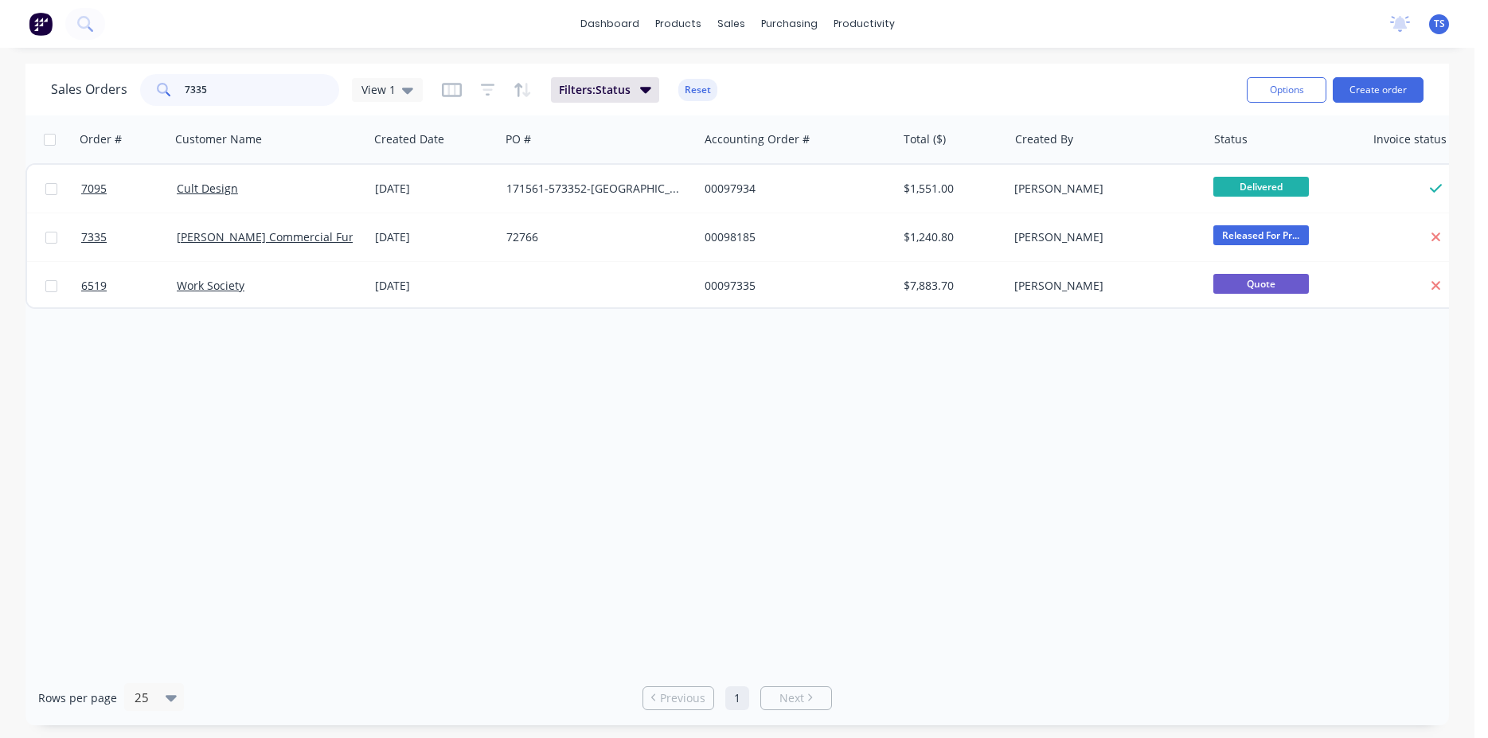
click at [233, 100] on input "7335" at bounding box center [262, 90] width 155 height 32
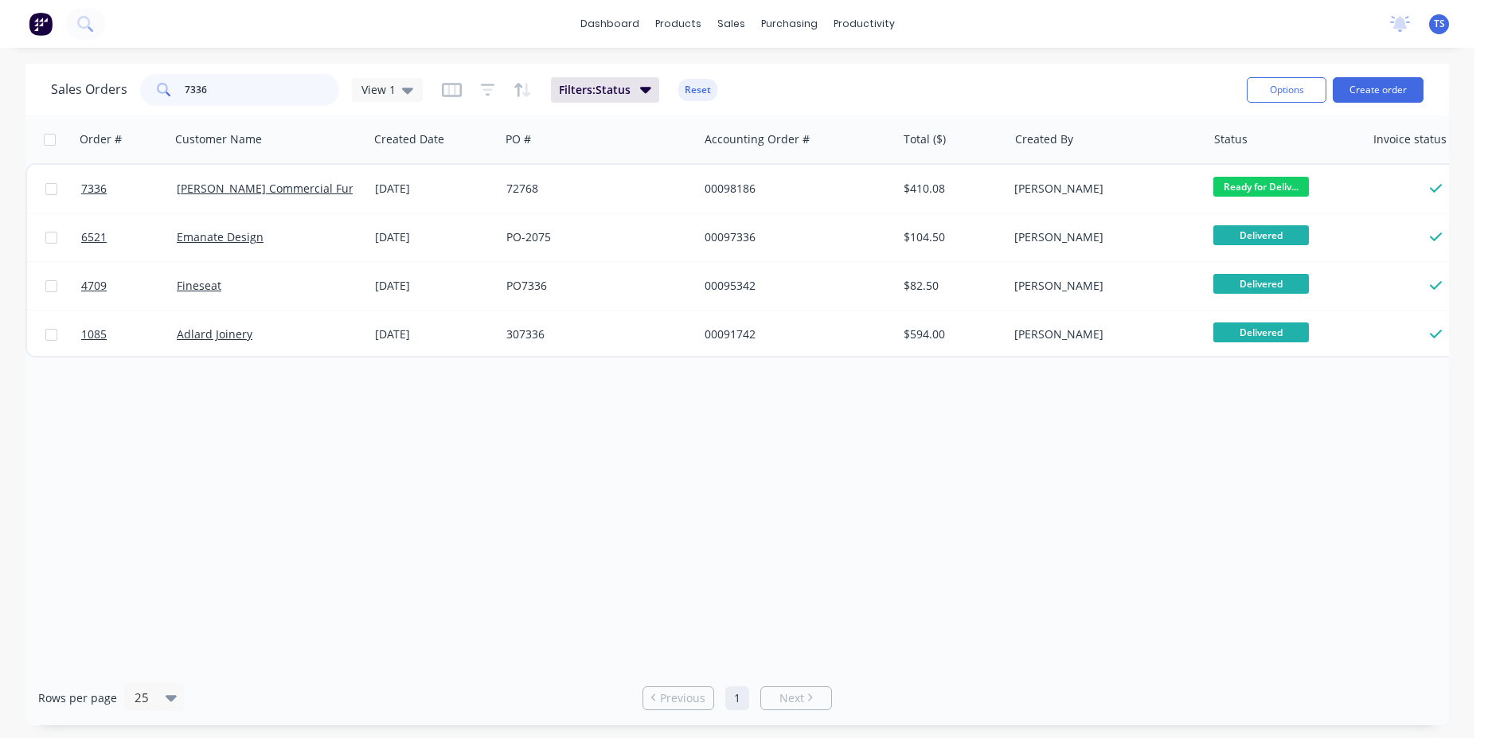
click at [233, 100] on input "7336" at bounding box center [262, 90] width 155 height 32
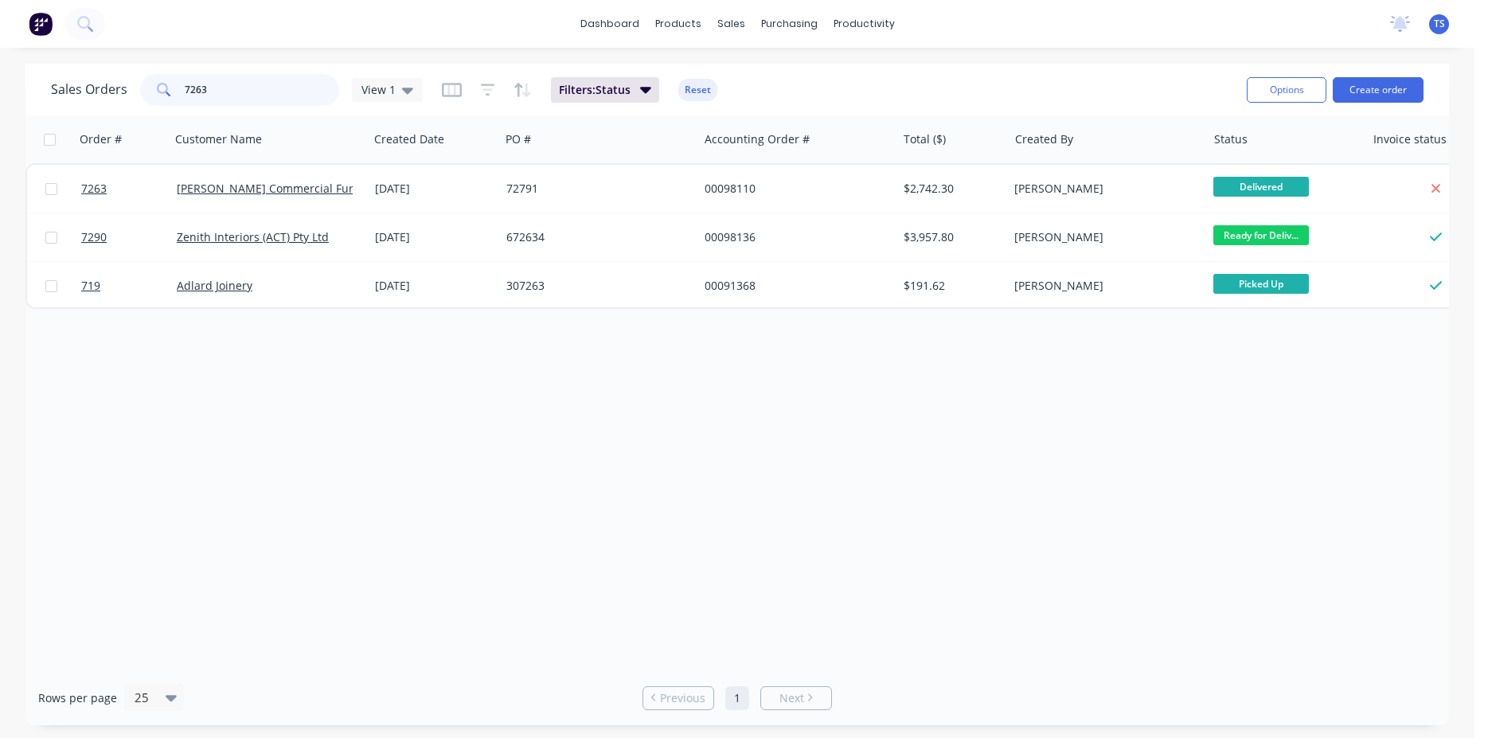
click at [302, 99] on input "7263" at bounding box center [262, 90] width 155 height 32
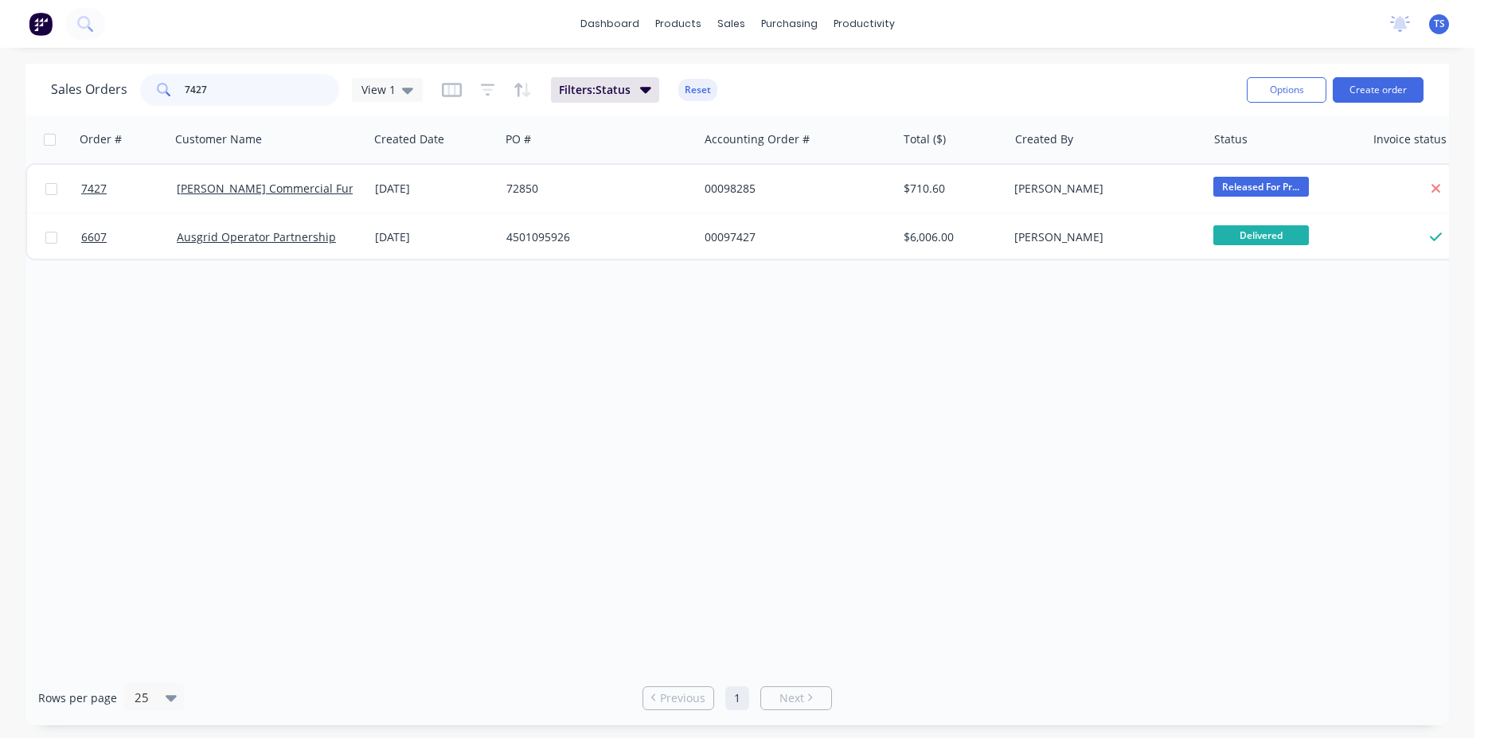
click at [266, 97] on input "7427" at bounding box center [262, 90] width 155 height 32
click at [256, 91] on input "6422" at bounding box center [262, 90] width 155 height 32
click at [234, 91] on input "6422" at bounding box center [262, 90] width 155 height 32
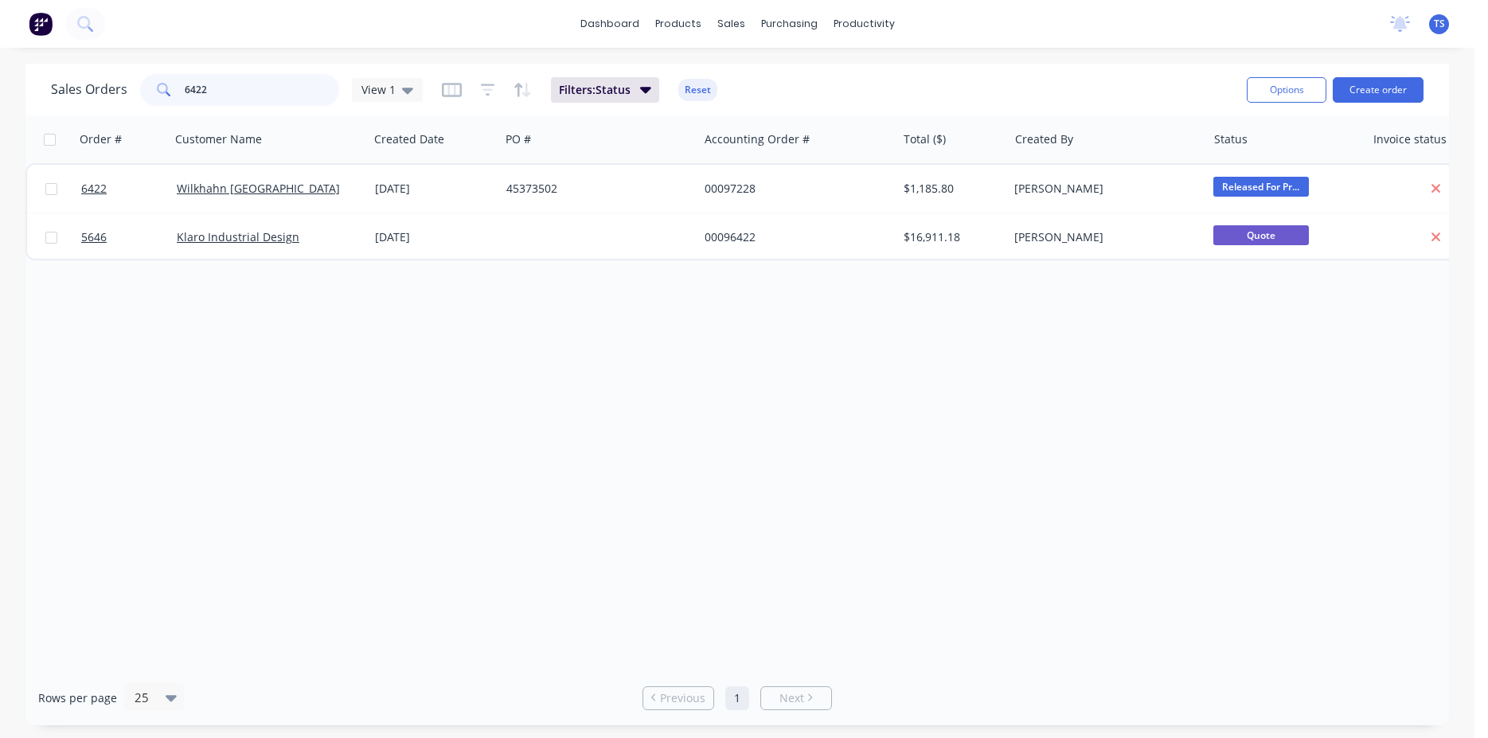
click at [234, 91] on input "6422" at bounding box center [262, 90] width 155 height 32
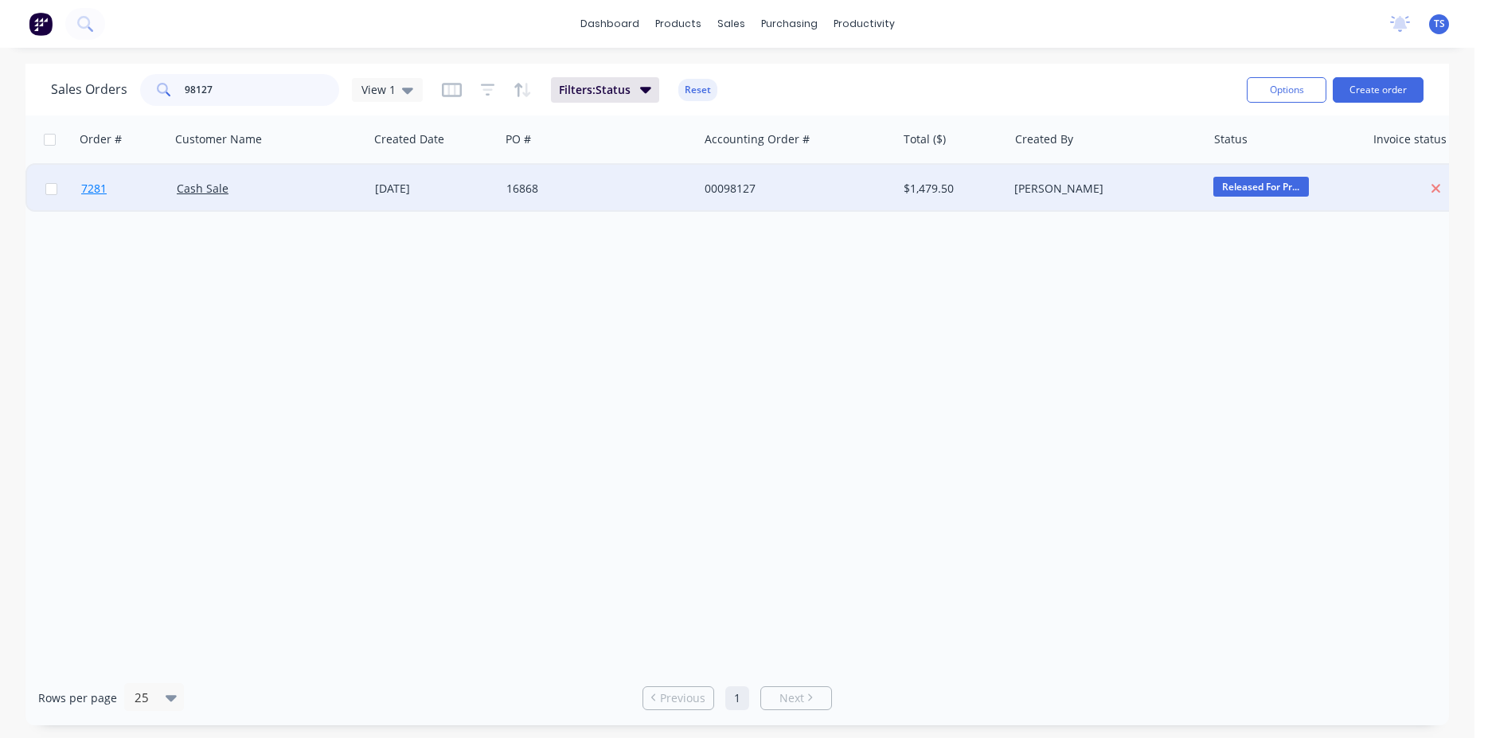
type input "98127"
click at [113, 207] on link "7281" at bounding box center [129, 189] width 96 height 48
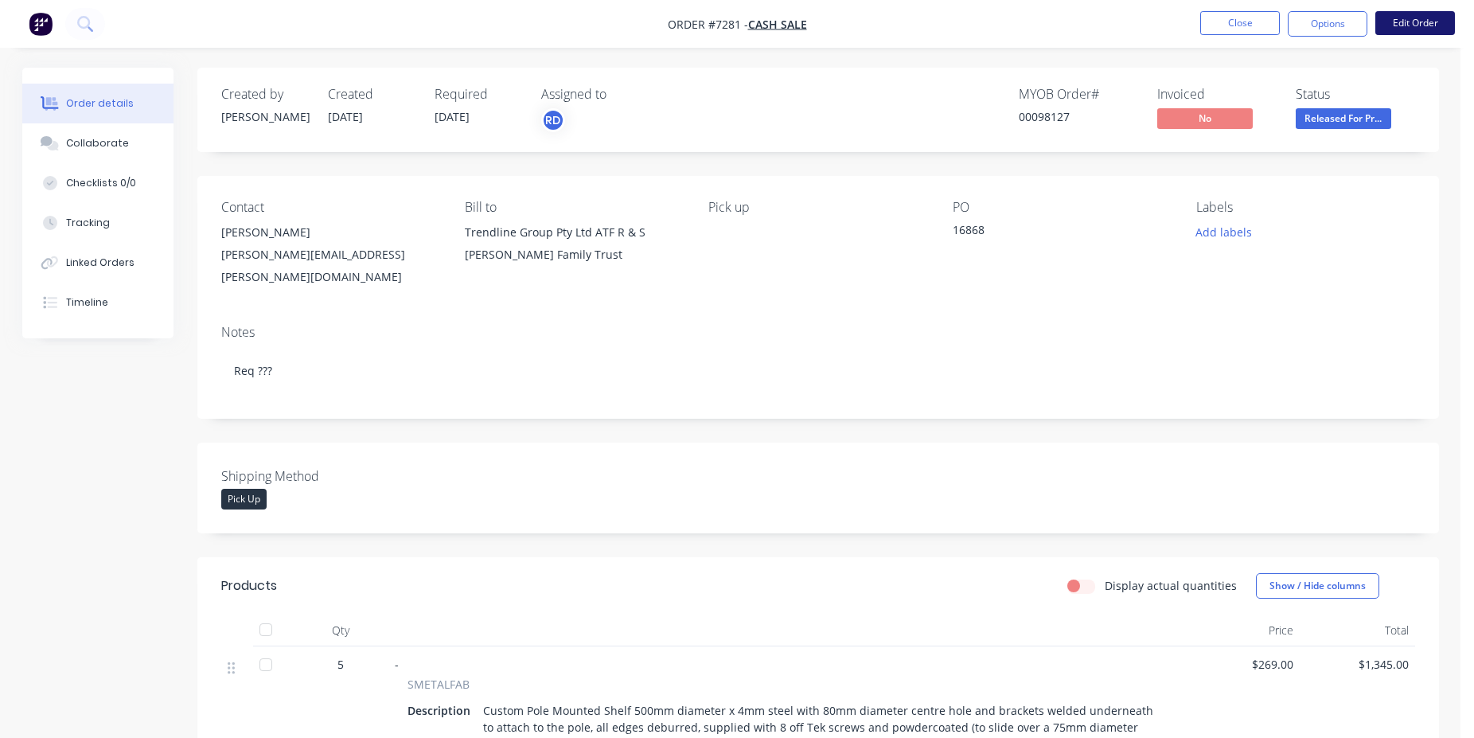
click at [1424, 15] on button "Edit Order" at bounding box center [1416, 23] width 80 height 24
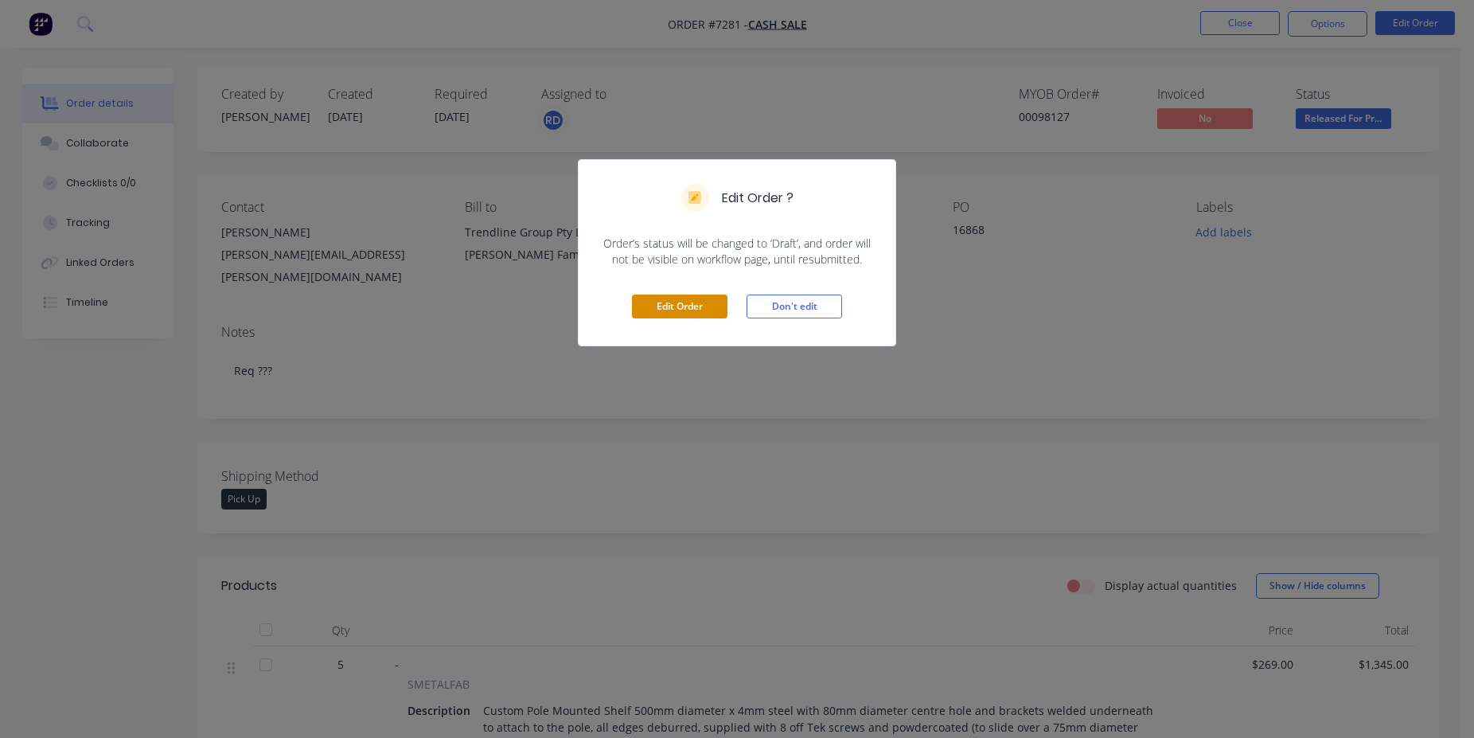
click at [659, 303] on button "Edit Order" at bounding box center [680, 307] width 96 height 24
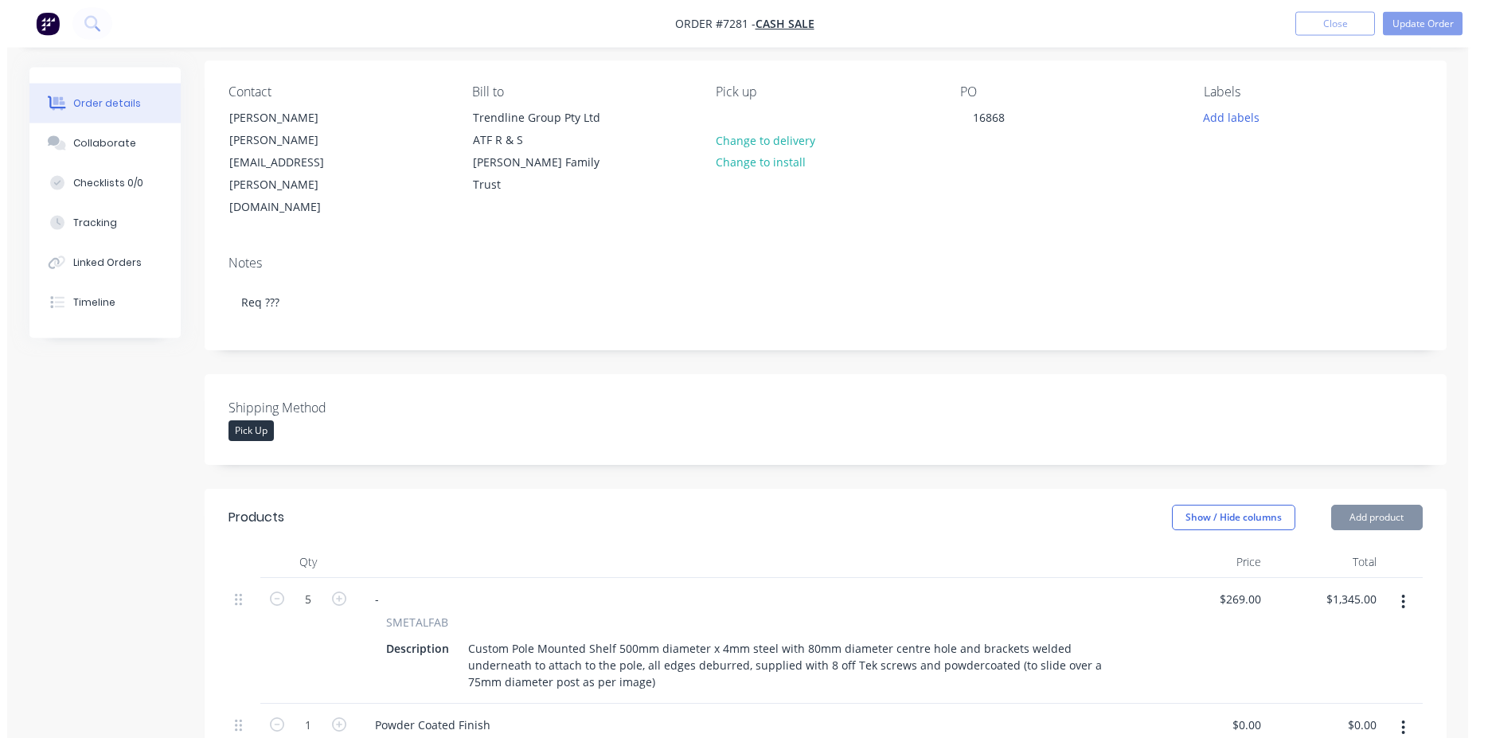
scroll to position [568, 0]
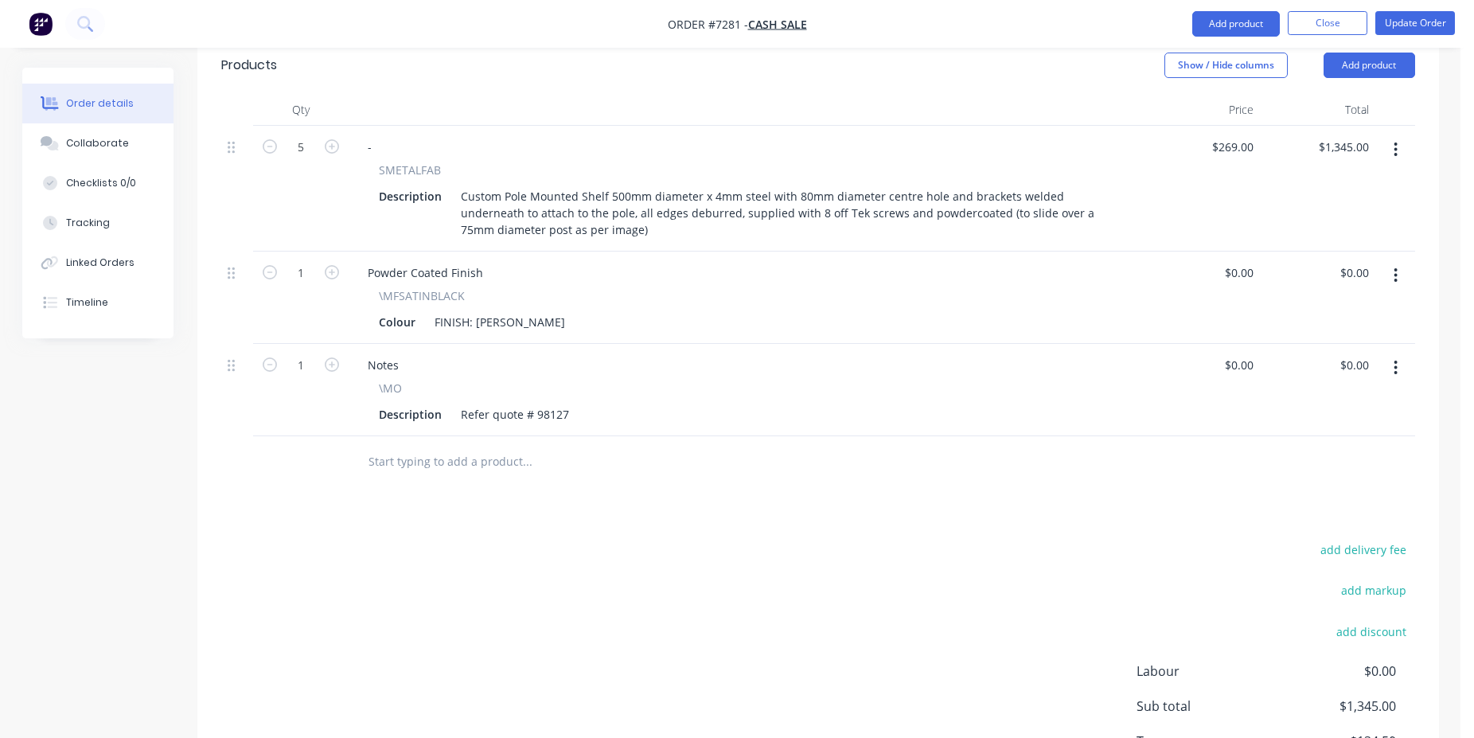
click at [510, 446] on input "text" at bounding box center [527, 462] width 318 height 32
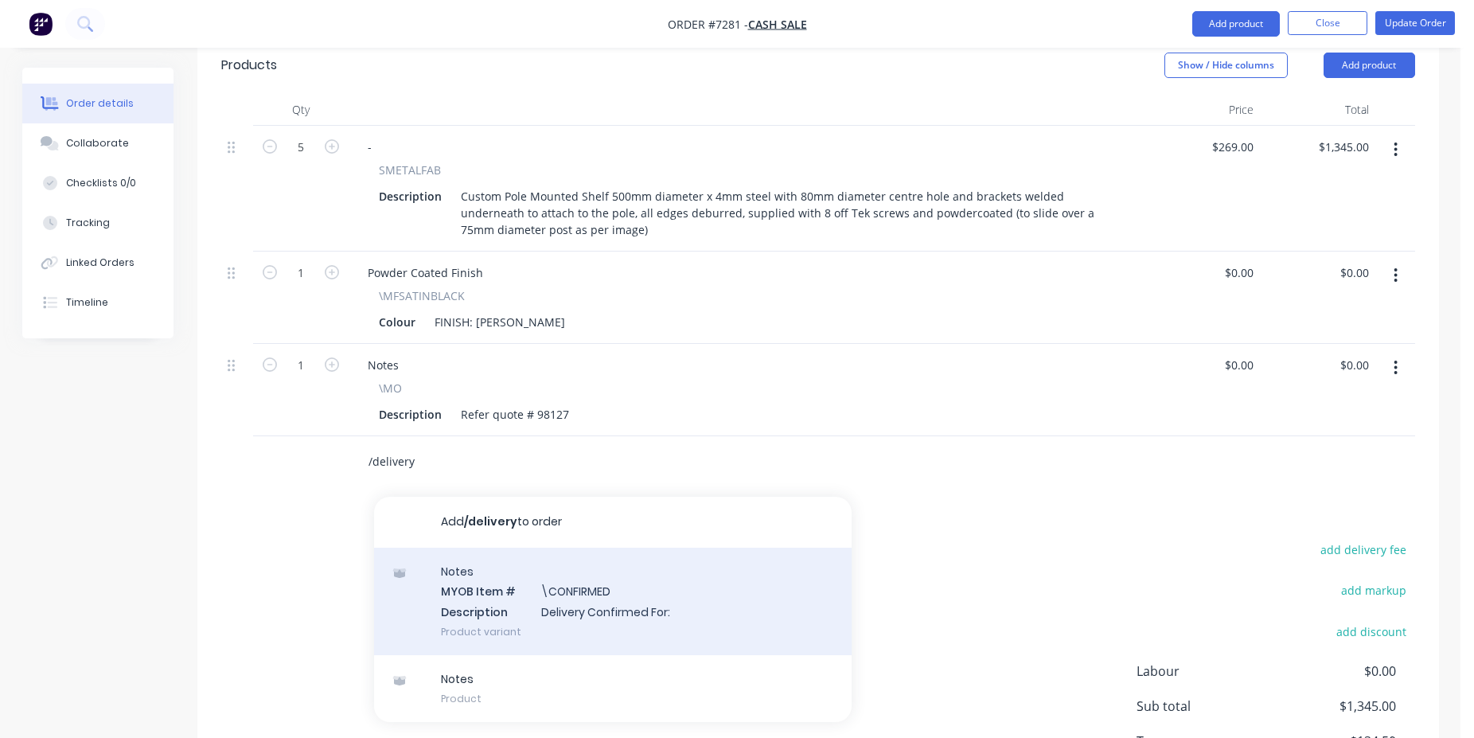
type input "/delivery"
click at [622, 548] on div "Notes MYOB Item # \CONFIRMED Description Delivery Confirmed For: Product variant" at bounding box center [613, 601] width 478 height 107
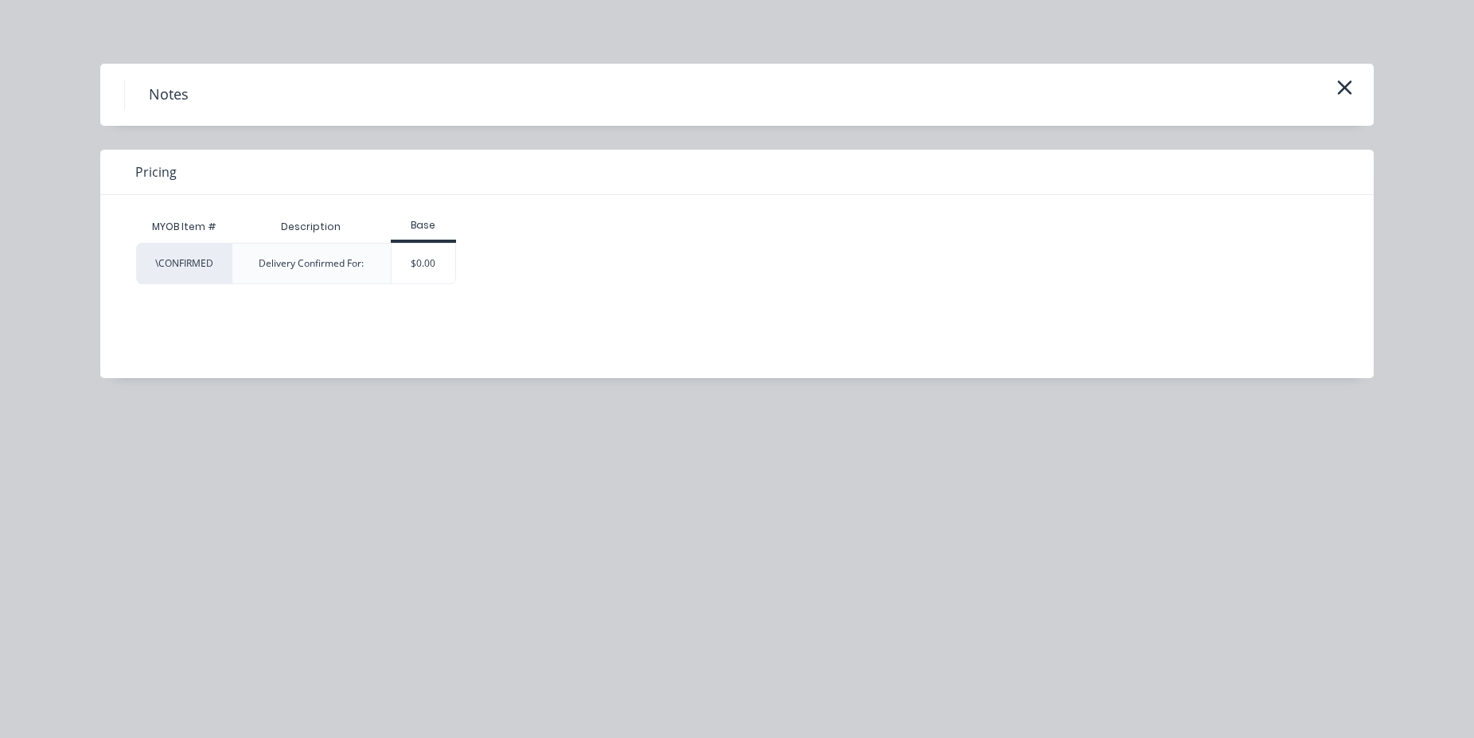
drag, startPoint x: 377, startPoint y: 279, endPoint x: 402, endPoint y: 275, distance: 25.0
click at [385, 278] on div "Delivery Confirmed For:" at bounding box center [311, 263] width 159 height 41
click at [445, 271] on div "$0.00" at bounding box center [424, 264] width 64 height 40
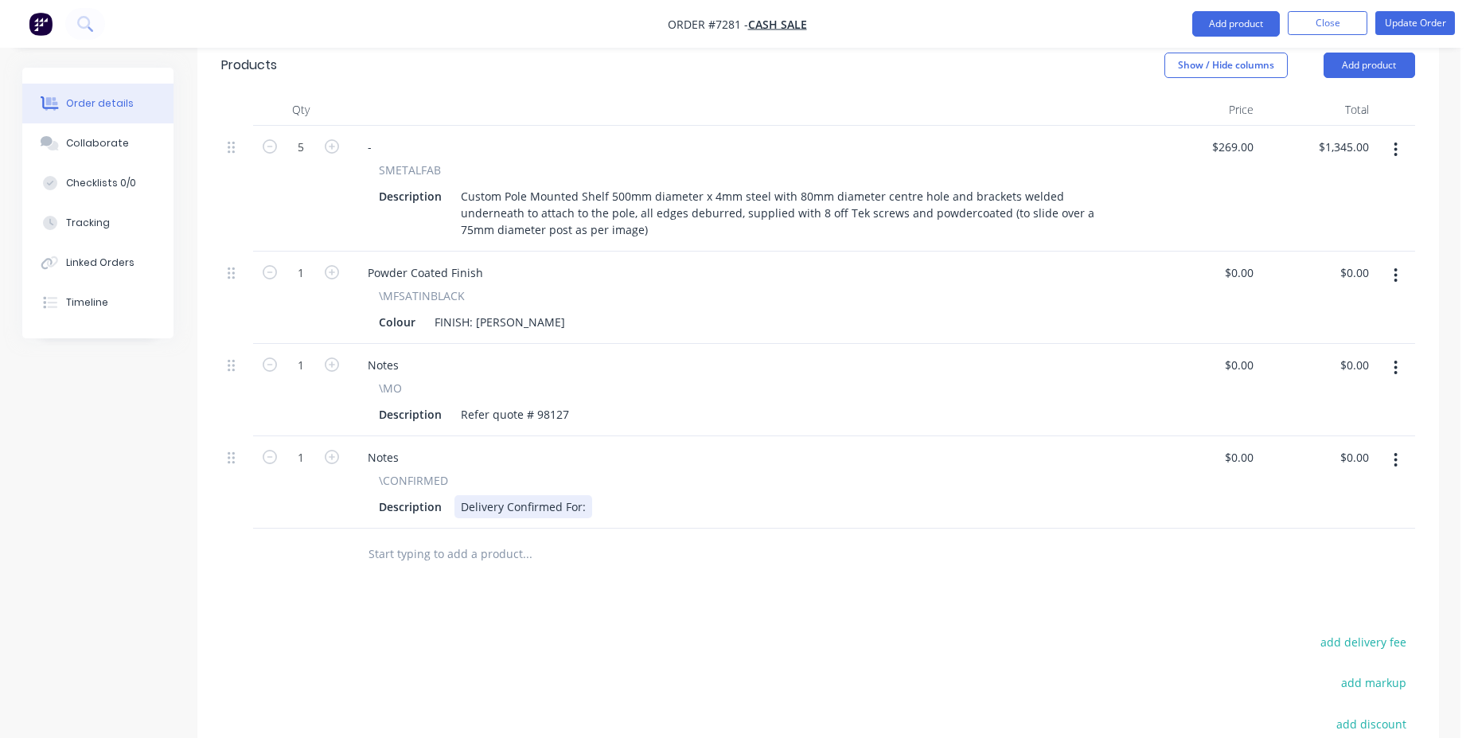
click at [489, 495] on div "Delivery Confirmed For:" at bounding box center [524, 506] width 138 height 23
click at [579, 495] on div "Pick up Confirmed For:" at bounding box center [521, 506] width 133 height 23
click at [1430, 16] on button "Update Order" at bounding box center [1416, 23] width 80 height 24
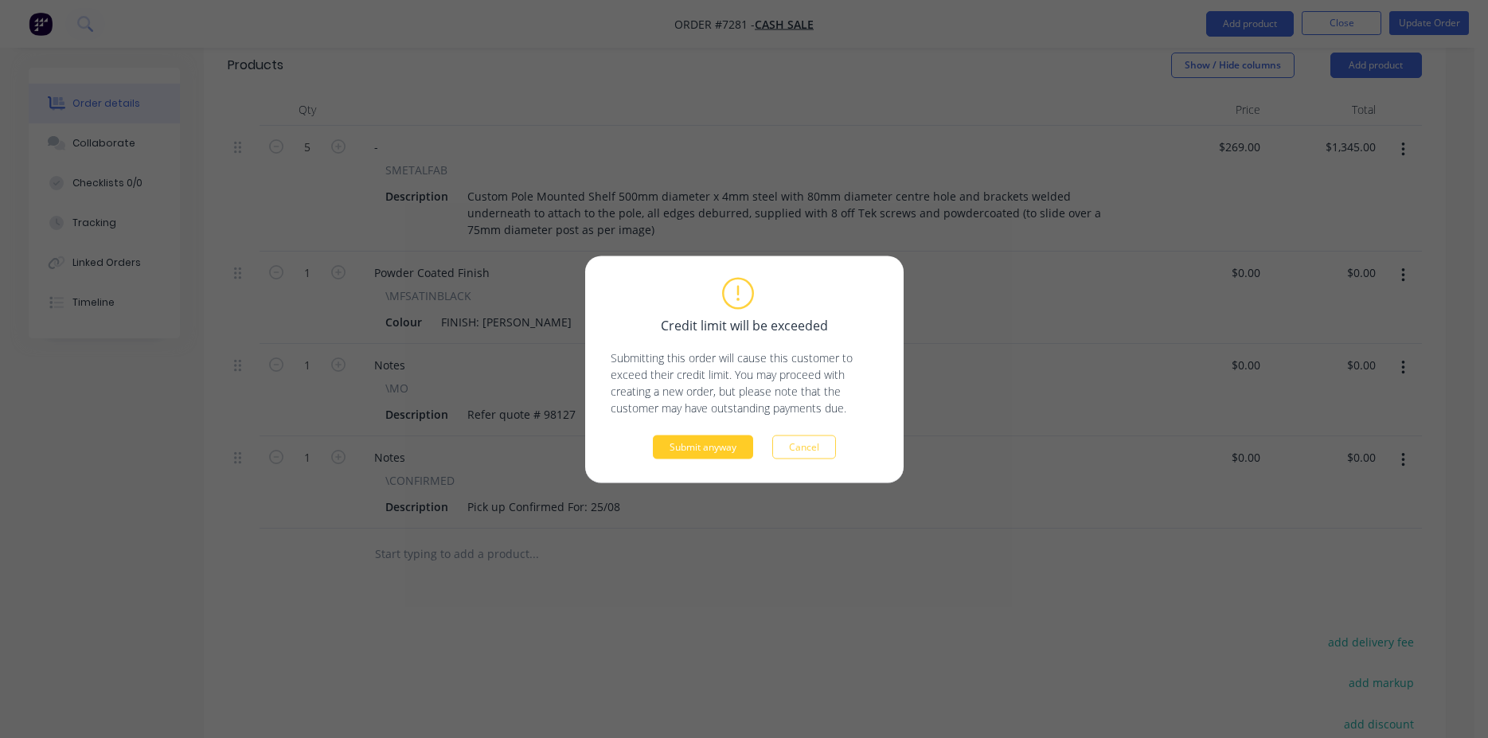
click at [725, 437] on button "Submit anyway" at bounding box center [703, 447] width 100 height 24
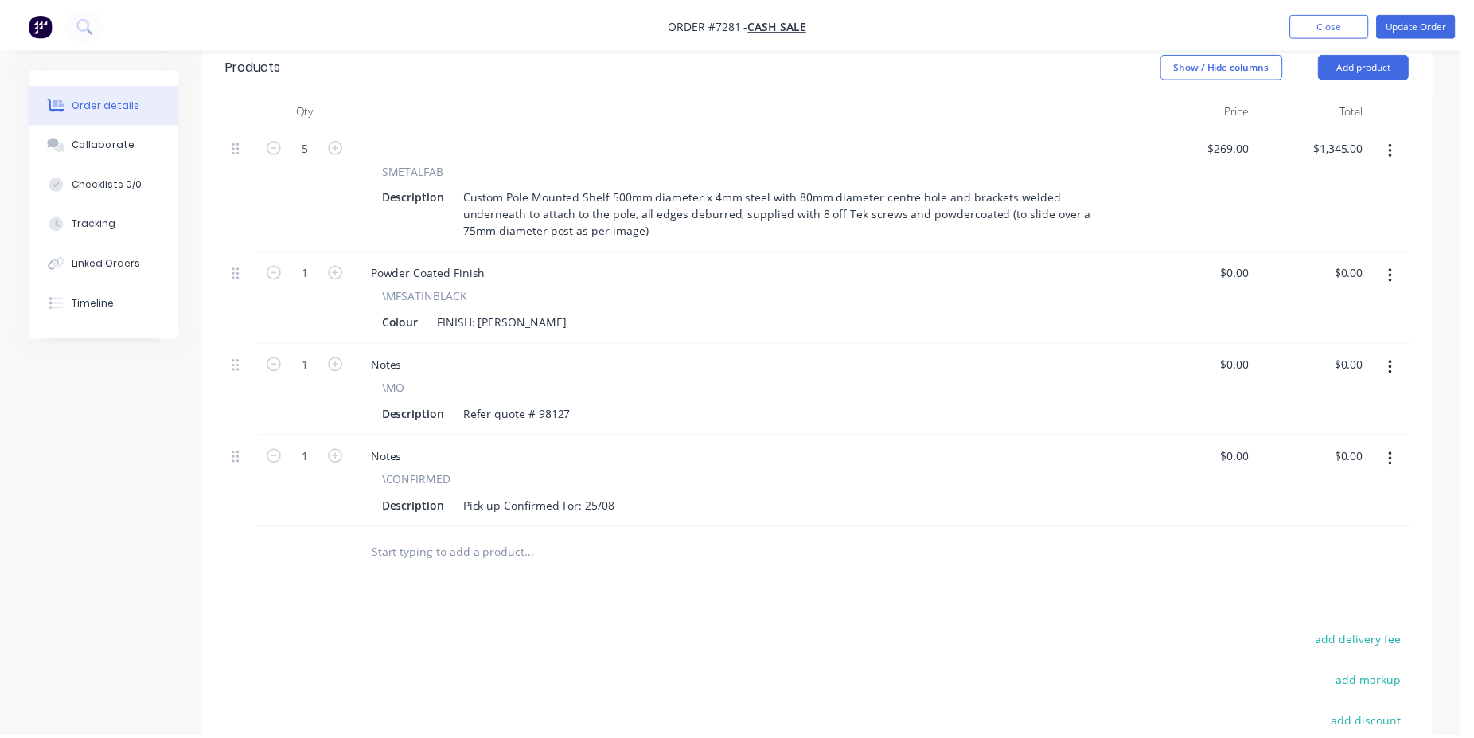
scroll to position [537, 0]
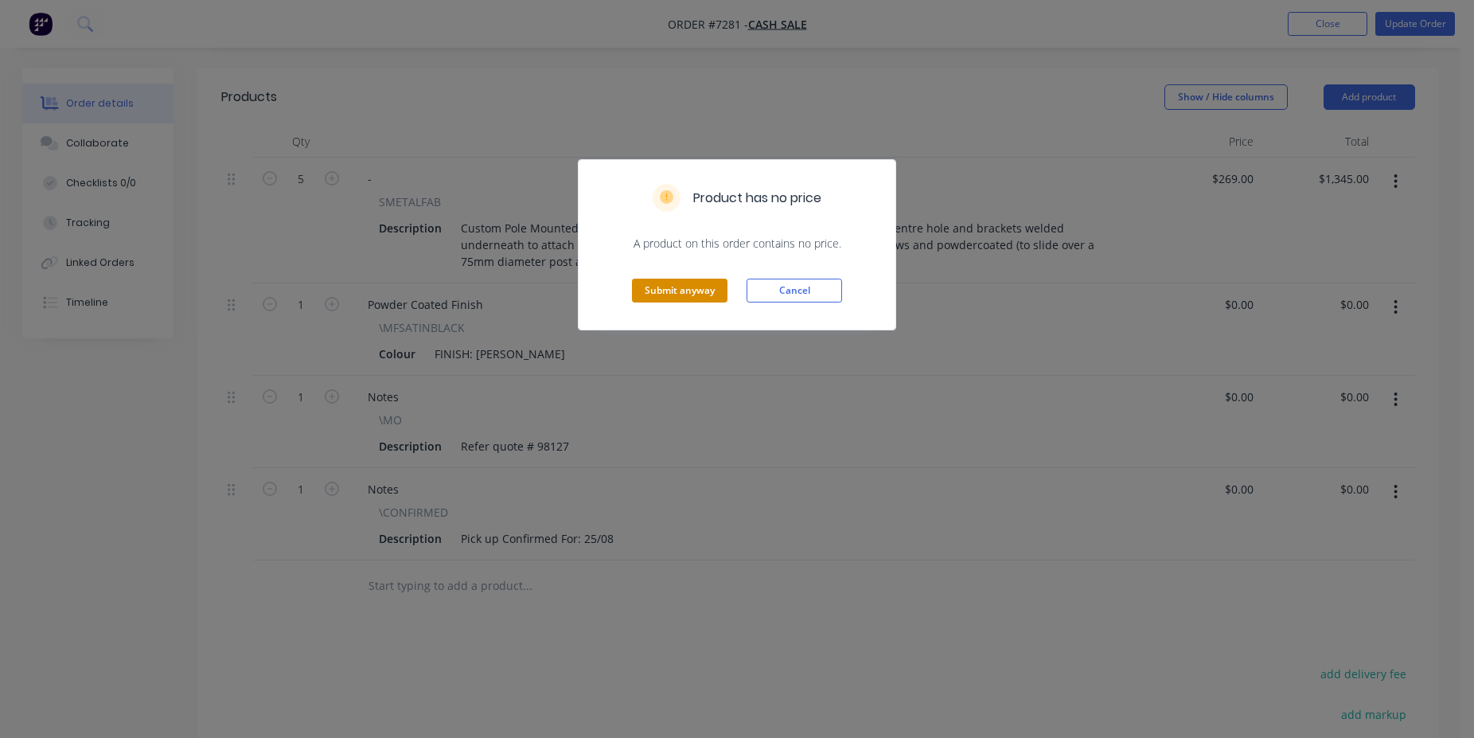
click at [664, 302] on button "Submit anyway" at bounding box center [680, 291] width 96 height 24
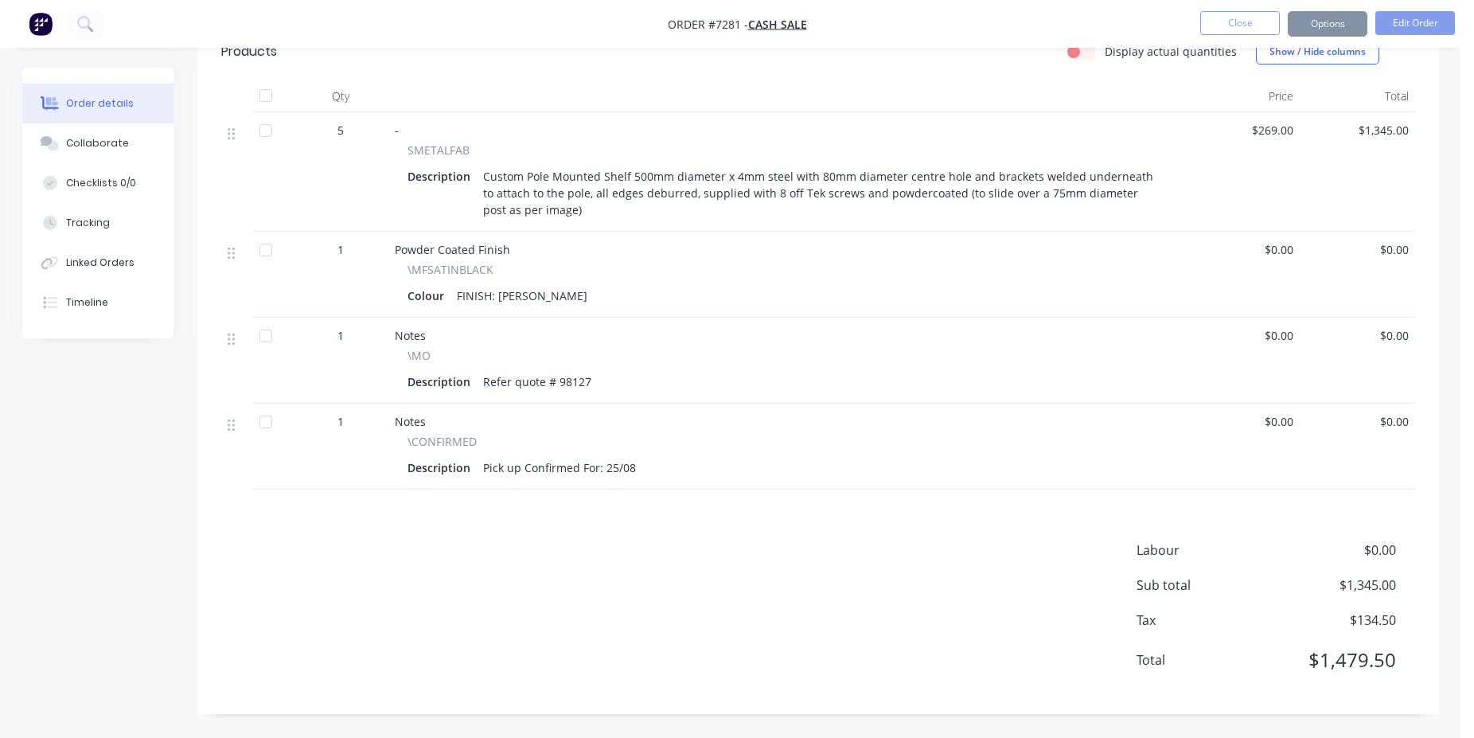
scroll to position [518, 0]
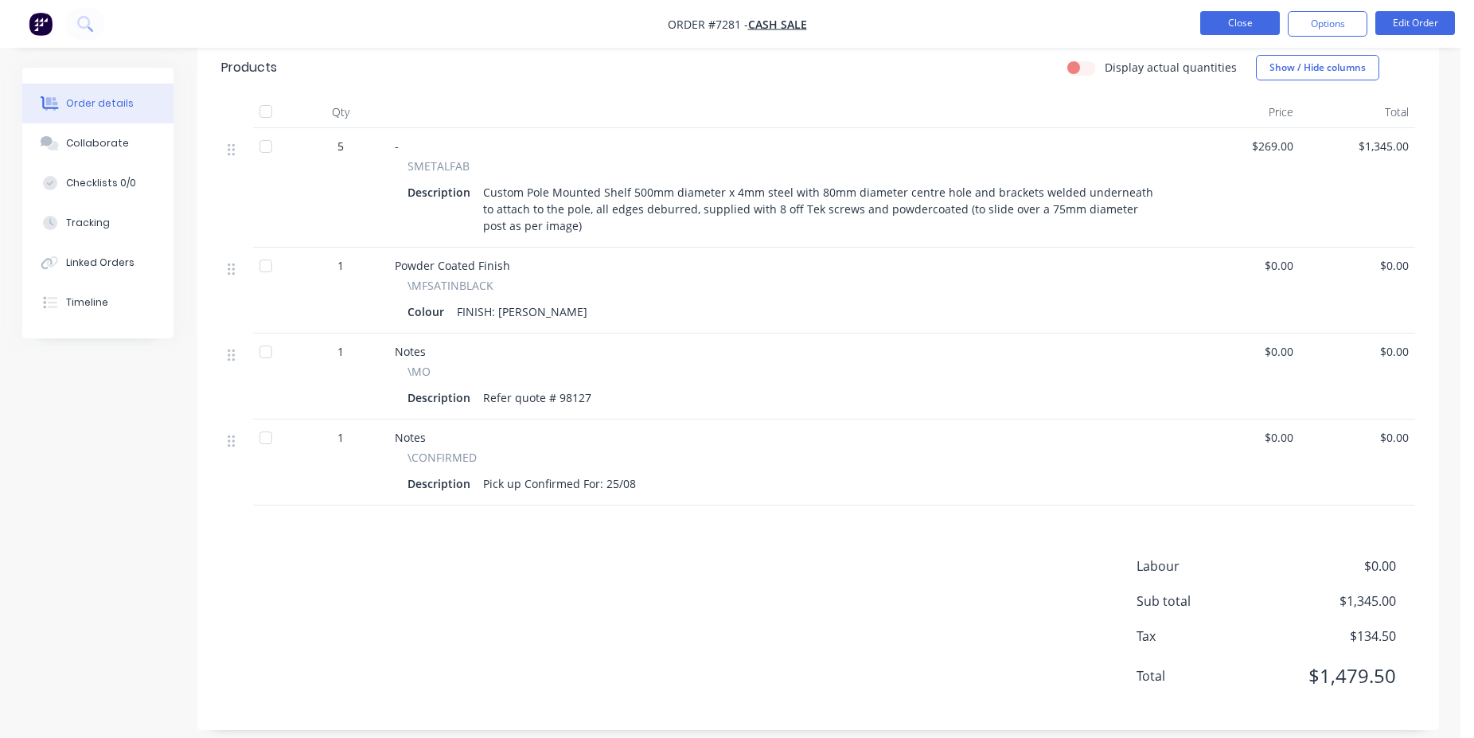
click at [1228, 30] on button "Close" at bounding box center [1240, 23] width 80 height 24
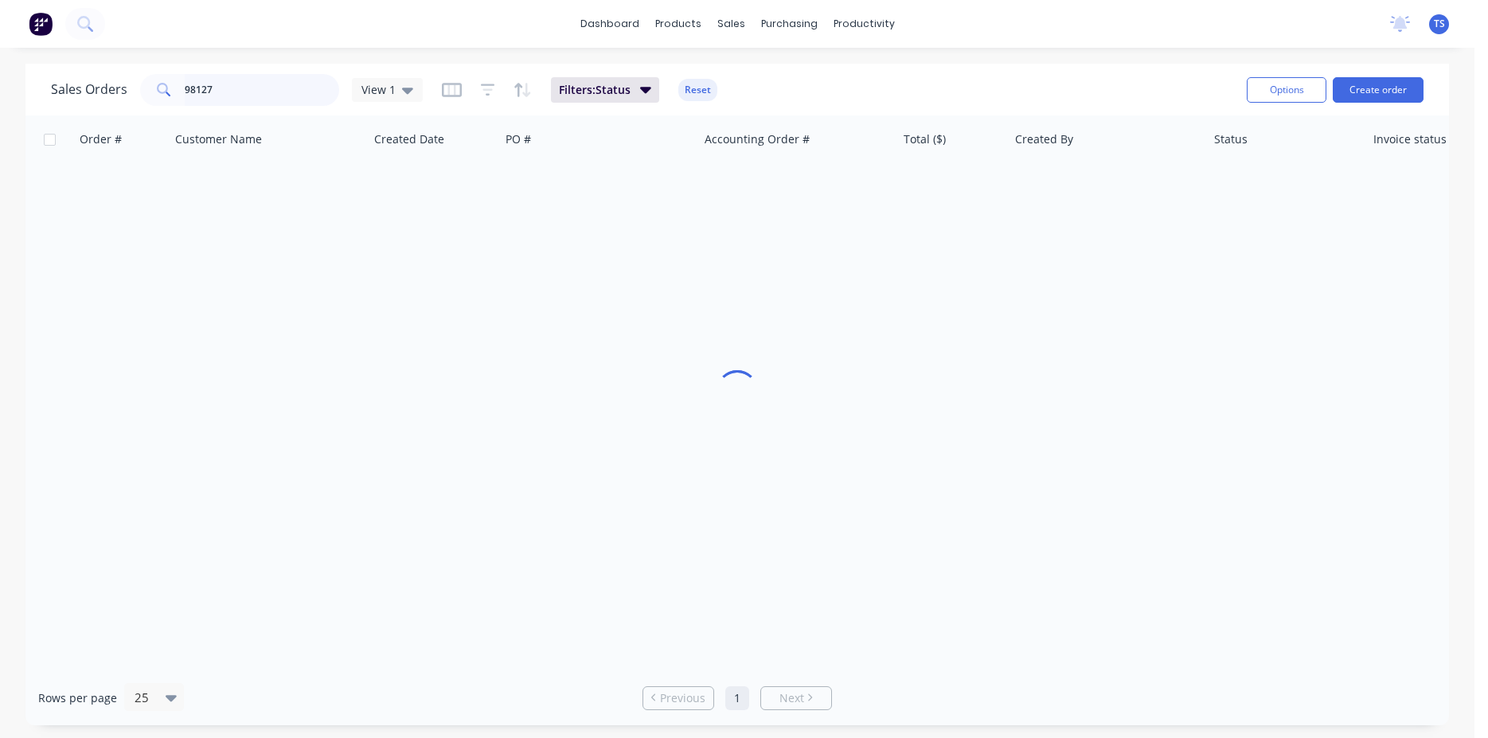
click at [260, 101] on input "98127" at bounding box center [262, 90] width 155 height 32
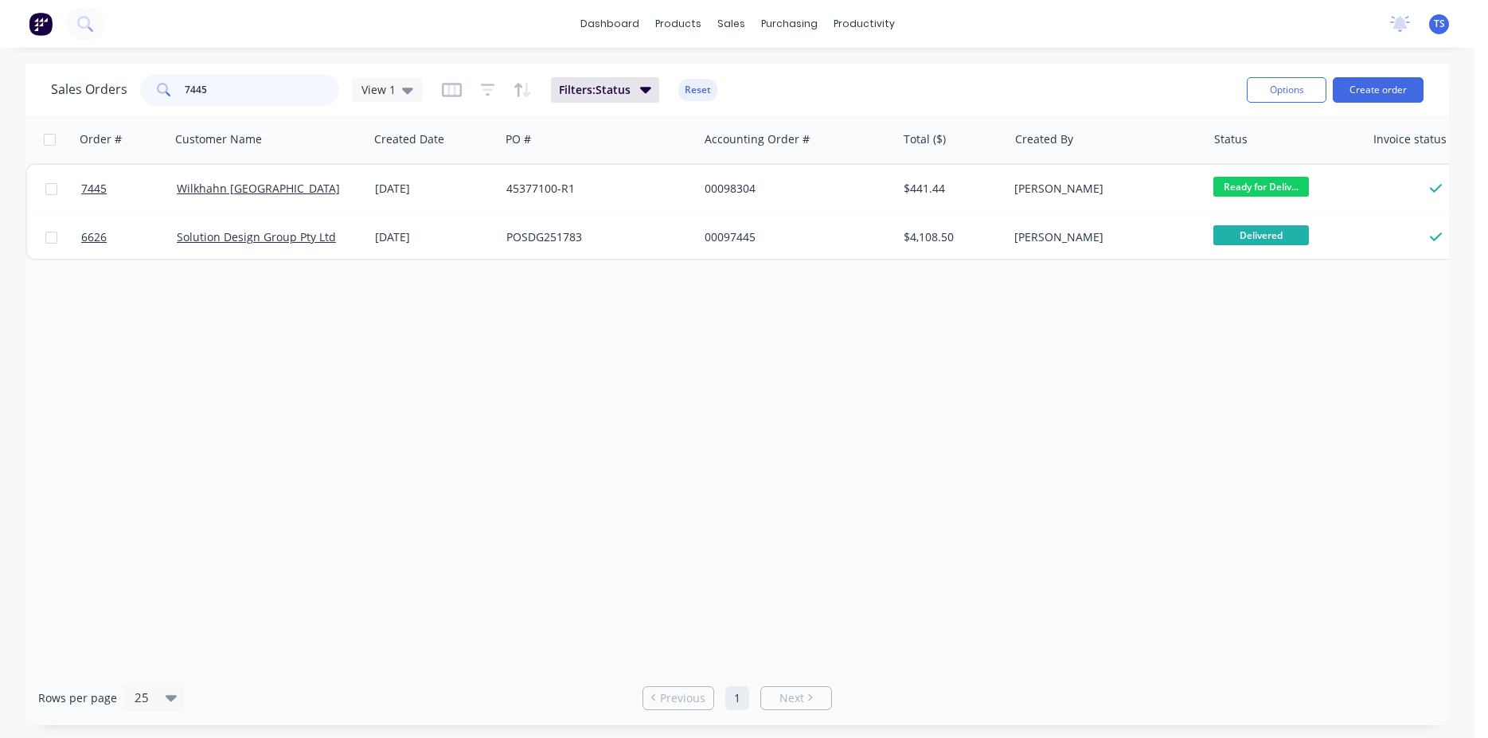
click at [237, 84] on input "7445" at bounding box center [262, 90] width 155 height 32
click at [227, 93] on input "7555" at bounding box center [262, 90] width 155 height 32
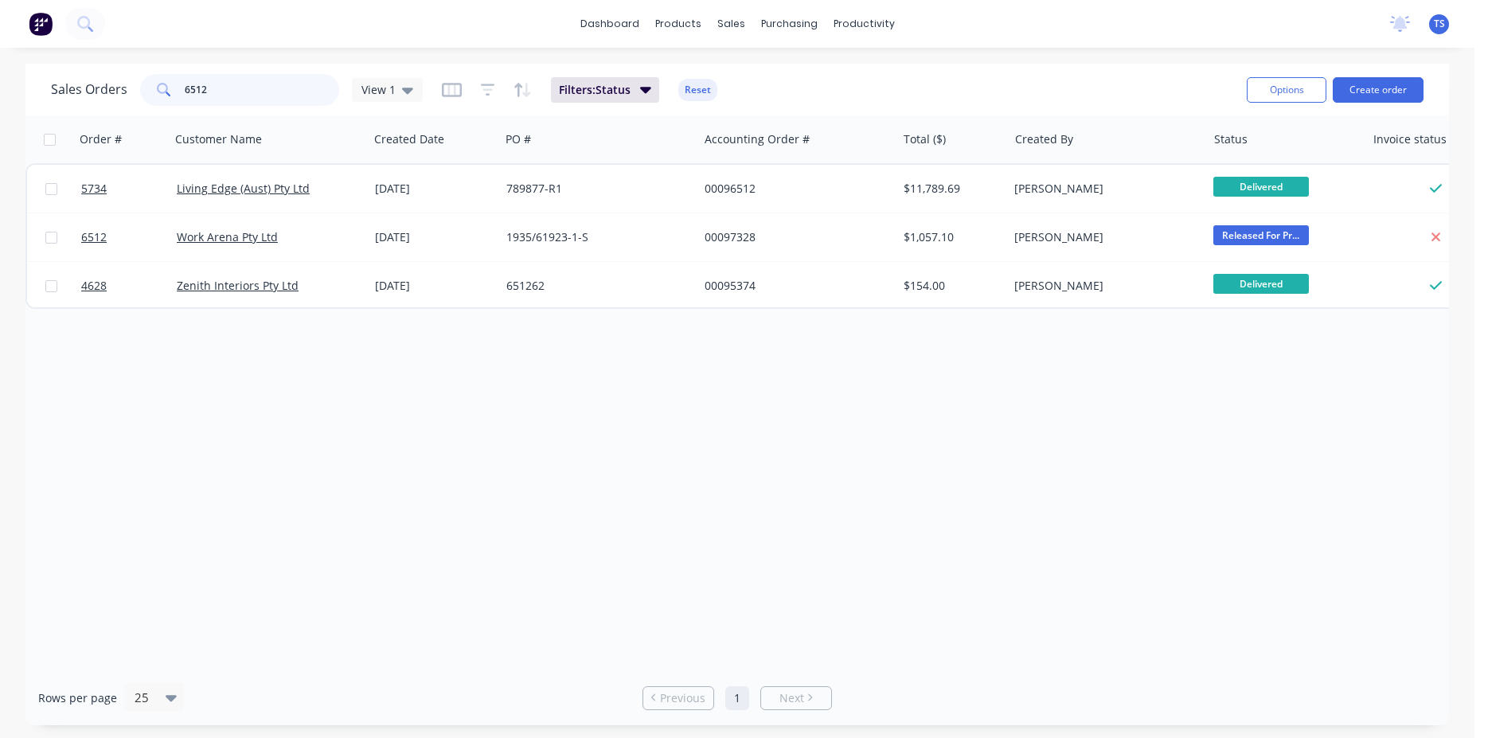
click at [240, 92] on input "6512" at bounding box center [262, 90] width 155 height 32
click at [287, 98] on input "6218" at bounding box center [262, 90] width 155 height 32
click at [227, 95] on input "6847" at bounding box center [262, 90] width 155 height 32
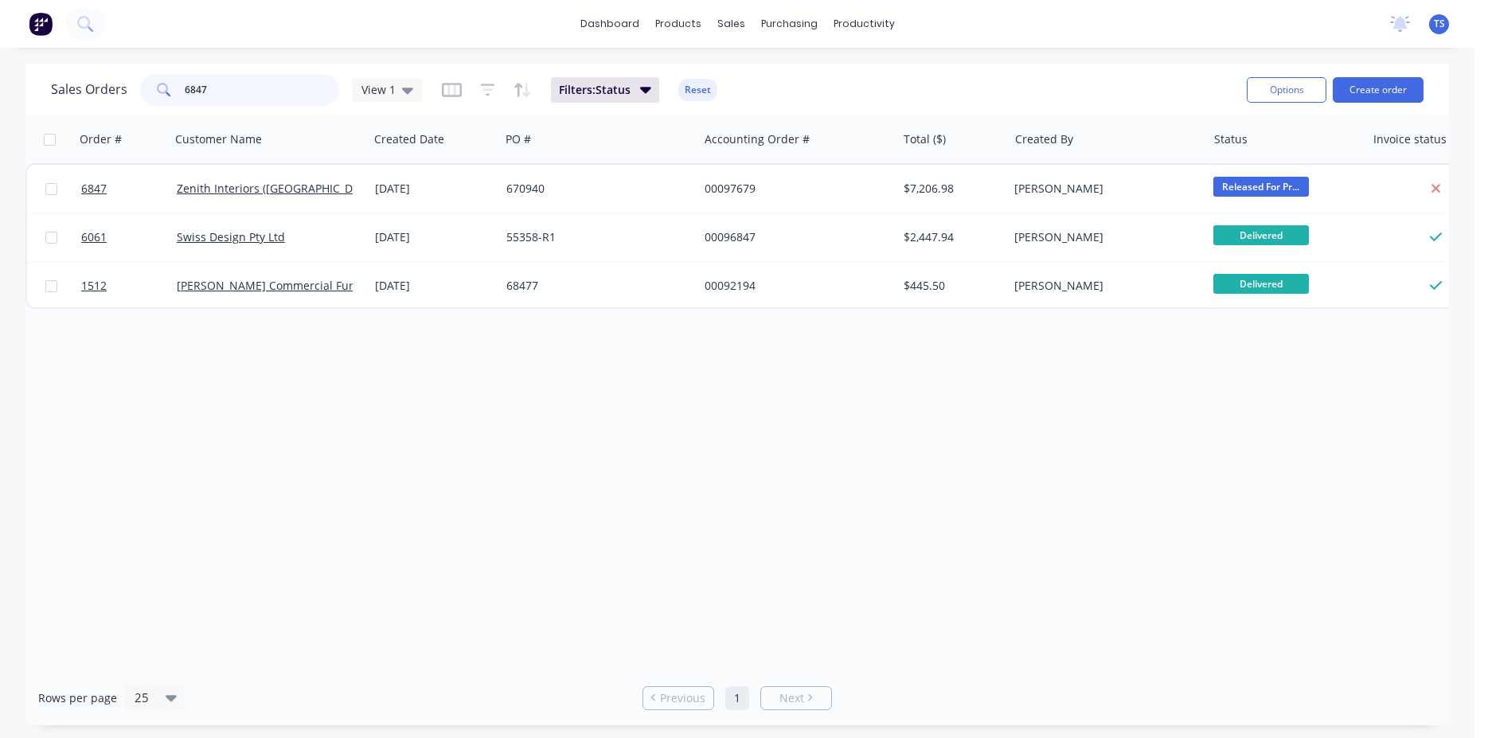
click at [227, 95] on input "6847" at bounding box center [262, 90] width 155 height 32
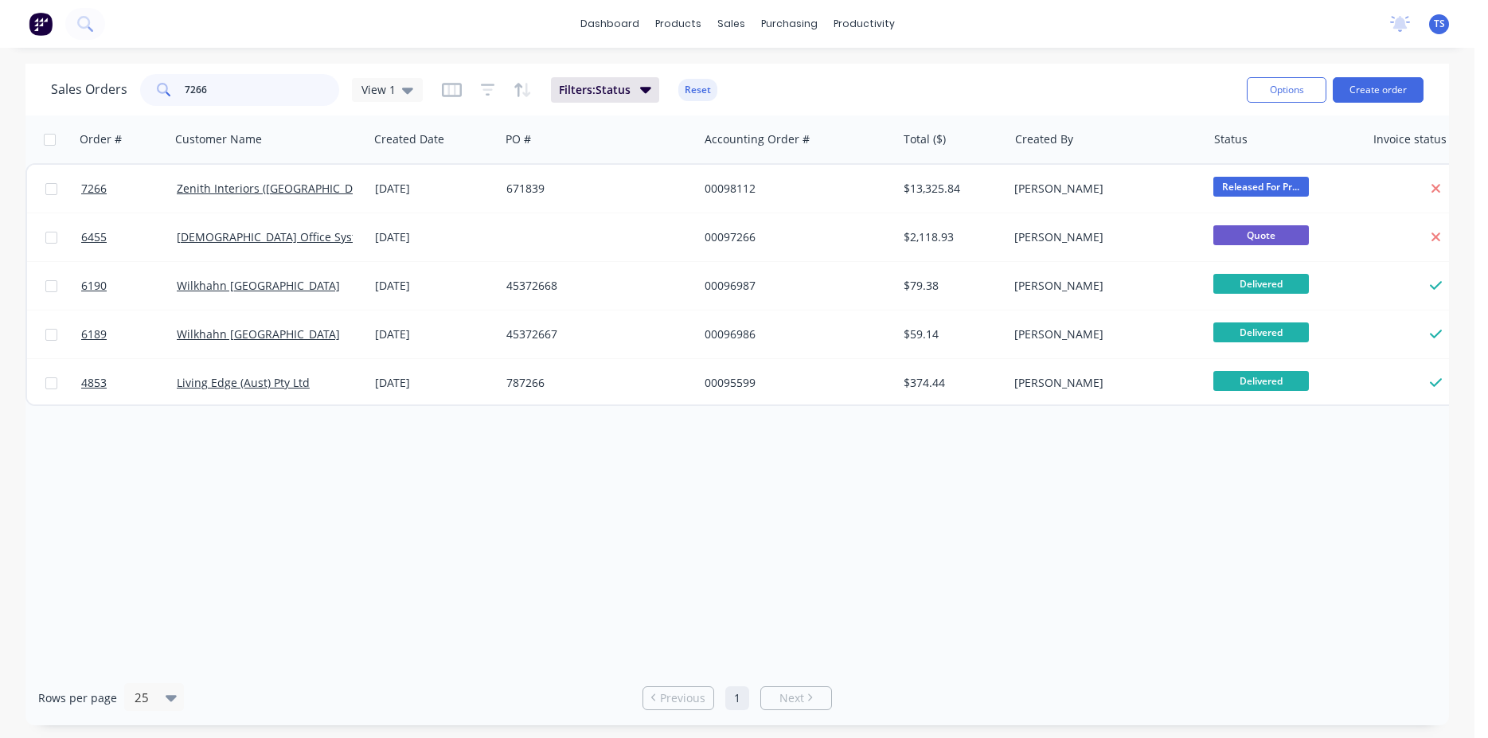
click at [221, 96] on input "7266" at bounding box center [262, 90] width 155 height 32
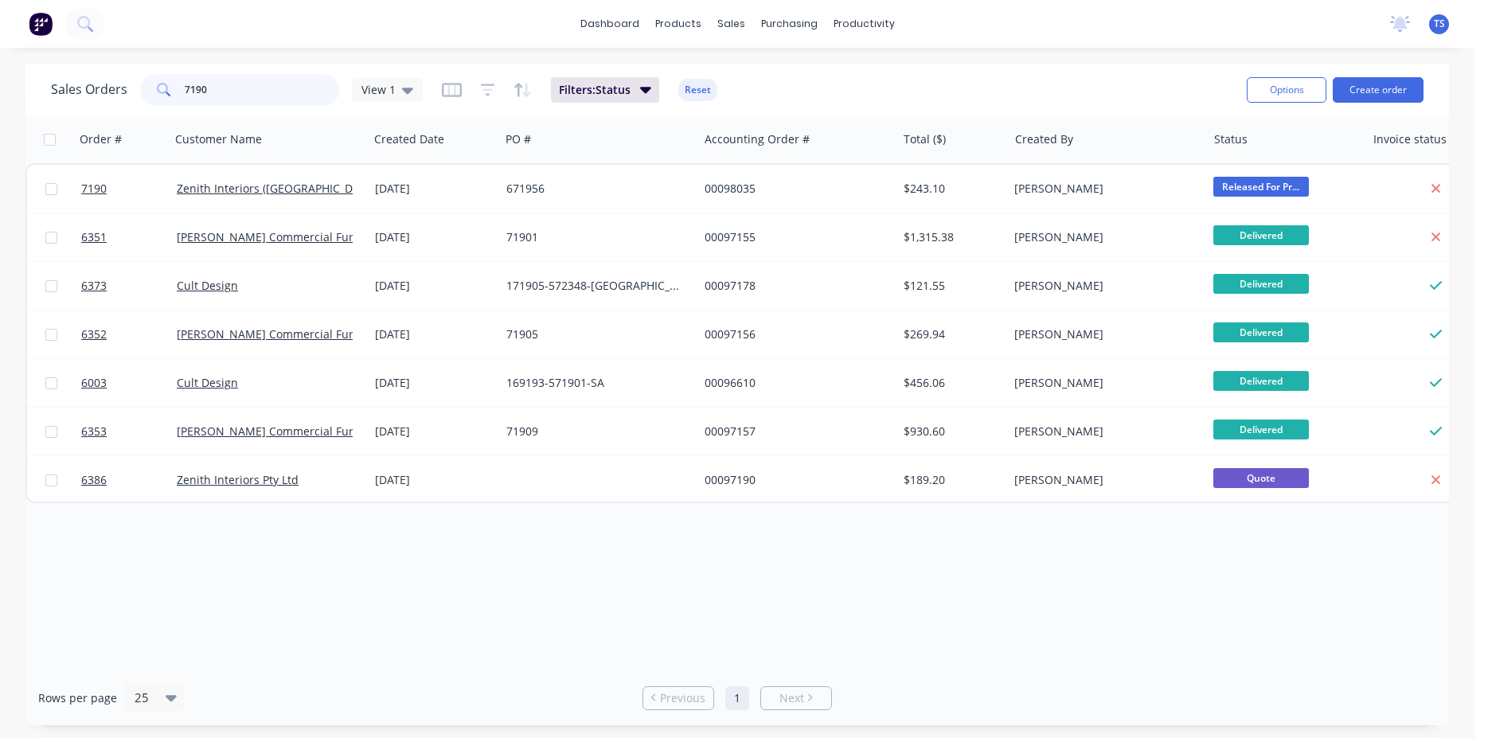
click at [237, 91] on input "7190" at bounding box center [262, 90] width 155 height 32
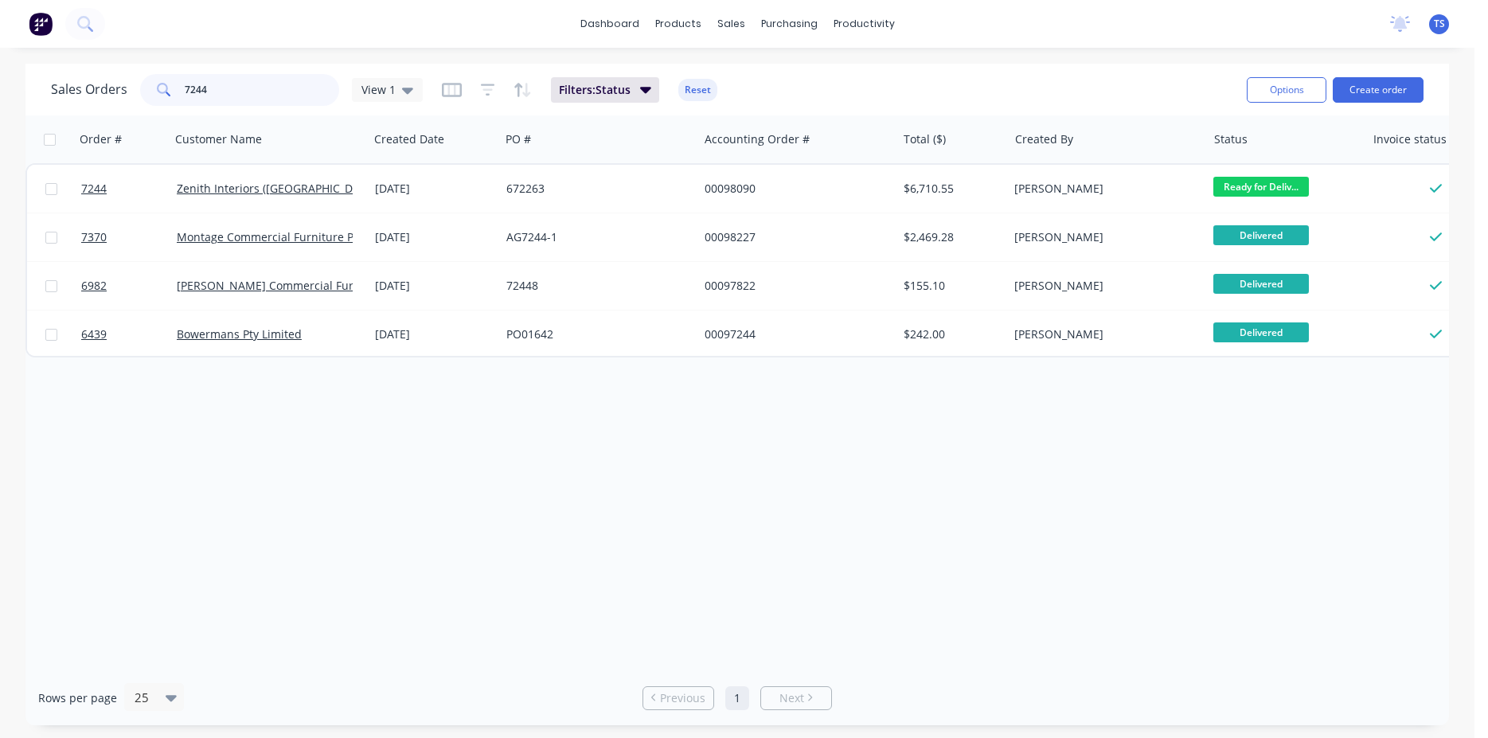
click at [237, 91] on input "7244" at bounding box center [262, 90] width 155 height 32
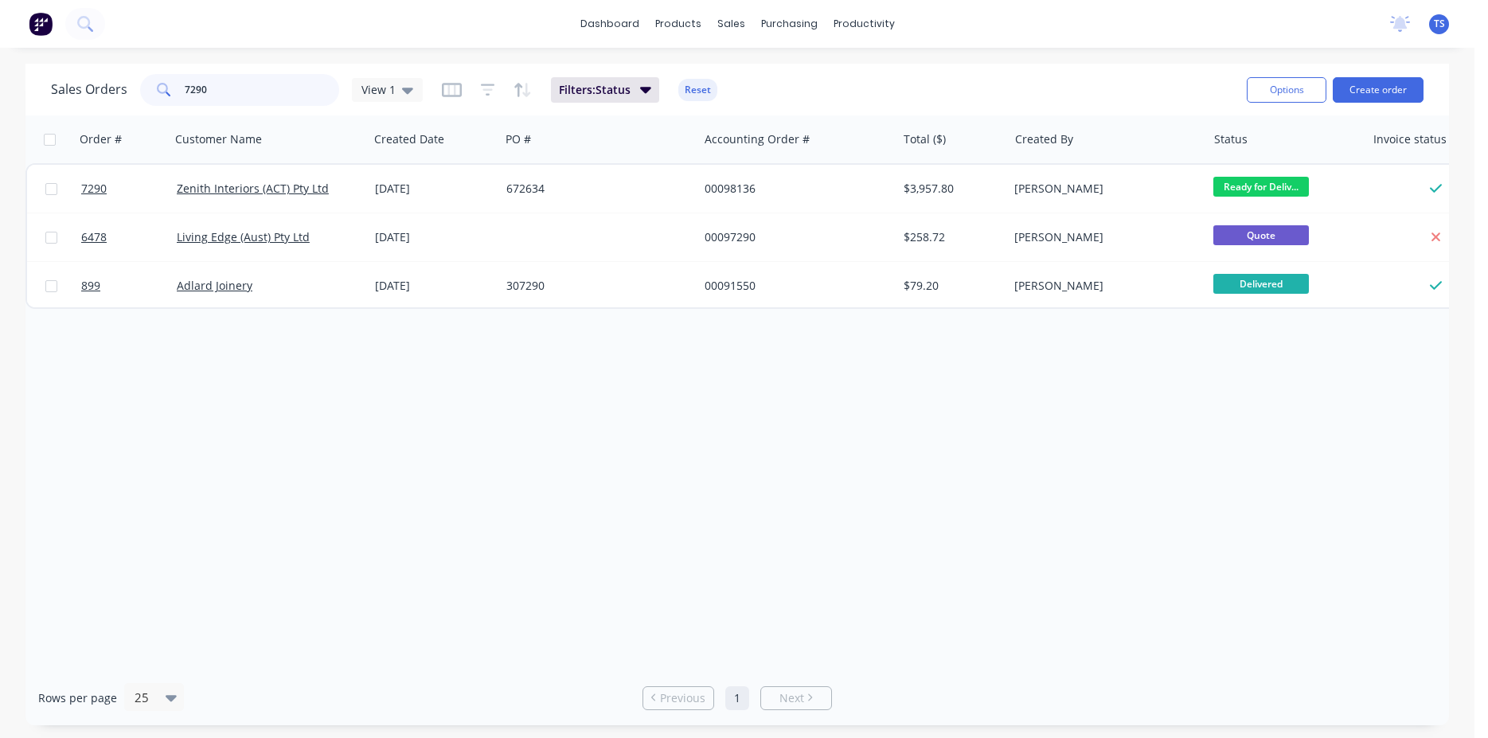
click at [224, 88] on input "7290" at bounding box center [262, 90] width 155 height 32
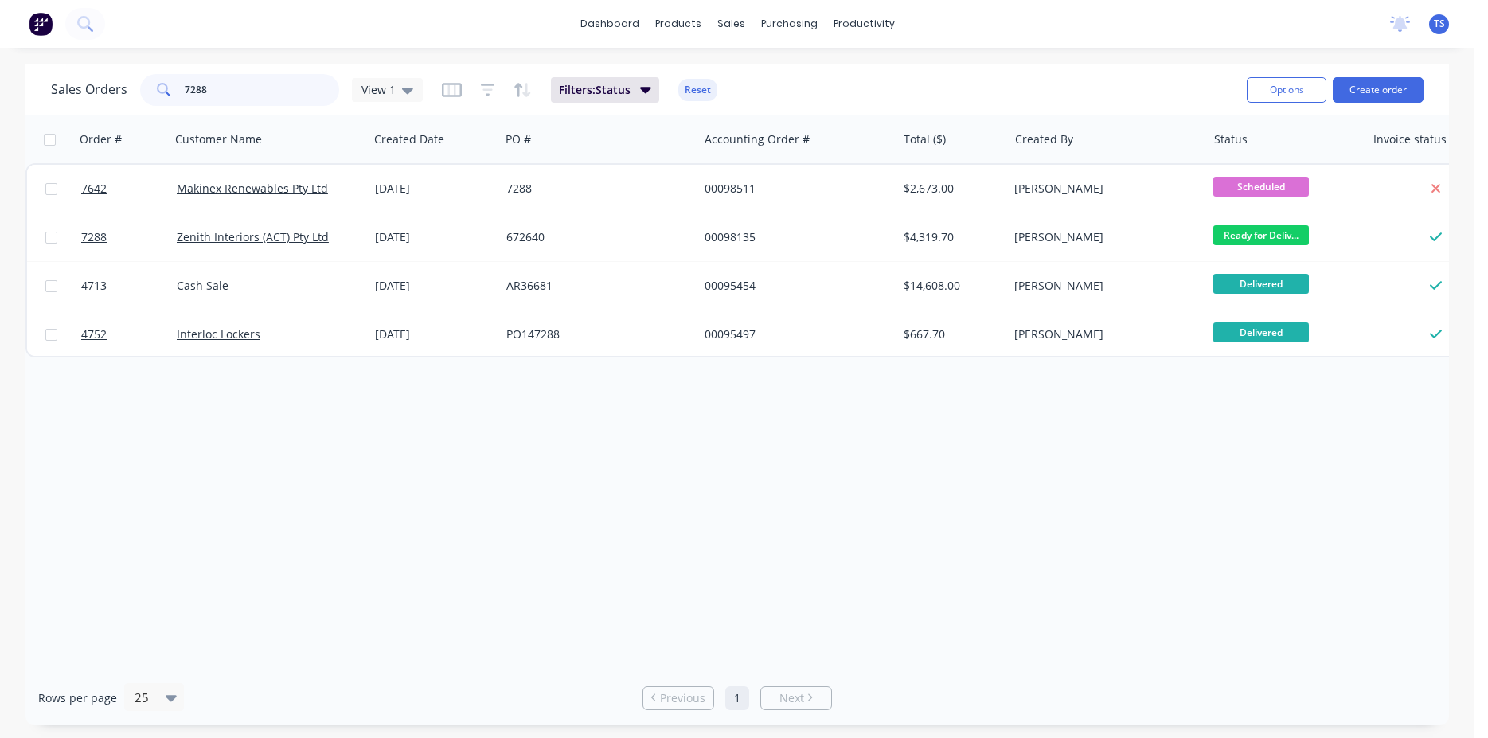
click at [216, 88] on input "7288" at bounding box center [262, 90] width 155 height 32
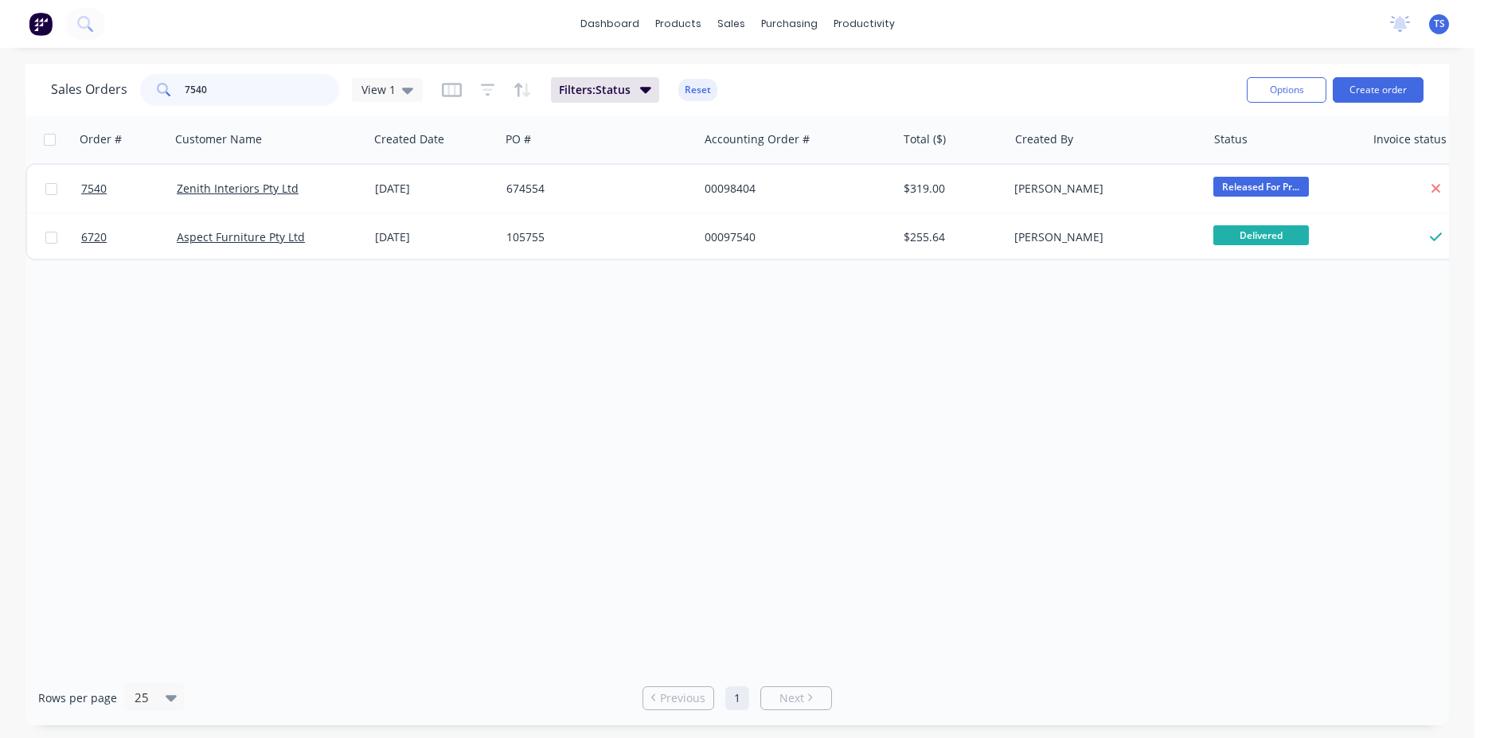
click at [216, 88] on input "7540" at bounding box center [262, 90] width 155 height 32
click at [216, 88] on input "7543" at bounding box center [262, 90] width 155 height 32
click at [210, 88] on input "7571" at bounding box center [262, 90] width 155 height 32
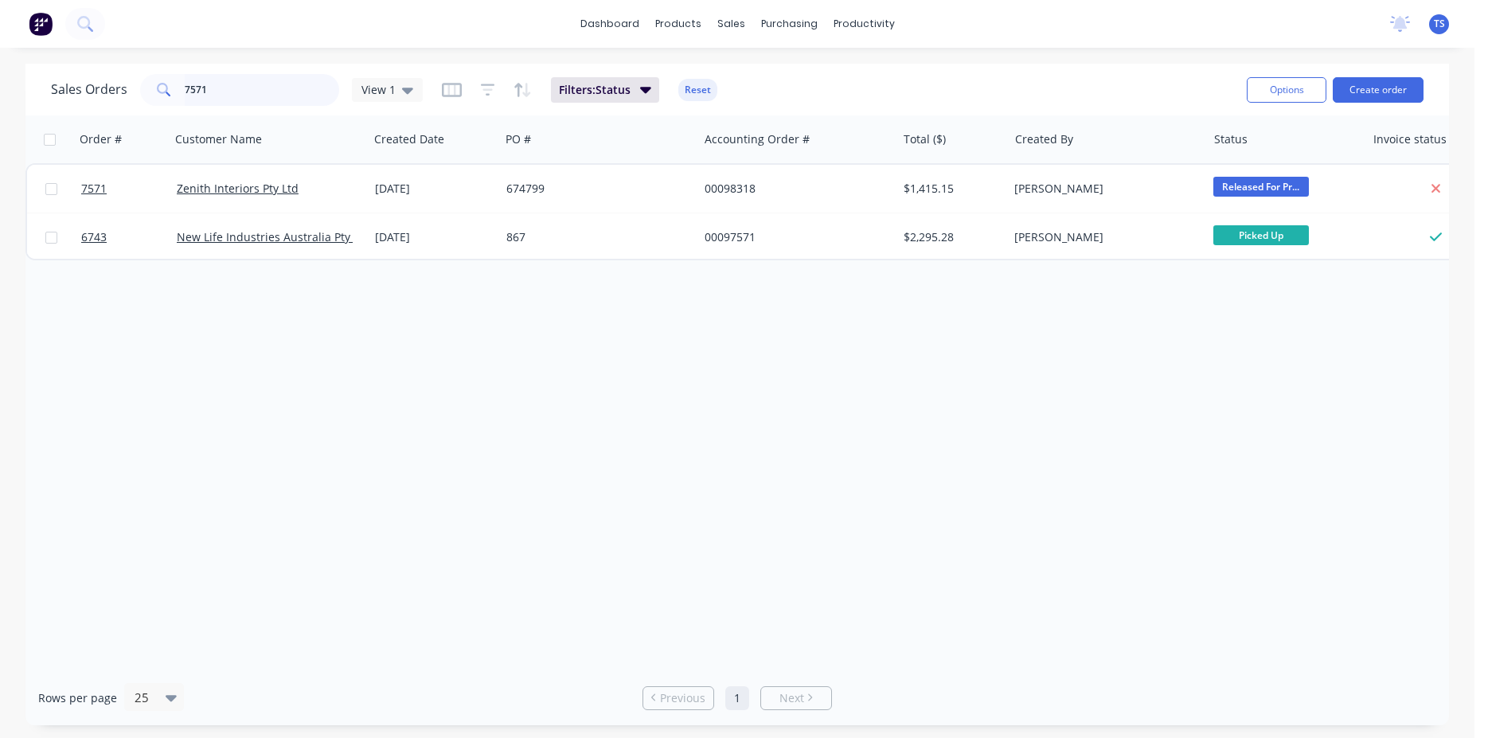
click at [212, 86] on input "7571" at bounding box center [262, 90] width 155 height 32
click at [223, 98] on input "7571" at bounding box center [262, 90] width 155 height 32
click at [223, 97] on input "7571" at bounding box center [262, 90] width 155 height 32
click at [238, 83] on input "7571" at bounding box center [262, 90] width 155 height 32
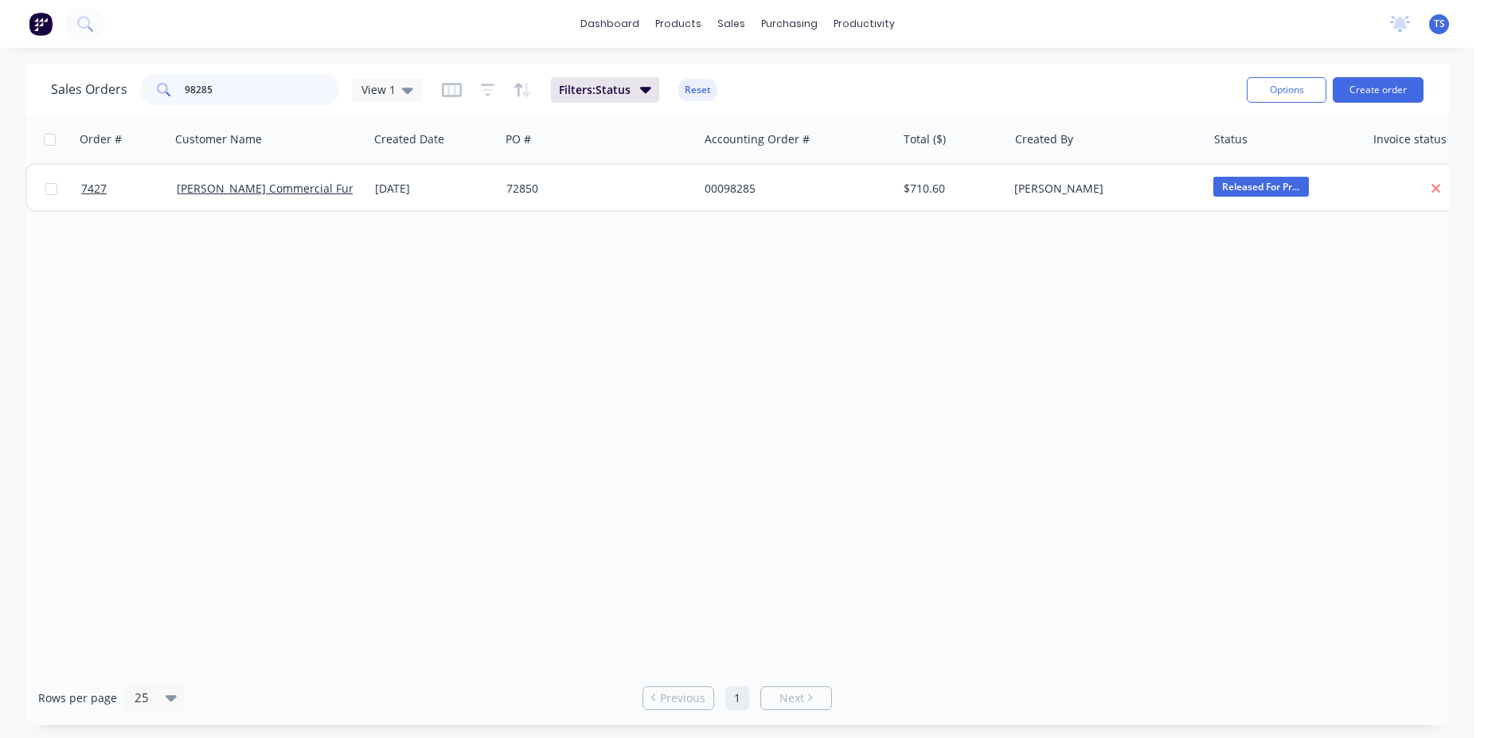
click at [238, 83] on input "98285" at bounding box center [262, 90] width 155 height 32
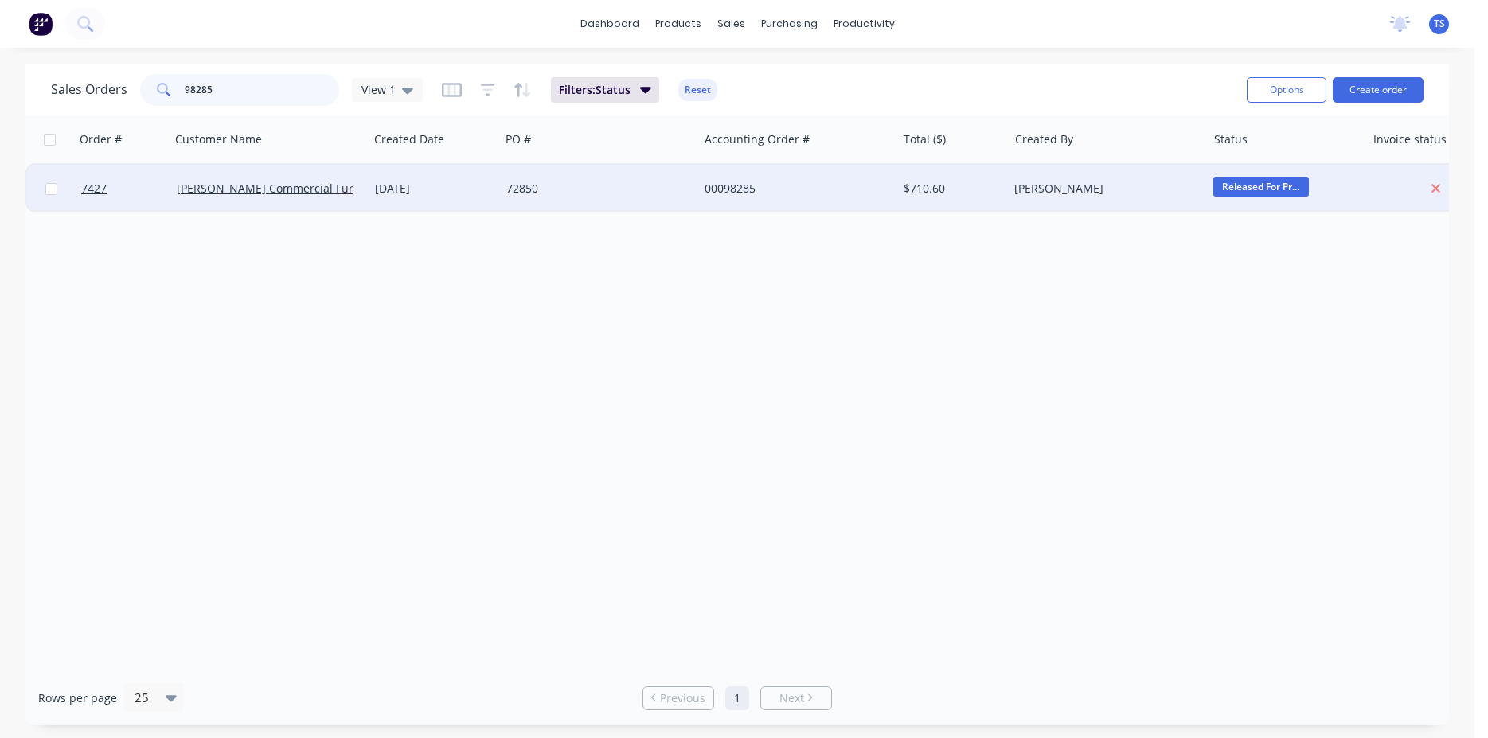
type input "98285"
